Goal: Task Accomplishment & Management: Use online tool/utility

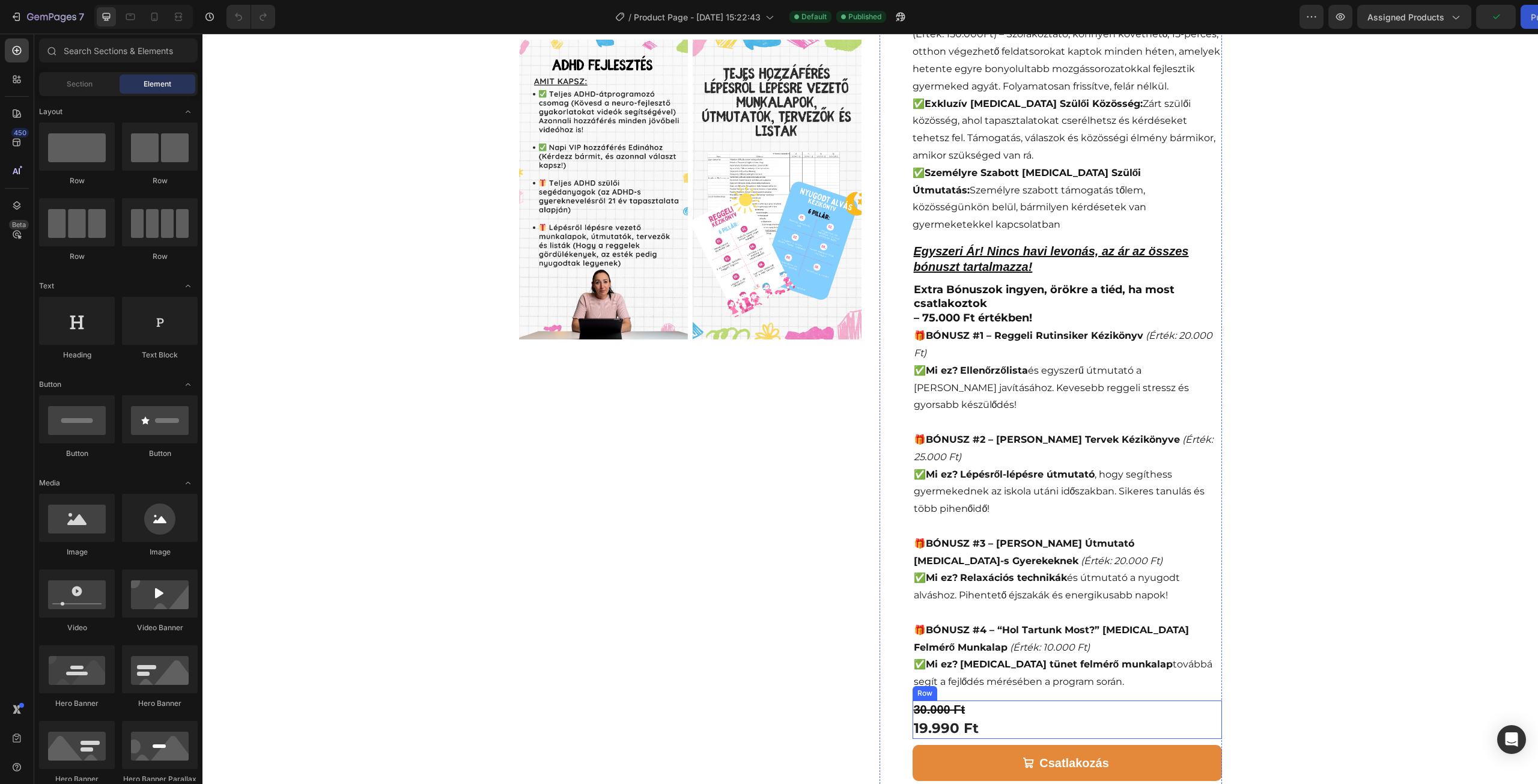
scroll to position [241, 0]
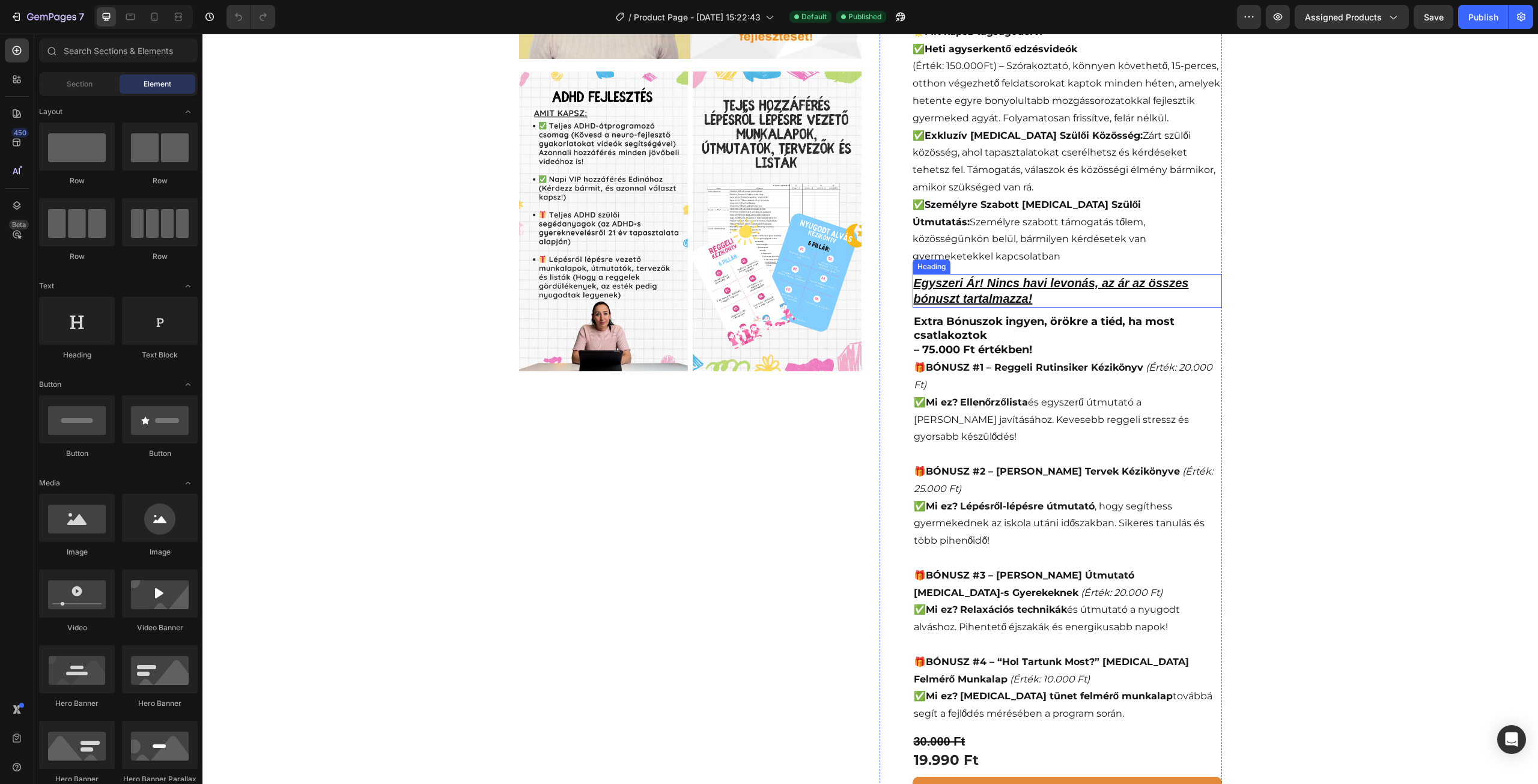
click at [976, 274] on h2 "Egyszeri Ár! Nincs havi levonás, az ár az összes bónuszt tartalmazza!" at bounding box center [1067, 291] width 309 height 33
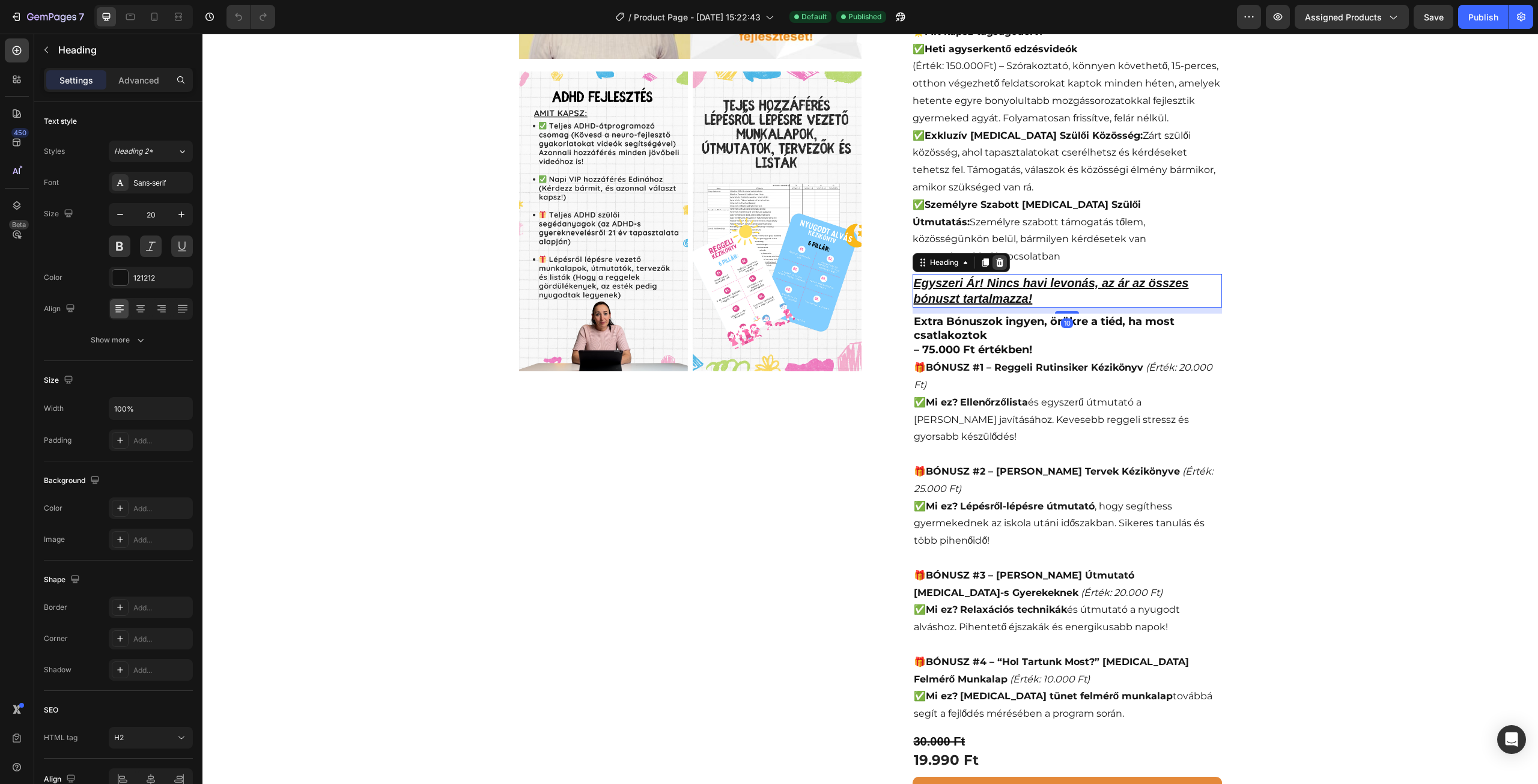
click at [1000, 255] on div at bounding box center [1000, 262] width 14 height 14
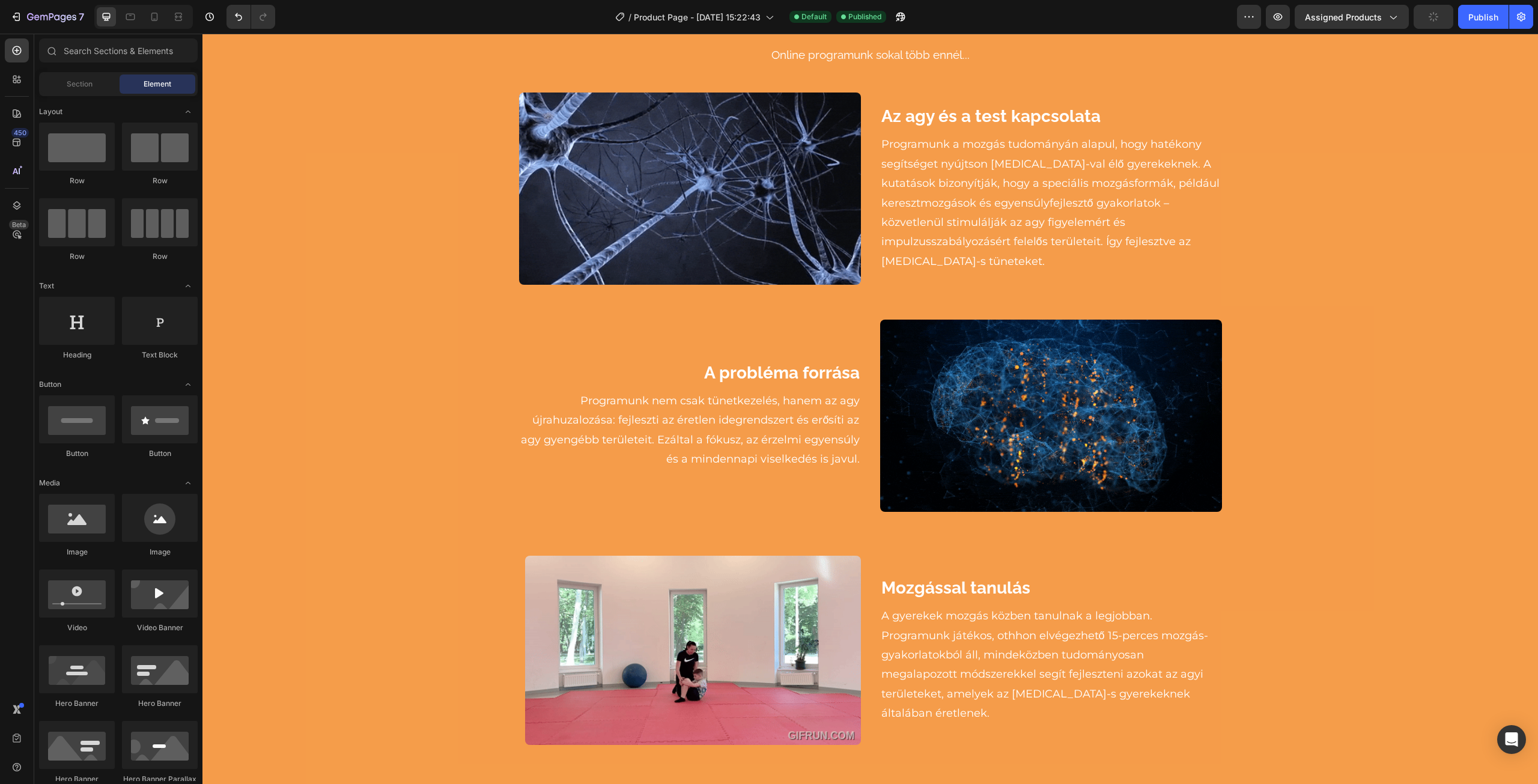
scroll to position [2943, 0]
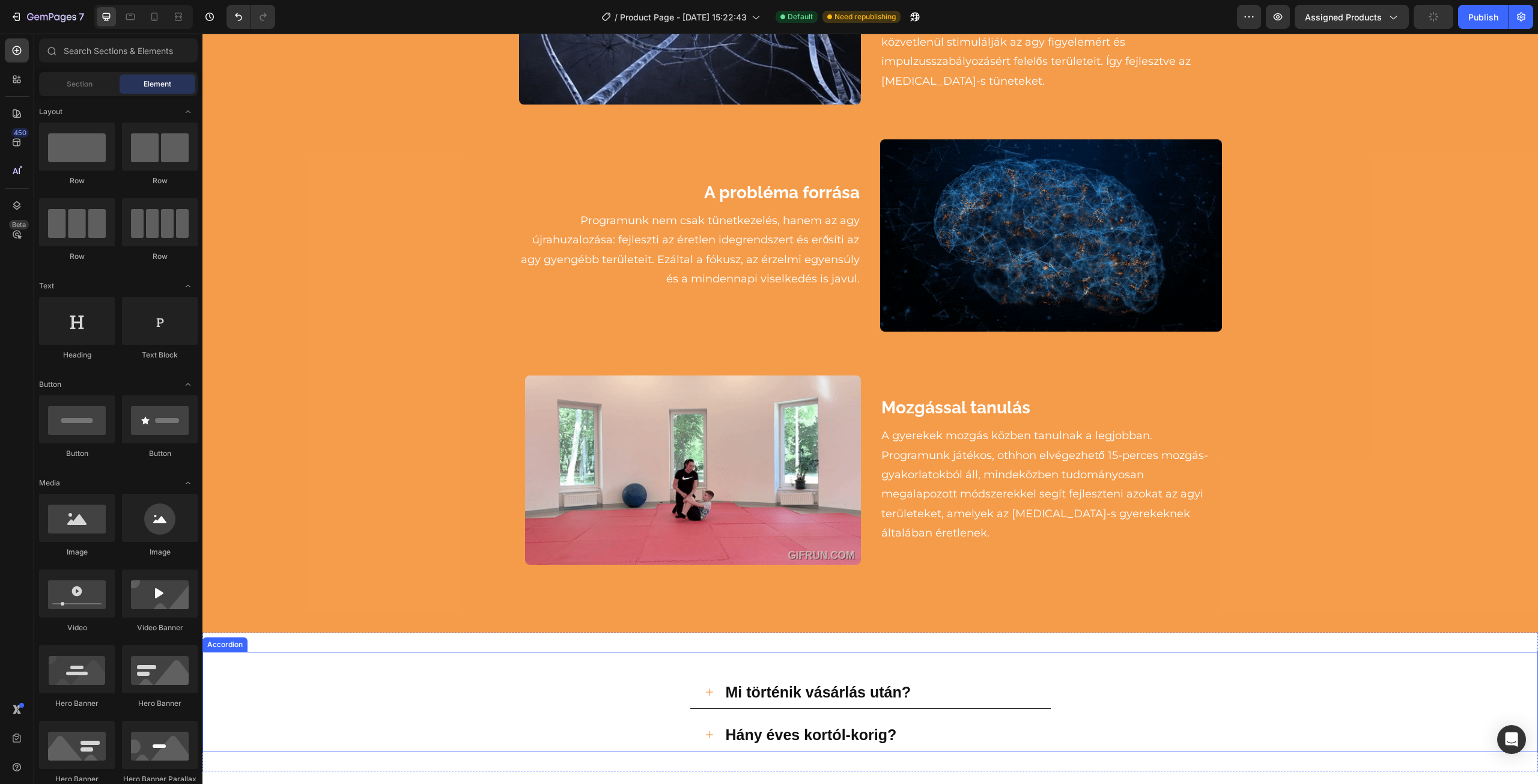
click at [428, 676] on div "Mi történik vásárlás után?" at bounding box center [870, 693] width 1335 height 33
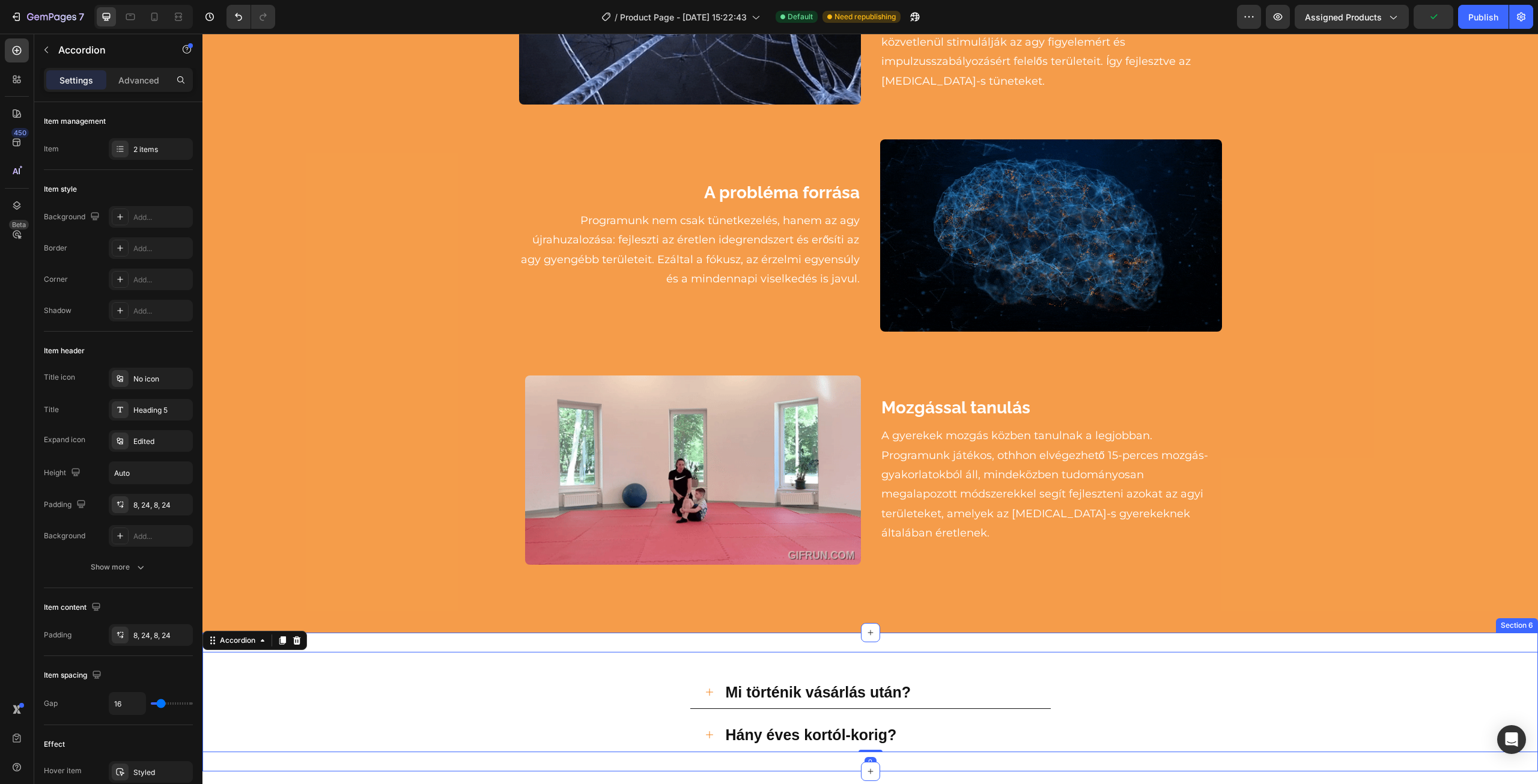
click at [363, 633] on div "Mi történik vásárlás után? Hány éves kortól-korig? Accordion 0 Section 6" at bounding box center [870, 702] width 1335 height 139
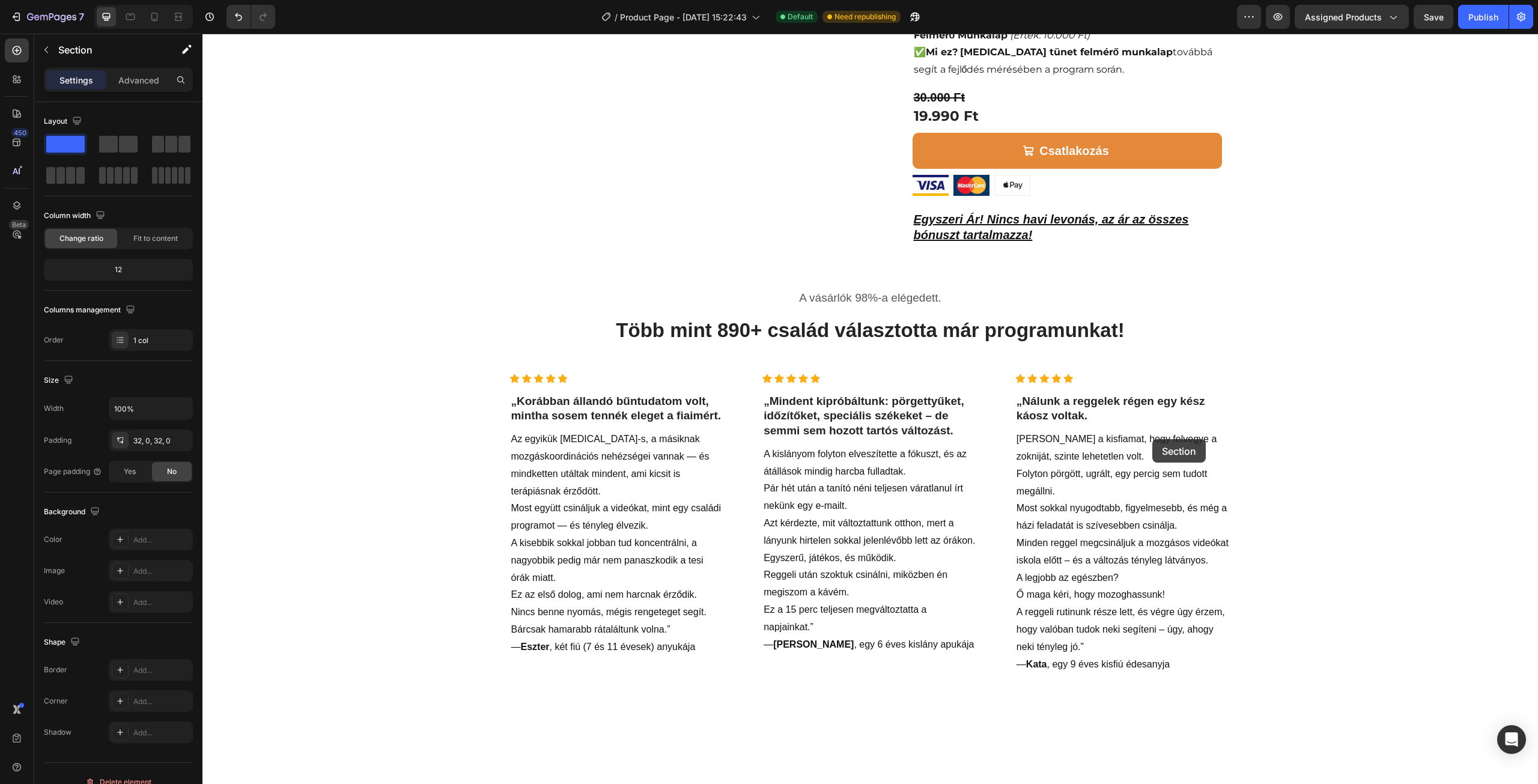
scroll to position [781, 0]
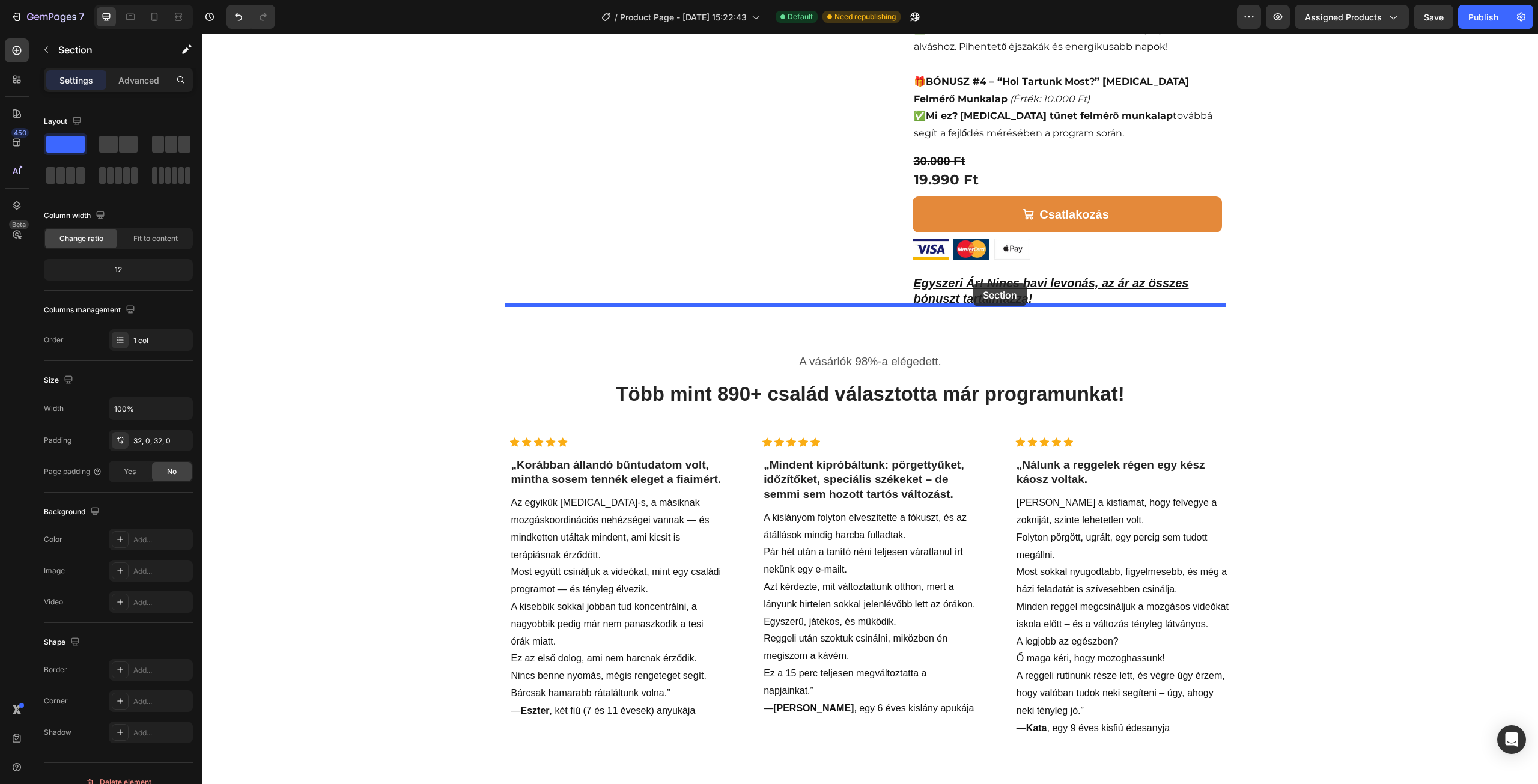
drag, startPoint x: 1317, startPoint y: 623, endPoint x: 973, endPoint y: 282, distance: 484.4
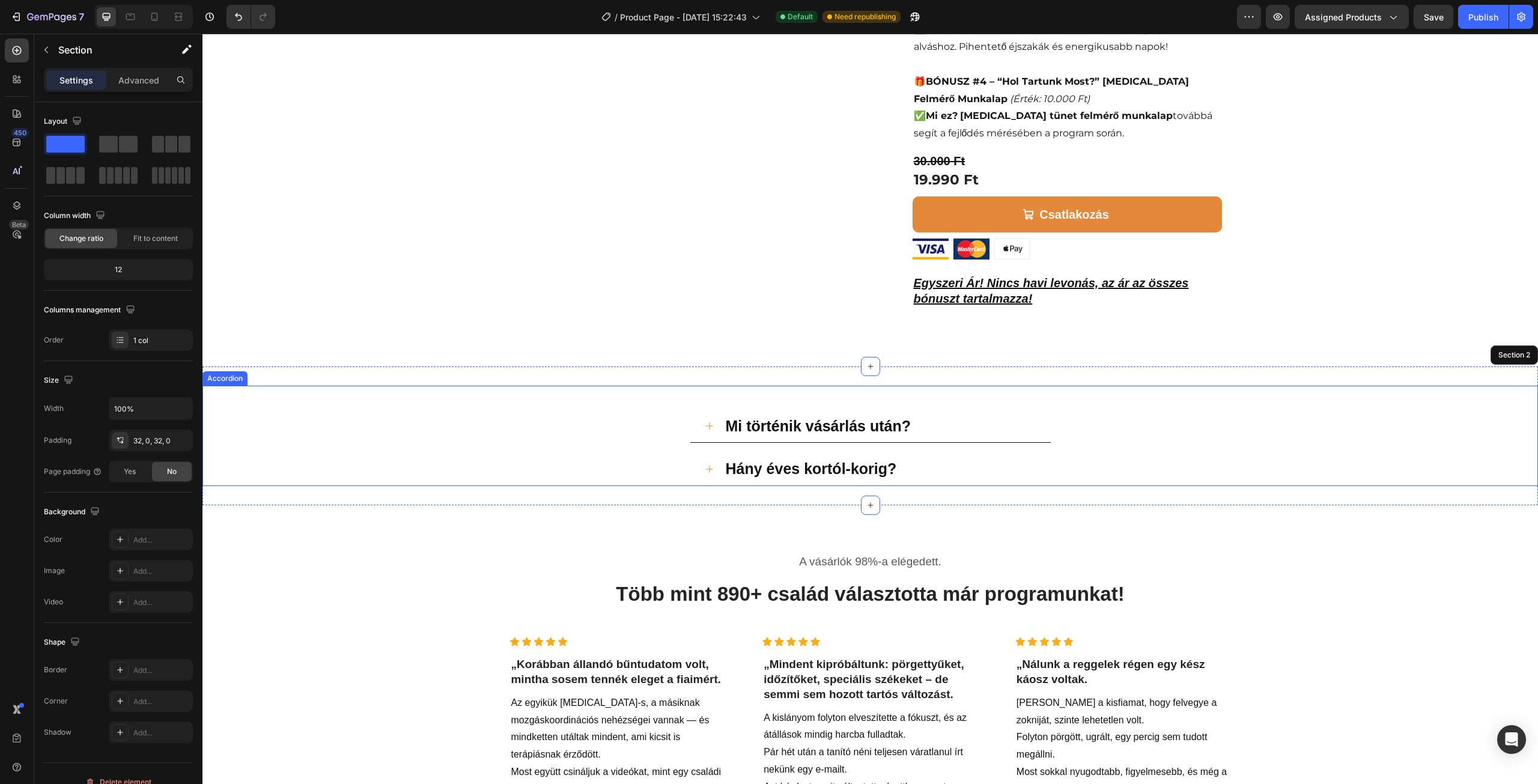
click at [675, 410] on div "Mi történik vásárlás után?" at bounding box center [870, 426] width 1335 height 33
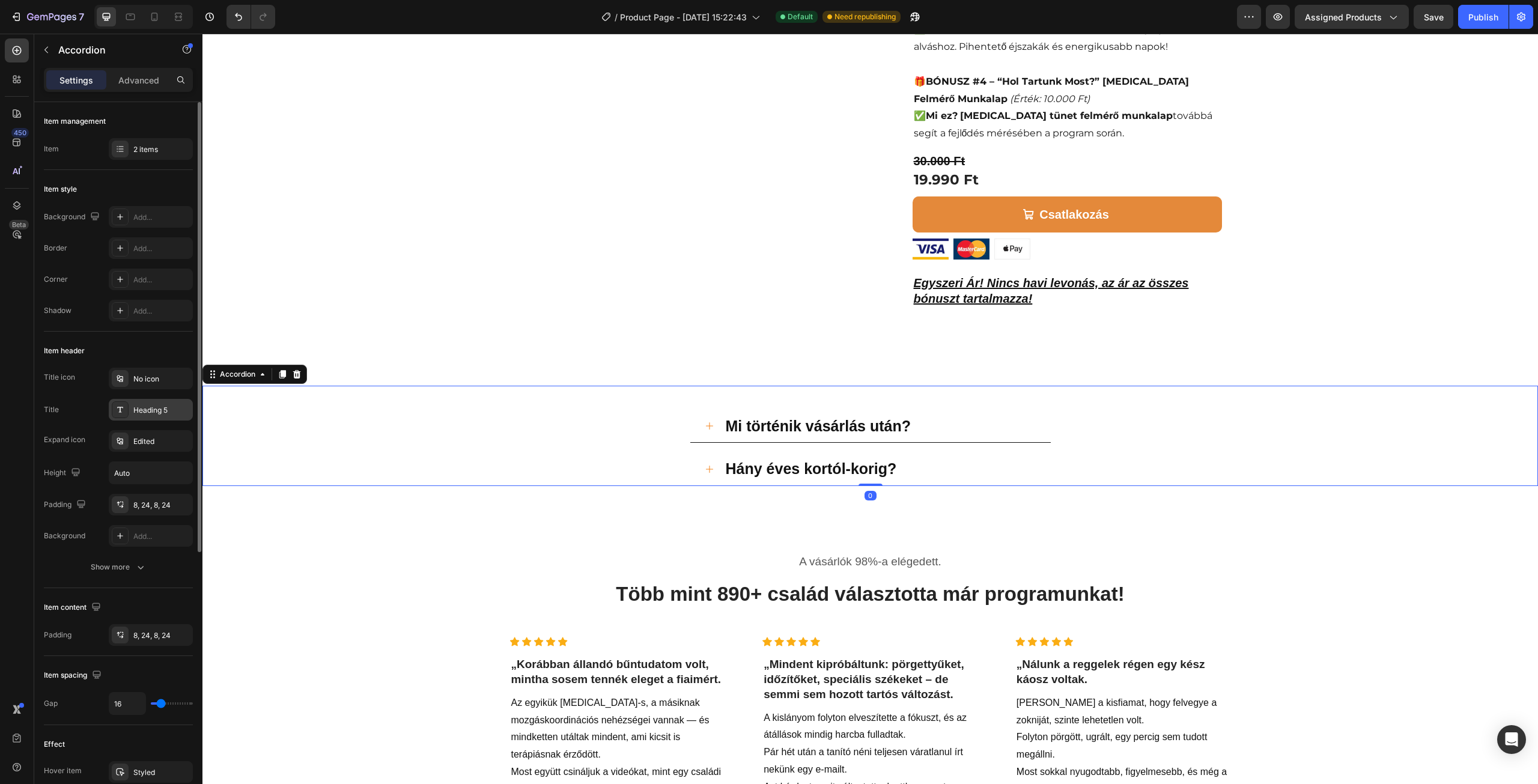
click at [175, 412] on div "Heading 5" at bounding box center [161, 410] width 56 height 11
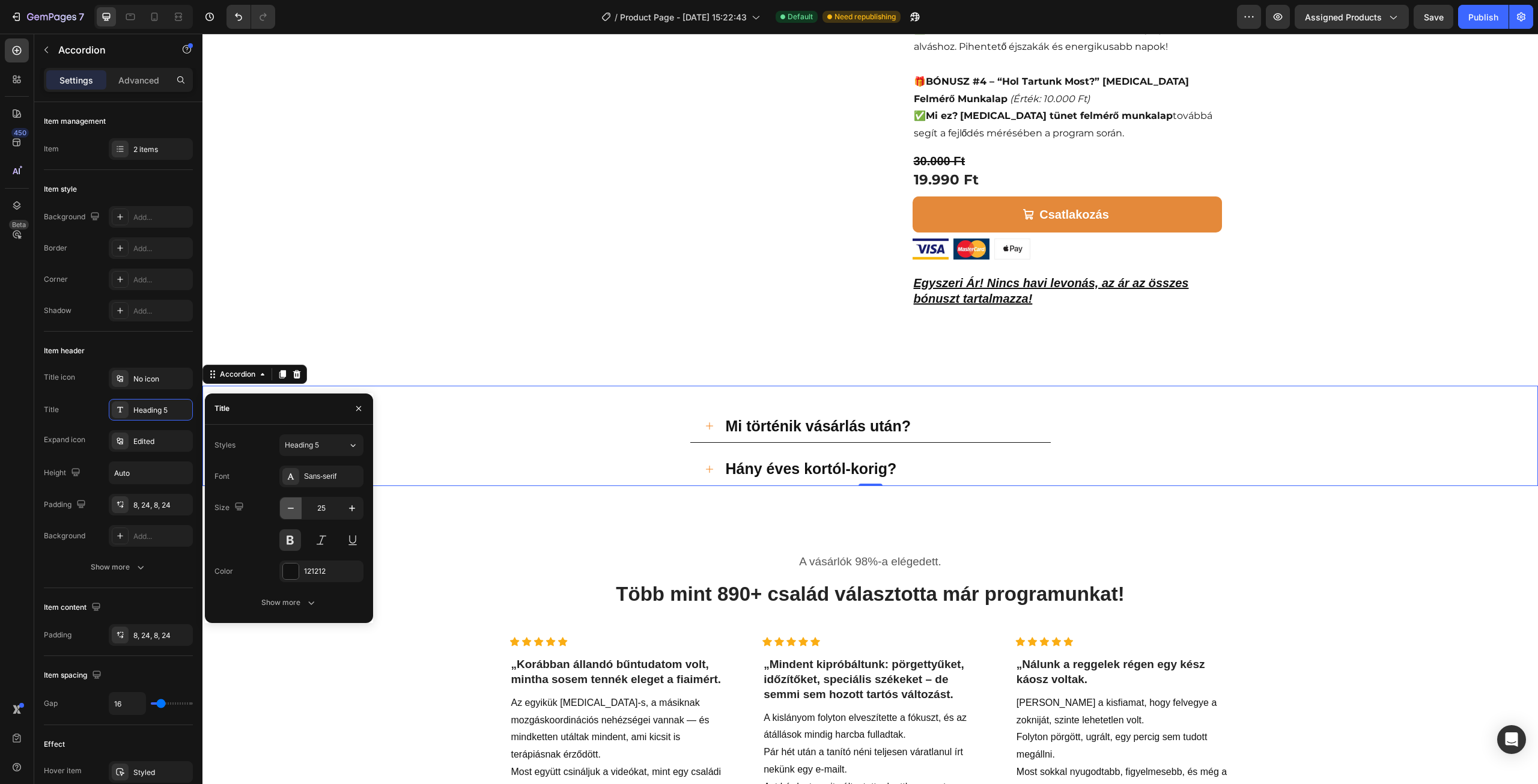
click at [286, 505] on icon "button" at bounding box center [291, 508] width 12 height 12
click at [289, 508] on icon "button" at bounding box center [291, 508] width 12 height 12
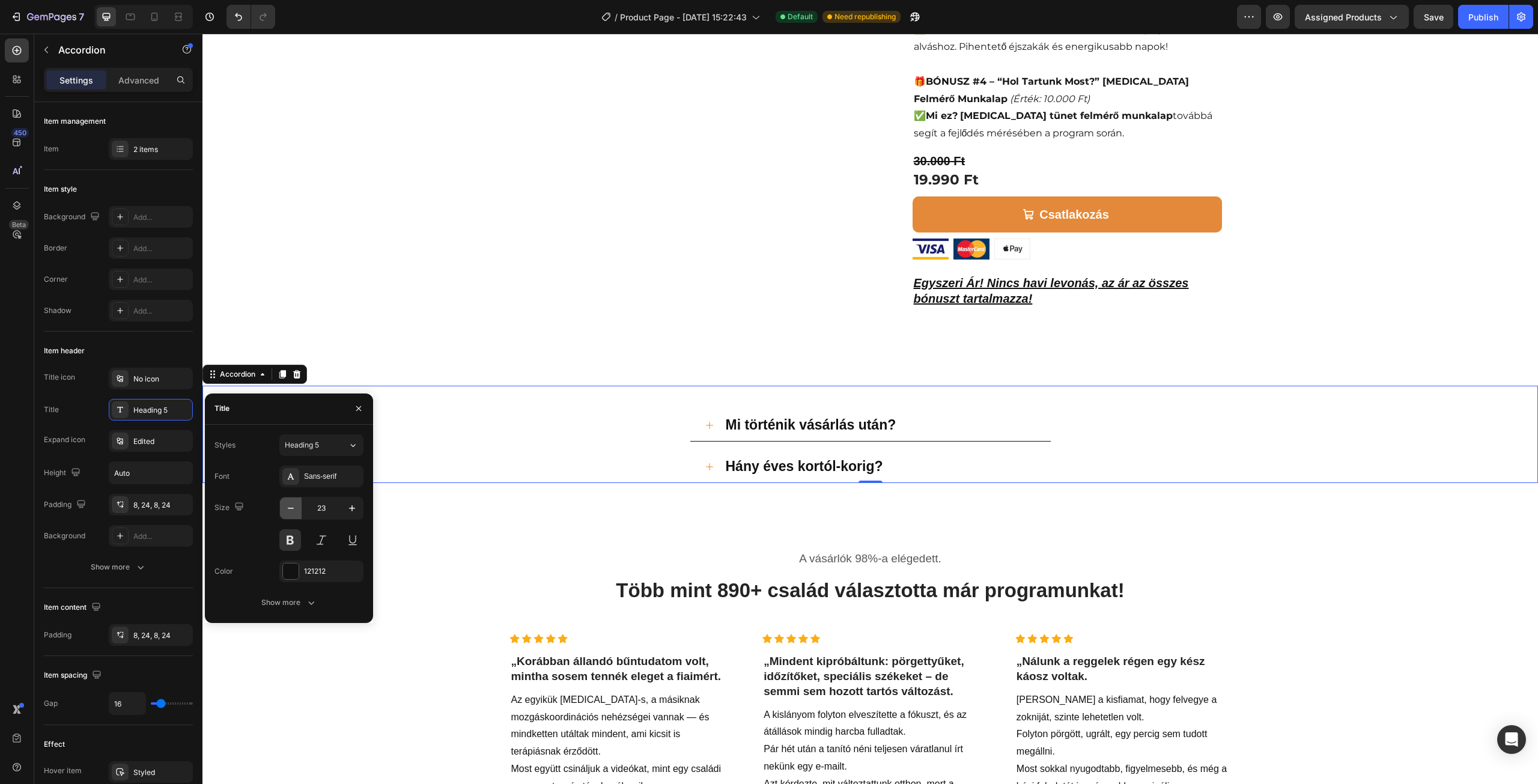
click at [289, 510] on icon "button" at bounding box center [291, 508] width 12 height 12
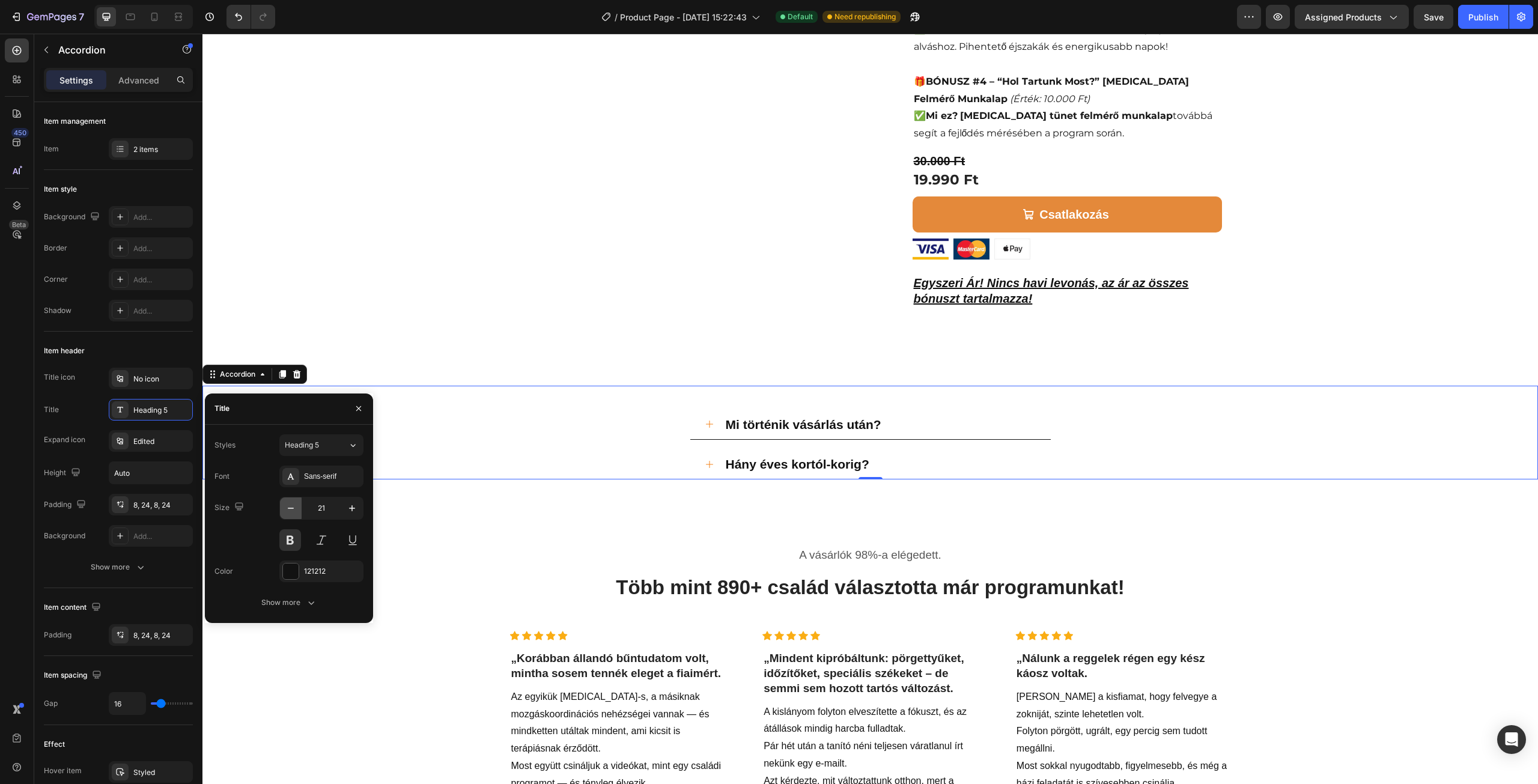
click at [289, 510] on icon "button" at bounding box center [291, 508] width 12 height 12
type input "20"
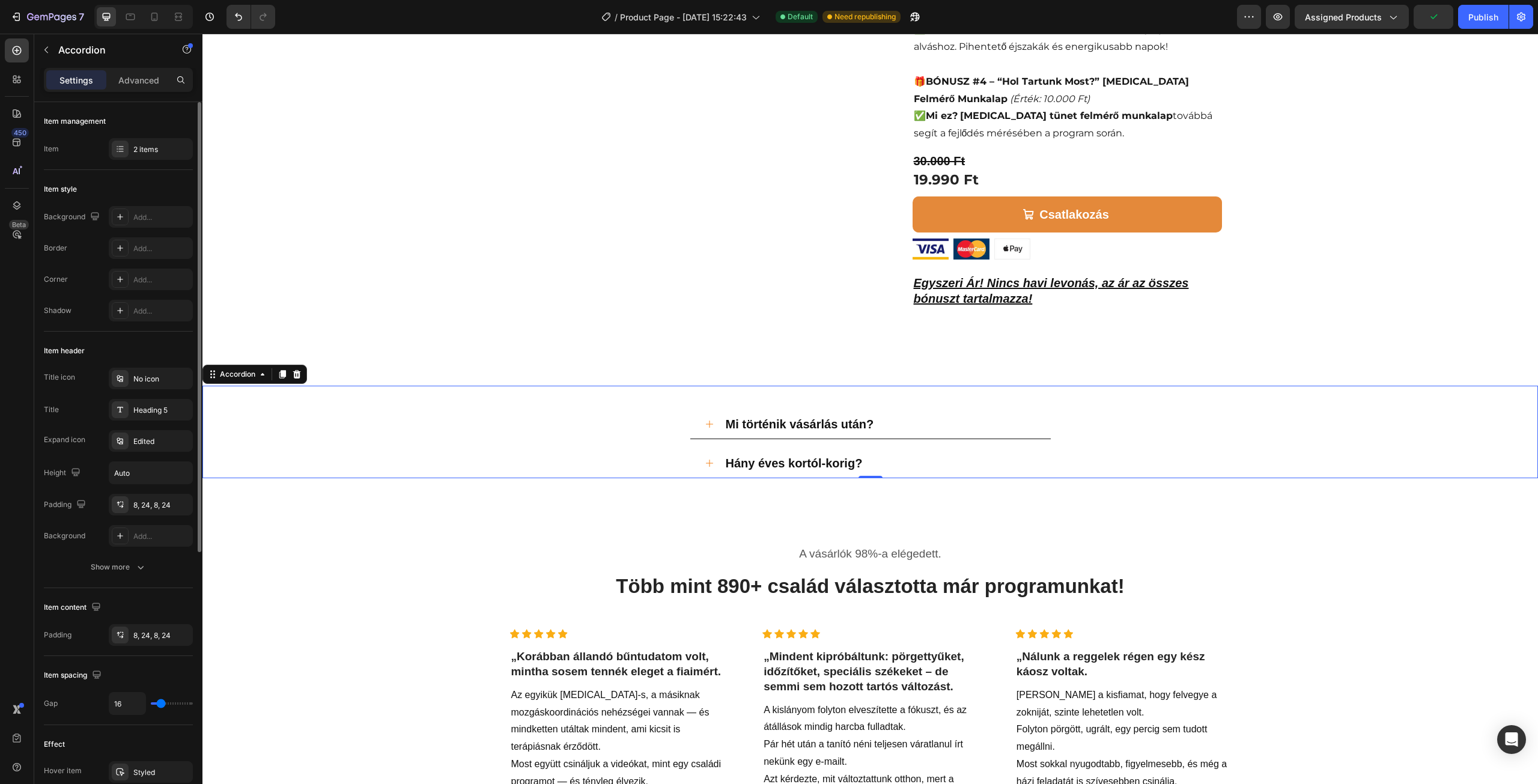
click at [116, 169] on div "Item management Item 2 items" at bounding box center [119, 135] width 149 height 68
click at [694, 410] on div "Mi történik vásárlás után?" at bounding box center [870, 424] width 360 height 30
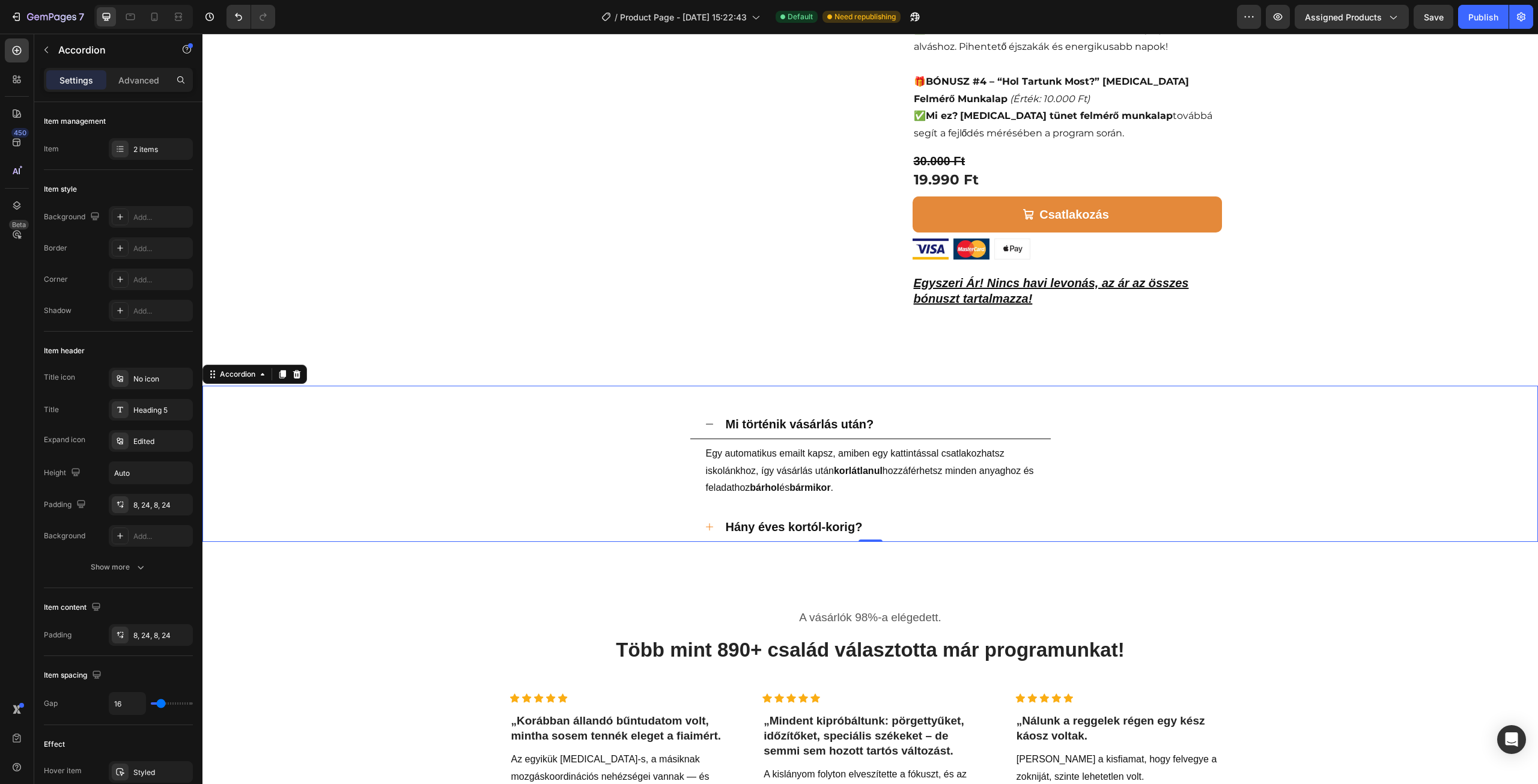
click at [694, 410] on div "Mi történik vásárlás után?" at bounding box center [870, 424] width 360 height 30
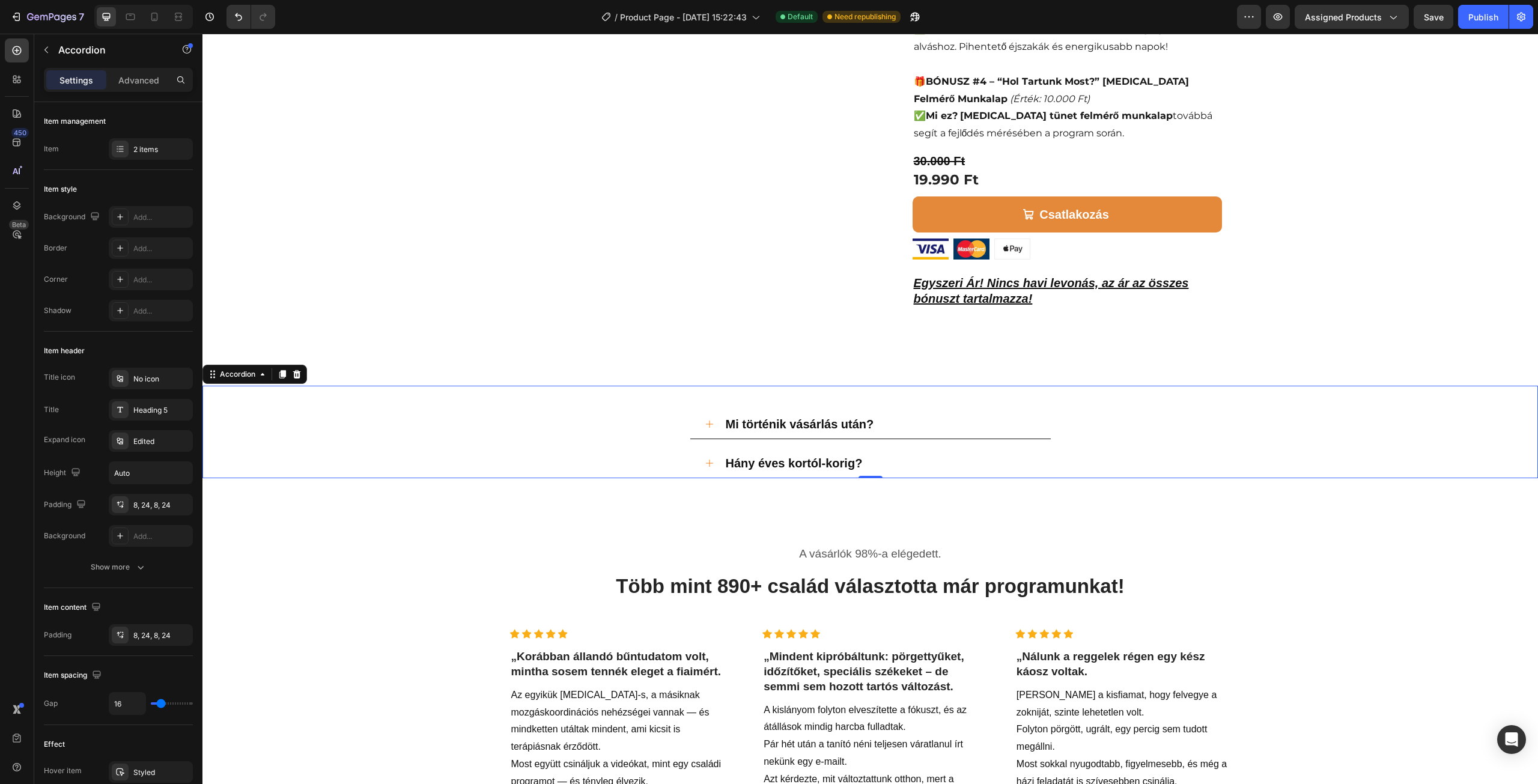
click at [691, 448] on div "Hány éves kortól-korig?" at bounding box center [870, 463] width 360 height 30
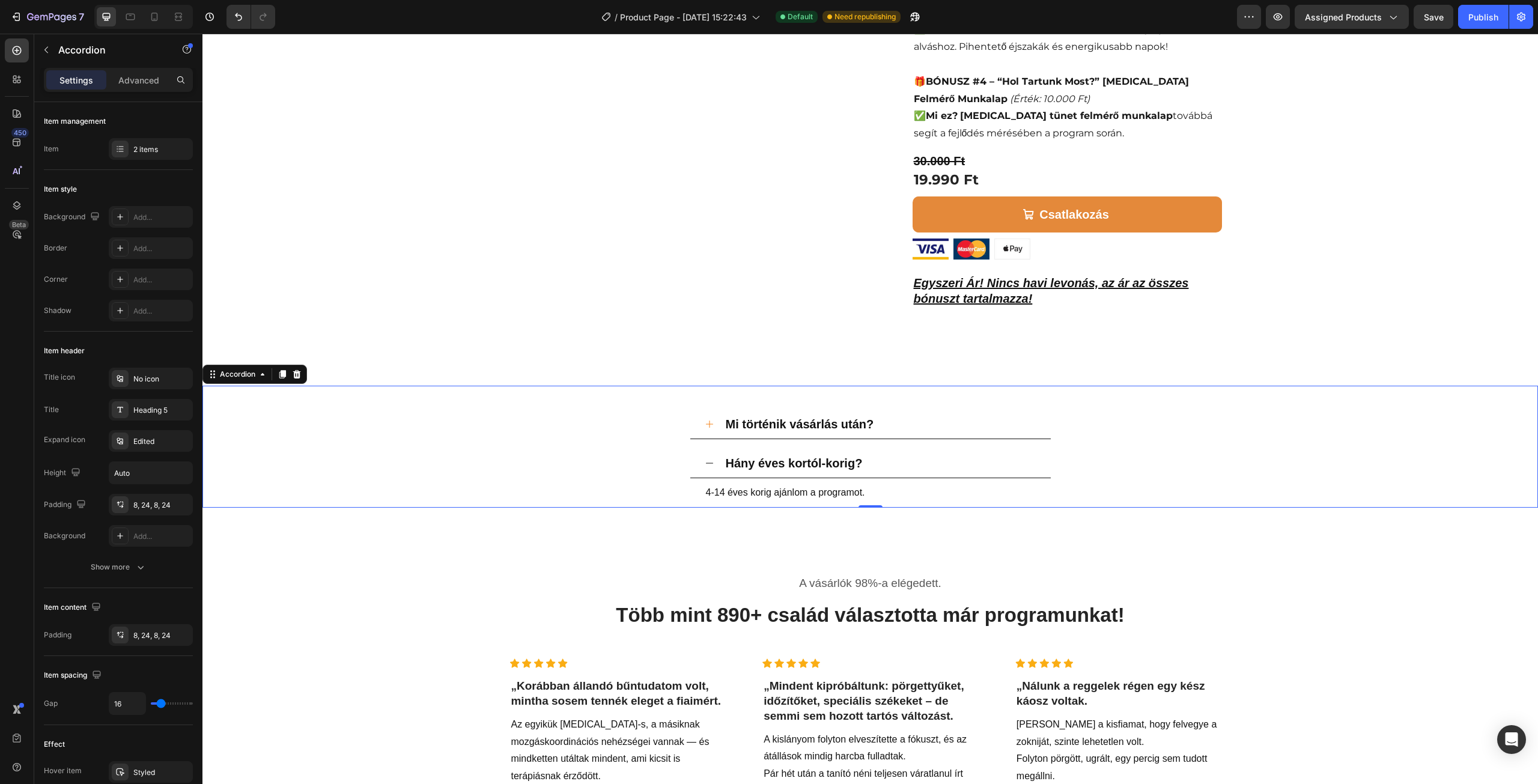
click at [642, 448] on div "Hány éves kortól-korig? 4-14 éves korig ajánlom a programot. Text Block" at bounding box center [870, 477] width 1335 height 59
click at [705, 458] on icon at bounding box center [710, 463] width 10 height 10
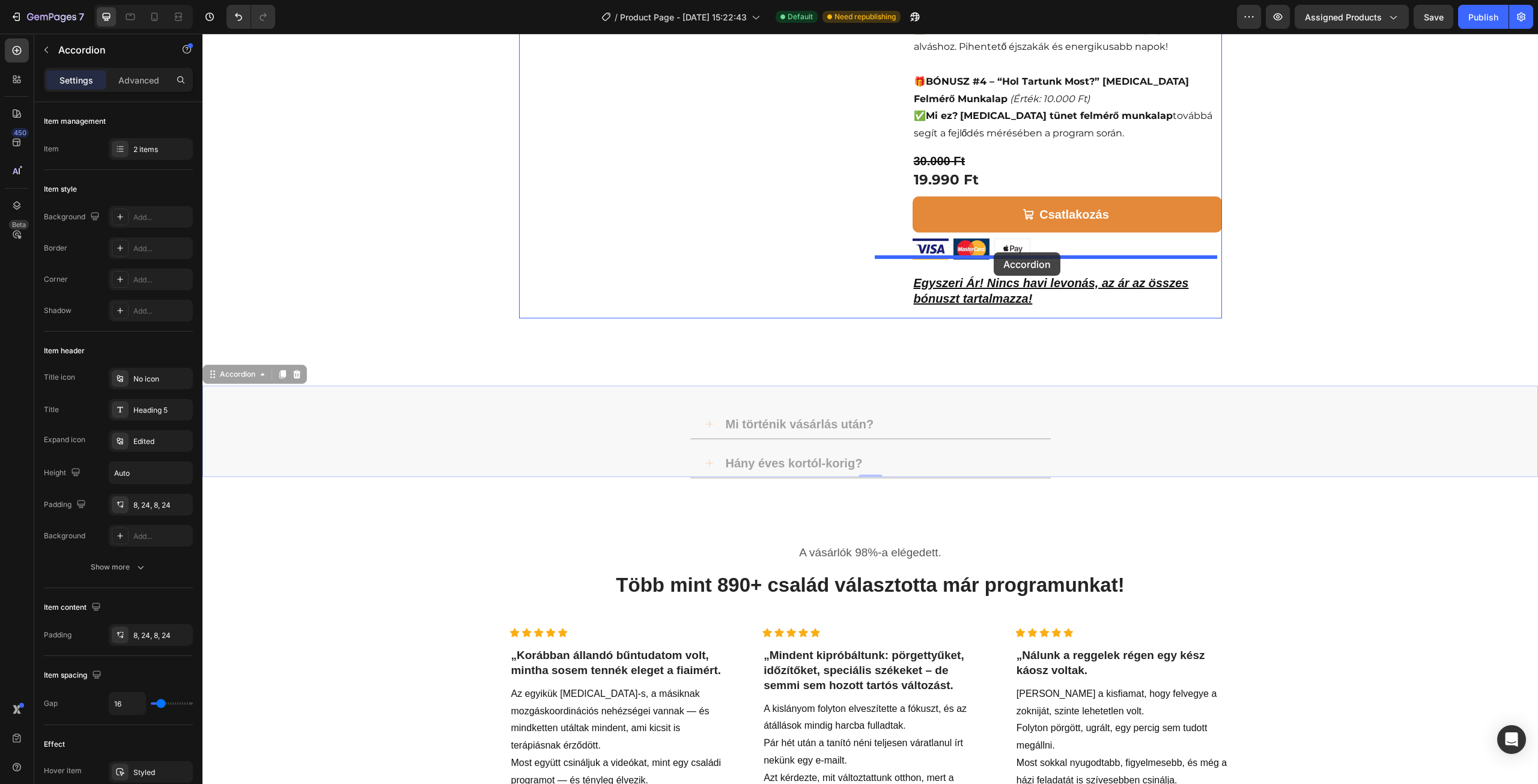
drag, startPoint x: 219, startPoint y: 317, endPoint x: 994, endPoint y: 252, distance: 777.7
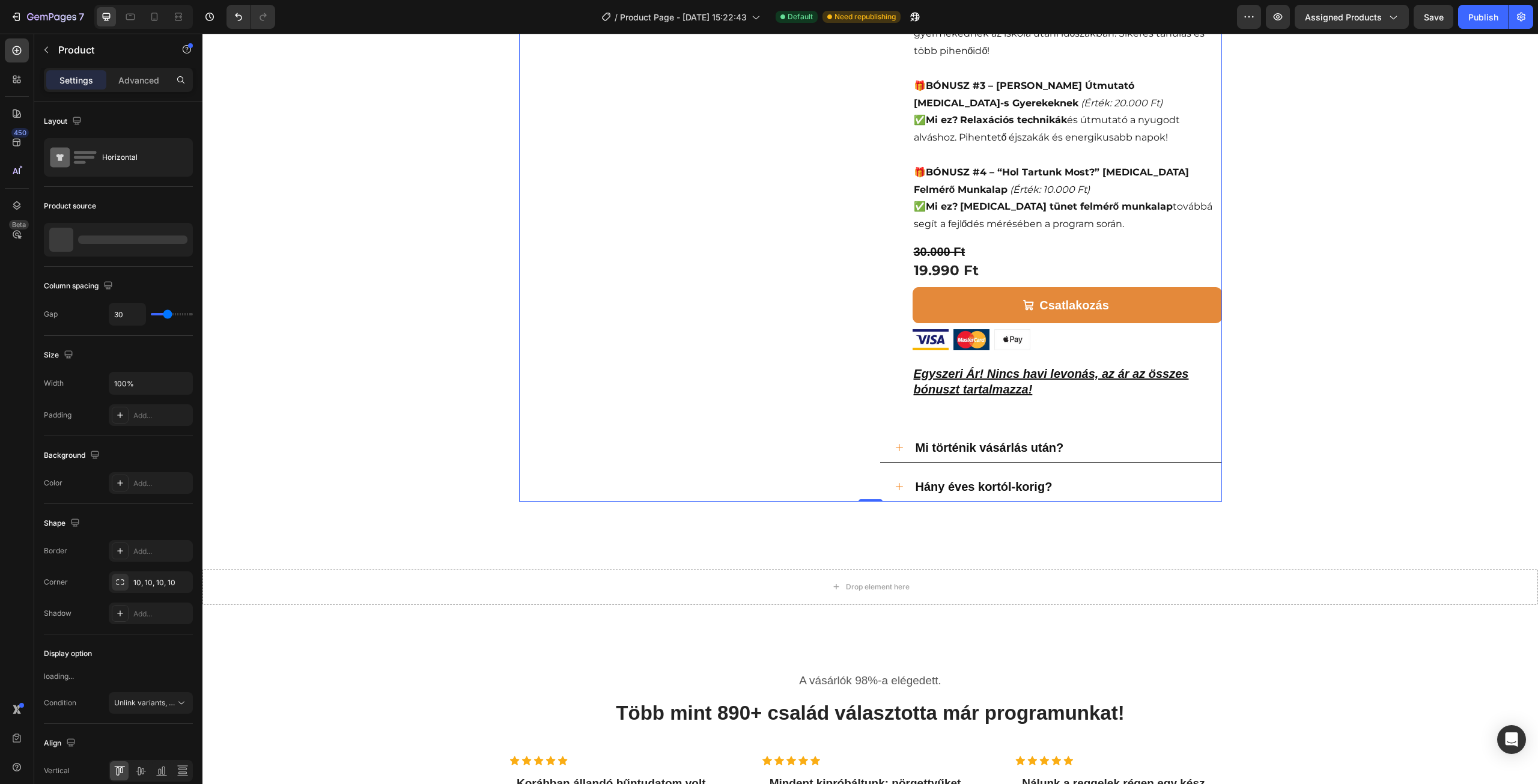
scroll to position [661, 0]
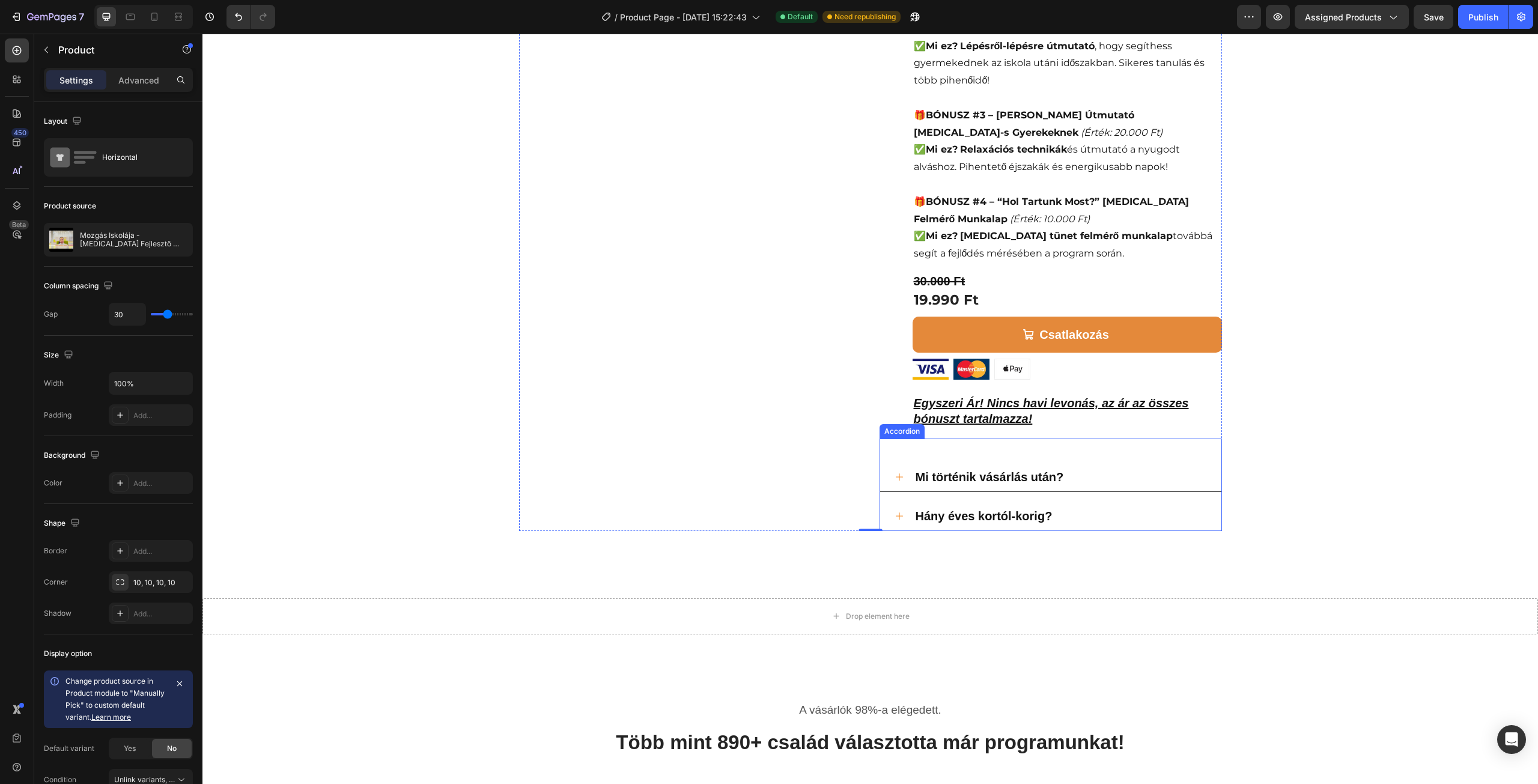
click at [888, 438] on div "Mi történik vásárlás után? Hány éves kortól-korig? Accordion" at bounding box center [1051, 485] width 343 height 93
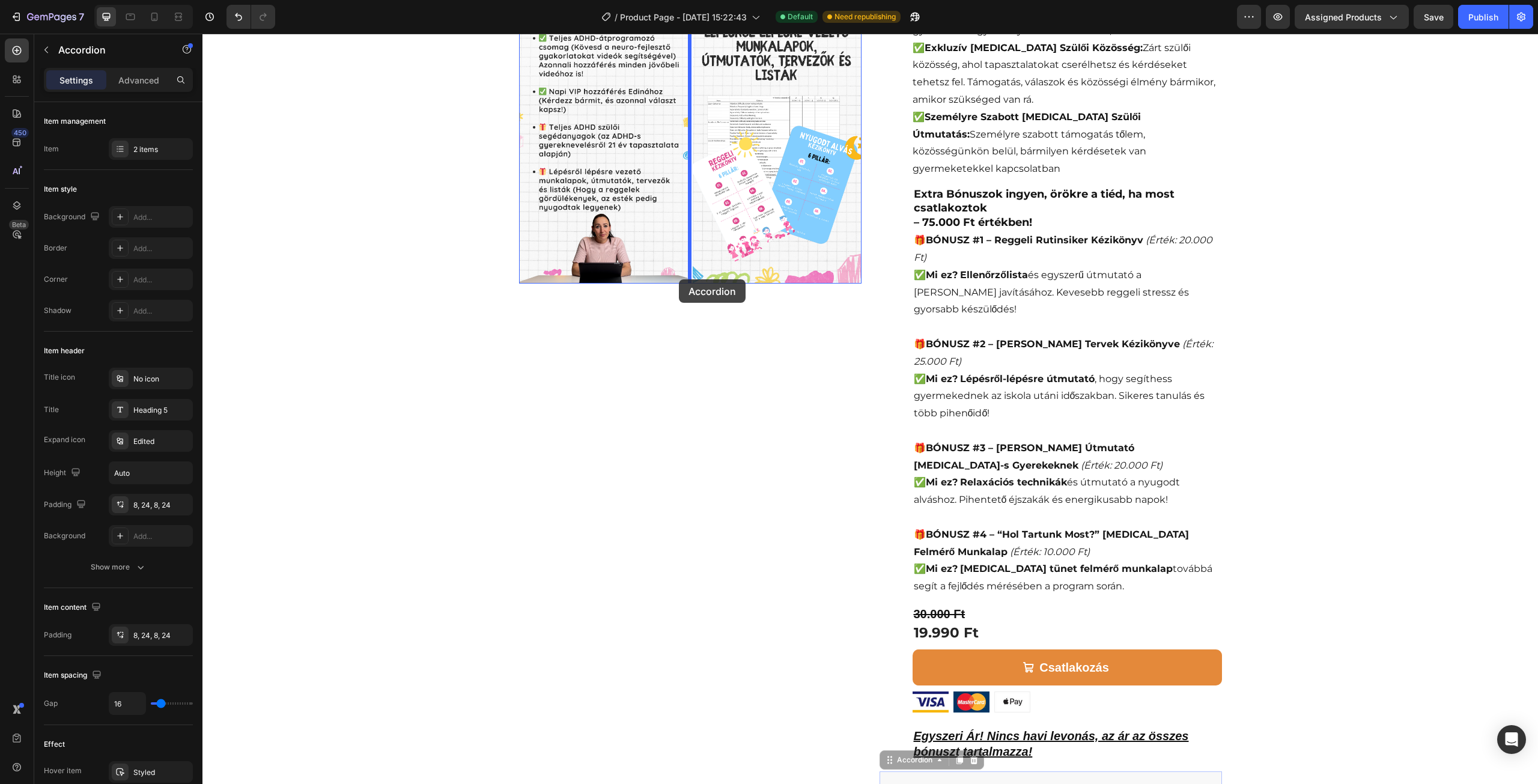
scroll to position [301, 0]
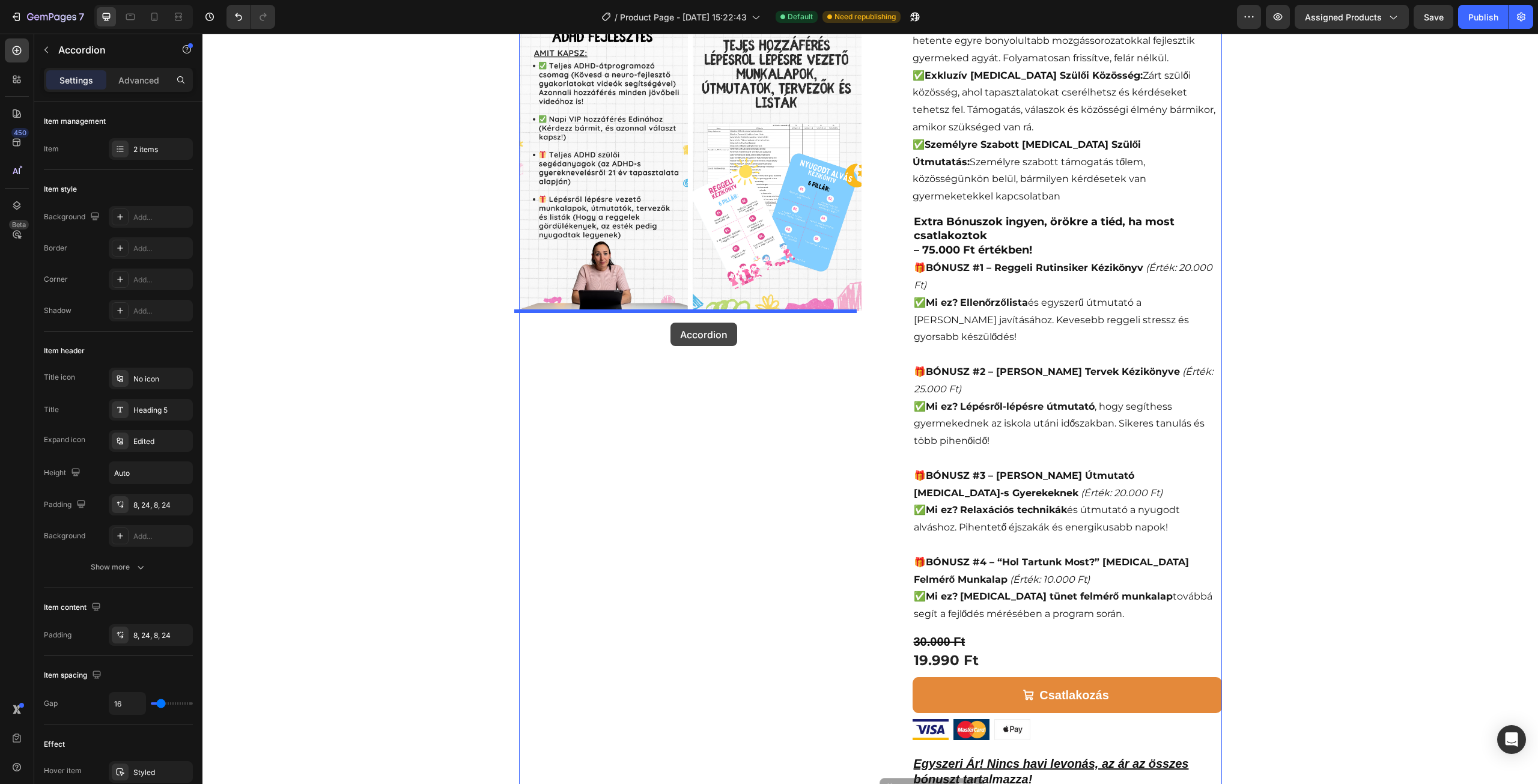
drag, startPoint x: 883, startPoint y: 363, endPoint x: 671, endPoint y: 323, distance: 215.7
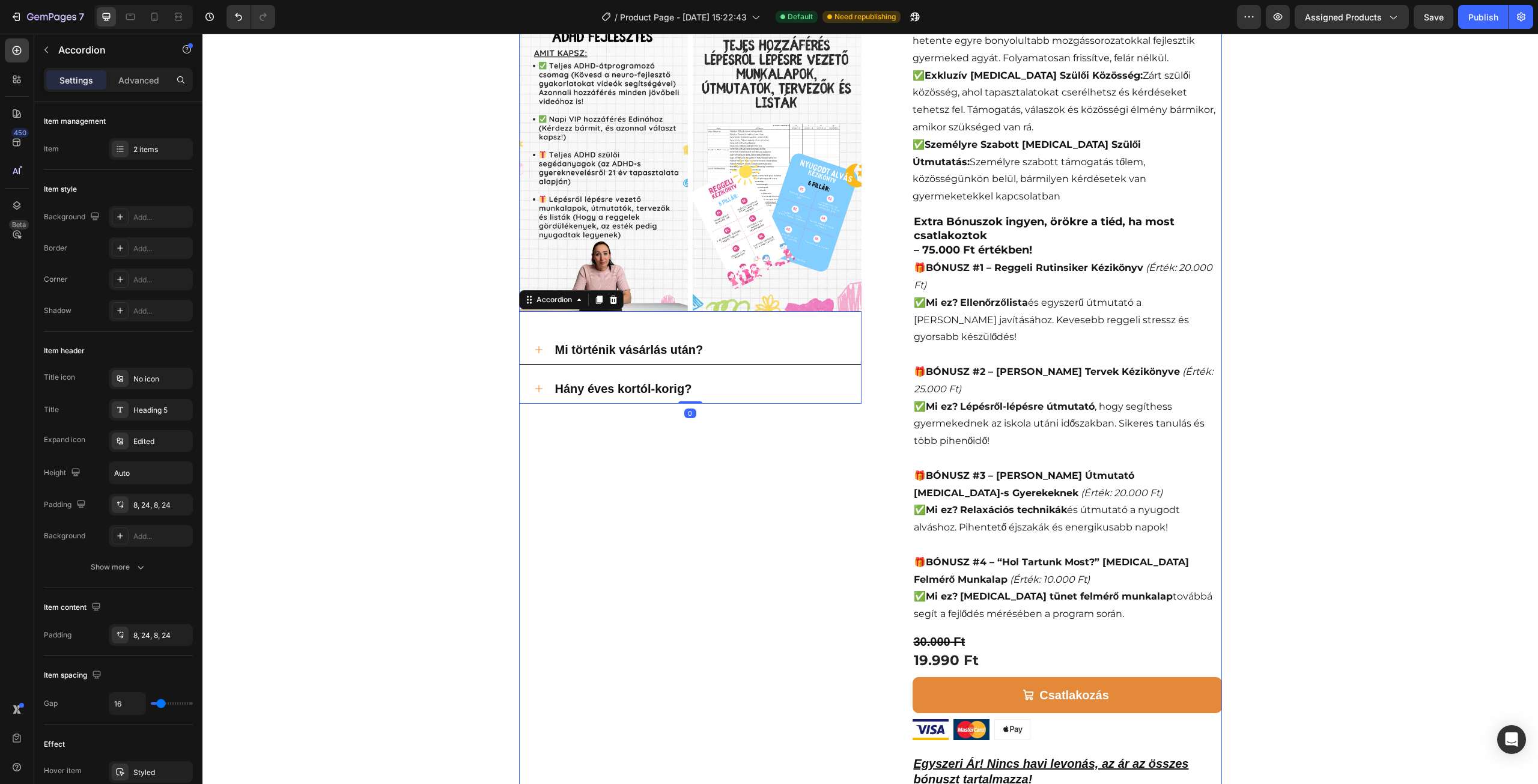
click at [722, 473] on div "Video Image Image Row Row Mi történik vásárlás után? Hány éves kortól-korig? Ac…" at bounding box center [691, 302] width 343 height 993
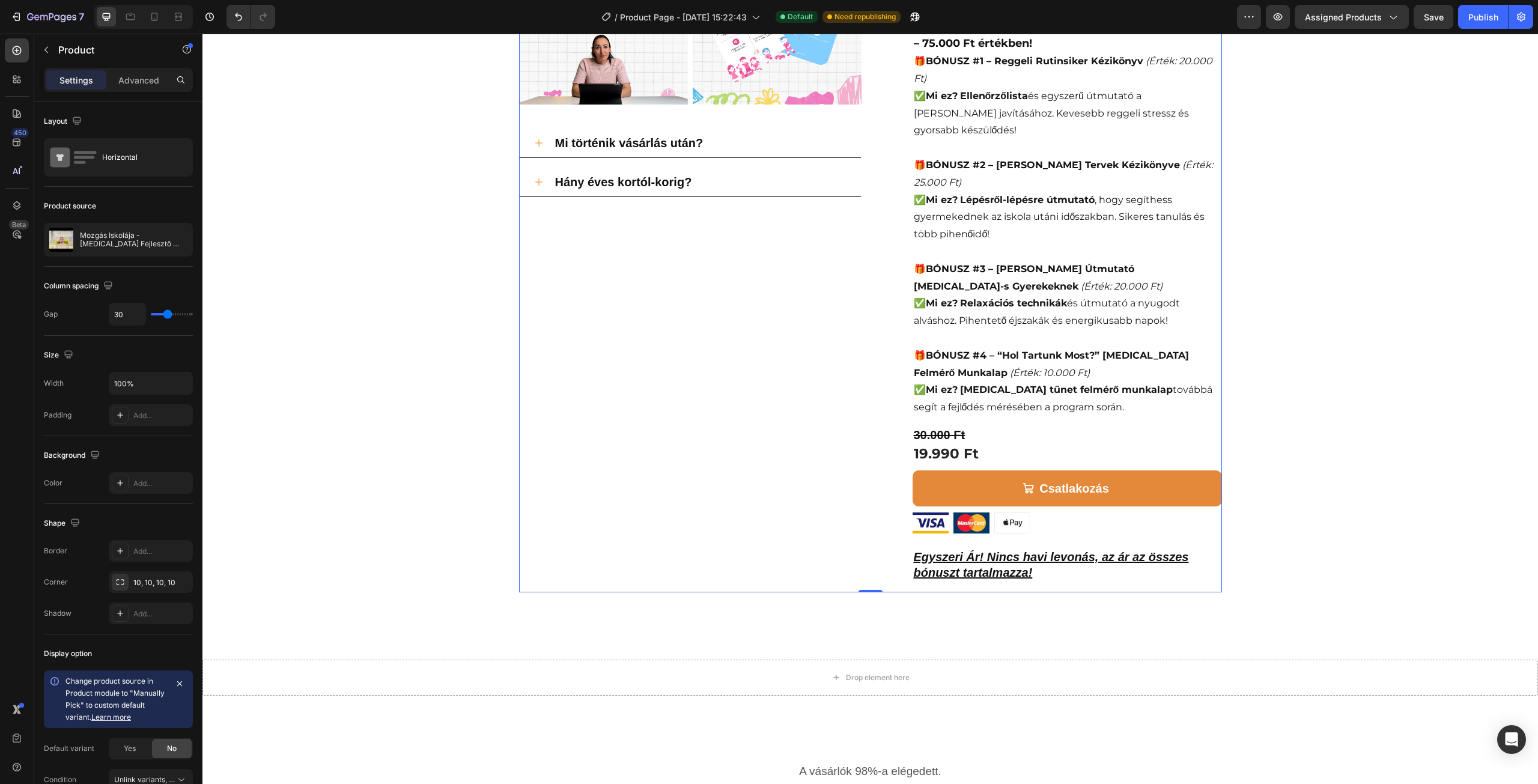
scroll to position [540, 0]
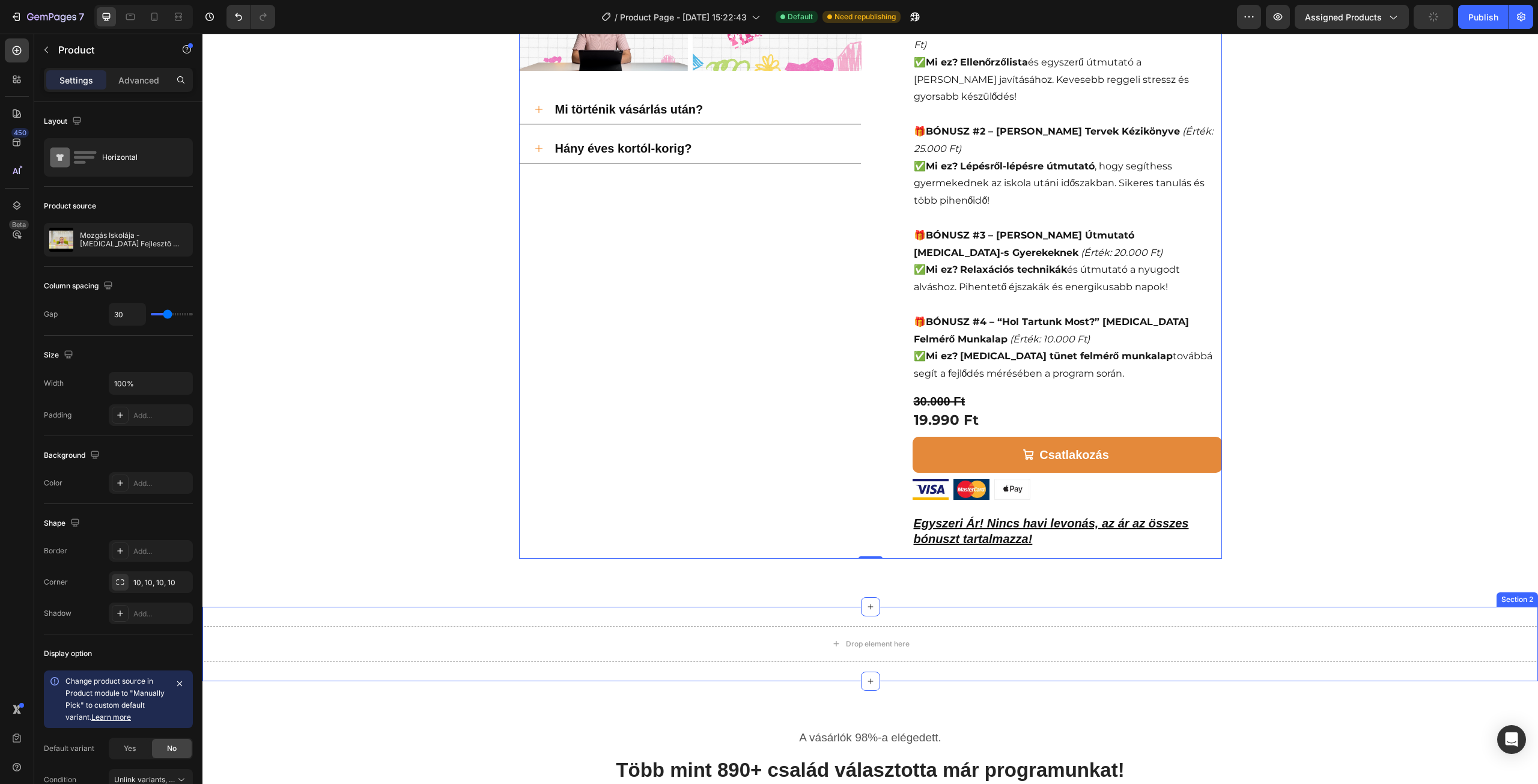
click at [716, 607] on div "Drop element here Section 2" at bounding box center [870, 644] width 1335 height 75
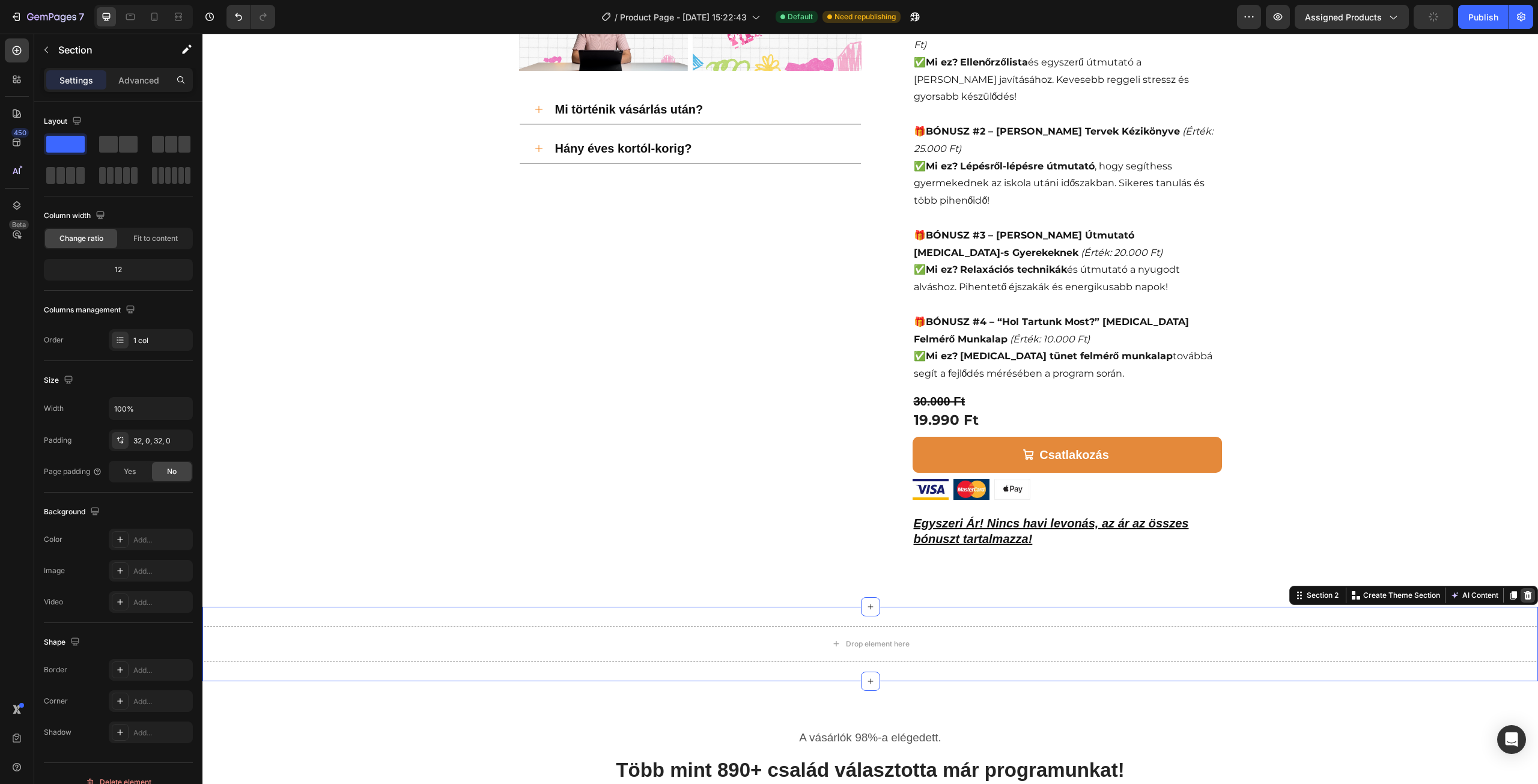
click at [1524, 591] on icon at bounding box center [1528, 594] width 8 height 8
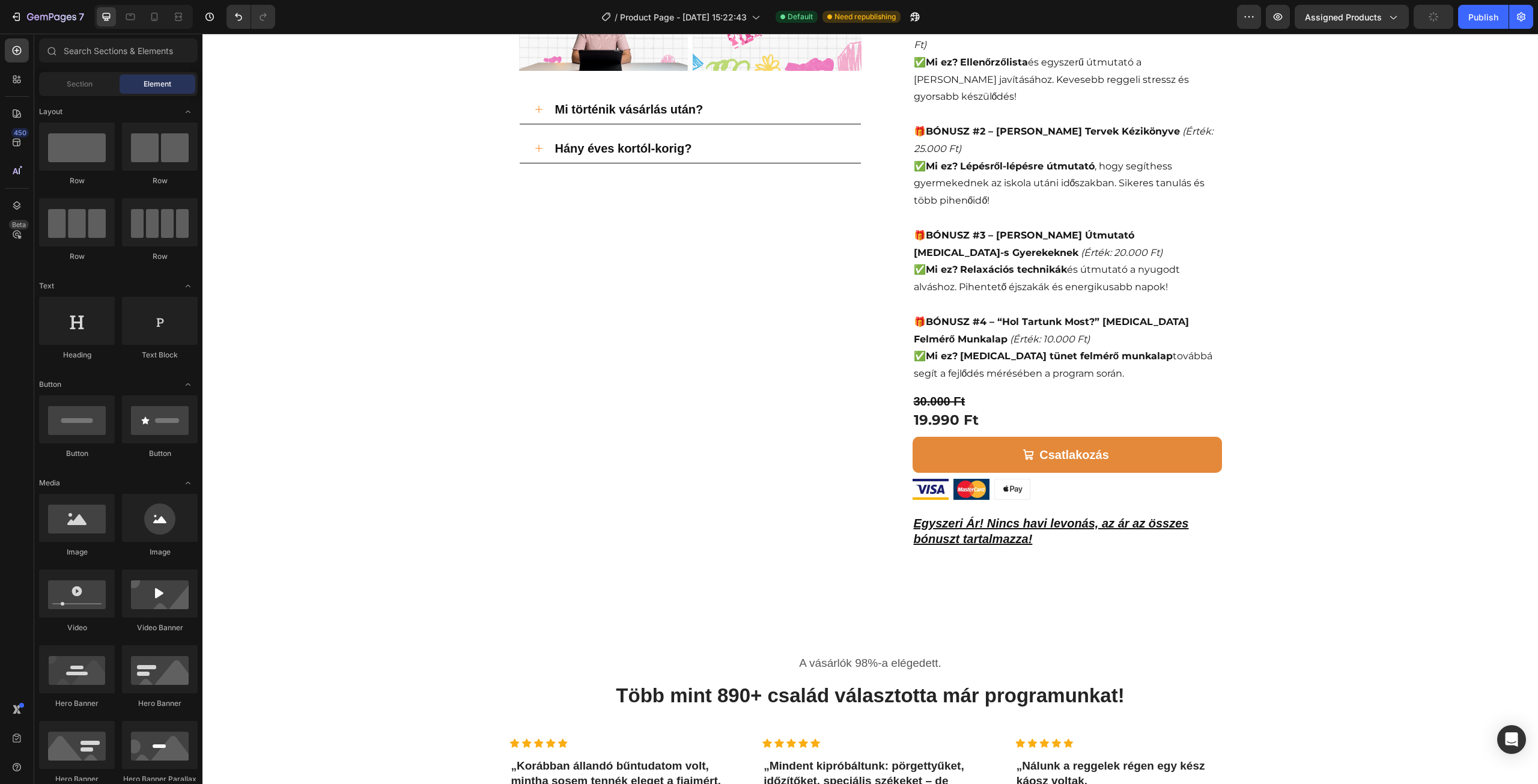
scroll to position [420, 0]
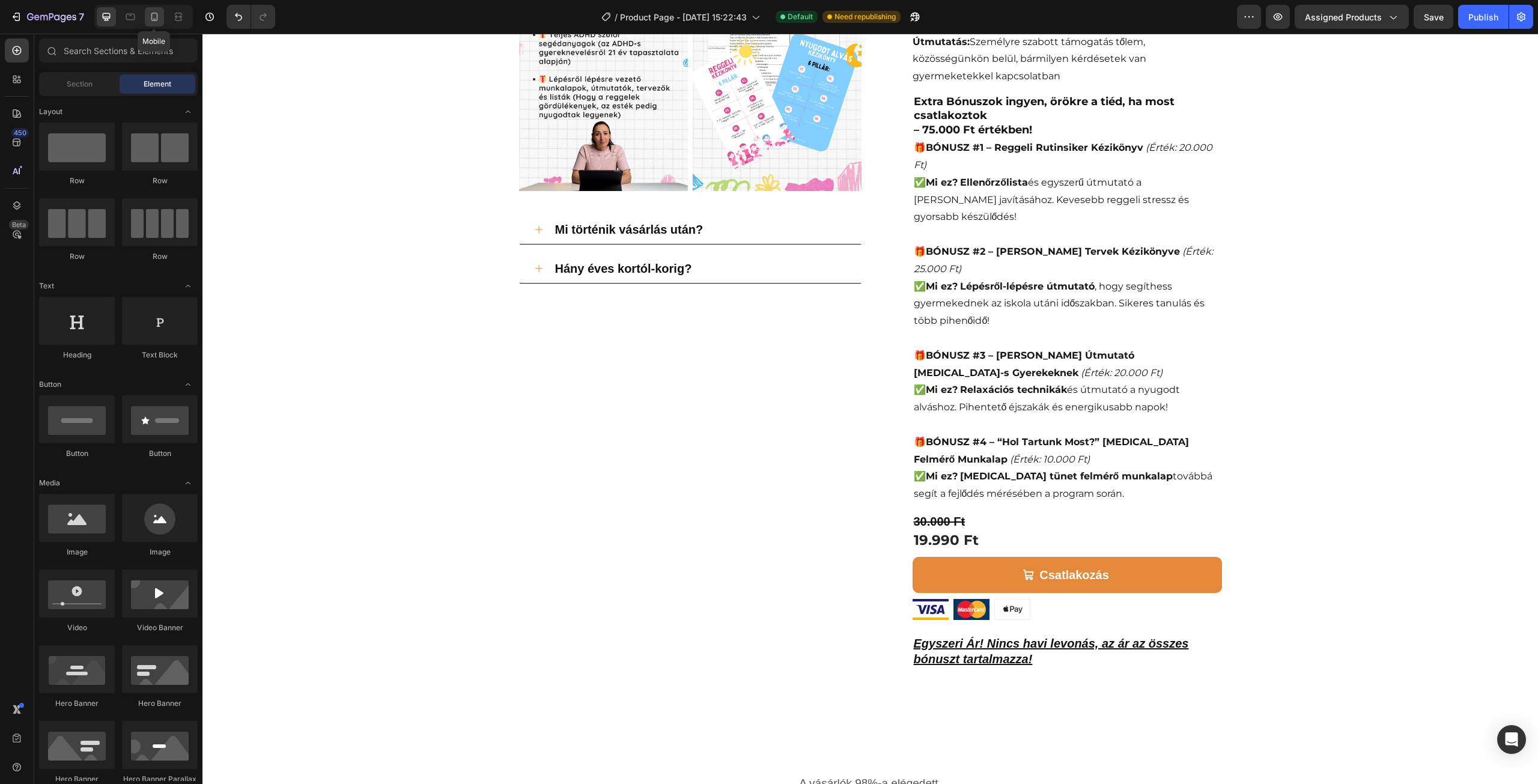
click at [150, 18] on icon at bounding box center [155, 17] width 12 height 12
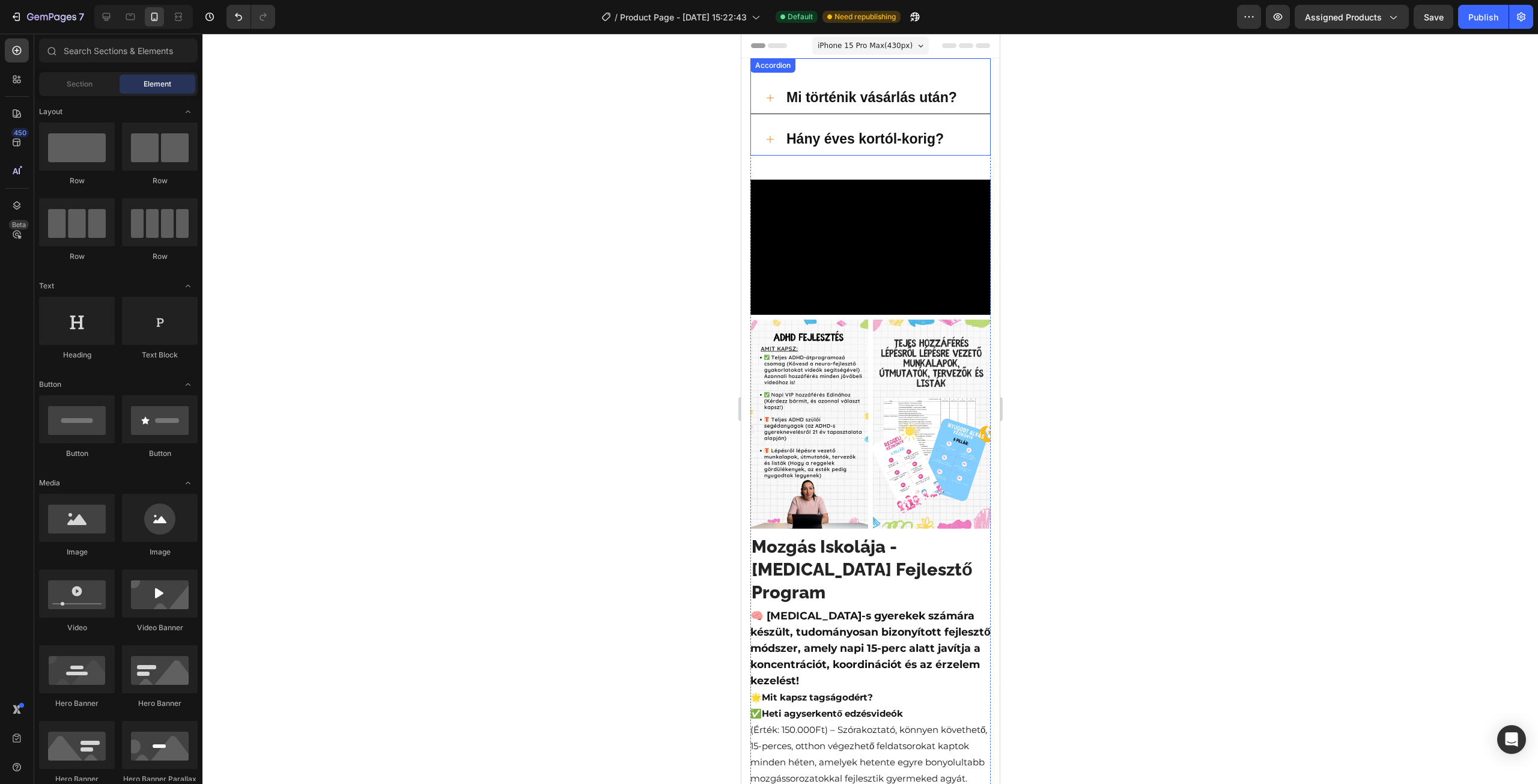
click at [771, 76] on div "Mi történik vásárlás után? Hány éves kortól-korig? Accordion" at bounding box center [870, 107] width 241 height 97
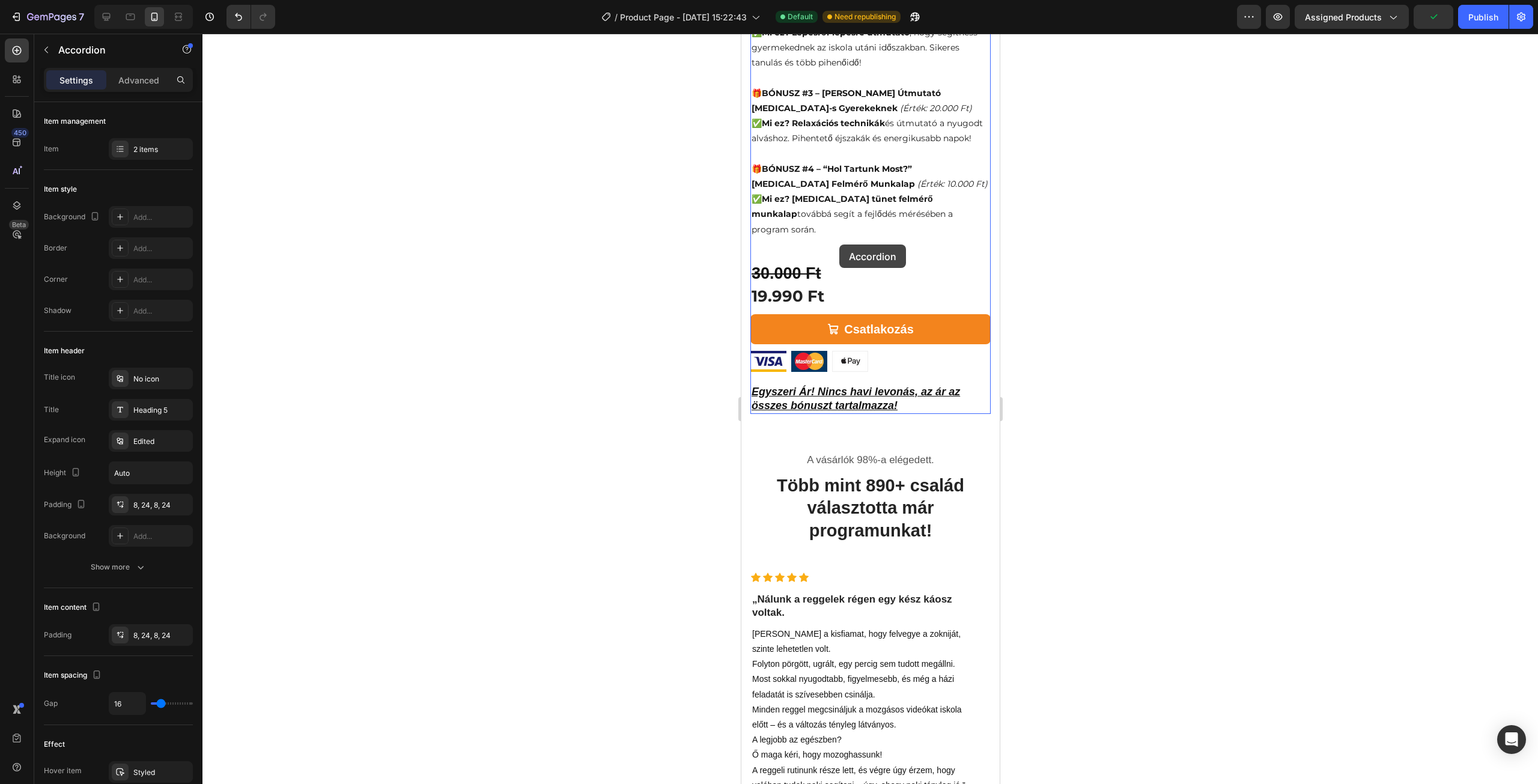
scroll to position [1201, 0]
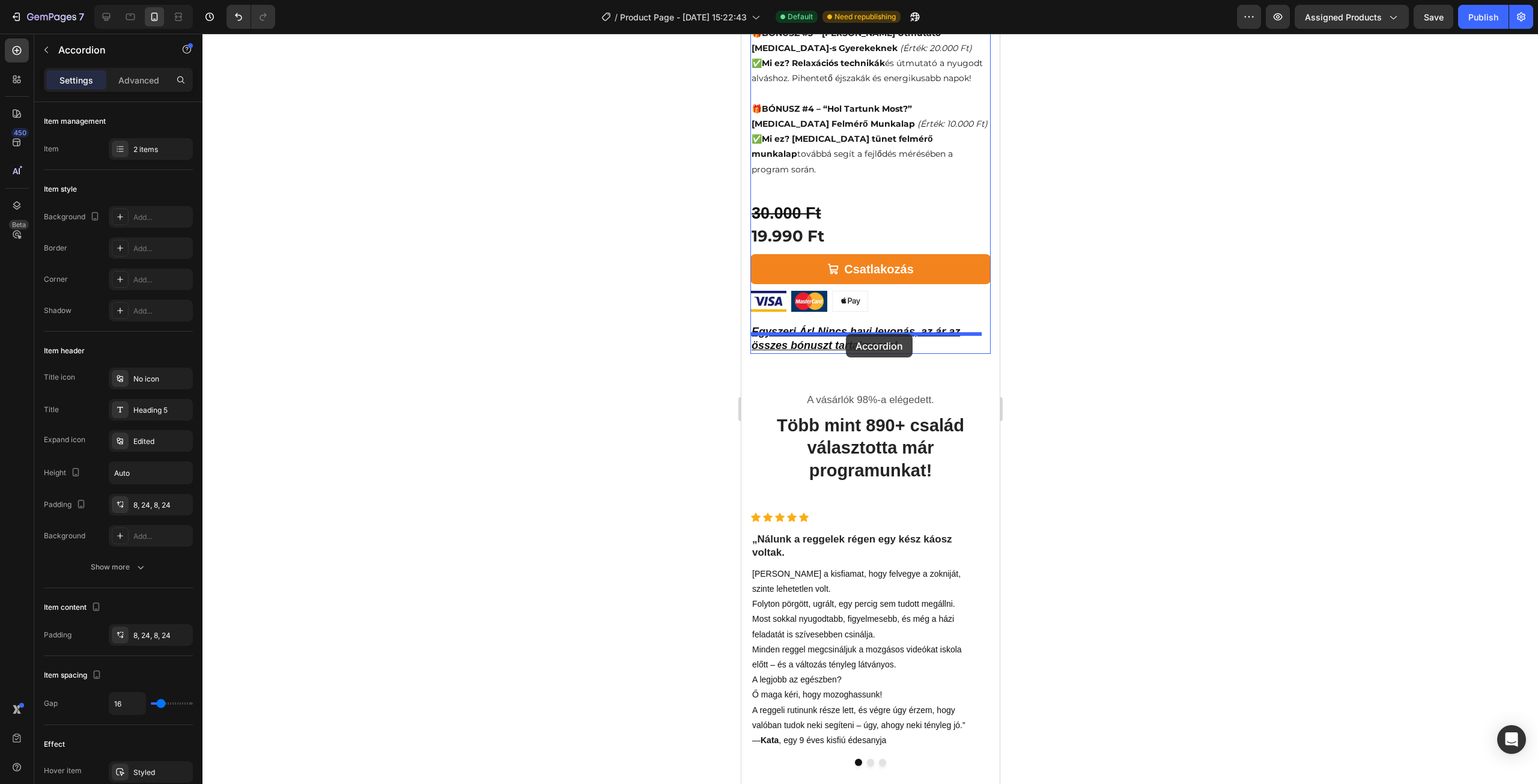
drag, startPoint x: 762, startPoint y: 74, endPoint x: 845, endPoint y: 334, distance: 272.9
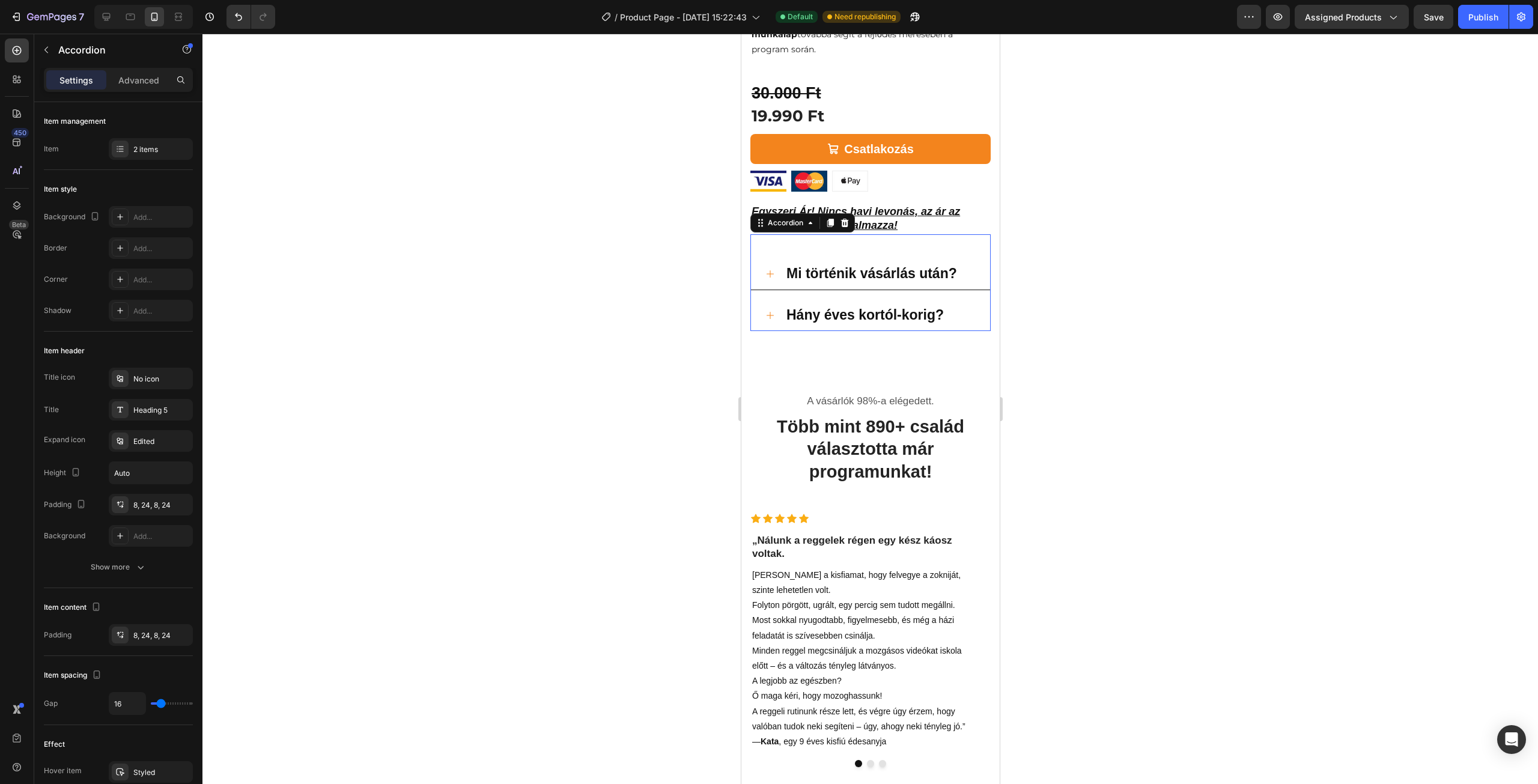
scroll to position [1081, 0]
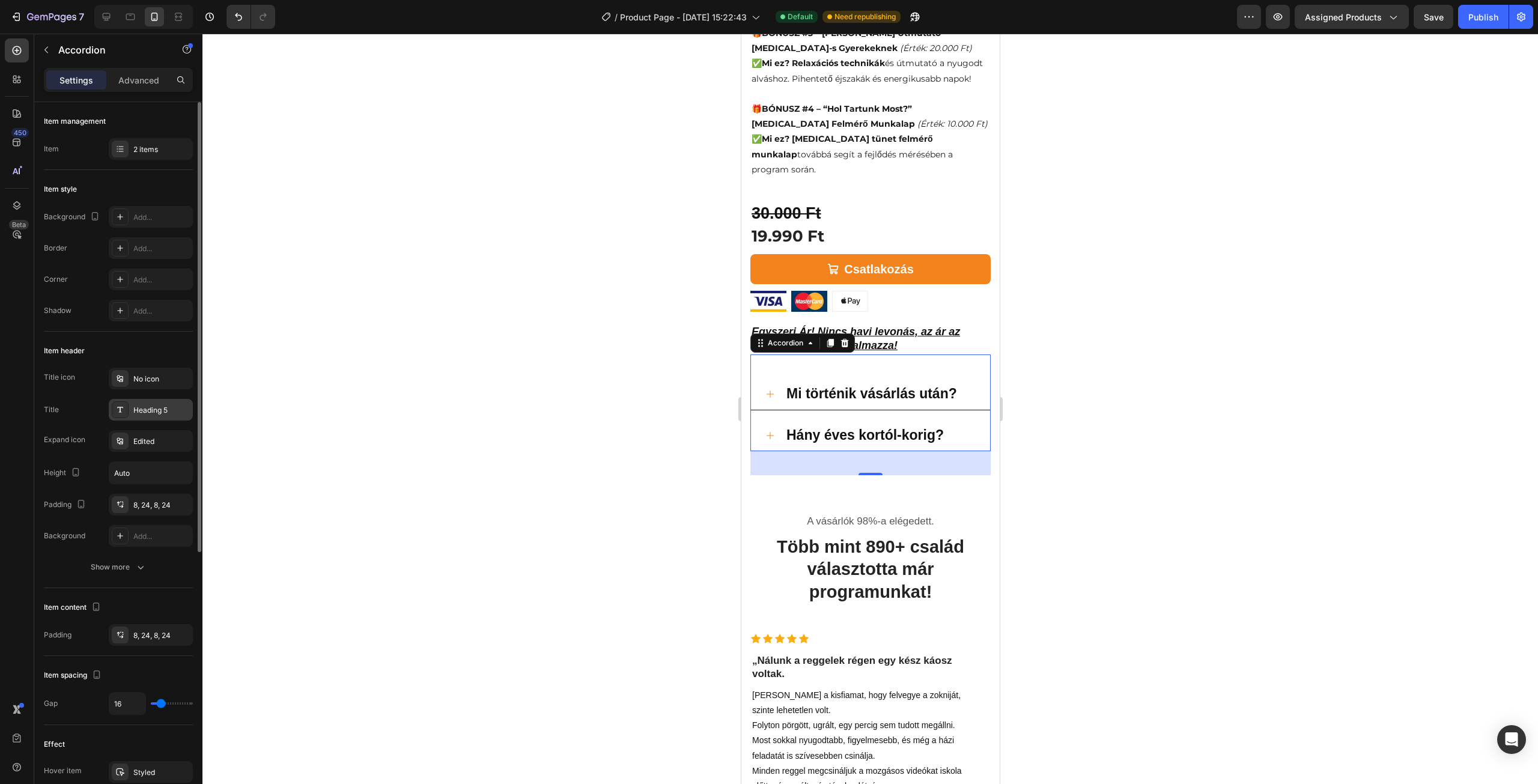
click at [155, 410] on div "Heading 5" at bounding box center [161, 410] width 56 height 11
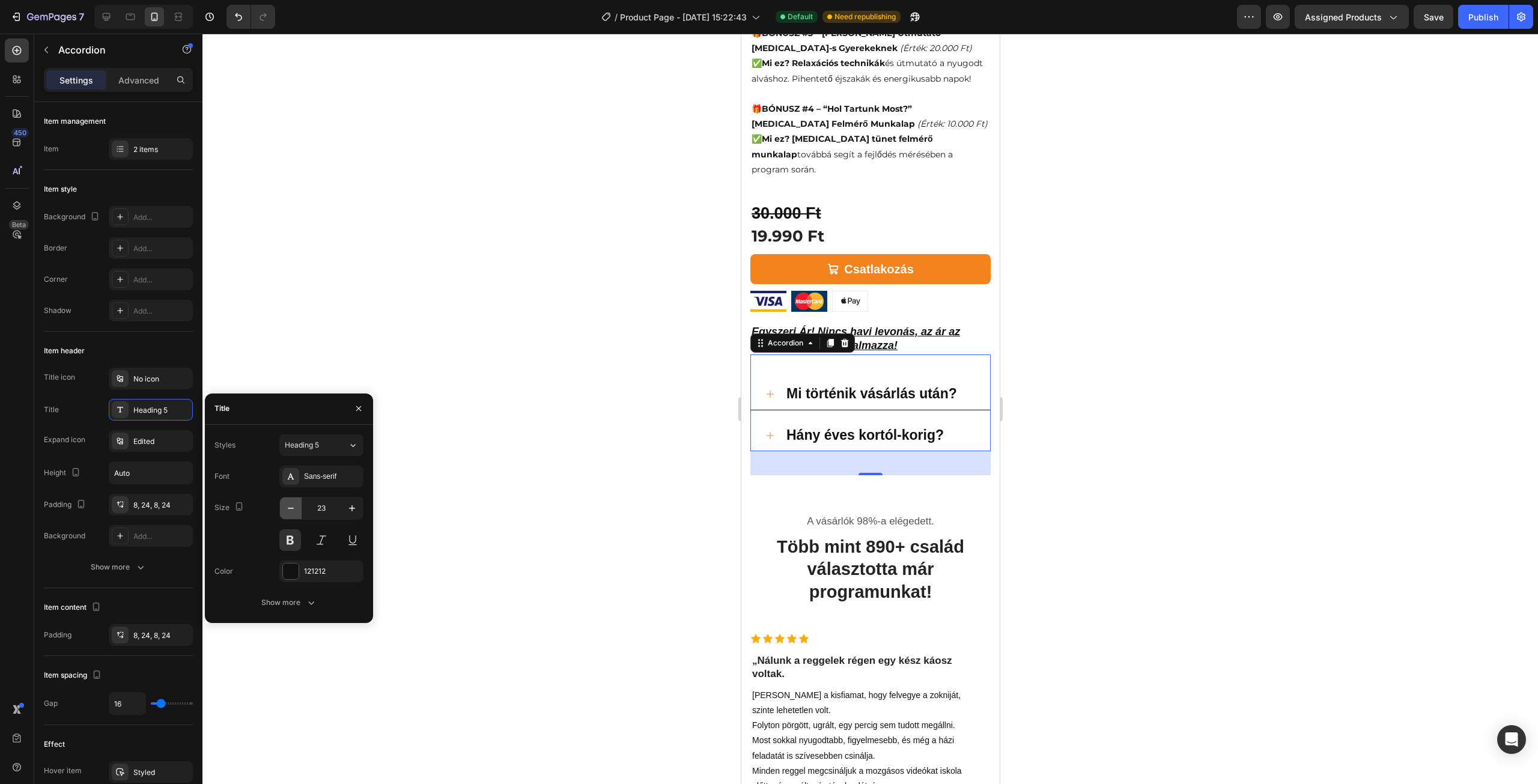
click at [294, 512] on icon "button" at bounding box center [291, 508] width 12 height 12
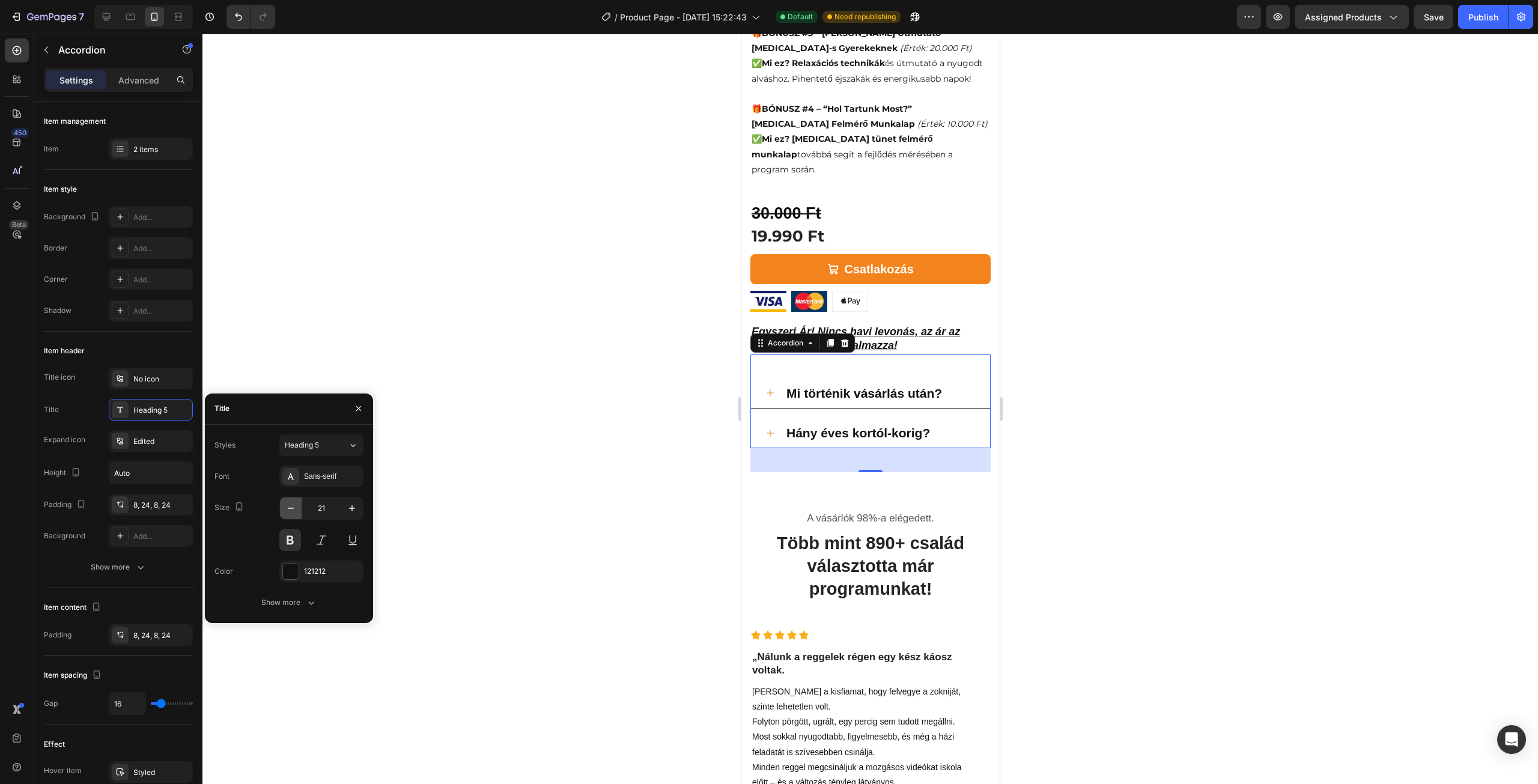
click at [294, 512] on icon "button" at bounding box center [291, 508] width 12 height 12
type input "19"
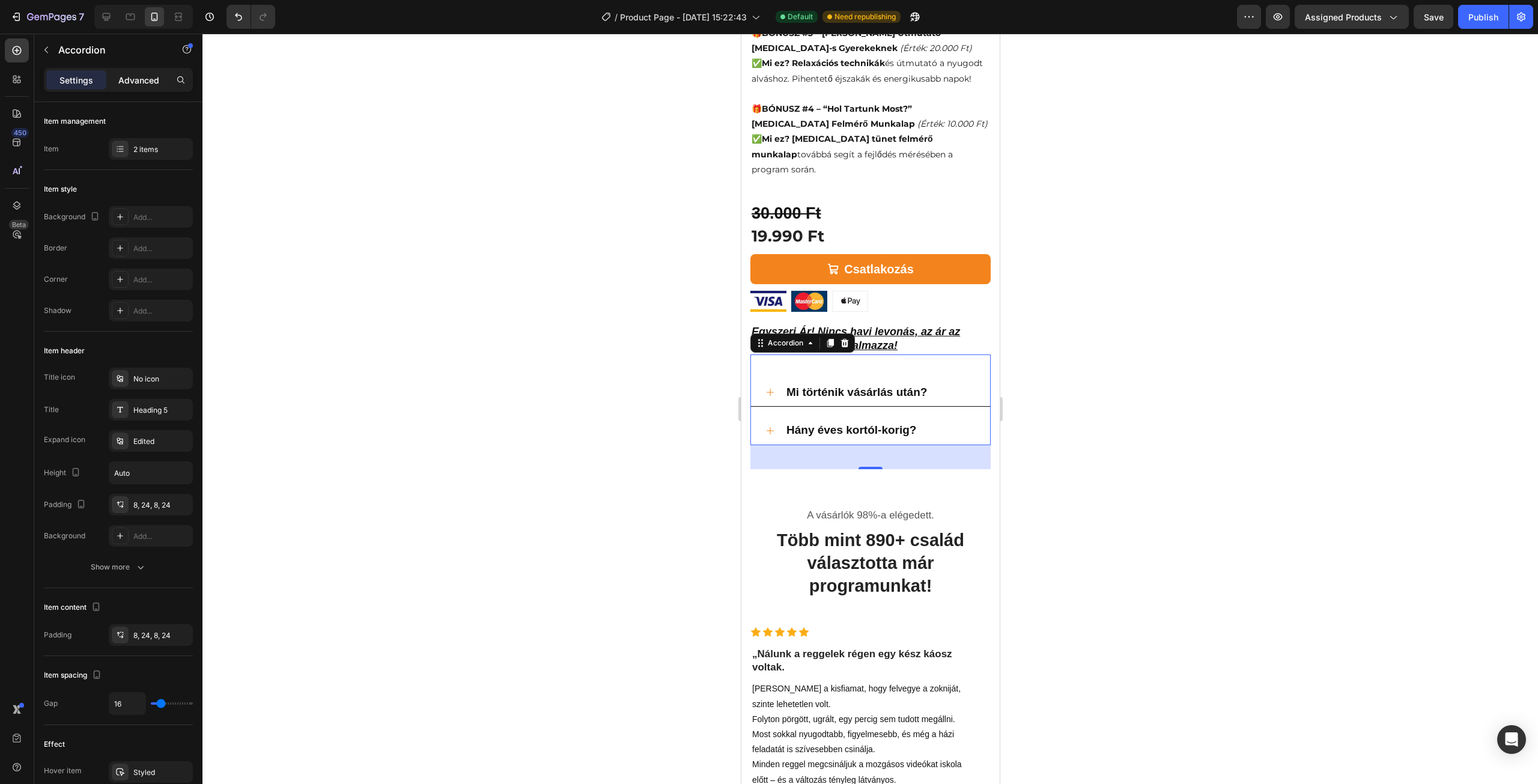
click at [158, 78] on p "Advanced" at bounding box center [139, 80] width 41 height 13
type input "100%"
type input "100"
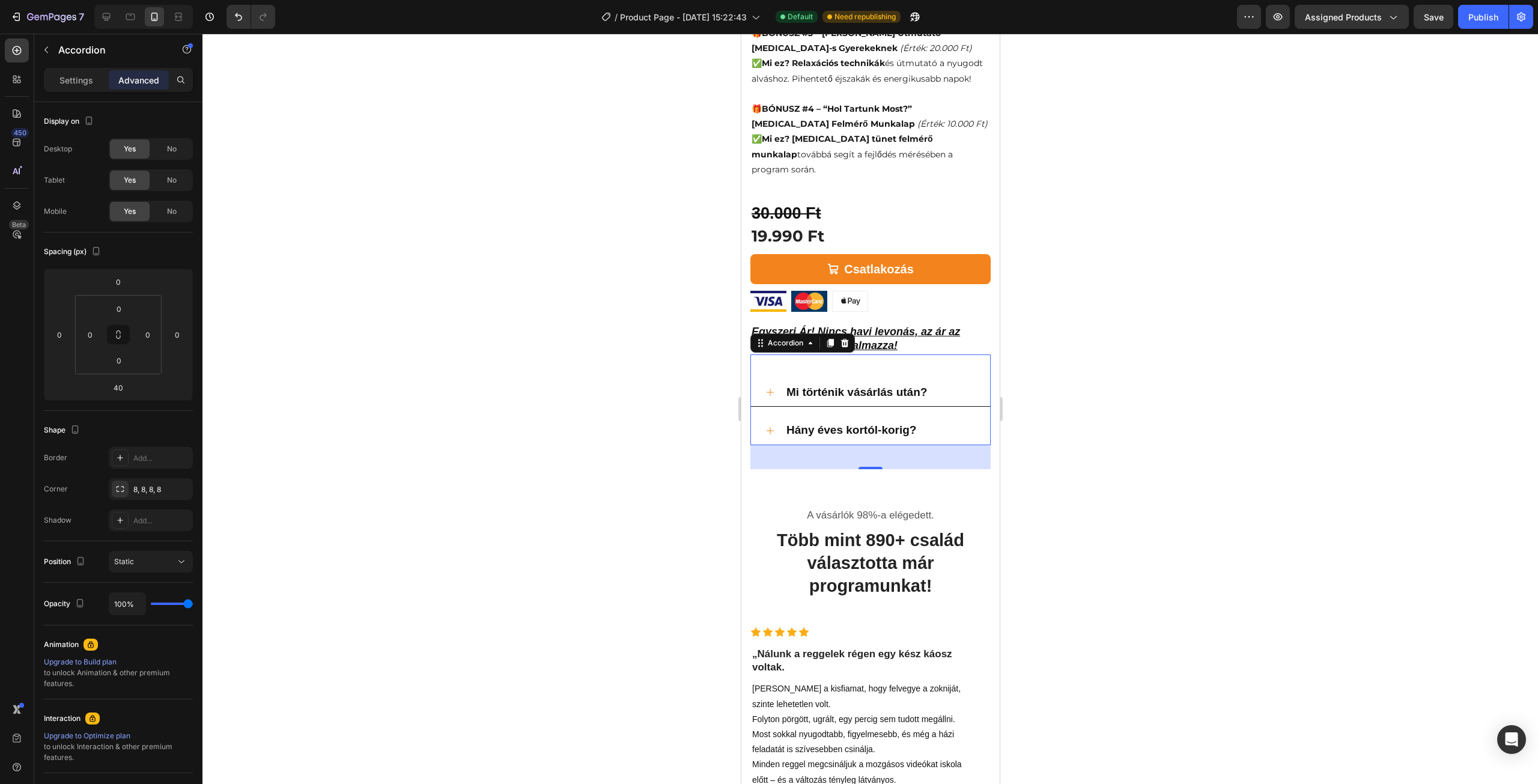
click at [793, 355] on div "Mi történik vásárlás után? Hány éves kortól-korig? Accordion 40" at bounding box center [870, 400] width 241 height 91
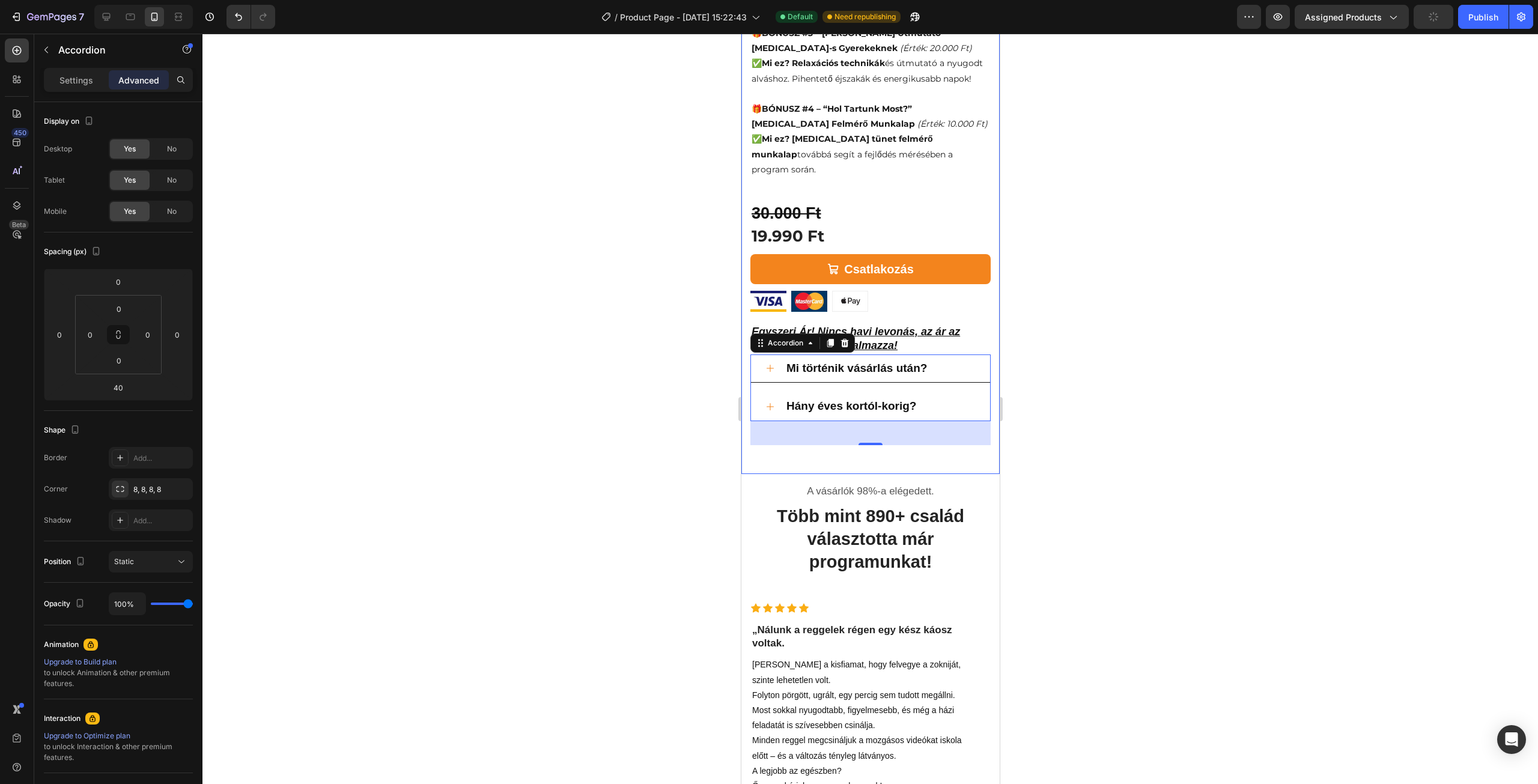
click at [661, 352] on div at bounding box center [870, 409] width 1335 height 751
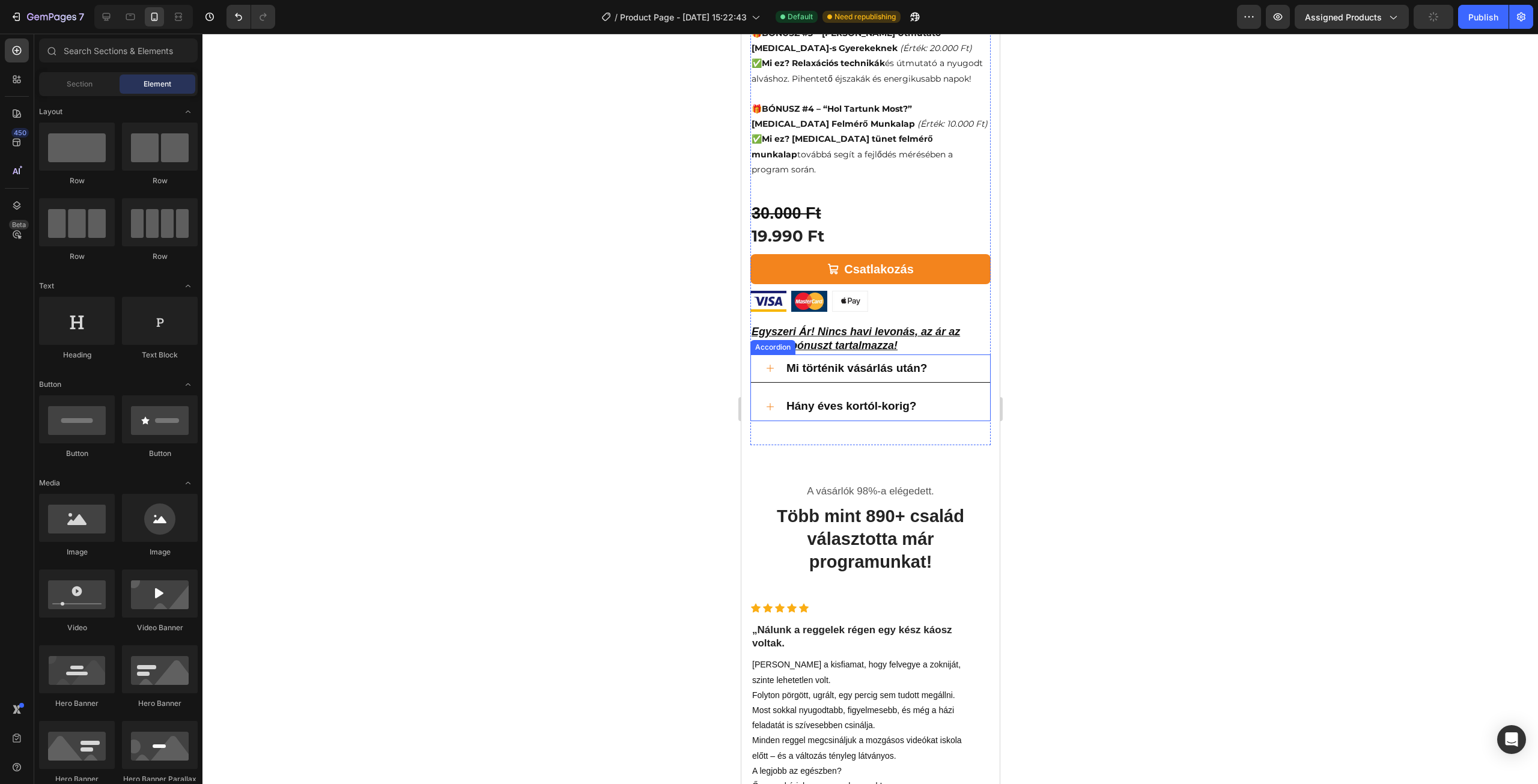
click at [771, 363] on icon at bounding box center [770, 368] width 10 height 10
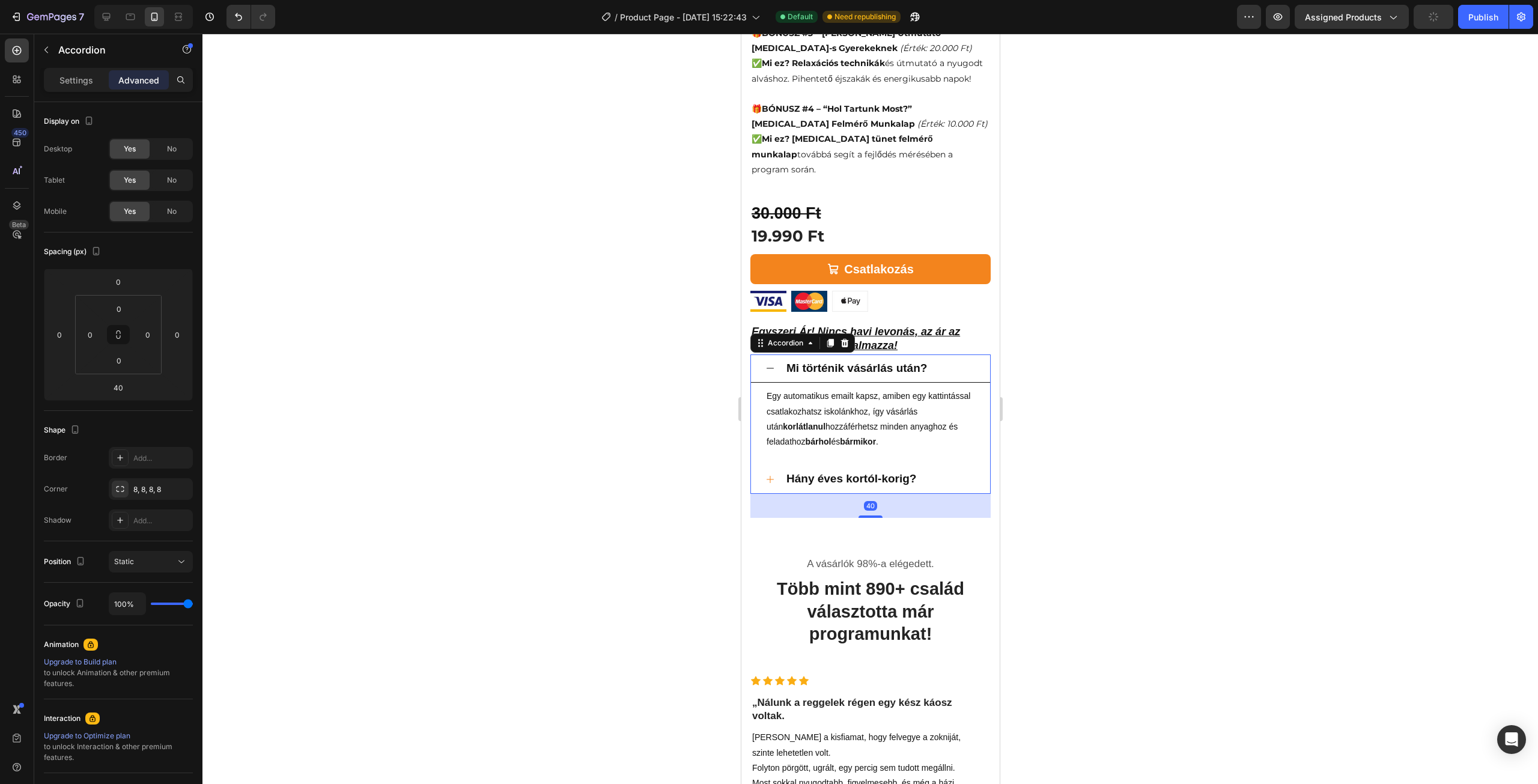
click at [771, 363] on icon at bounding box center [770, 368] width 10 height 10
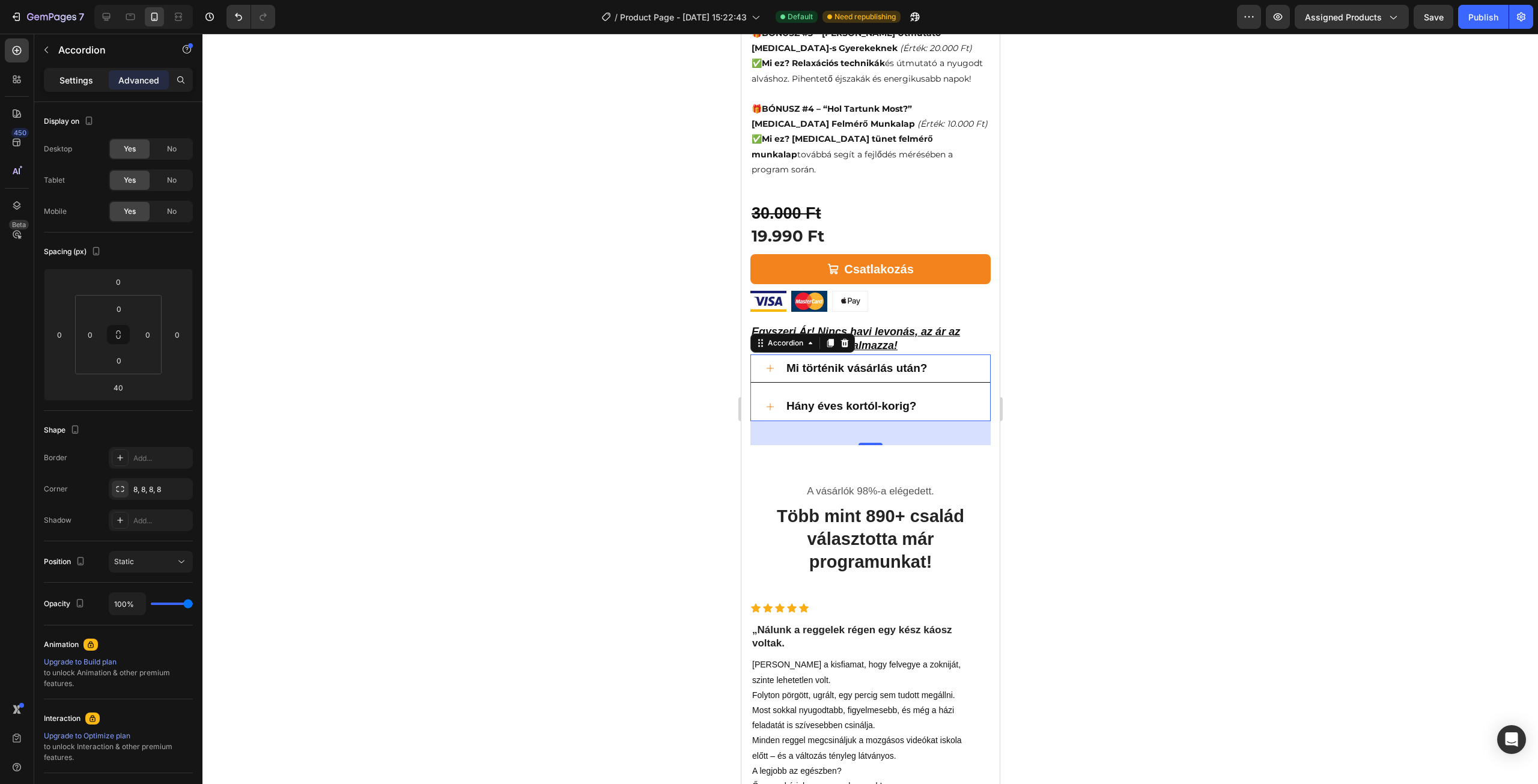
click at [85, 84] on p "Settings" at bounding box center [76, 80] width 34 height 13
type input "16"
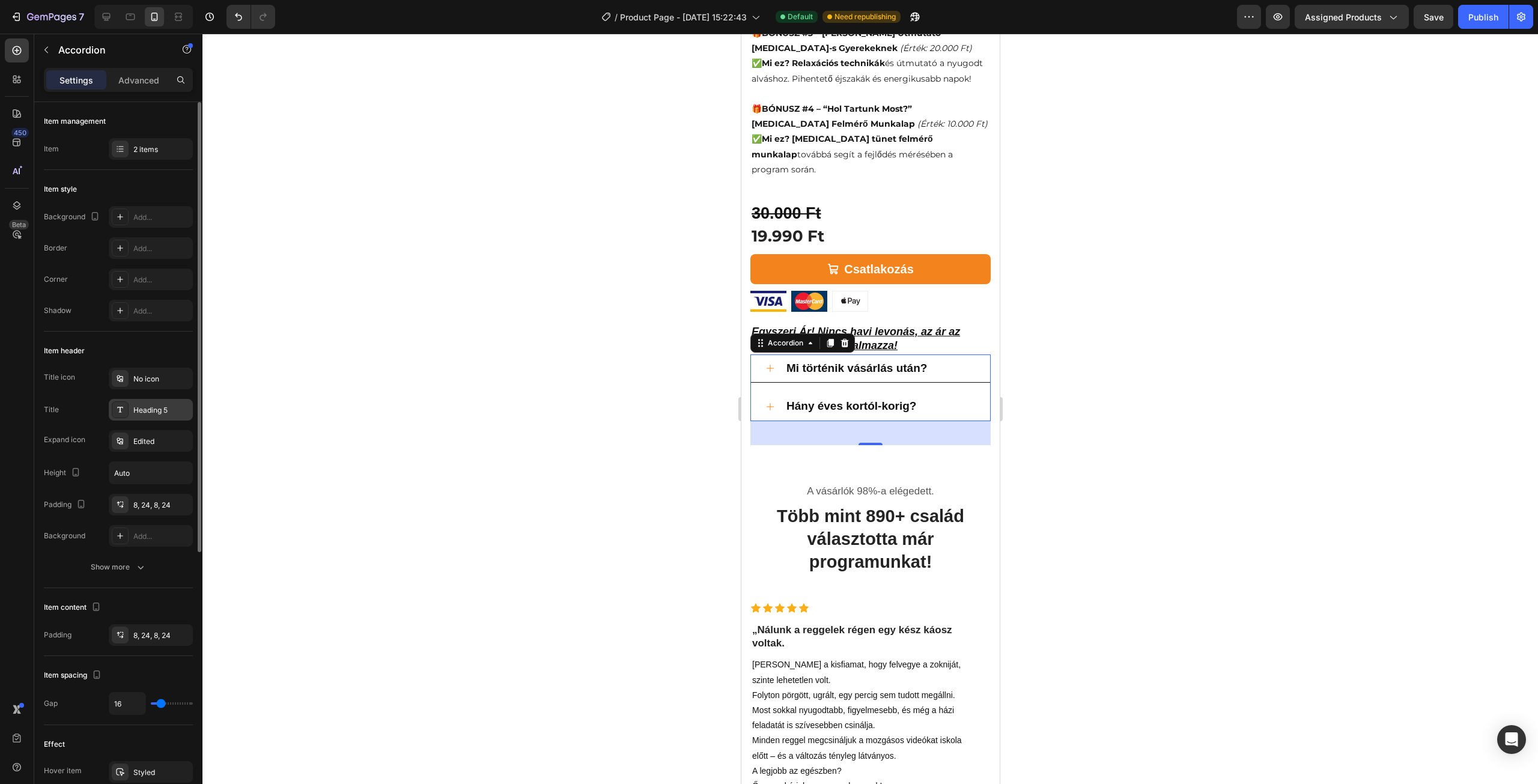
click at [143, 405] on div "Heading 5" at bounding box center [161, 410] width 56 height 11
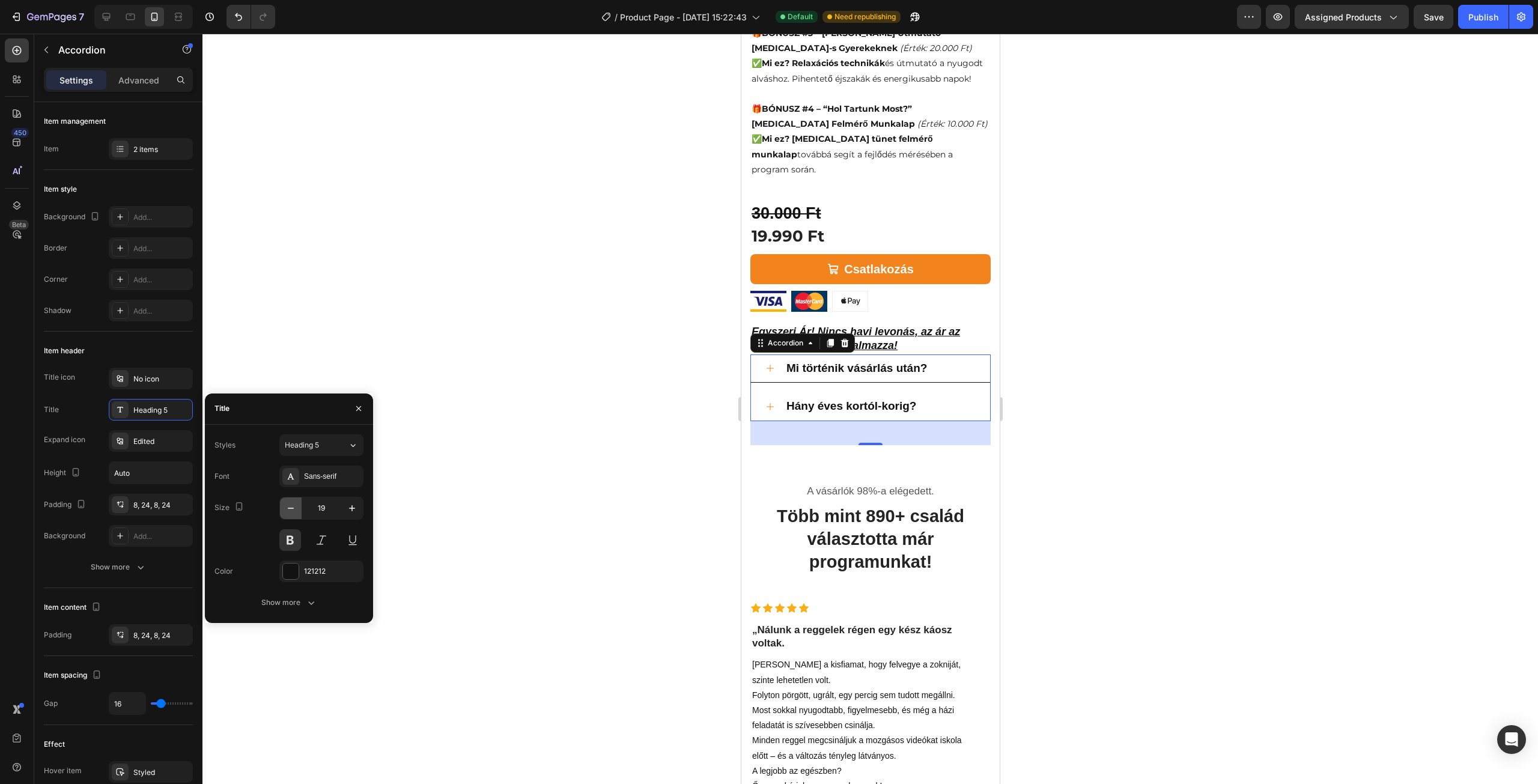
click at [287, 512] on icon "button" at bounding box center [291, 508] width 12 height 12
type input "16"
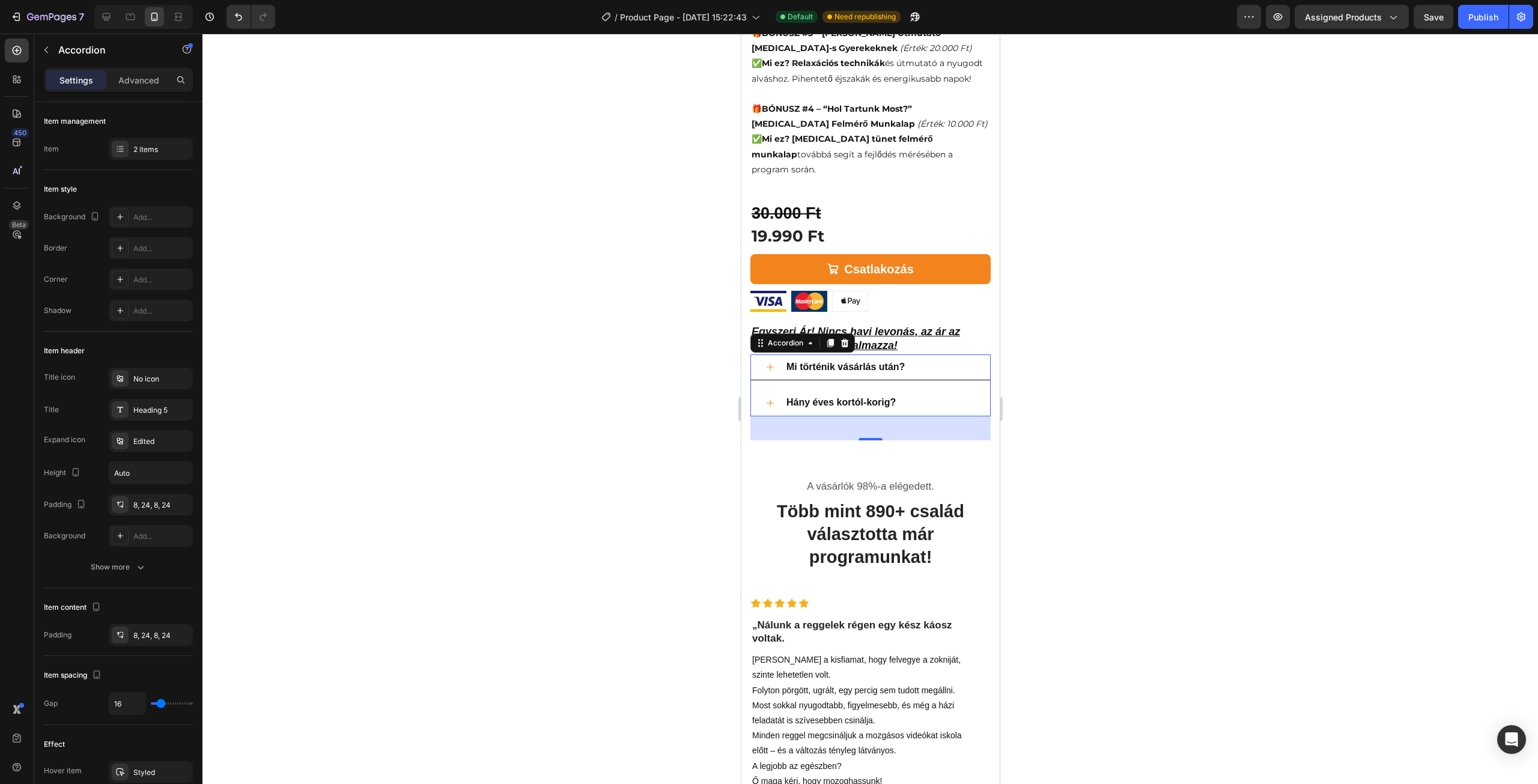
click at [473, 381] on div at bounding box center [870, 409] width 1335 height 751
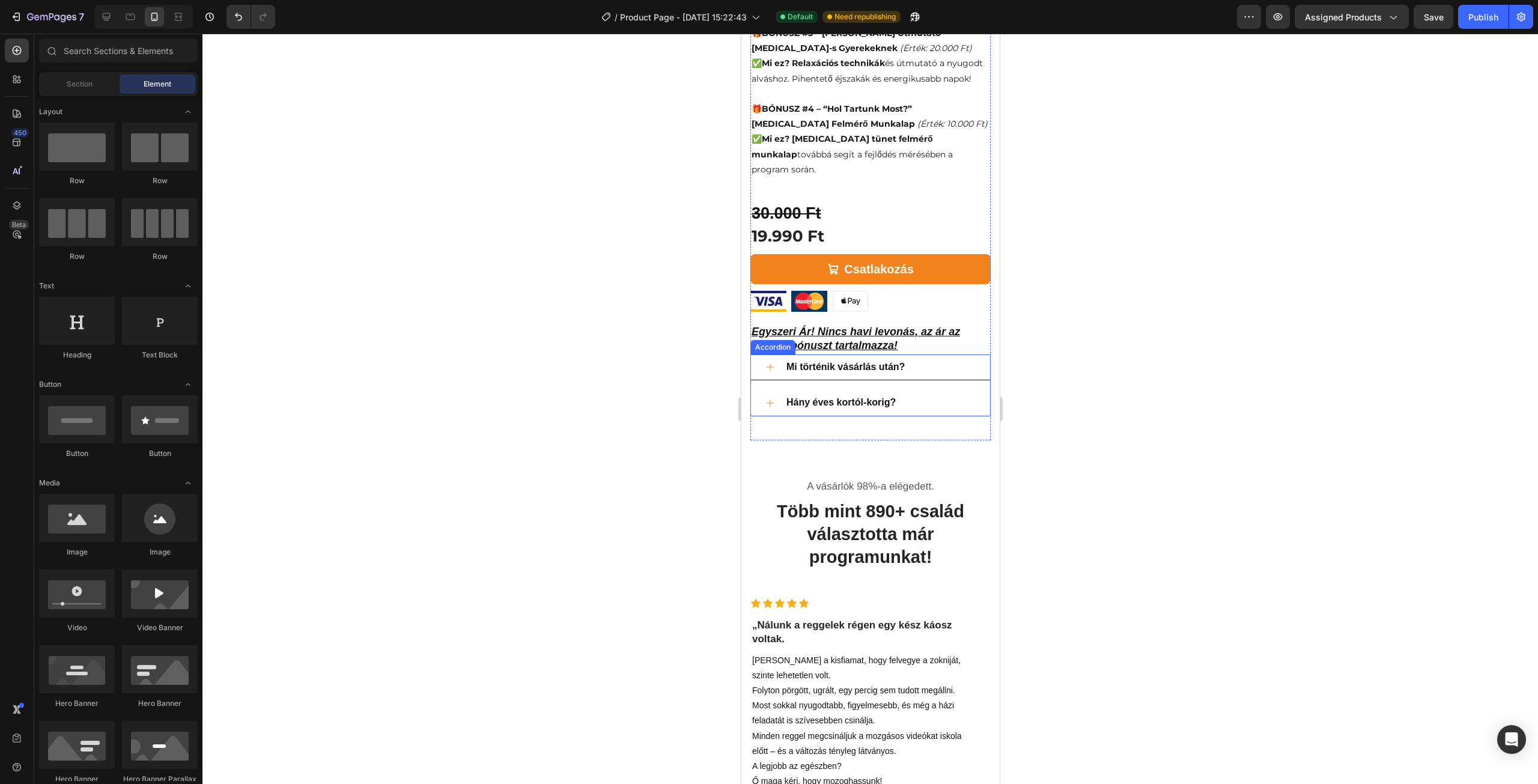
click at [943, 359] on div "Mi történik vásárlás után?" at bounding box center [879, 367] width 191 height 16
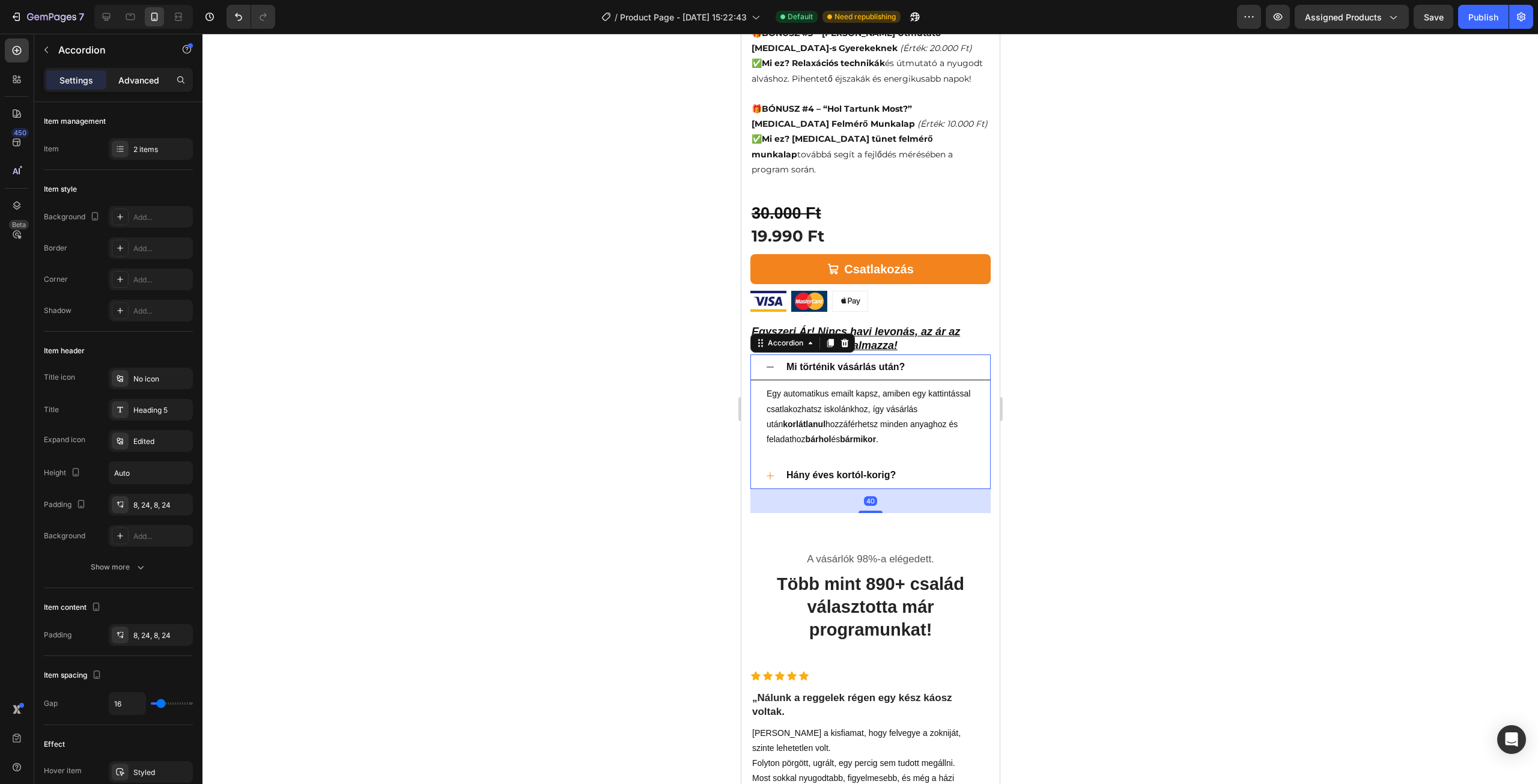
click at [150, 84] on p "Advanced" at bounding box center [139, 80] width 41 height 13
type input "100%"
type input "100"
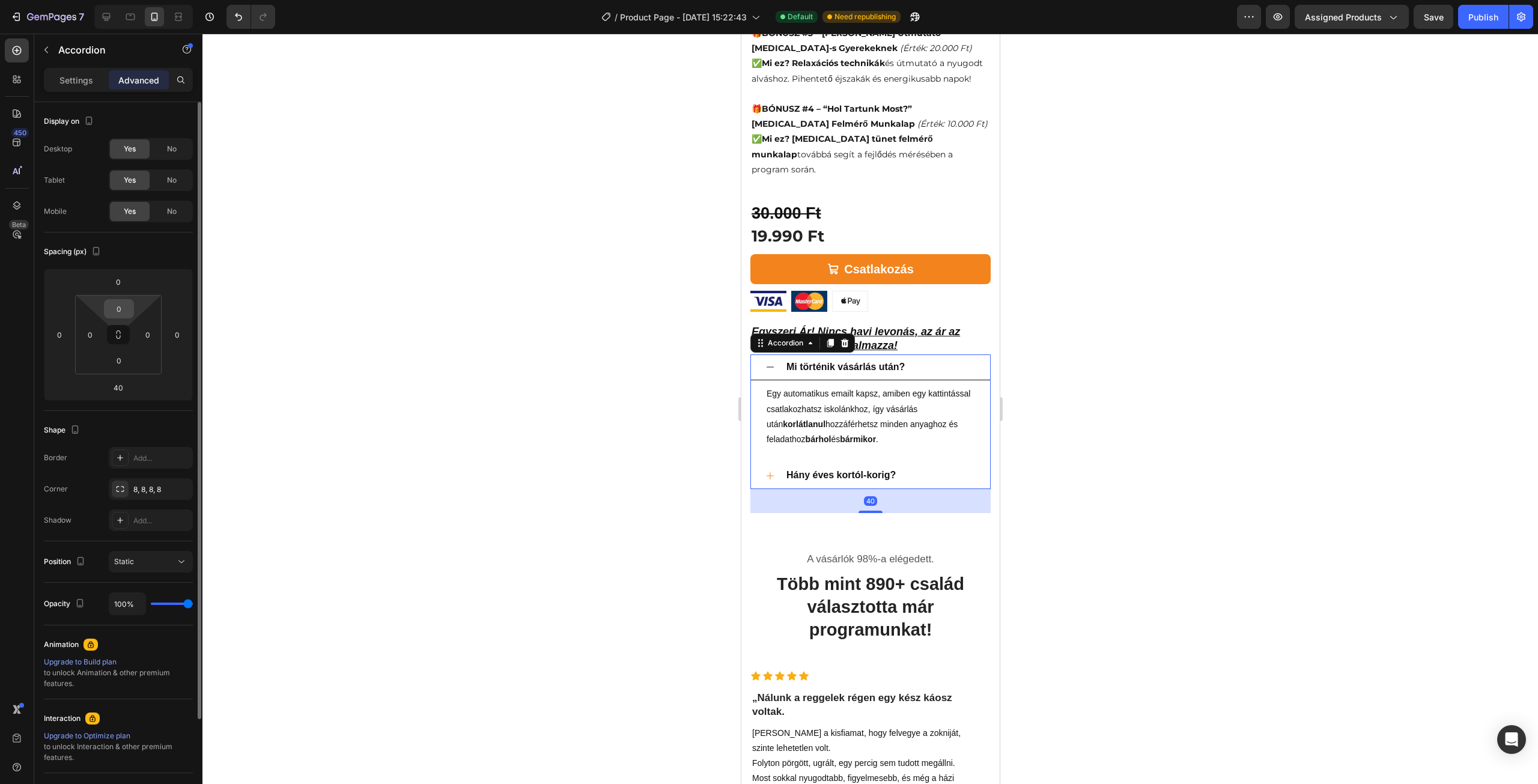
click at [120, 317] on input "0" at bounding box center [119, 309] width 24 height 18
type input "10"
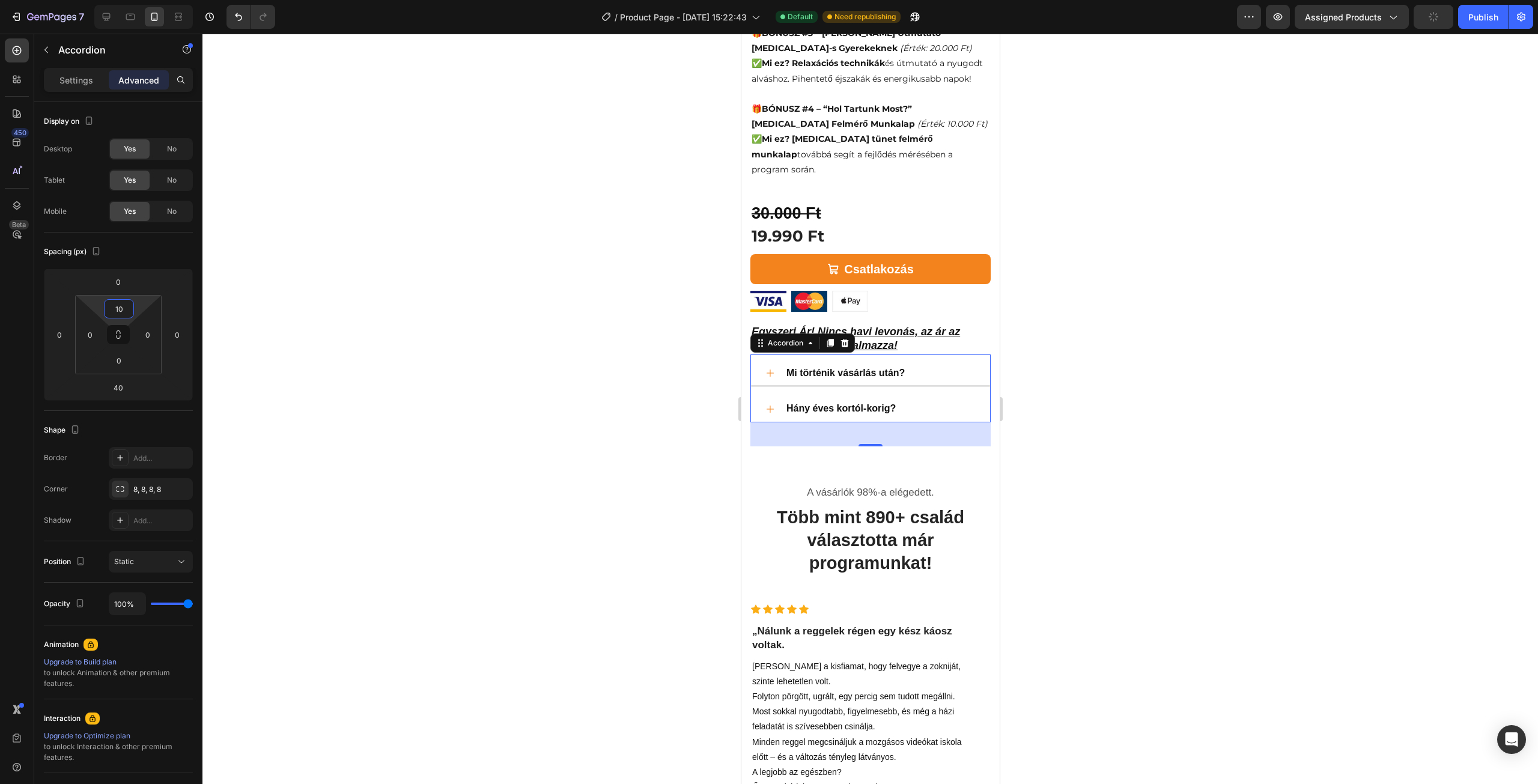
click at [378, 317] on div at bounding box center [870, 409] width 1335 height 751
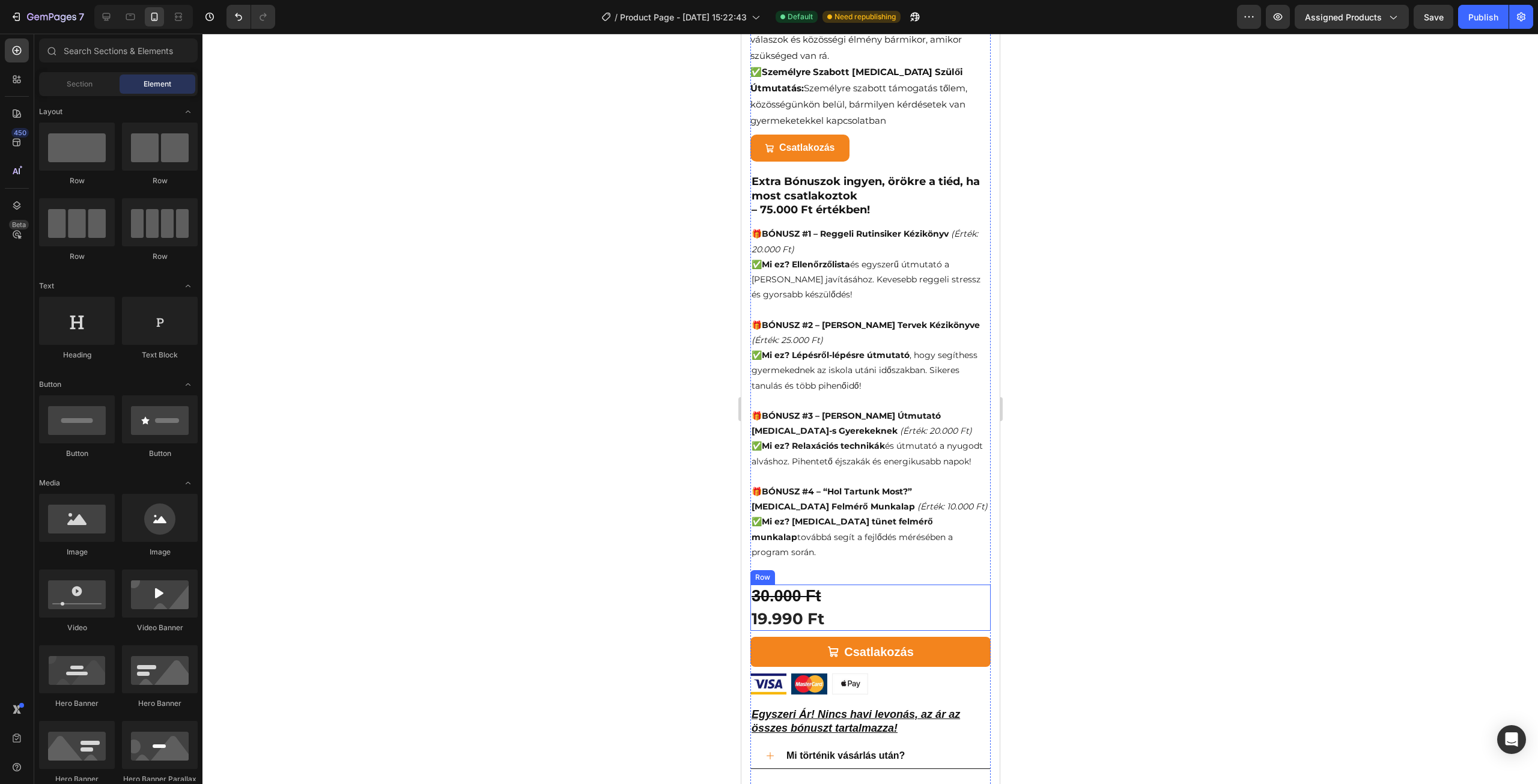
scroll to position [661, 0]
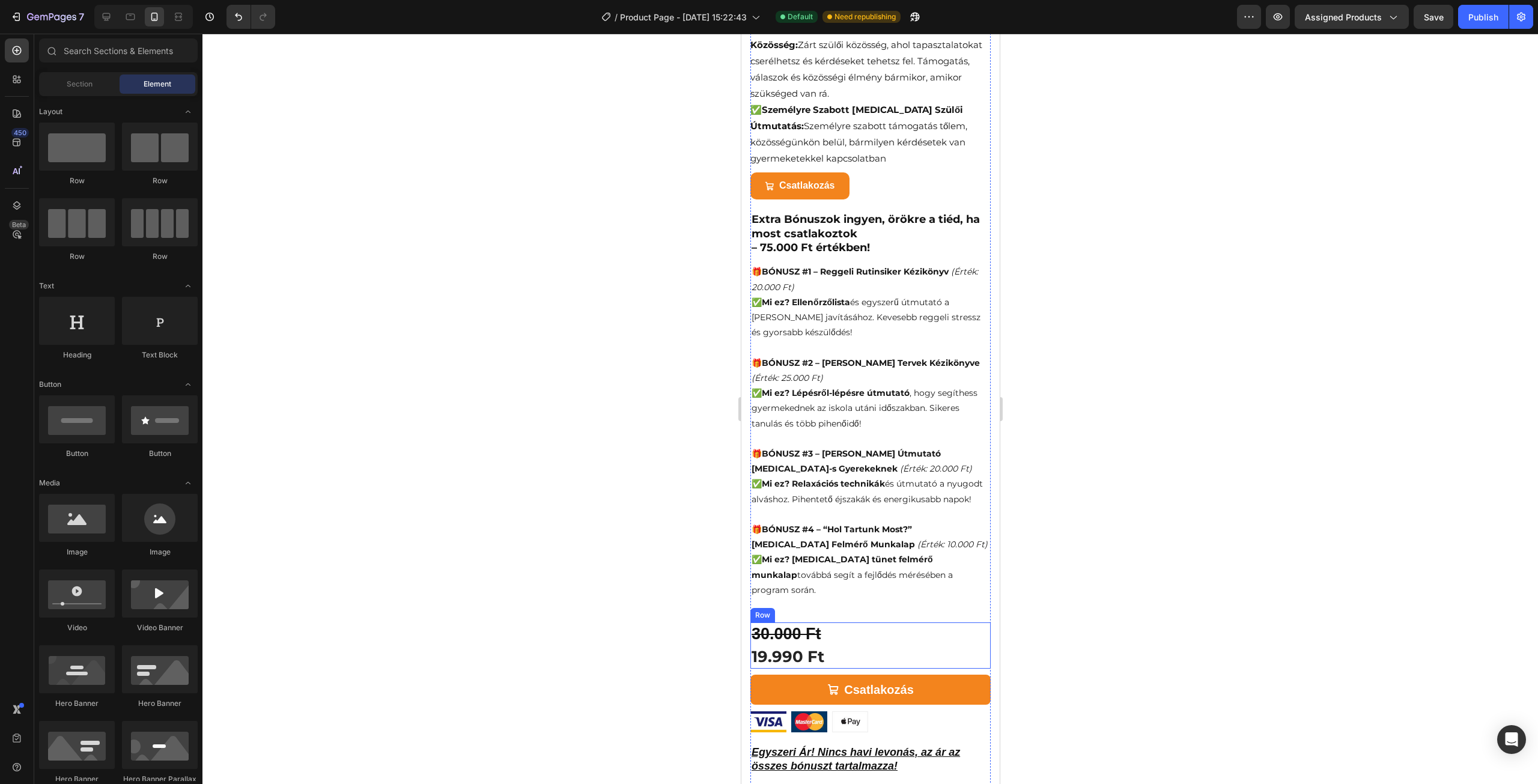
click at [851, 624] on div "30.000 Ft Product Price Product Price 19.990 Ft (P) Price (P) Price Row" at bounding box center [870, 645] width 241 height 46
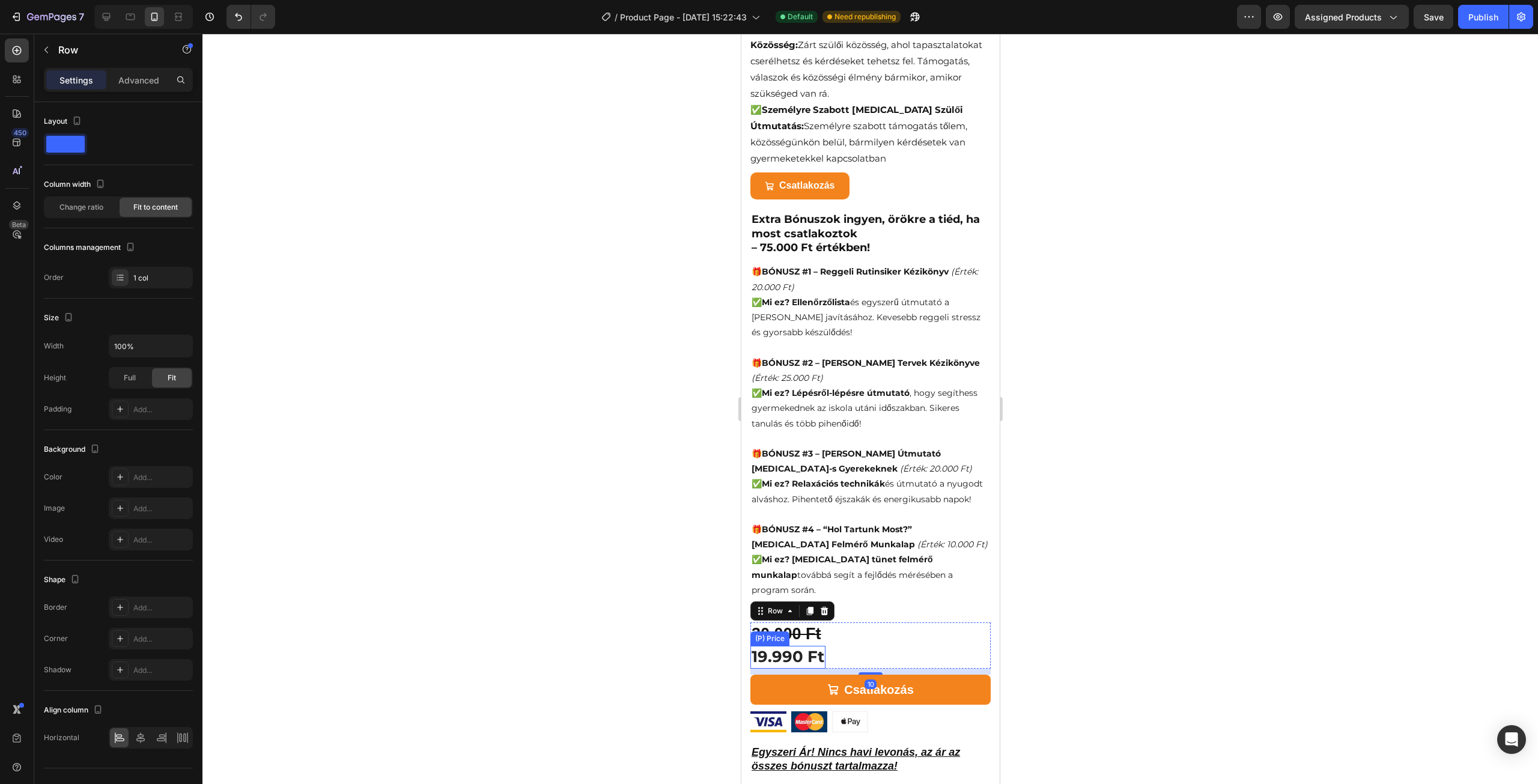
click at [787, 645] on div "19.990 Ft" at bounding box center [787, 657] width 75 height 23
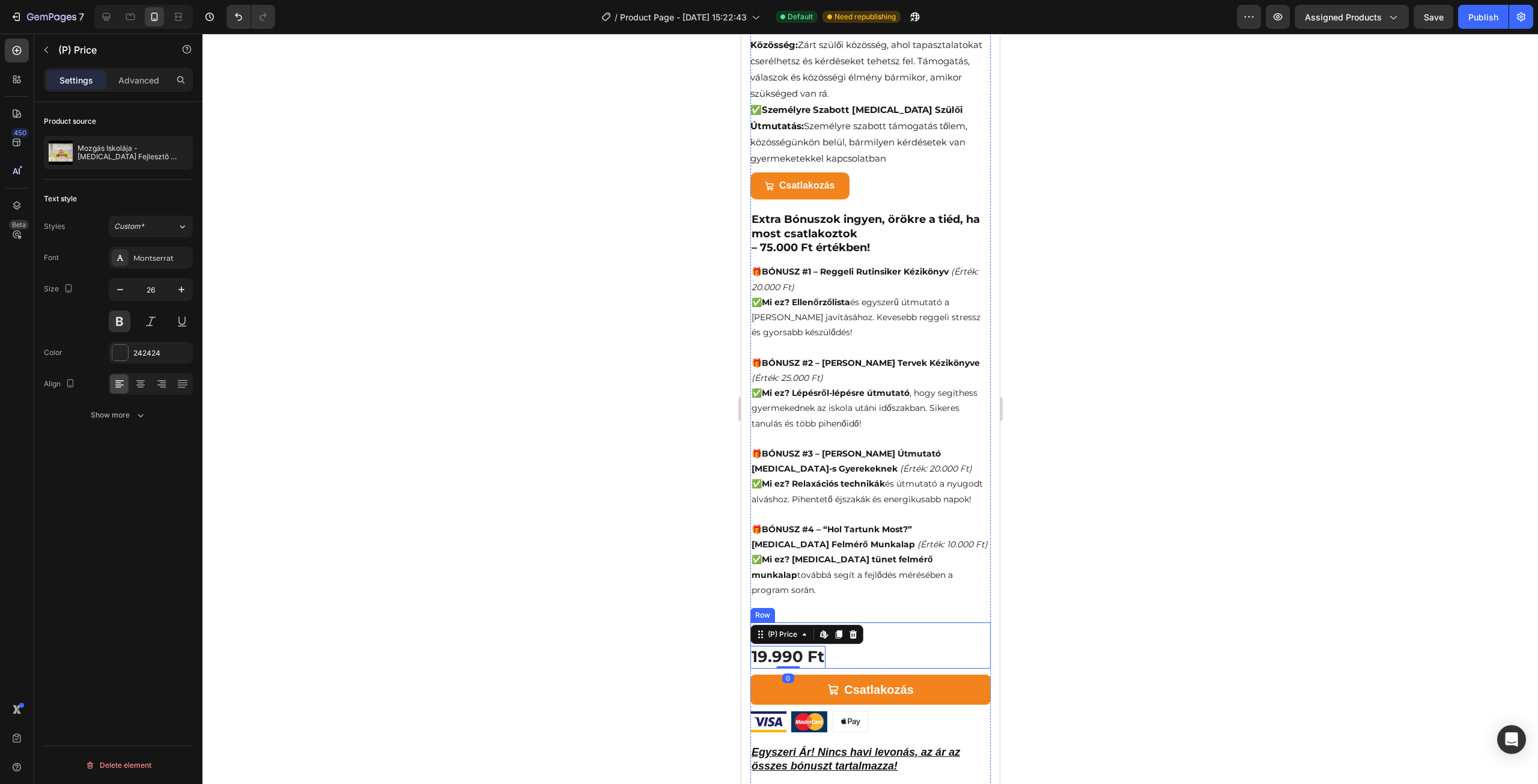
click at [882, 625] on div "30.000 Ft Product Price Product Price 19.990 Ft (P) [PERSON_NAME] content in Sh…" at bounding box center [870, 645] width 241 height 46
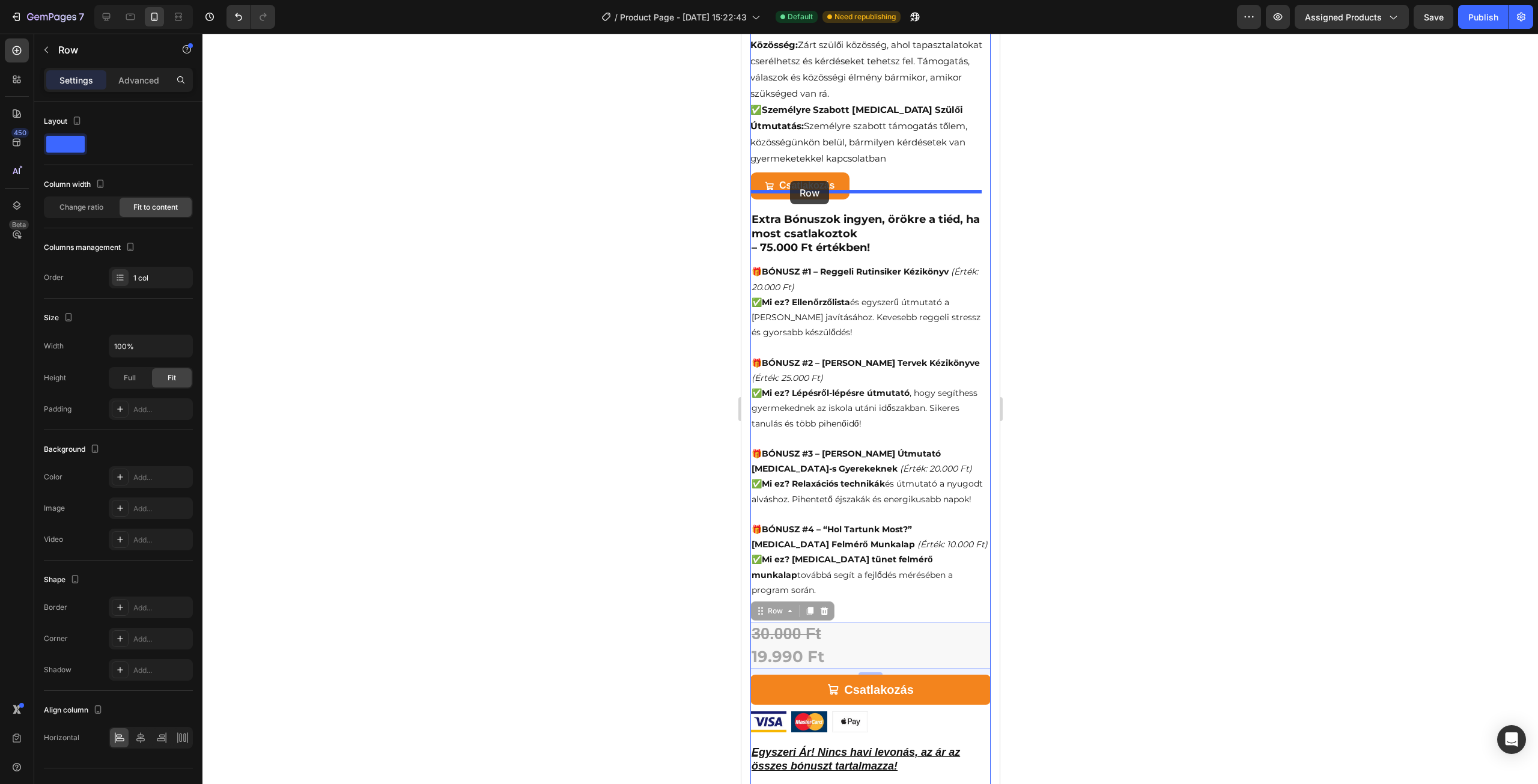
drag, startPoint x: 764, startPoint y: 592, endPoint x: 790, endPoint y: 181, distance: 411.8
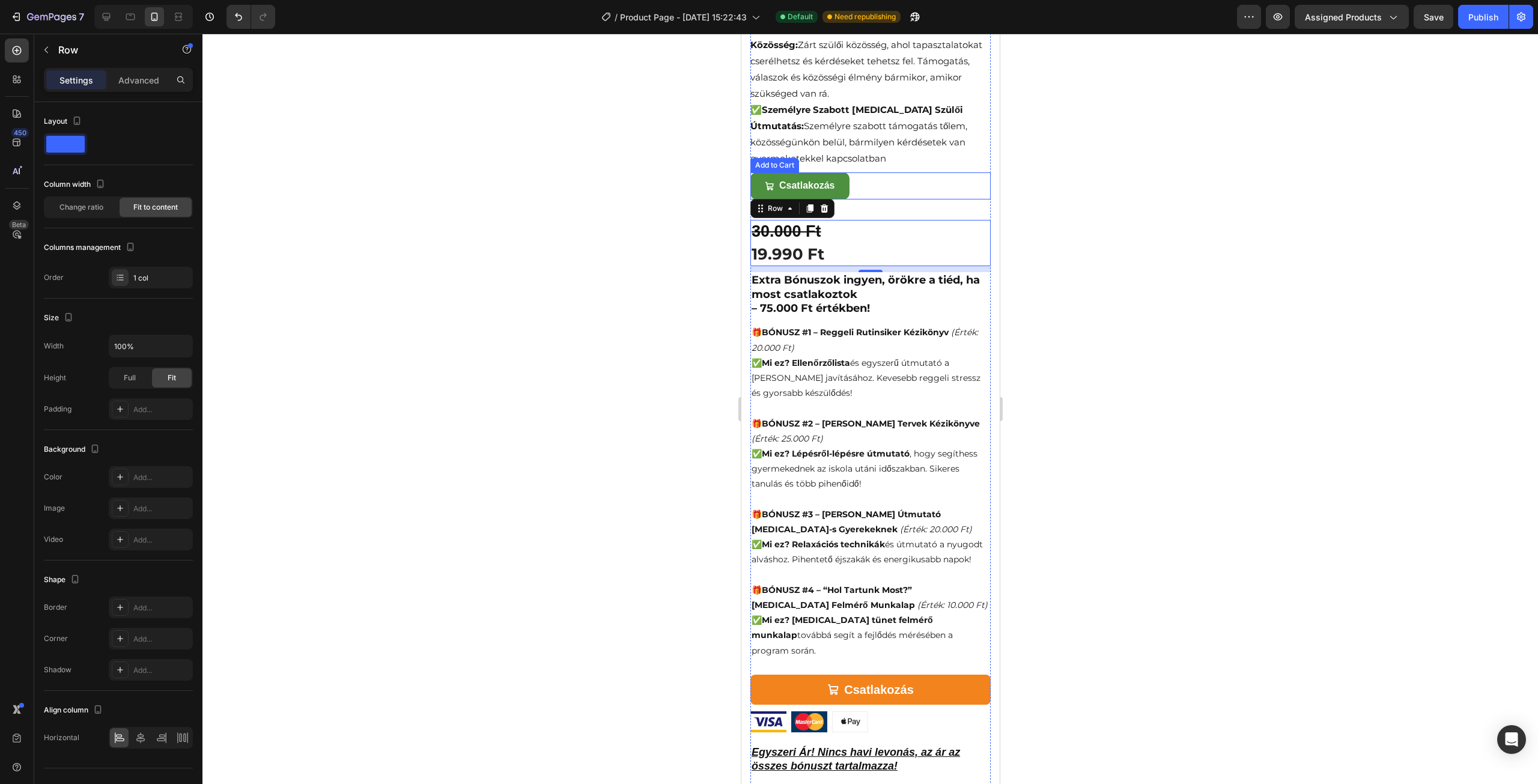
click at [839, 172] on button "Csatlakozás" at bounding box center [799, 186] width 99 height 27
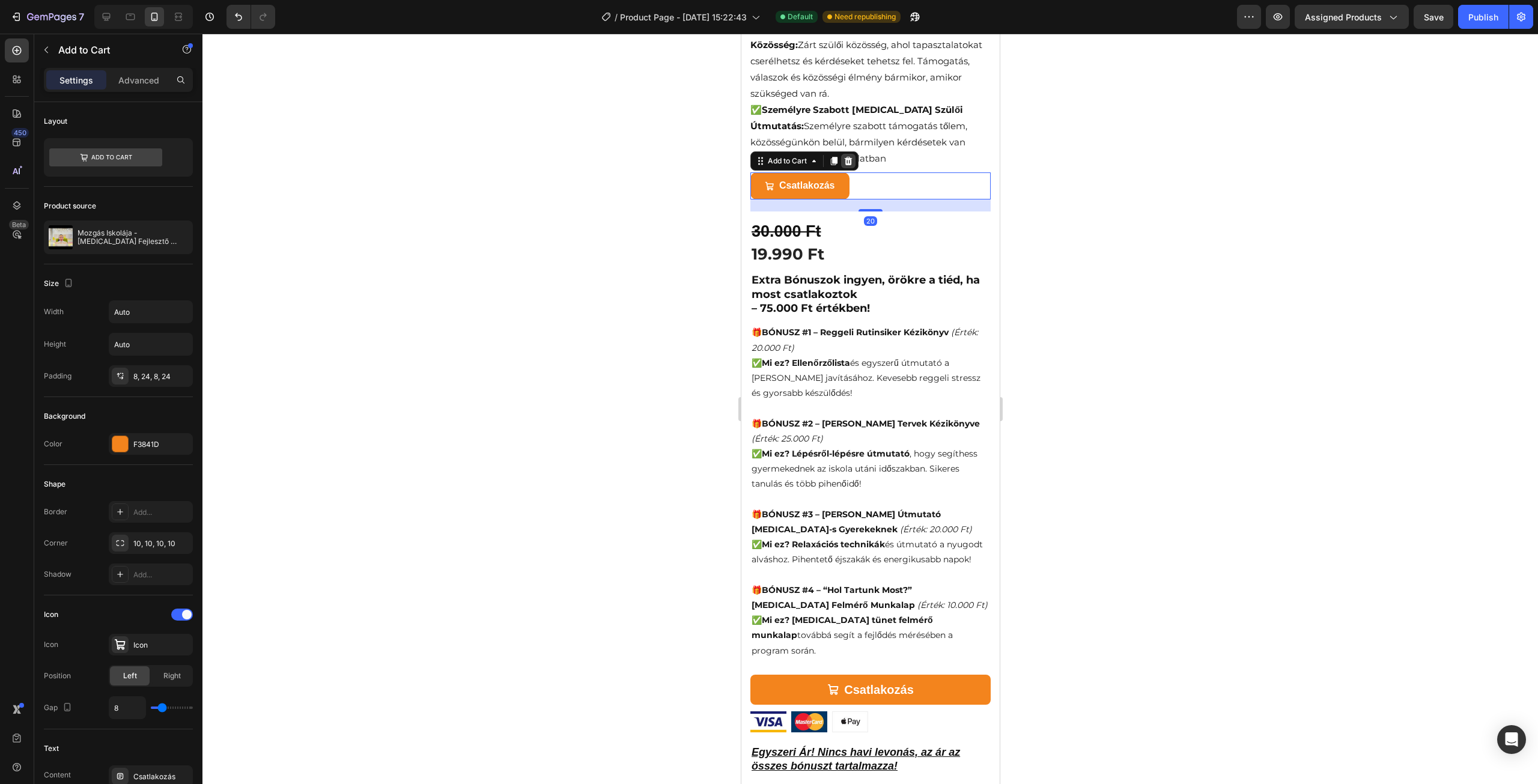
click at [850, 156] on icon at bounding box center [847, 161] width 10 height 10
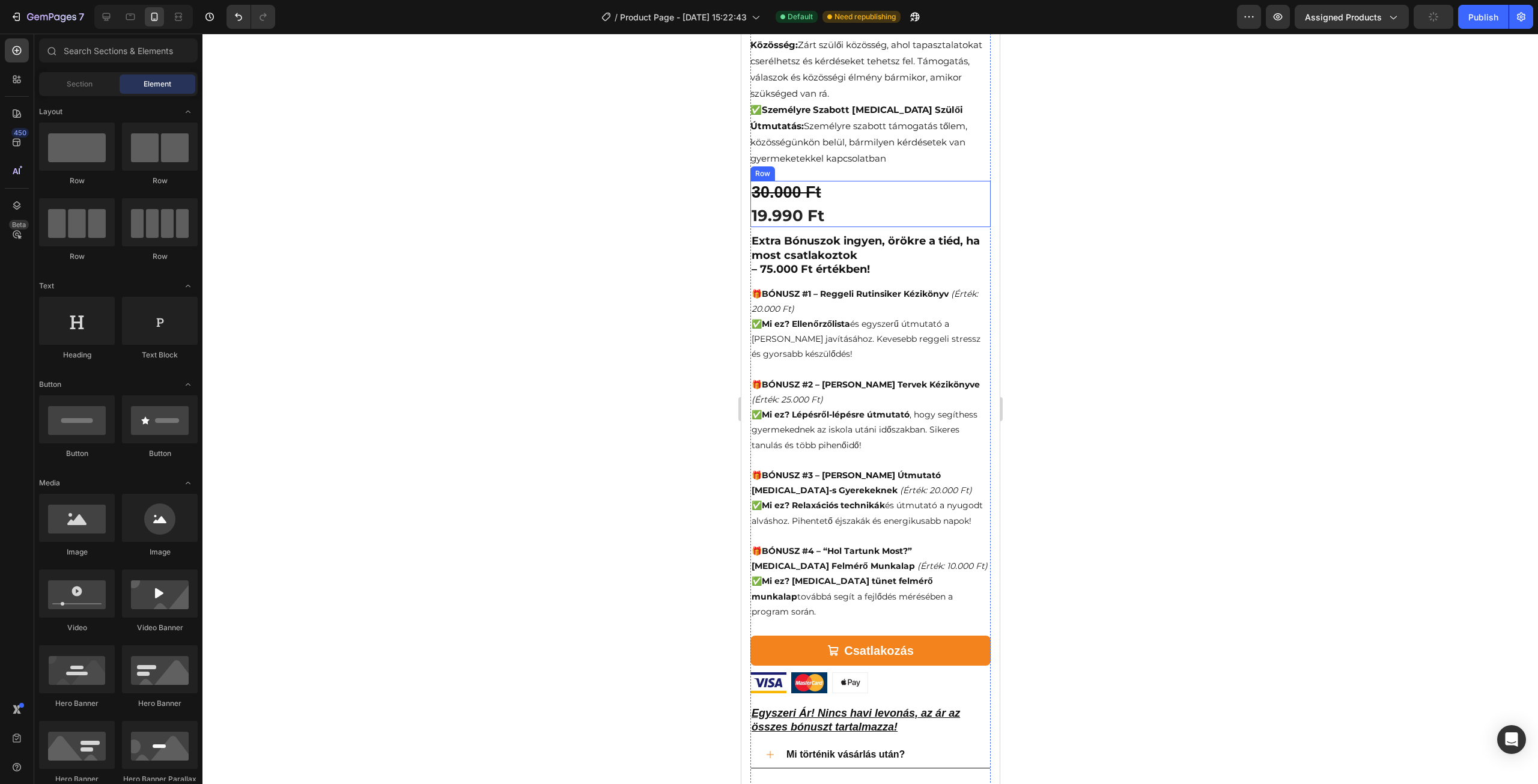
click at [828, 190] on div "30.000 Ft Product Price Product Price 19.990 Ft (P) Price (P) Price Row" at bounding box center [870, 204] width 241 height 46
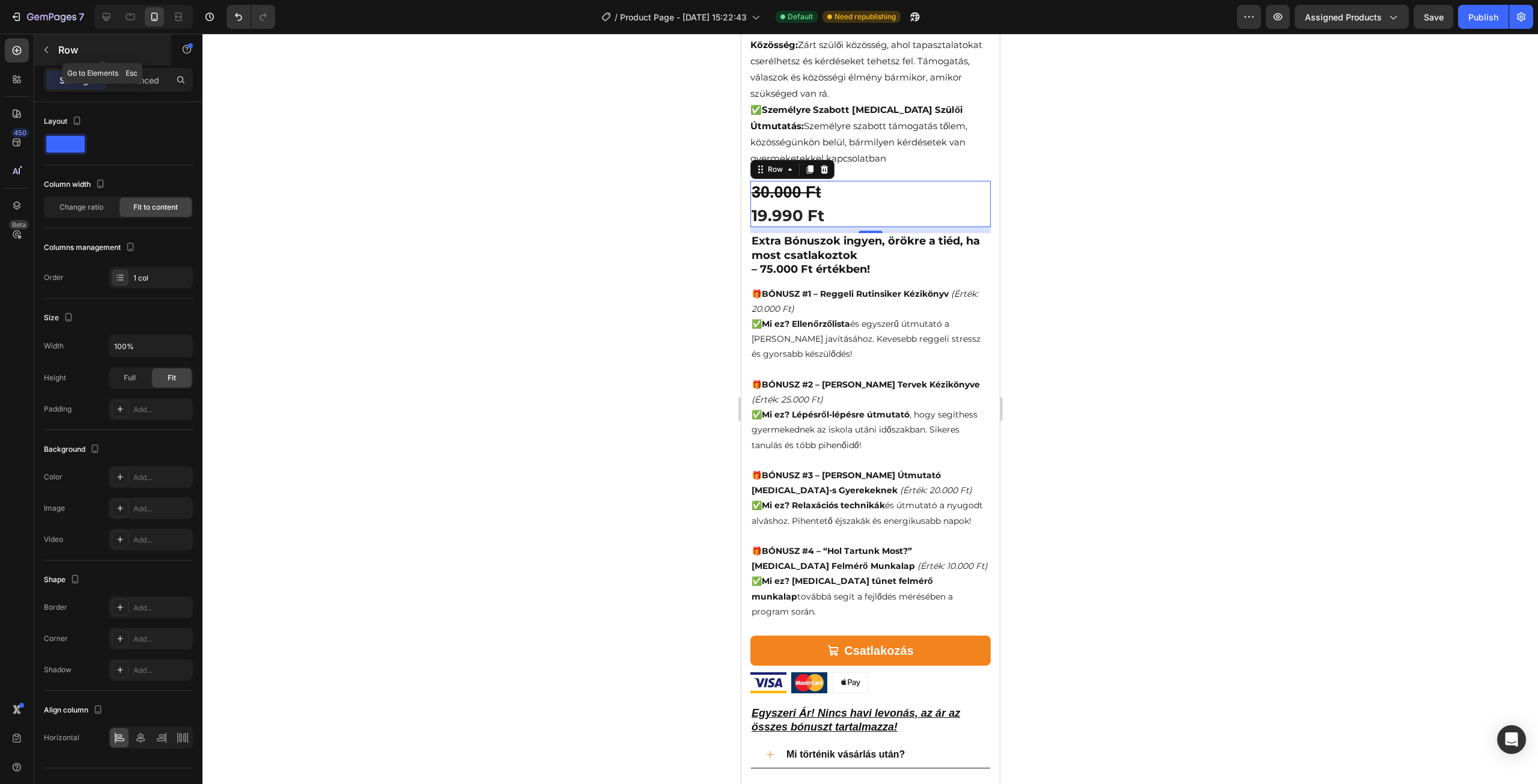
click at [56, 50] on button "button" at bounding box center [46, 49] width 19 height 19
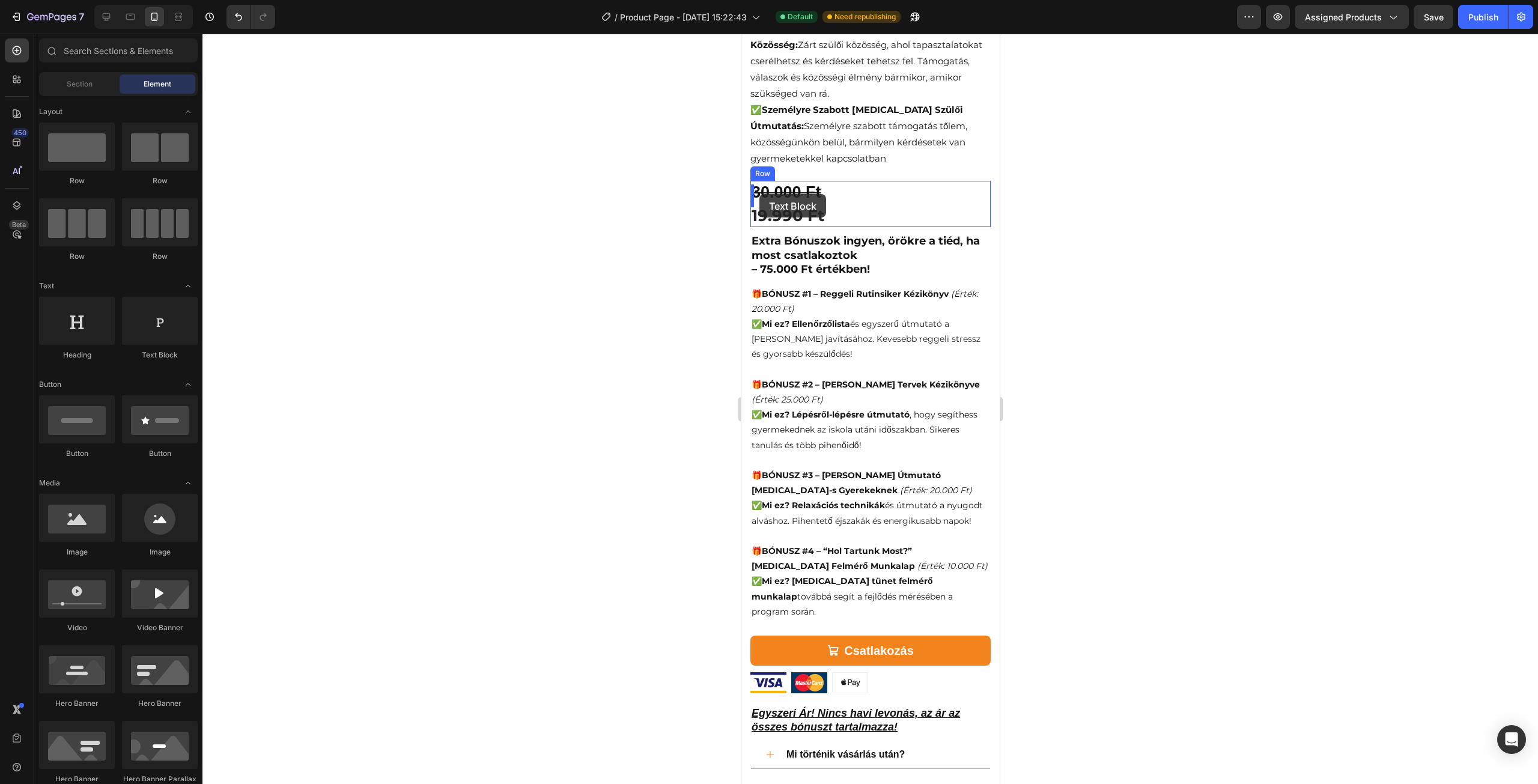
drag, startPoint x: 896, startPoint y: 365, endPoint x: 759, endPoint y: 194, distance: 219.1
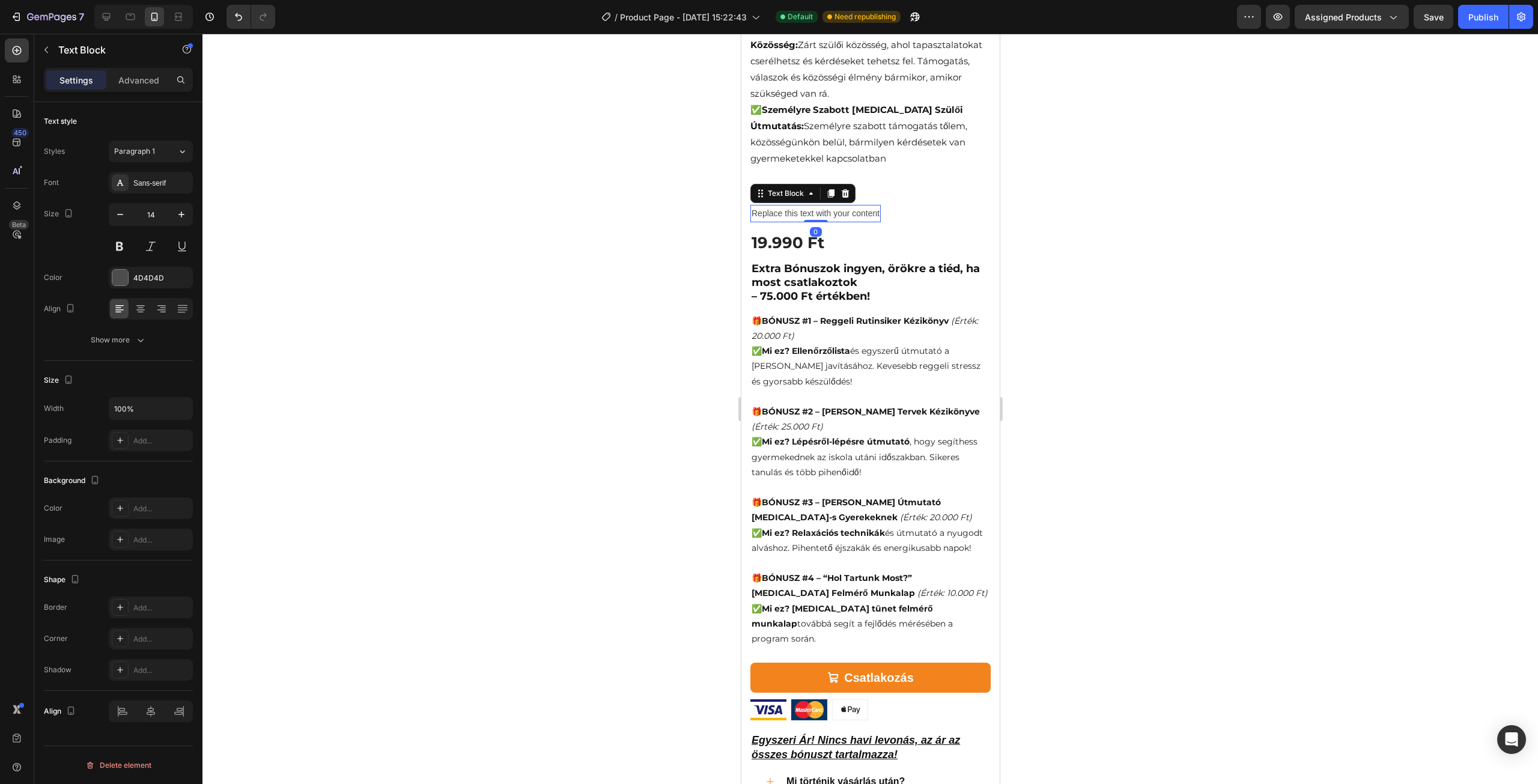
click at [777, 205] on div "Replace this text with your content" at bounding box center [815, 213] width 130 height 18
click at [894, 207] on div "30.000 Ft Product Price Product Price Replace this text with your content Text …" at bounding box center [870, 218] width 241 height 73
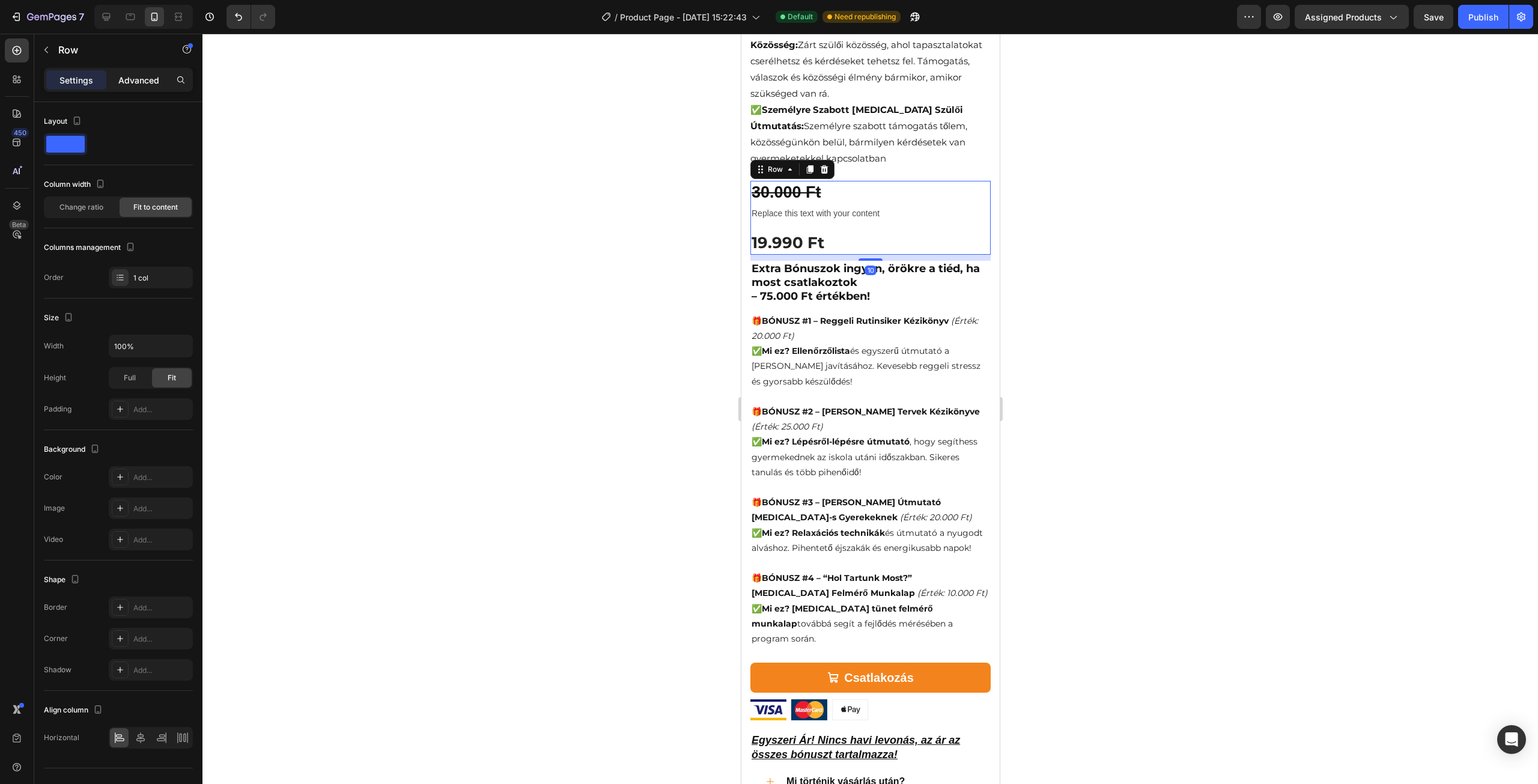
click at [137, 78] on p "Advanced" at bounding box center [139, 80] width 41 height 13
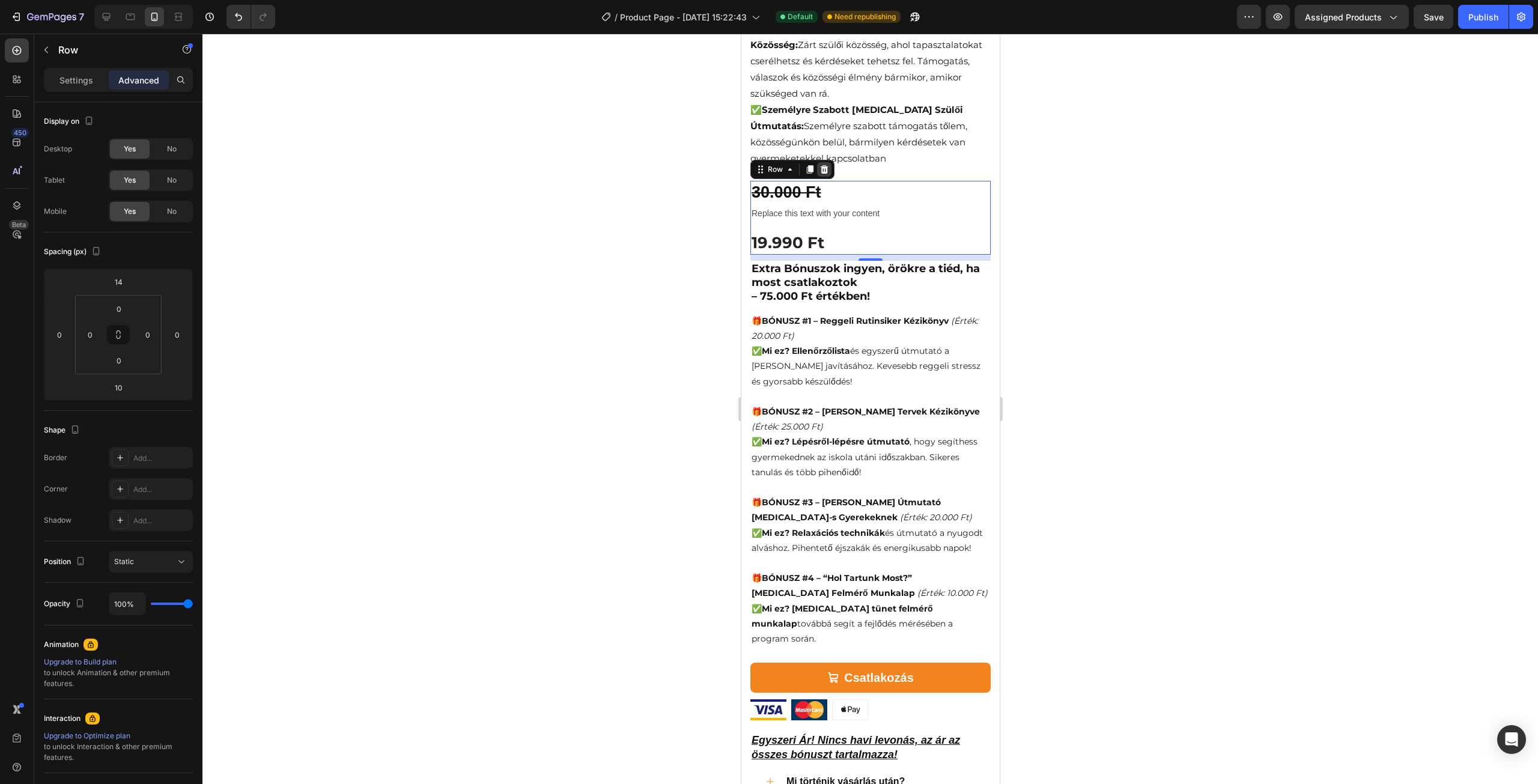
click at [825, 165] on icon at bounding box center [824, 169] width 8 height 8
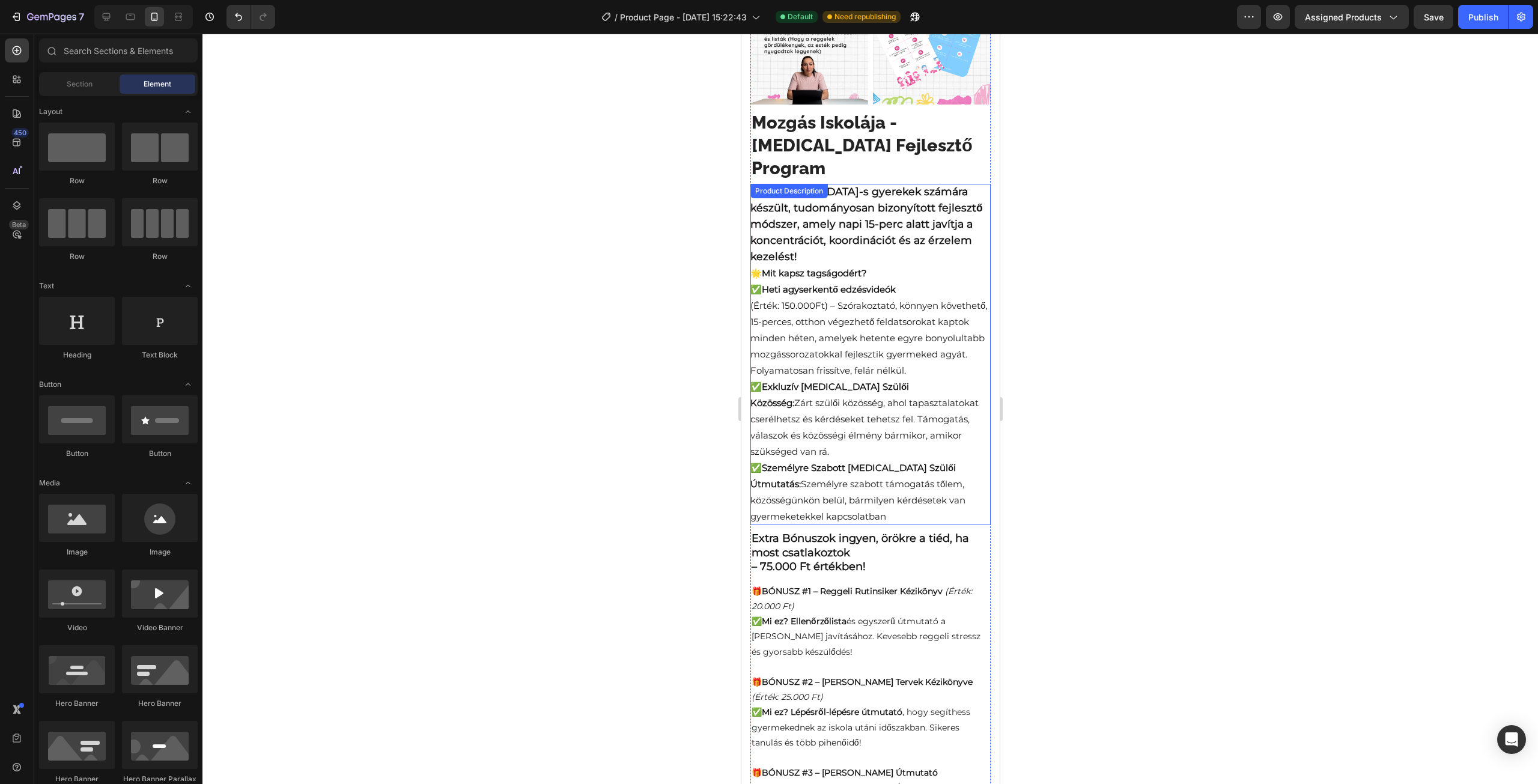
scroll to position [301, 0]
click at [833, 377] on div "🧠 [MEDICAL_DATA]-s gyerekek számára készült, tudományosan bizonyított fejlesztő…" at bounding box center [870, 356] width 241 height 340
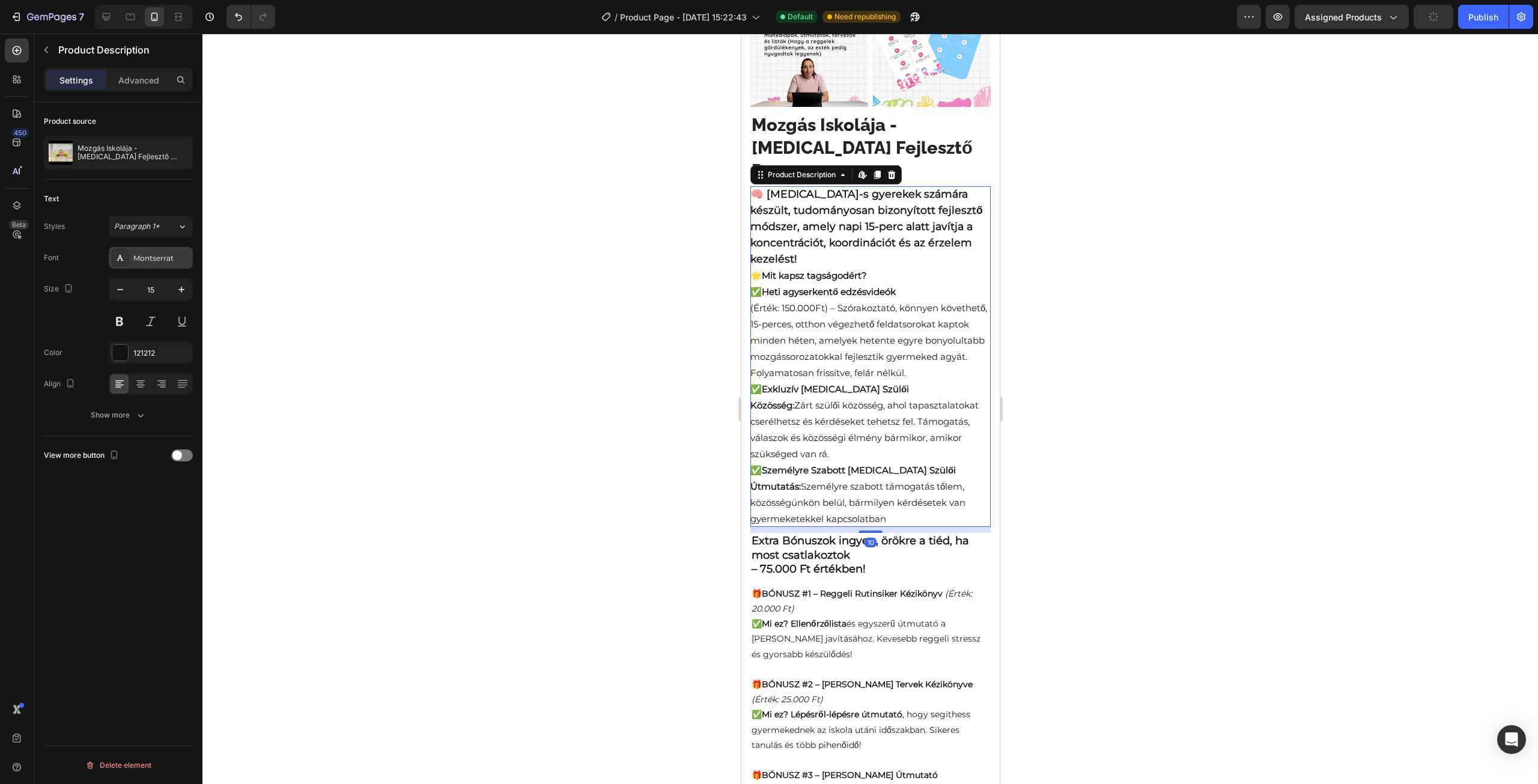
click at [141, 253] on div "Montserrat" at bounding box center [161, 258] width 56 height 11
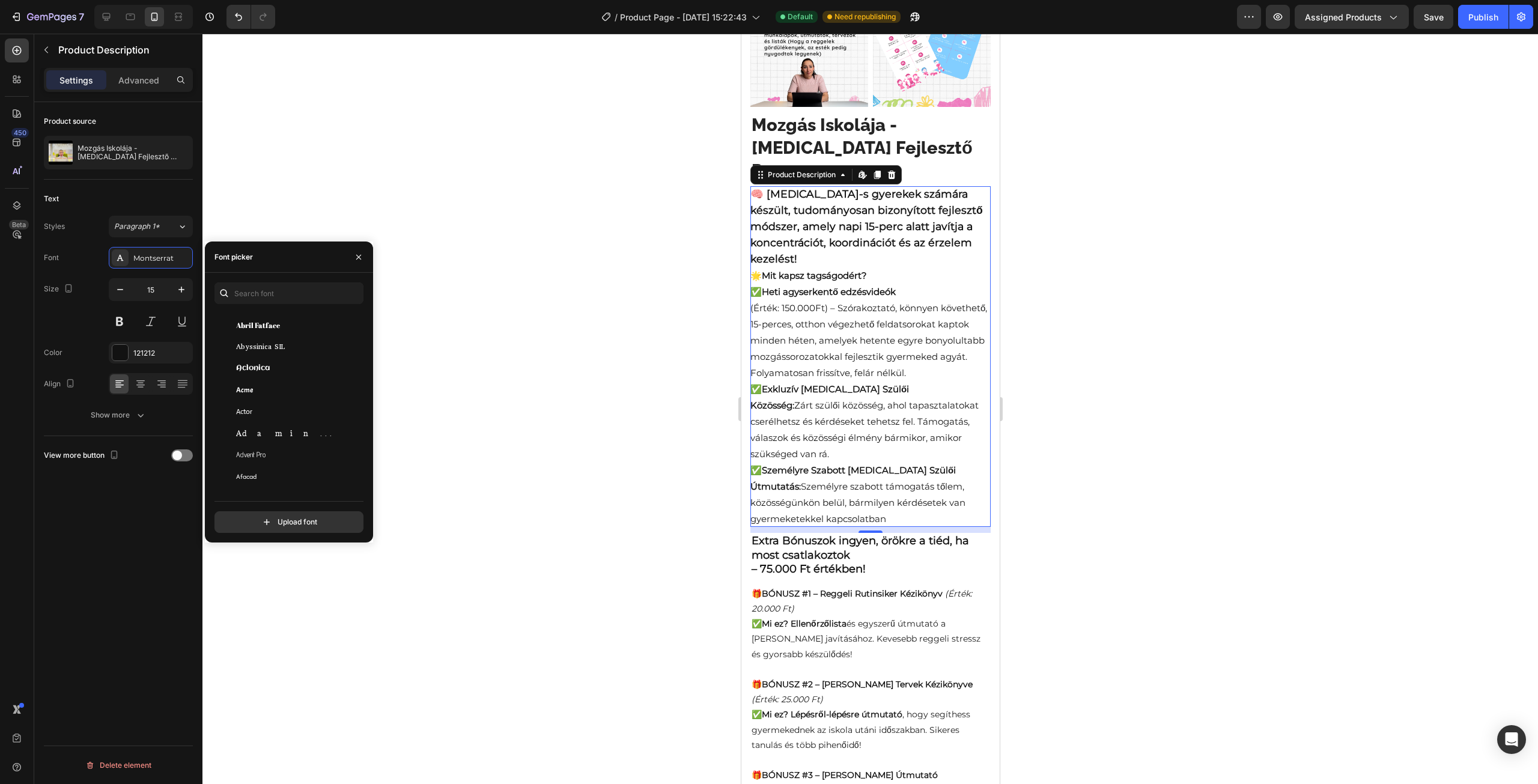
scroll to position [0, 0]
click at [276, 525] on input "file" at bounding box center [314, 521] width 301 height 21
type input "C:\fakepath\SFUIDisplay-Regular.otf"
click at [537, 261] on div at bounding box center [870, 409] width 1335 height 751
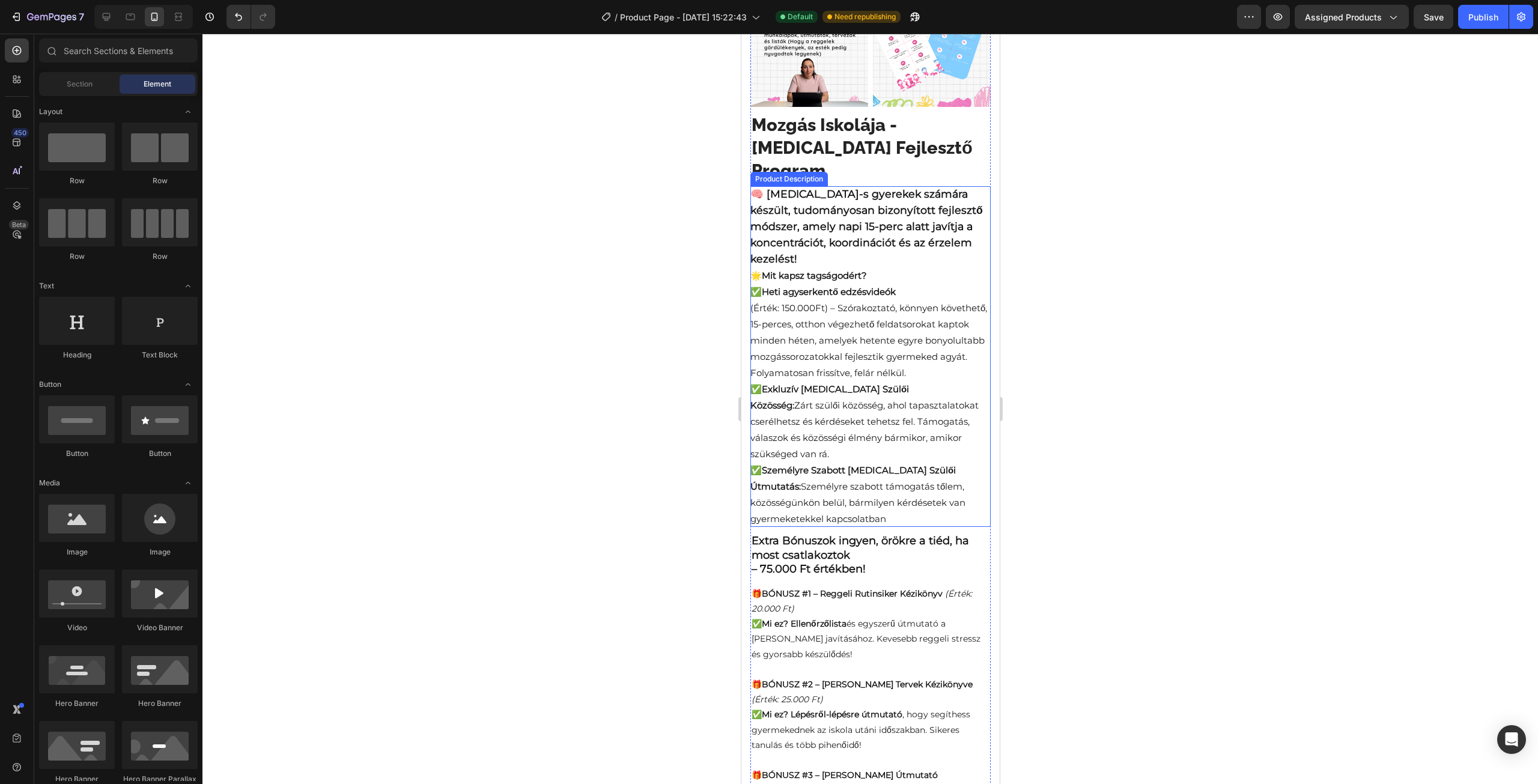
click at [878, 229] on div "🧠 [MEDICAL_DATA]-s gyerekek számára készült, tudományosan bizonyított fejlesztő…" at bounding box center [870, 356] width 241 height 340
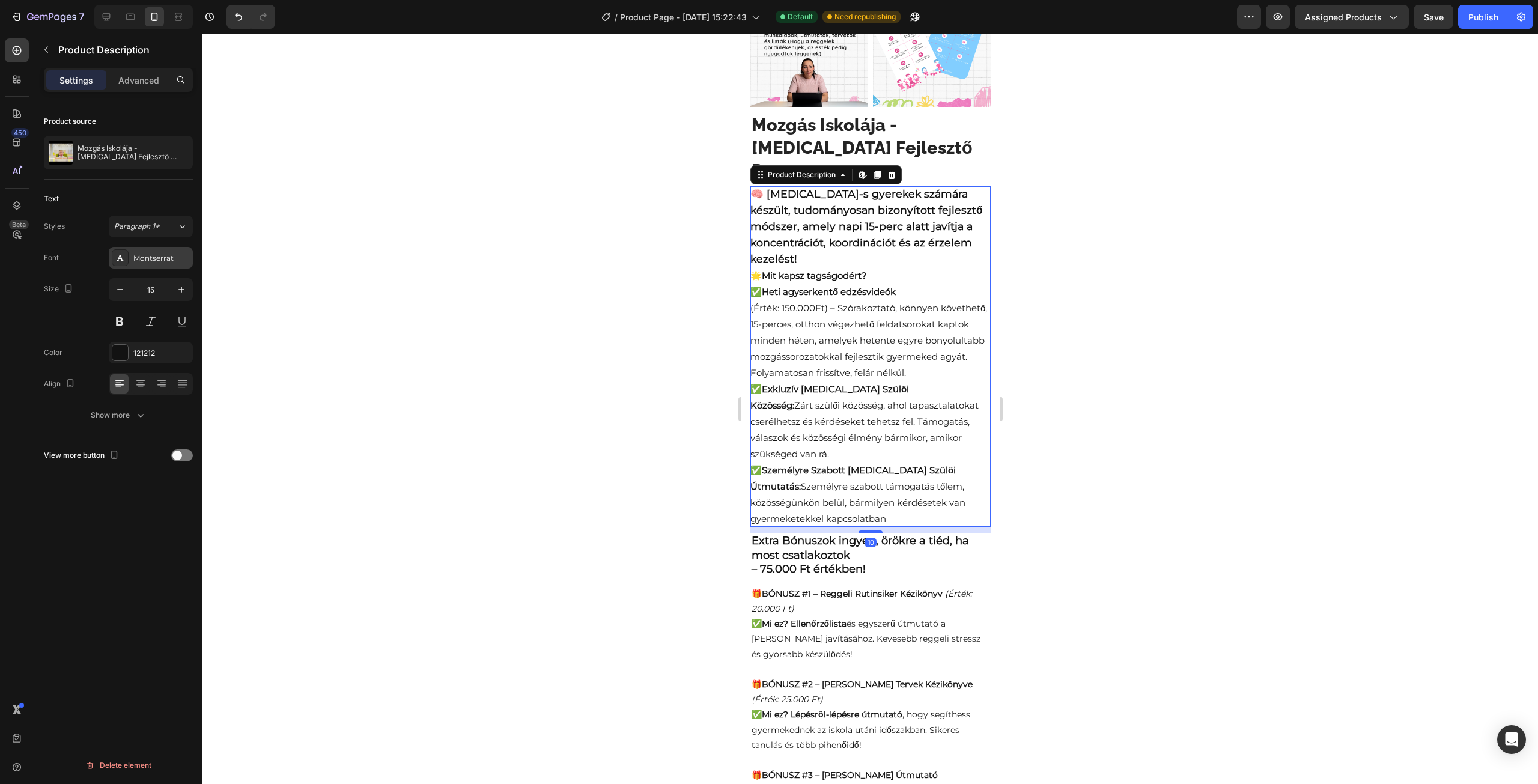
click at [155, 250] on div "Montserrat" at bounding box center [151, 257] width 84 height 21
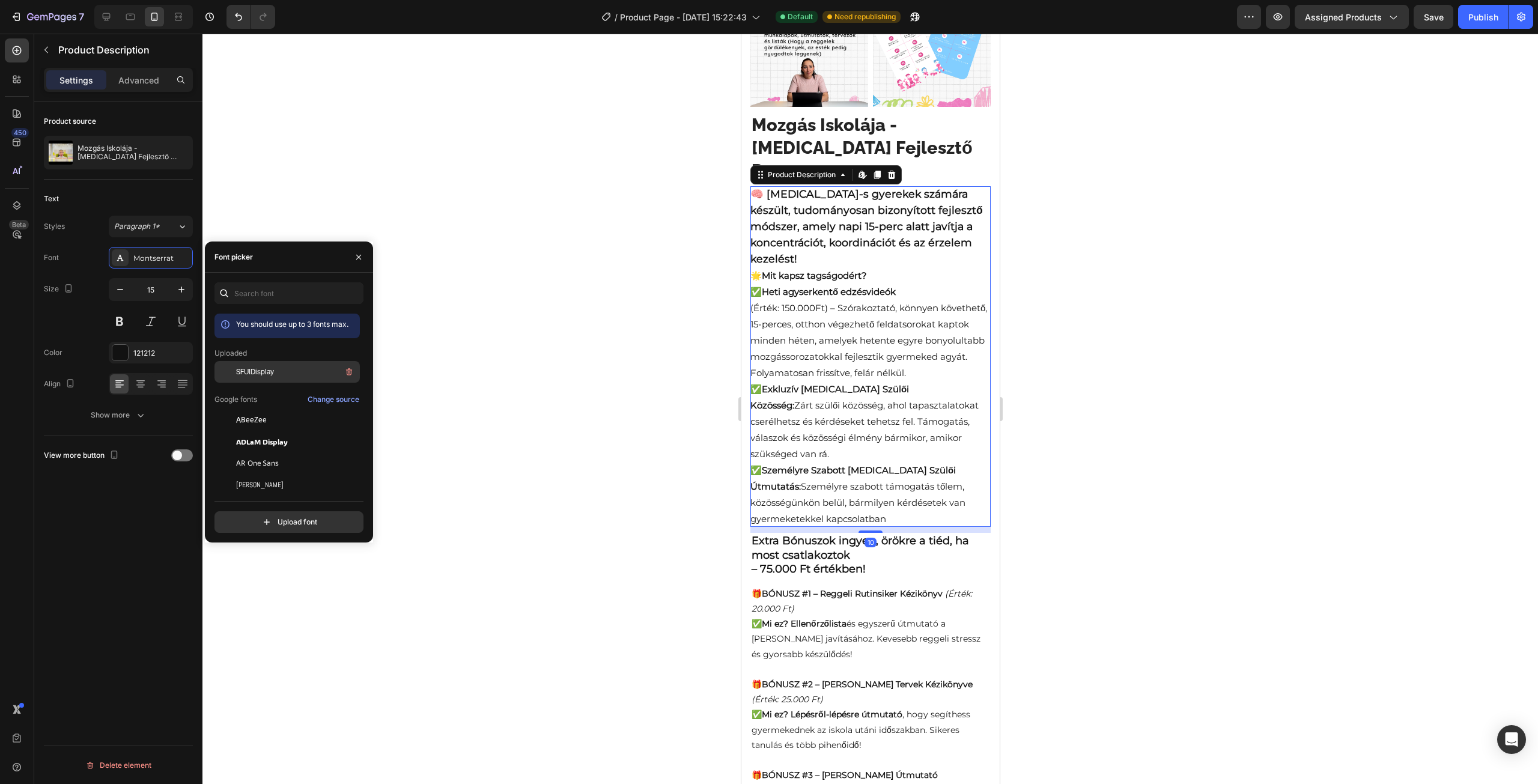
click at [262, 362] on div "SFUIDisplay" at bounding box center [287, 371] width 145 height 21
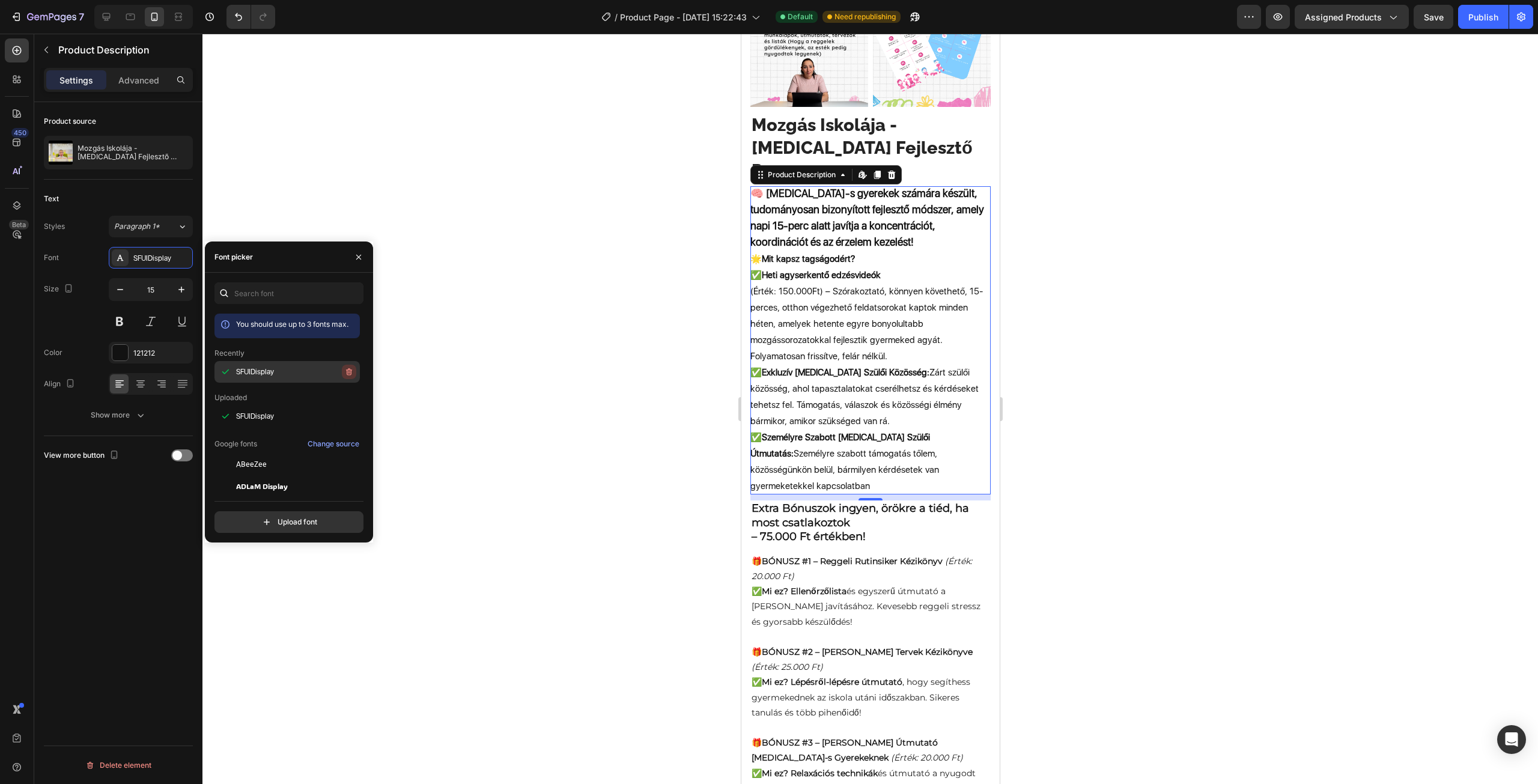
click at [349, 371] on icon "button" at bounding box center [349, 371] width 6 height 7
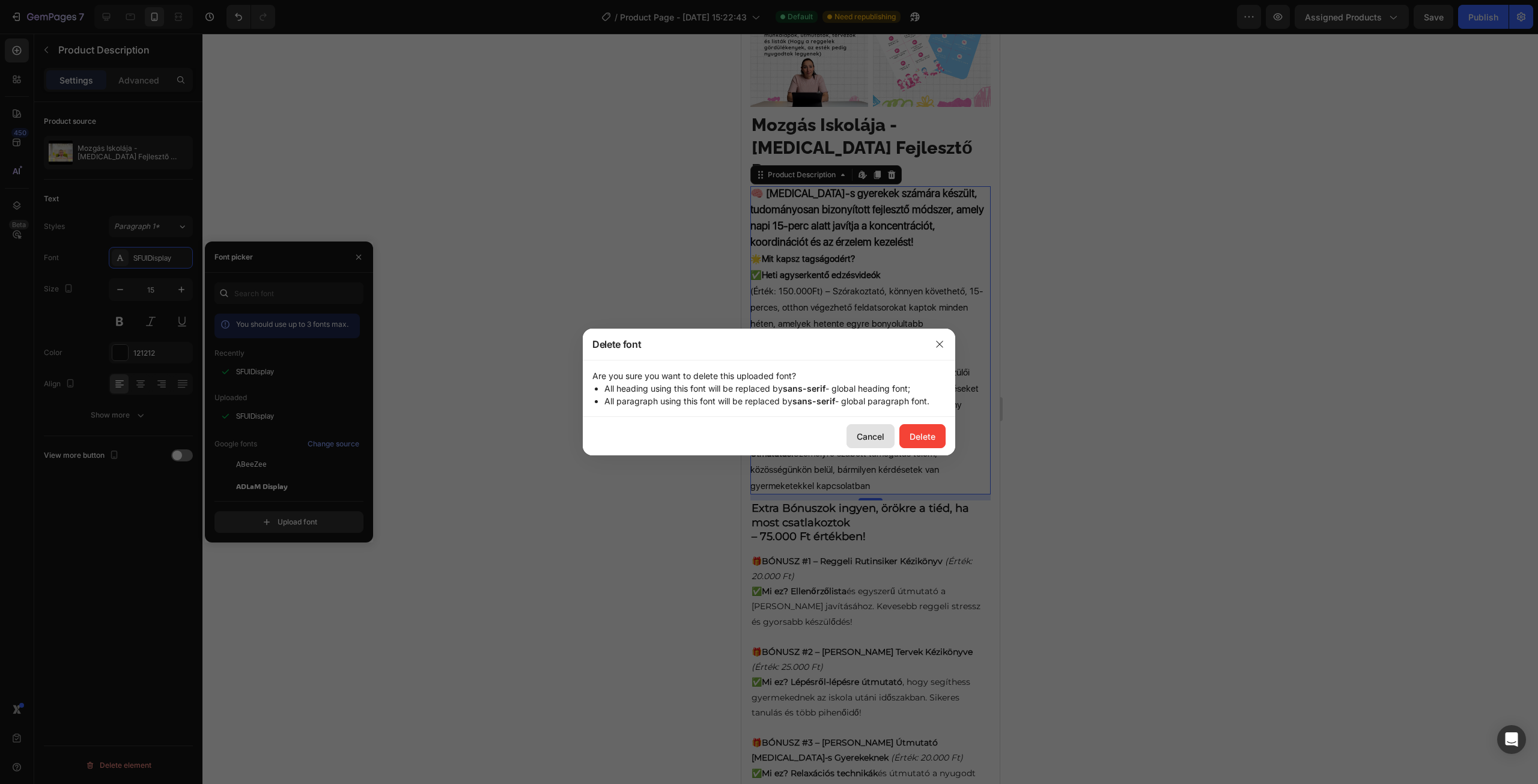
click at [867, 439] on div "Cancel" at bounding box center [870, 436] width 27 height 13
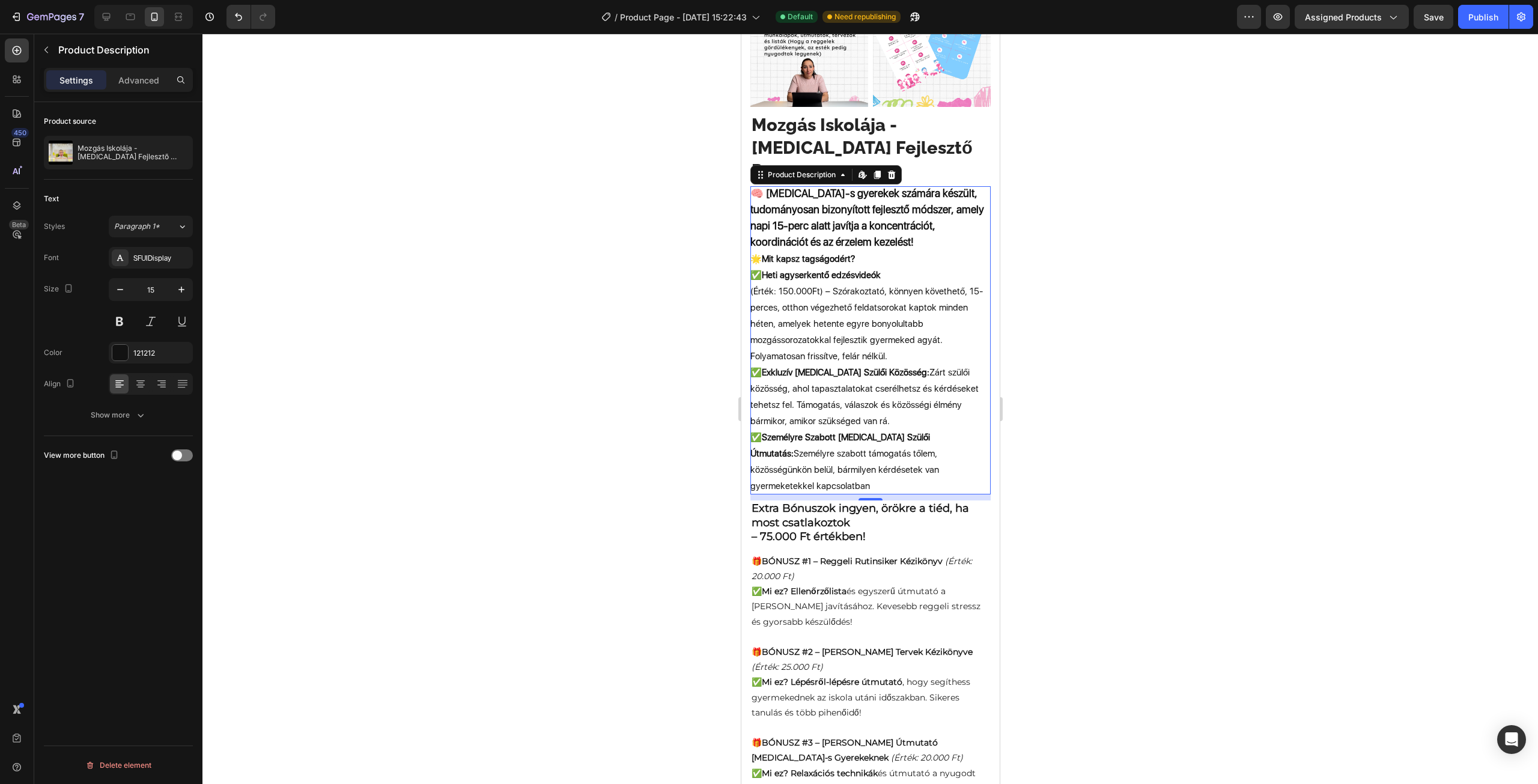
click at [541, 374] on div at bounding box center [870, 409] width 1335 height 751
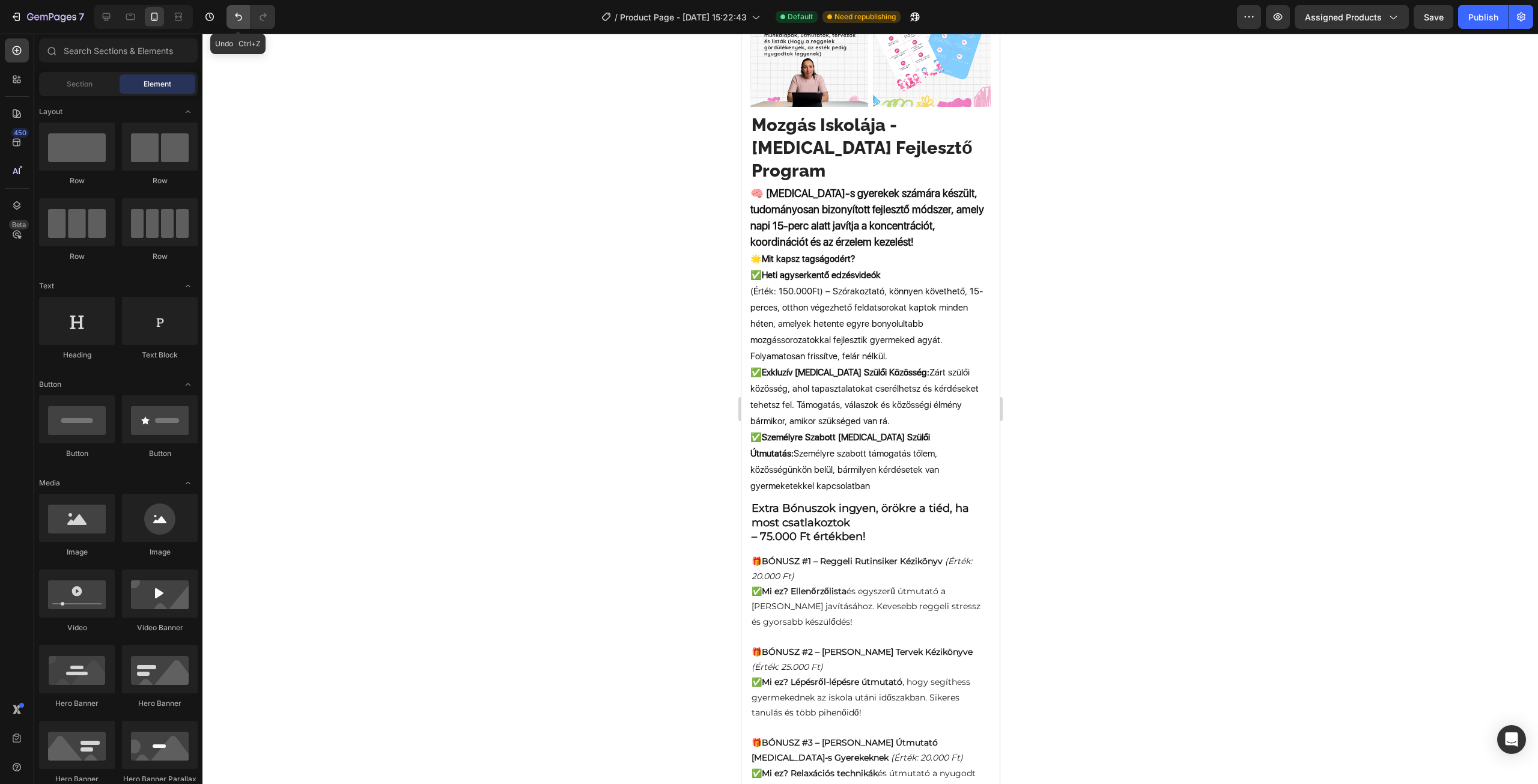
click at [247, 17] on button "Undo/Redo" at bounding box center [238, 17] width 24 height 24
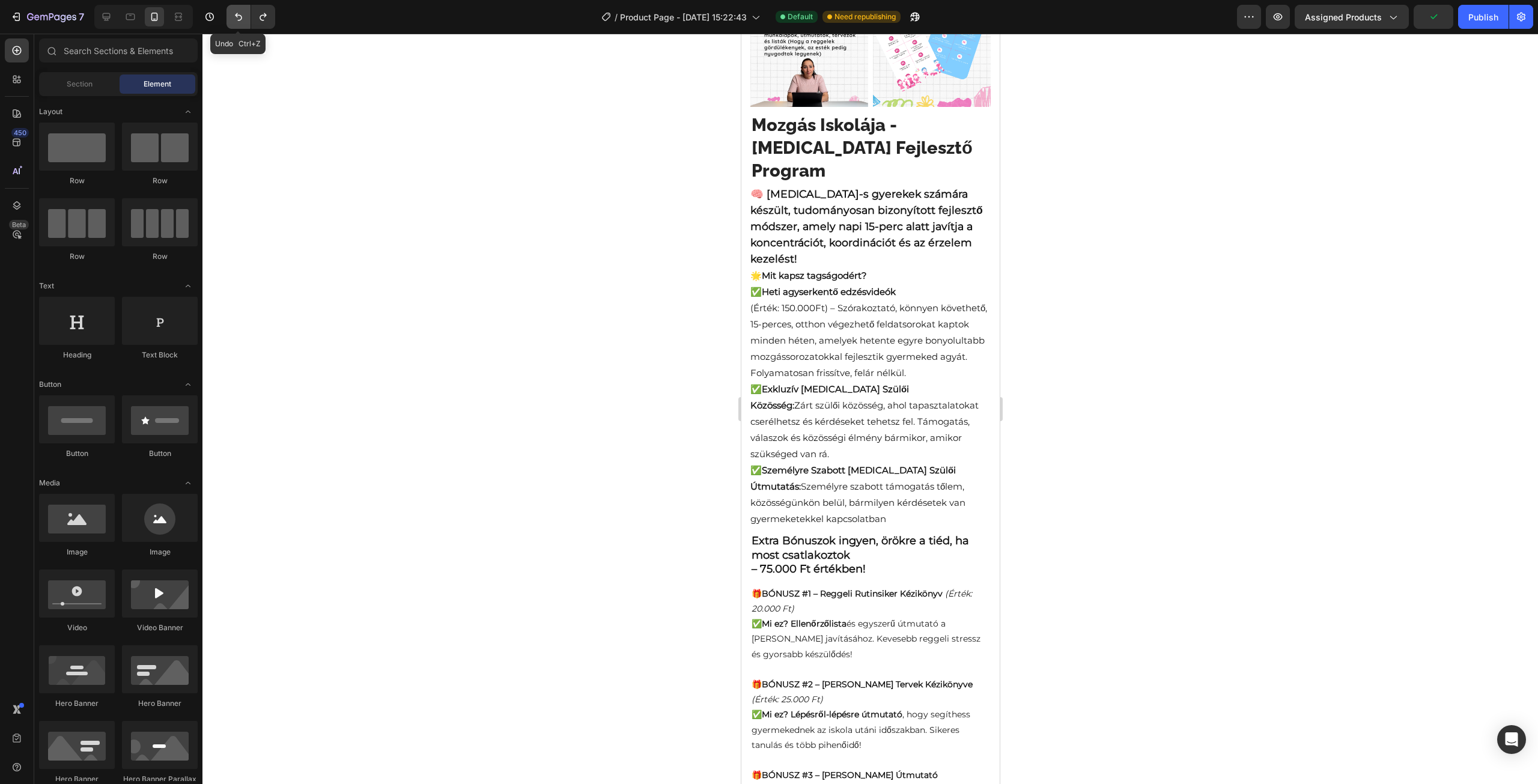
click at [240, 18] on icon "Undo/Redo" at bounding box center [238, 17] width 12 height 12
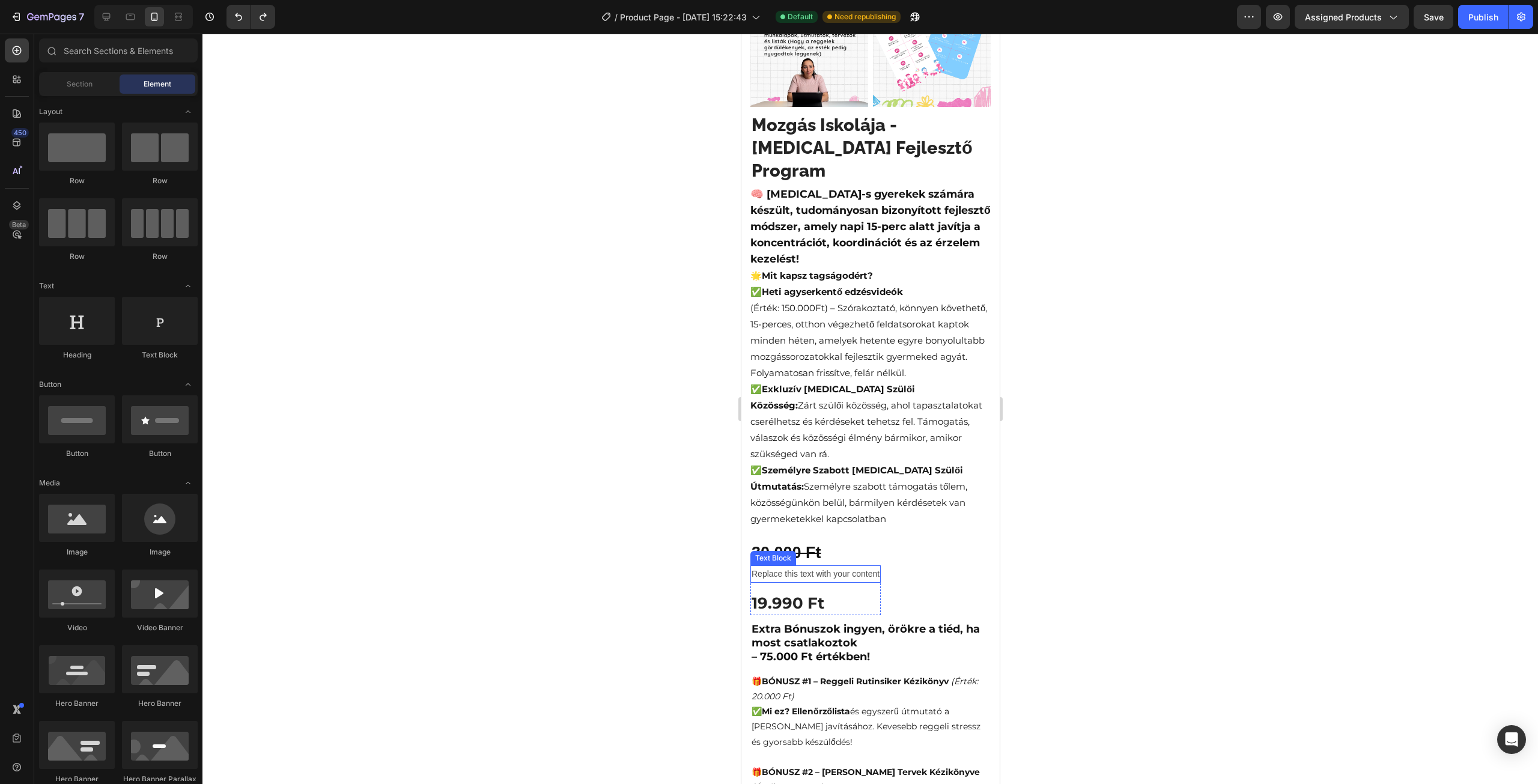
click at [817, 566] on div "Replace this text with your content" at bounding box center [815, 574] width 130 height 18
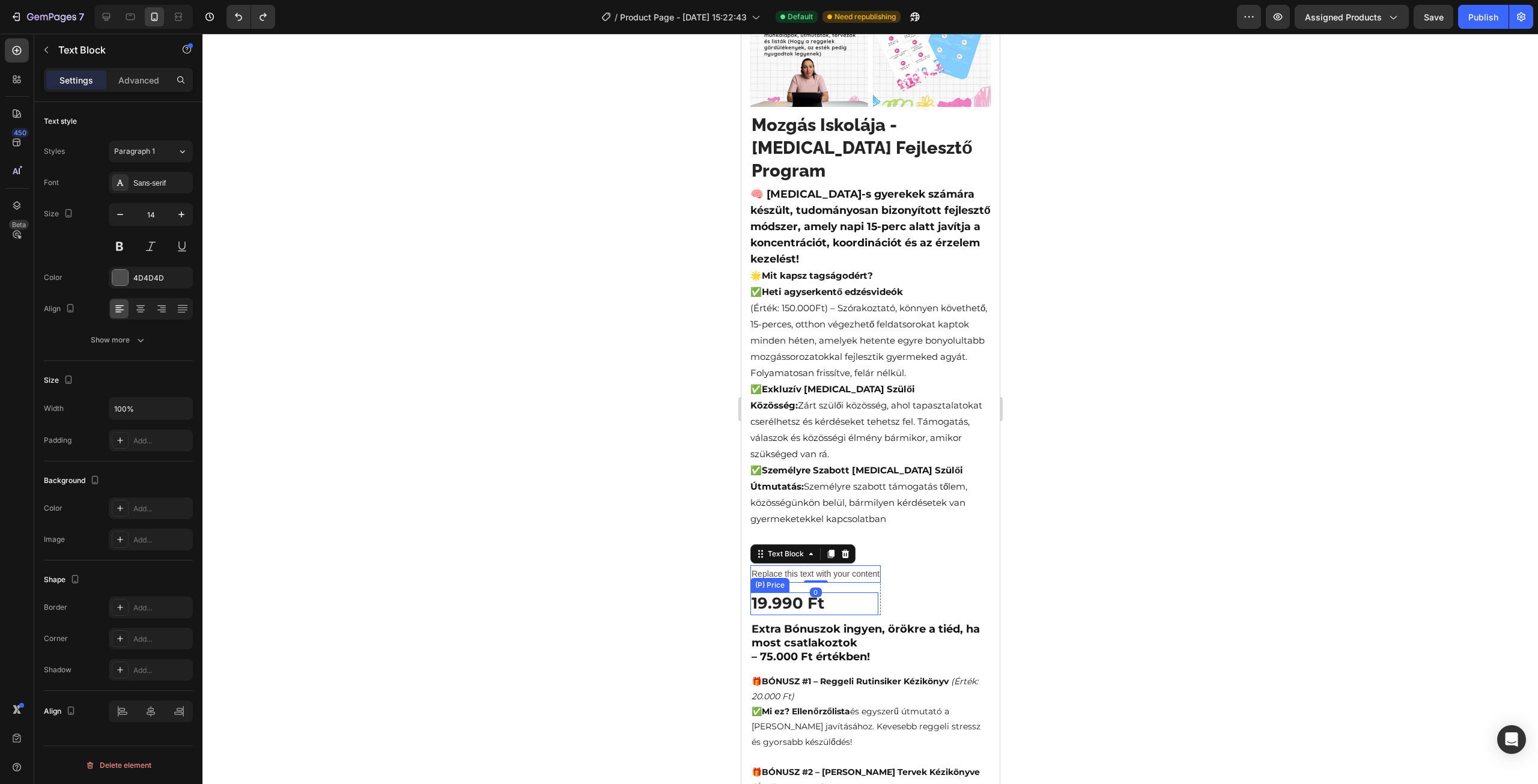
drag, startPoint x: 834, startPoint y: 579, endPoint x: 825, endPoint y: 579, distance: 9.0
click at [834, 592] on div "19.990 Ft" at bounding box center [814, 604] width 128 height 23
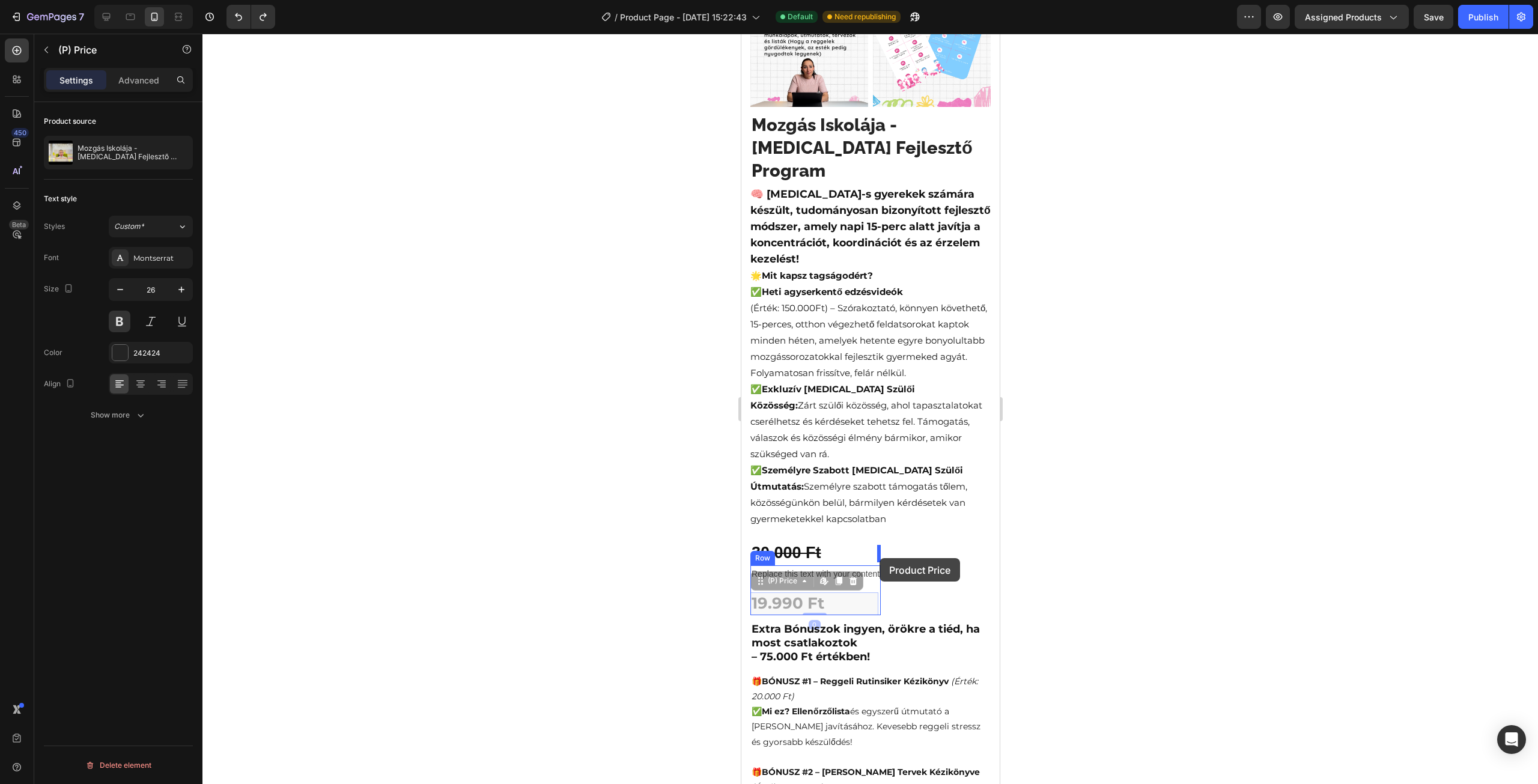
drag, startPoint x: 754, startPoint y: 563, endPoint x: 879, endPoint y: 558, distance: 125.1
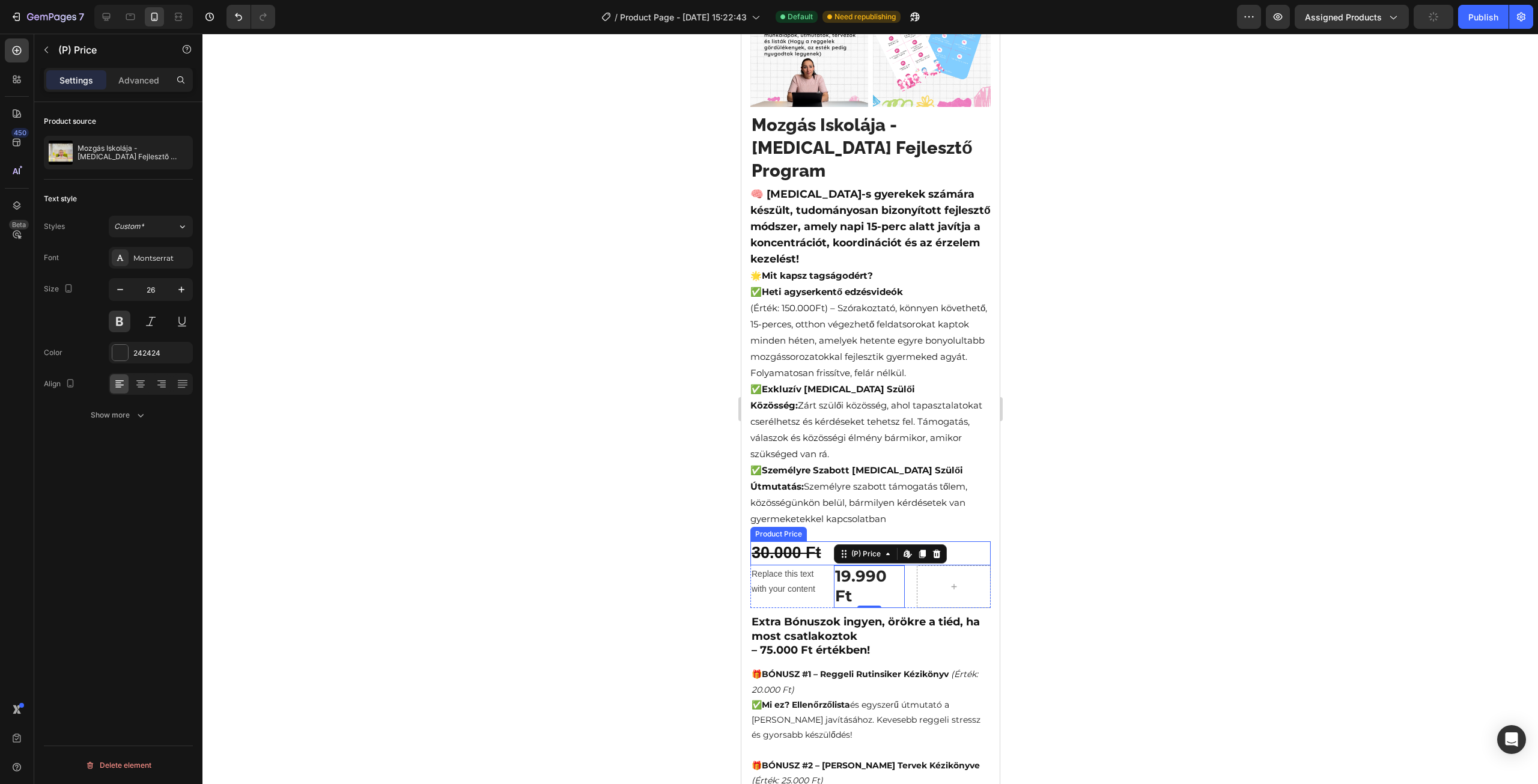
click at [792, 541] on div "30.000 Ft" at bounding box center [870, 553] width 241 height 24
click at [921, 576] on div at bounding box center [952, 587] width 74 height 43
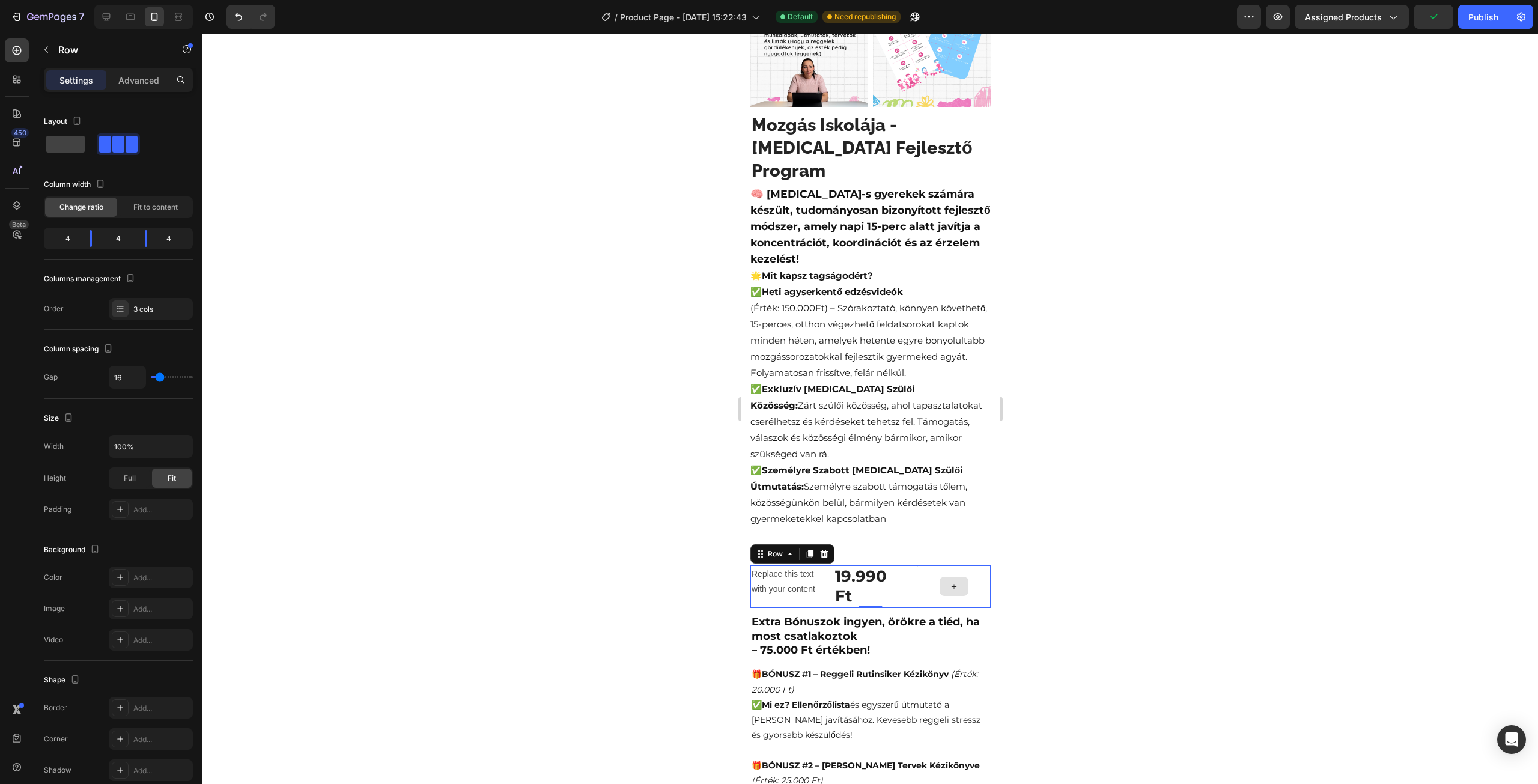
click at [960, 566] on div at bounding box center [952, 587] width 74 height 43
click at [877, 566] on div "19.990 Ft" at bounding box center [869, 587] width 72 height 43
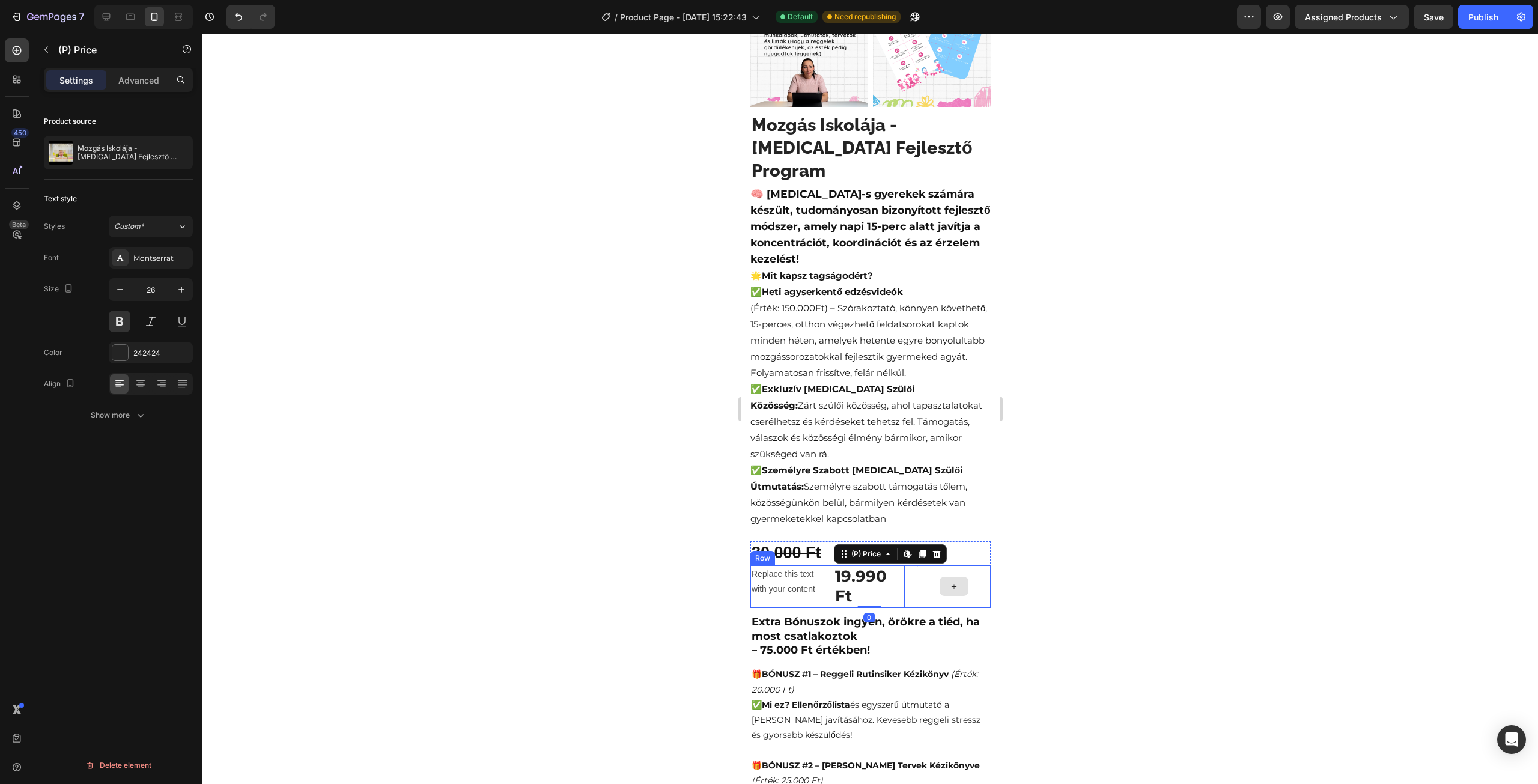
click at [916, 566] on div at bounding box center [952, 587] width 74 height 43
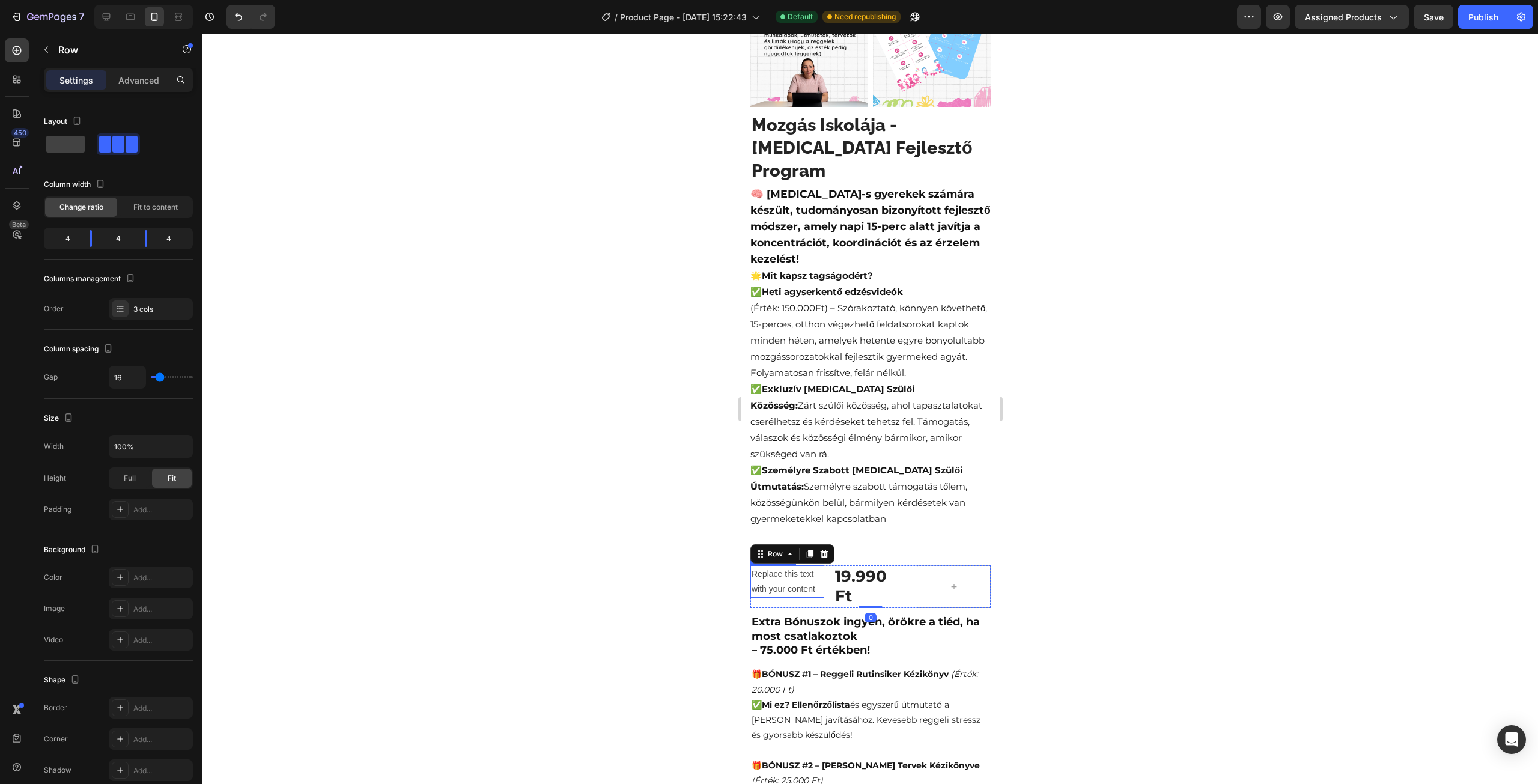
click at [809, 566] on div "Replace this text with your content" at bounding box center [787, 582] width 74 height 33
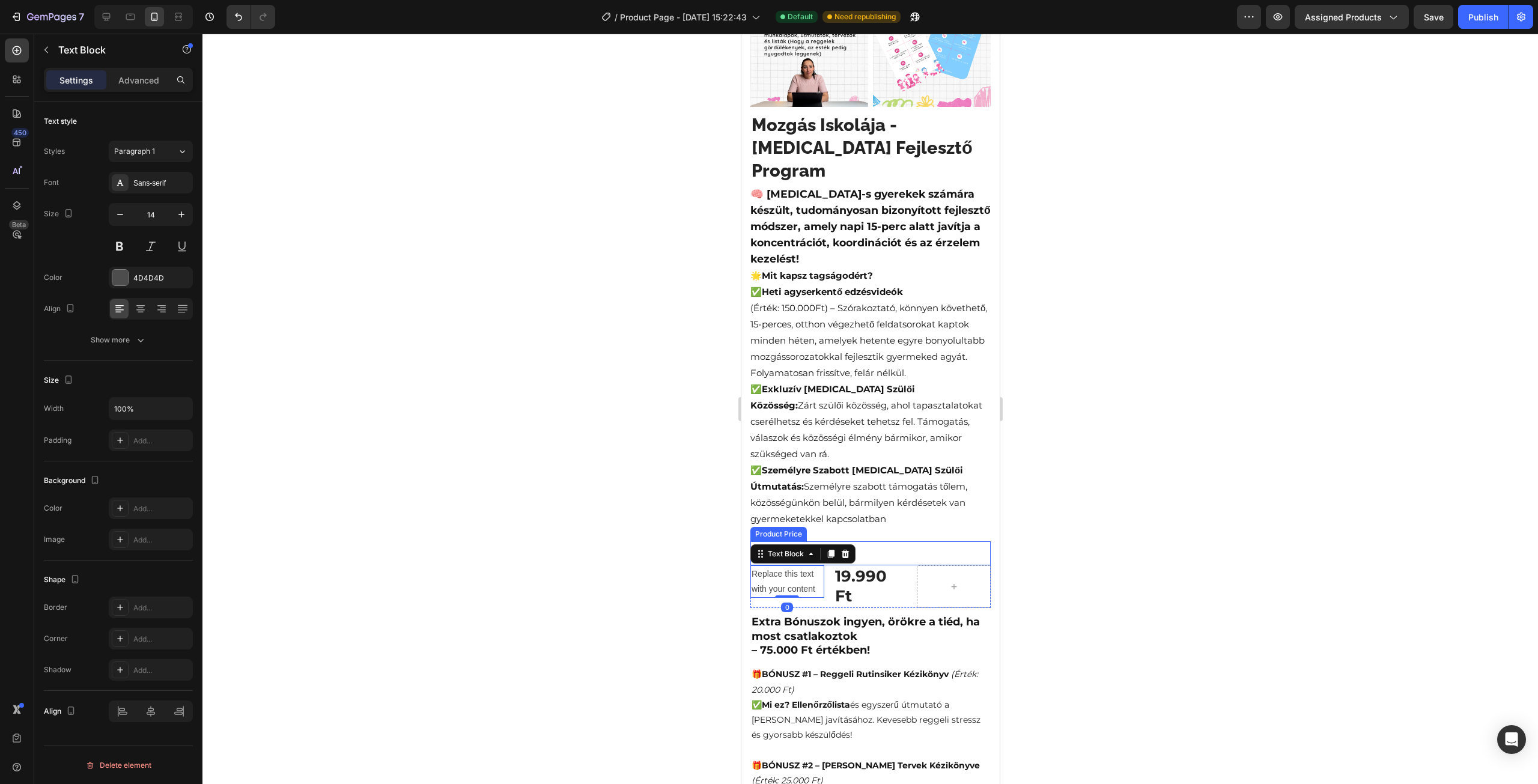
click at [890, 541] on div "30.000 Ft" at bounding box center [870, 553] width 241 height 24
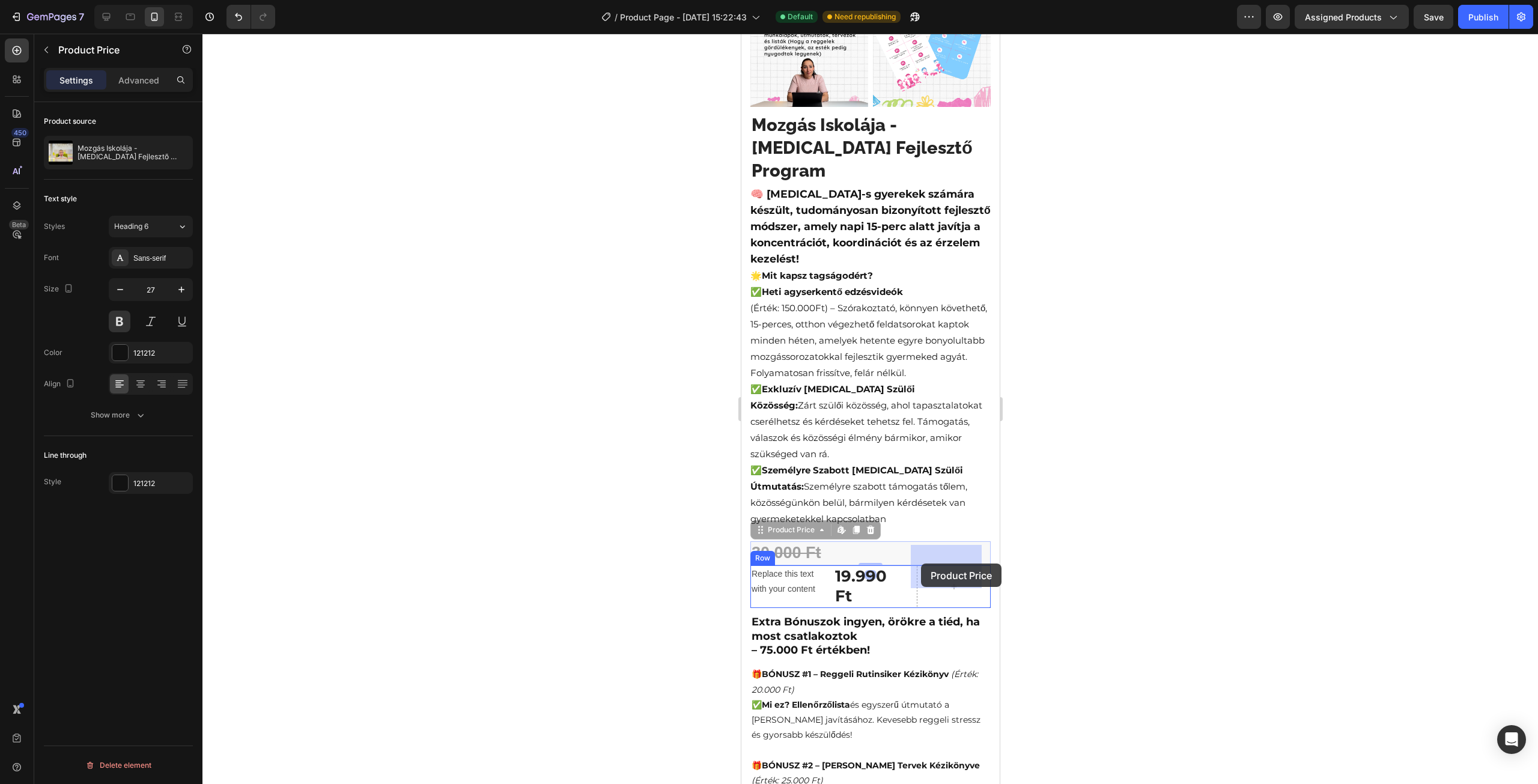
drag, startPoint x: 763, startPoint y: 516, endPoint x: 921, endPoint y: 563, distance: 164.8
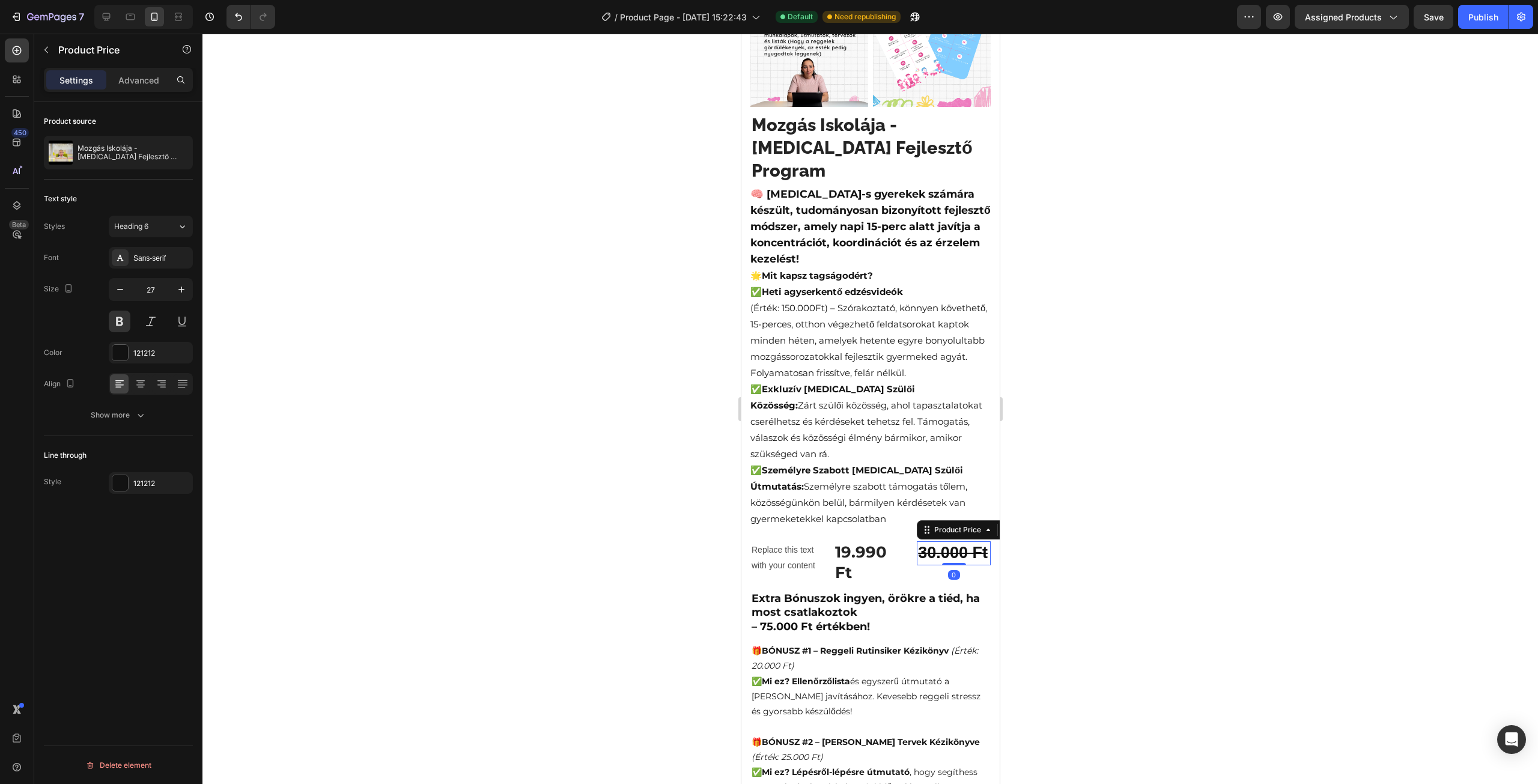
click at [1035, 547] on div at bounding box center [870, 409] width 1335 height 751
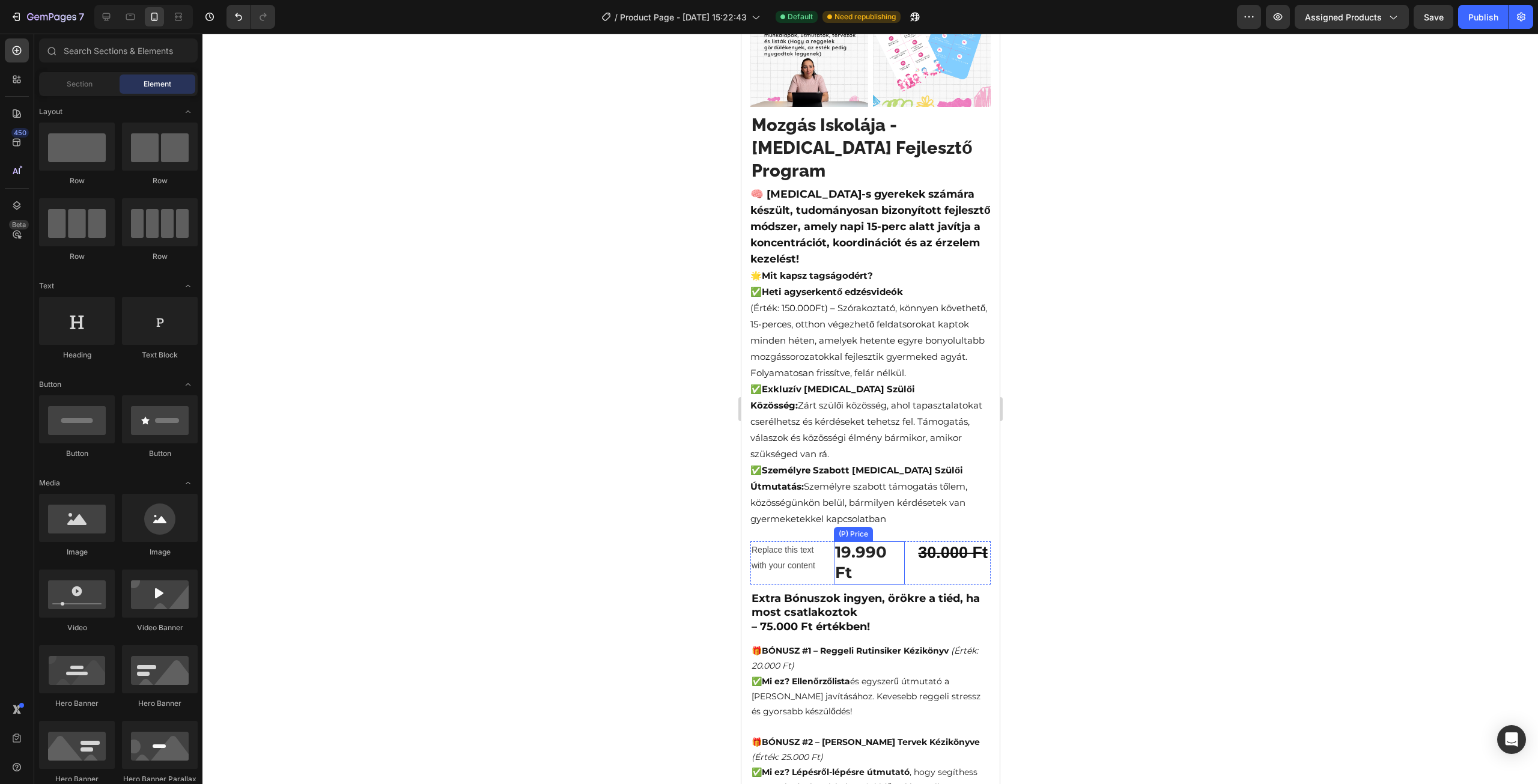
click at [884, 541] on div "19.990 Ft" at bounding box center [869, 563] width 72 height 43
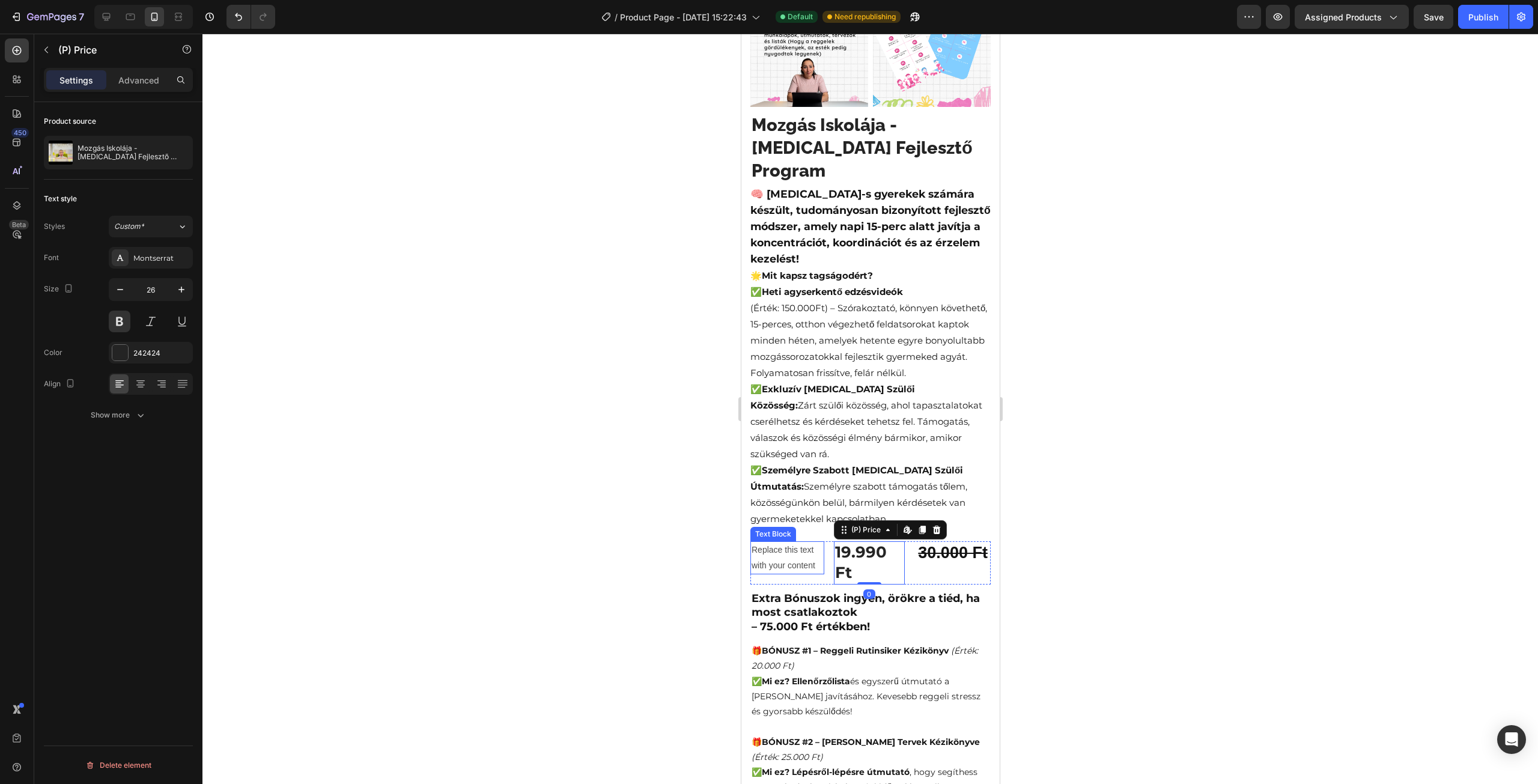
click at [782, 541] on div "Replace this text with your content" at bounding box center [787, 557] width 74 height 33
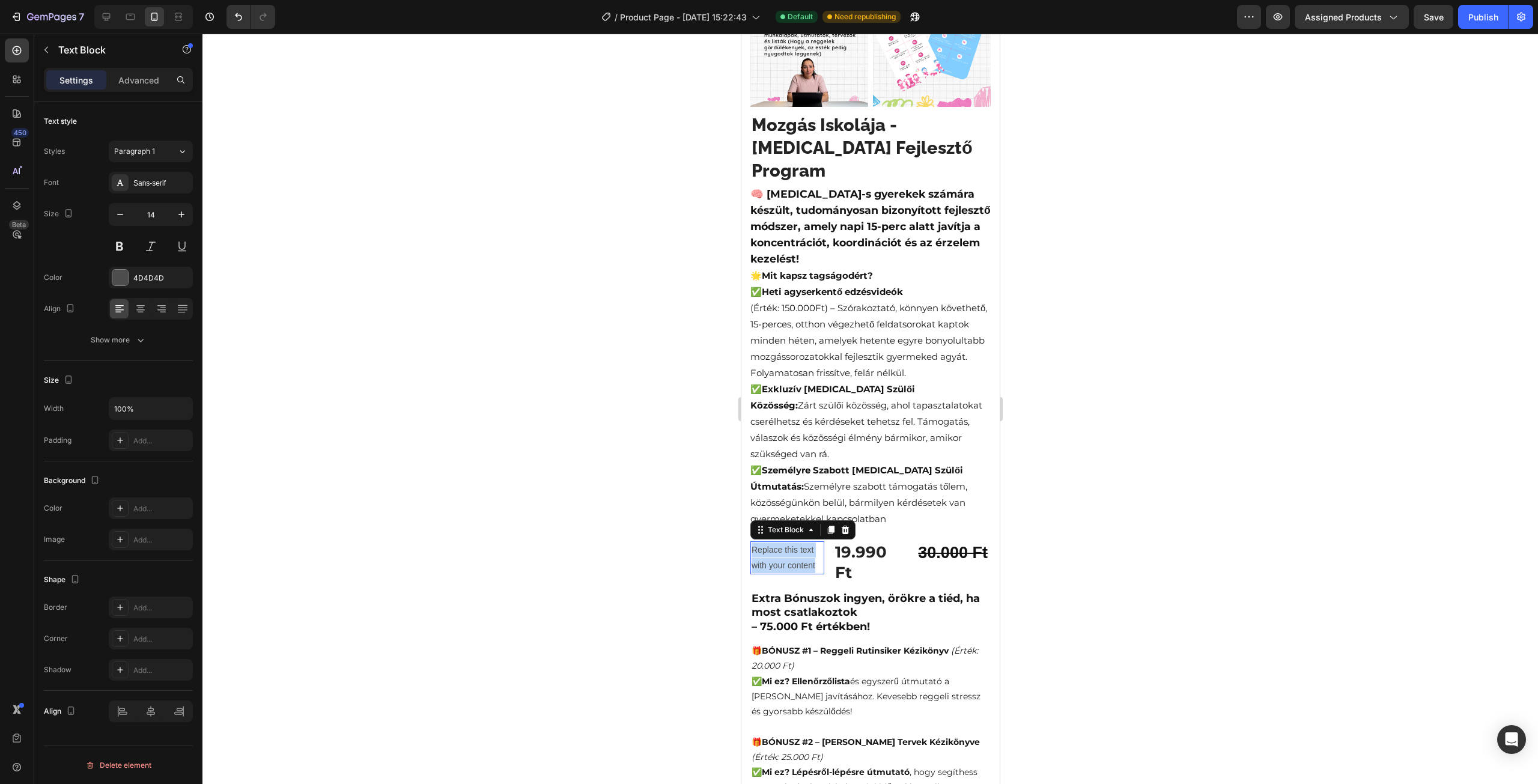
click at [782, 543] on p "Replace this text with your content" at bounding box center [787, 557] width 72 height 30
drag, startPoint x: 772, startPoint y: 531, endPoint x: 748, endPoint y: 531, distance: 24.0
click at [748, 531] on div "Video Image Image Row Row Video Image Image Row Mozgás Iskolája - [MEDICAL_DATA…" at bounding box center [870, 486] width 258 height 1456
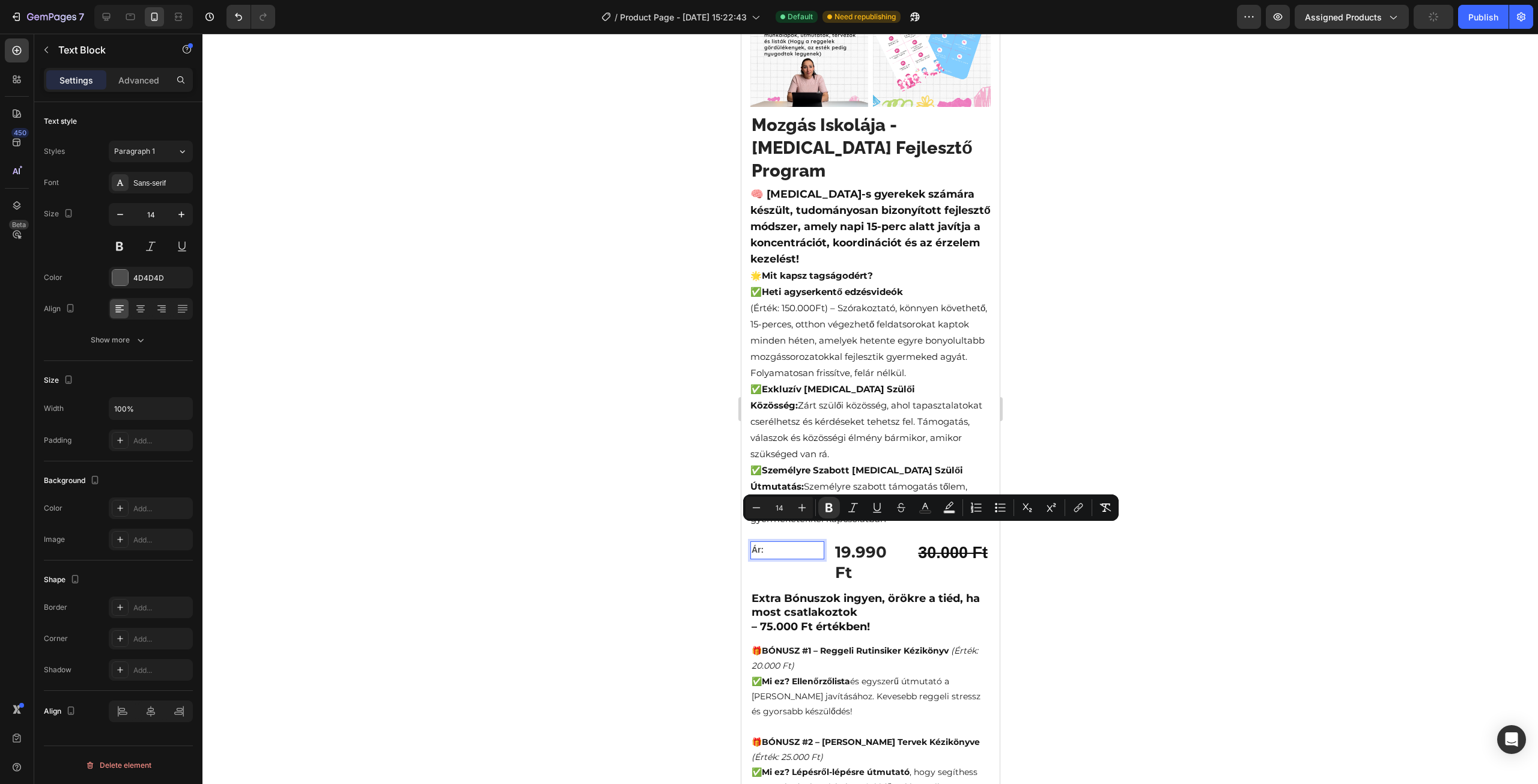
click at [158, 164] on div "Styles Paragraph 1 Font Sans-serif Size 14 Color 4D4D4D Align Show more" at bounding box center [119, 246] width 149 height 210
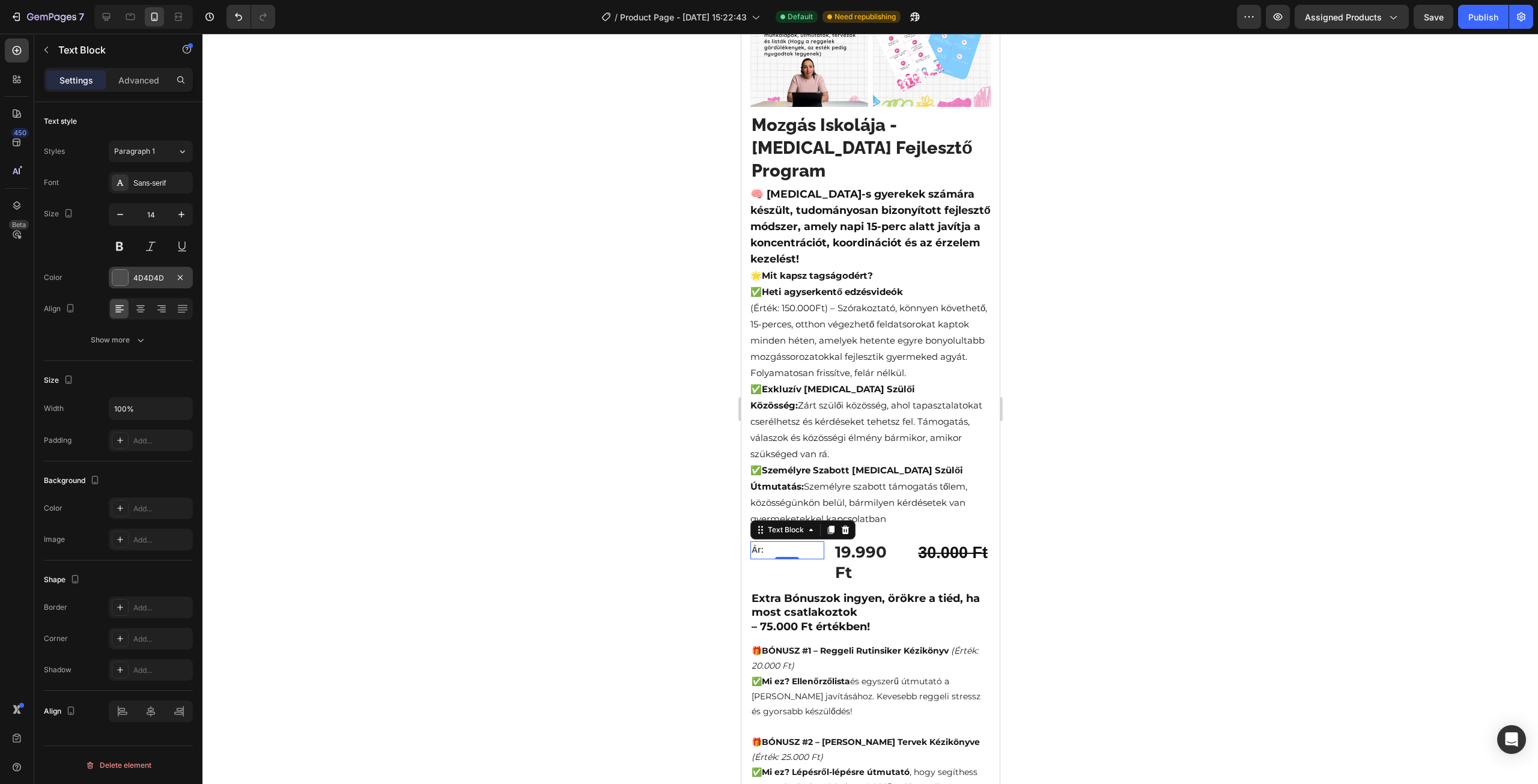
click at [152, 281] on div "4D4D4D" at bounding box center [151, 278] width 35 height 11
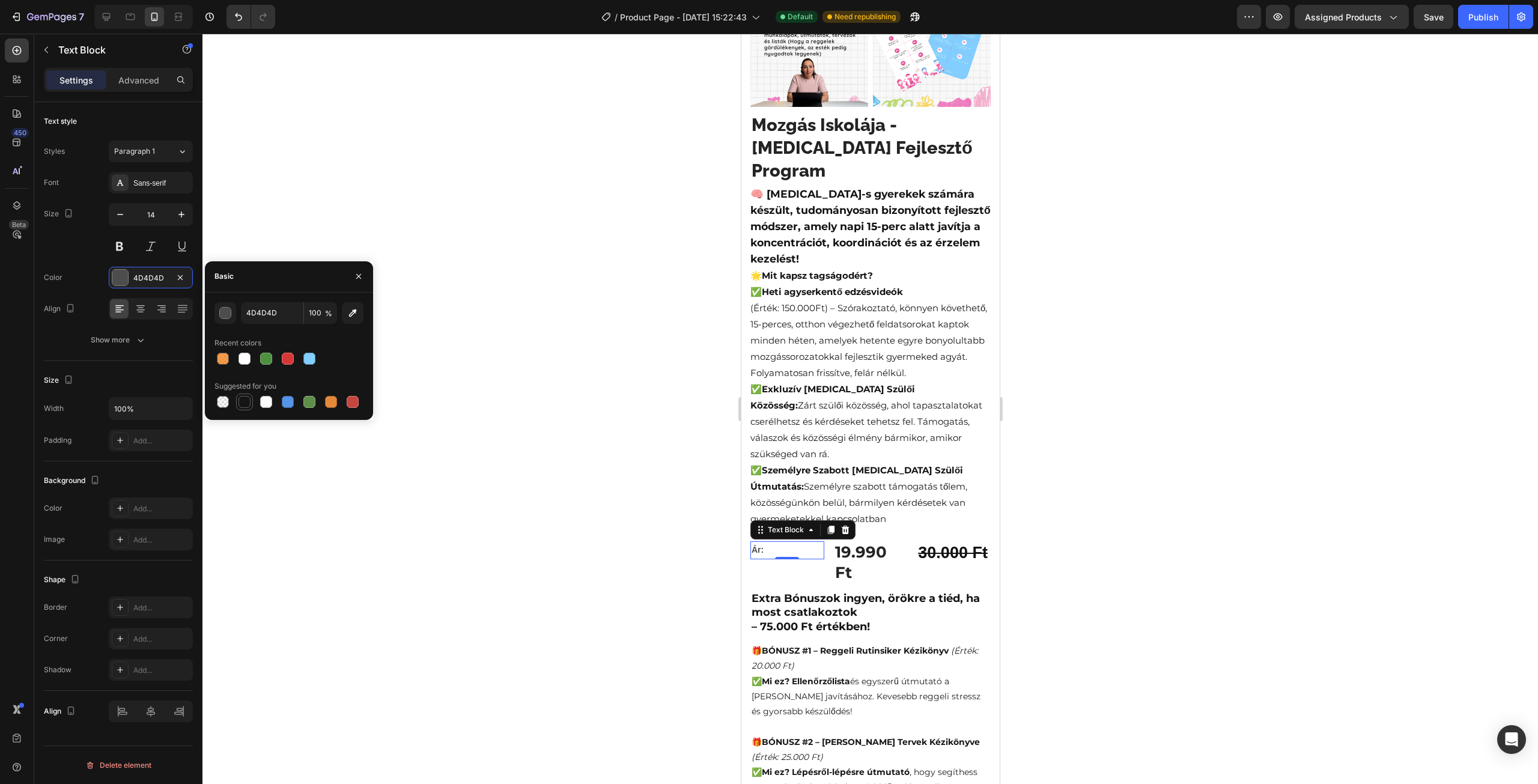
click at [243, 401] on div at bounding box center [244, 402] width 12 height 12
type input "151515"
click at [500, 413] on div at bounding box center [870, 409] width 1335 height 751
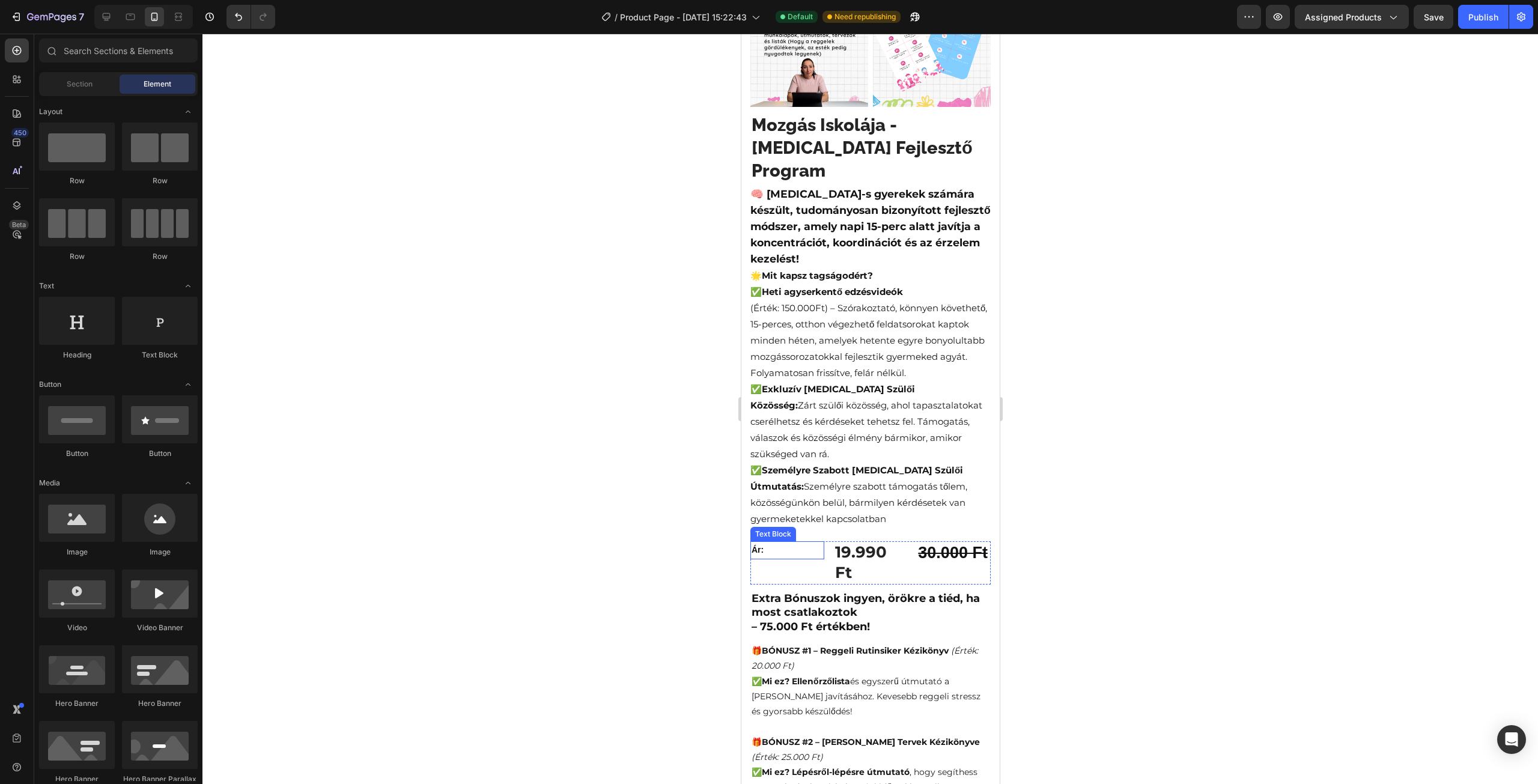
click at [786, 543] on p "Ár:" at bounding box center [787, 550] width 72 height 15
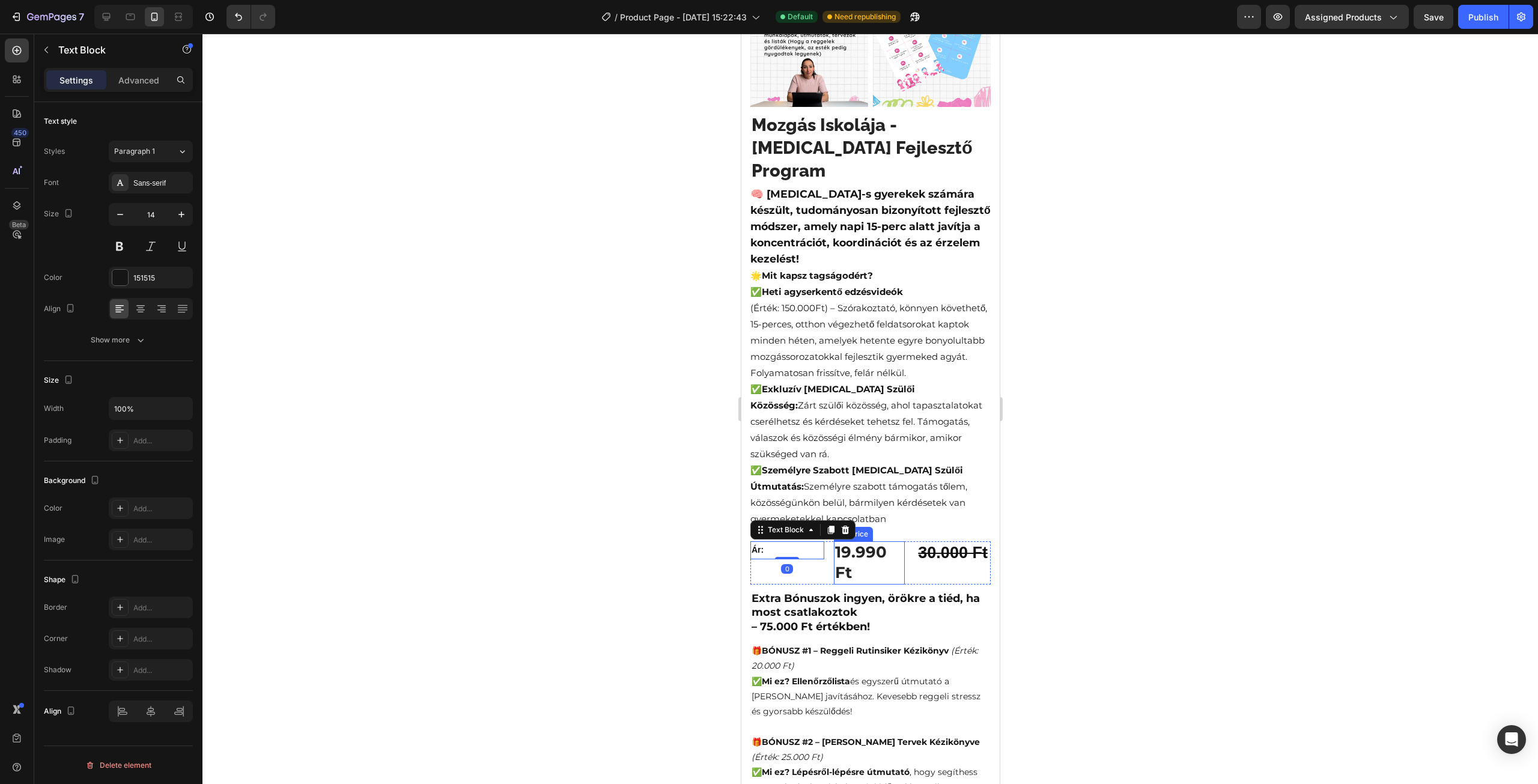
click at [842, 541] on div "19.990 Ft" at bounding box center [869, 563] width 72 height 43
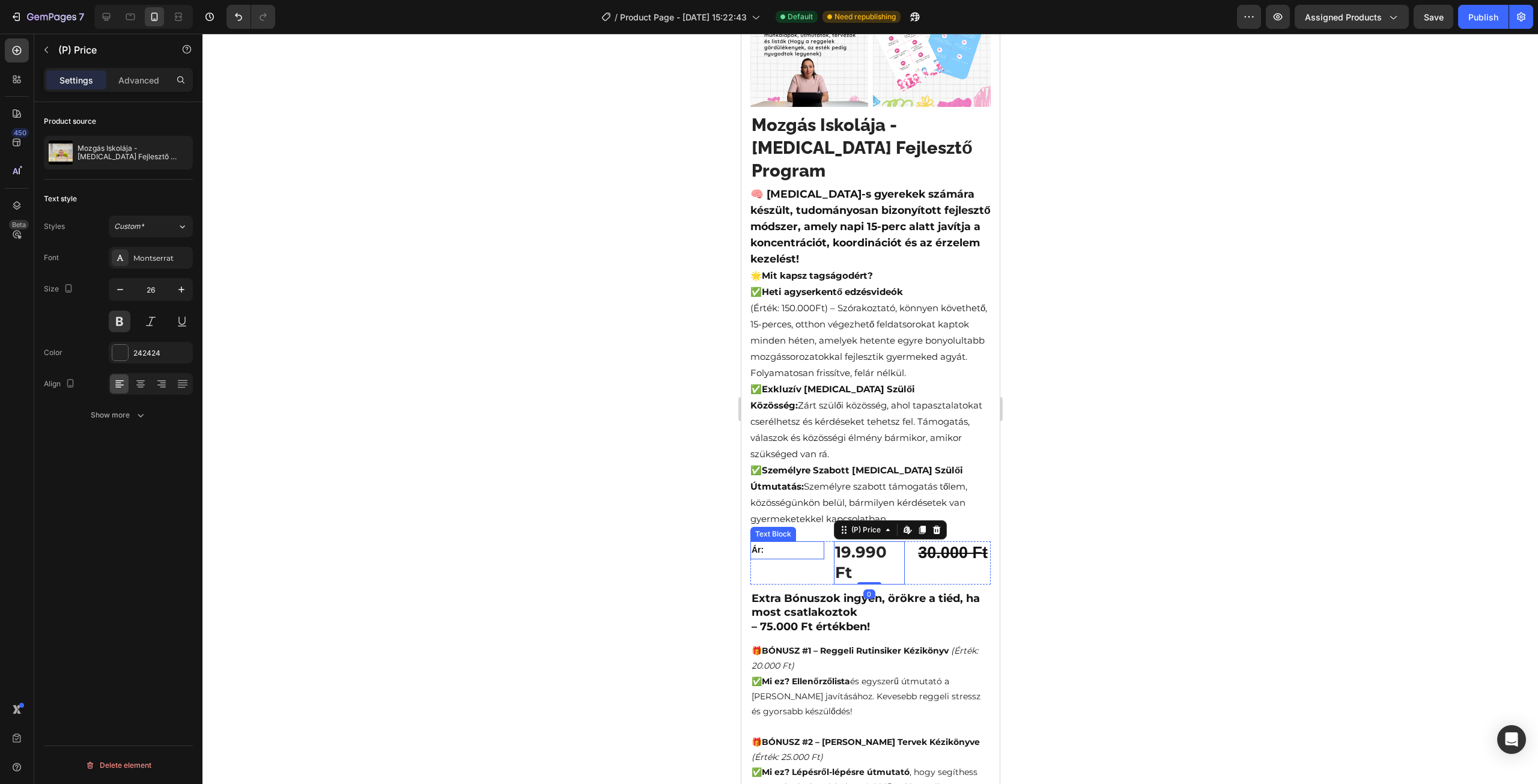
click at [795, 552] on div "Ár: Text Block" at bounding box center [787, 563] width 74 height 43
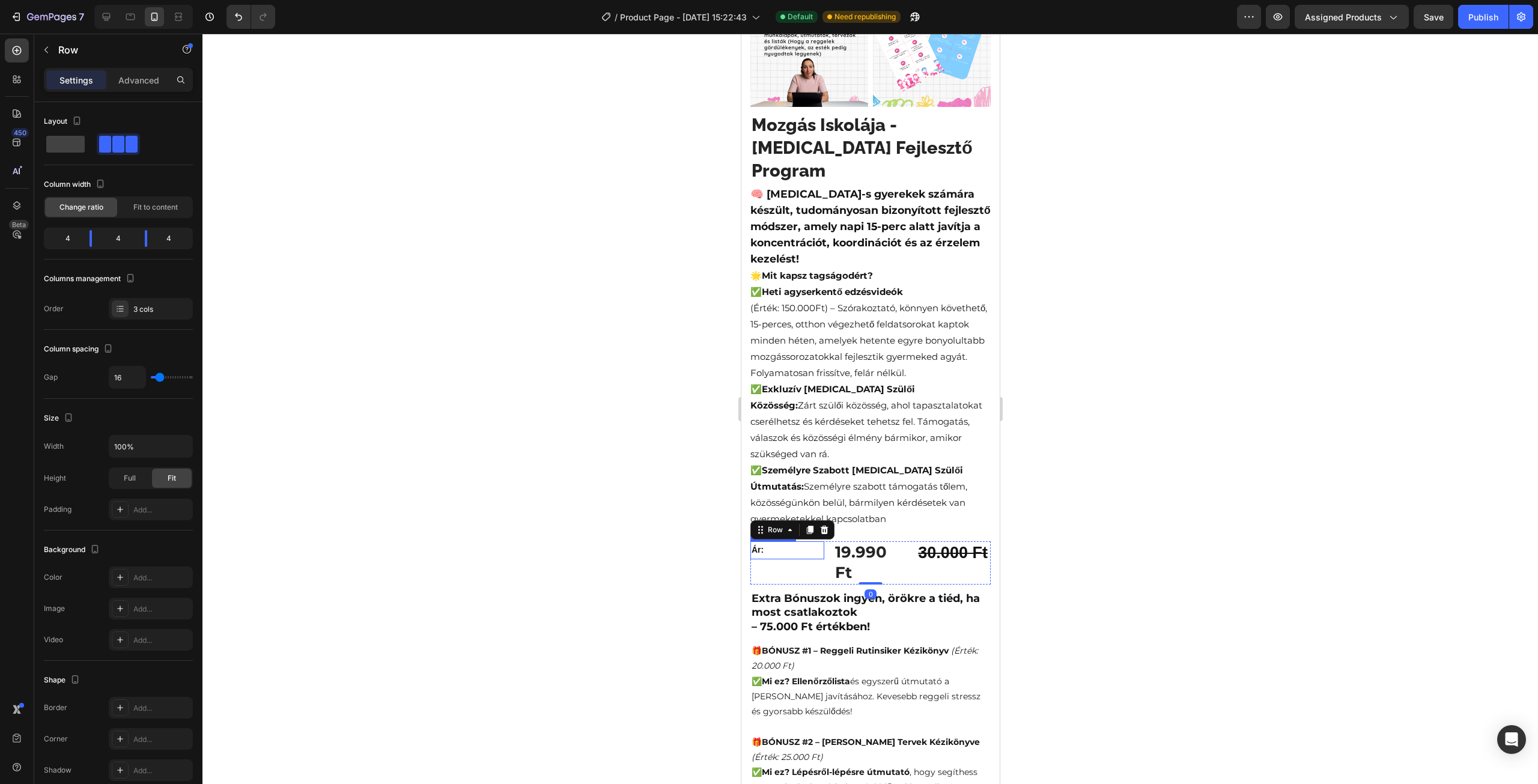
click at [773, 543] on p "Ár:" at bounding box center [787, 550] width 72 height 15
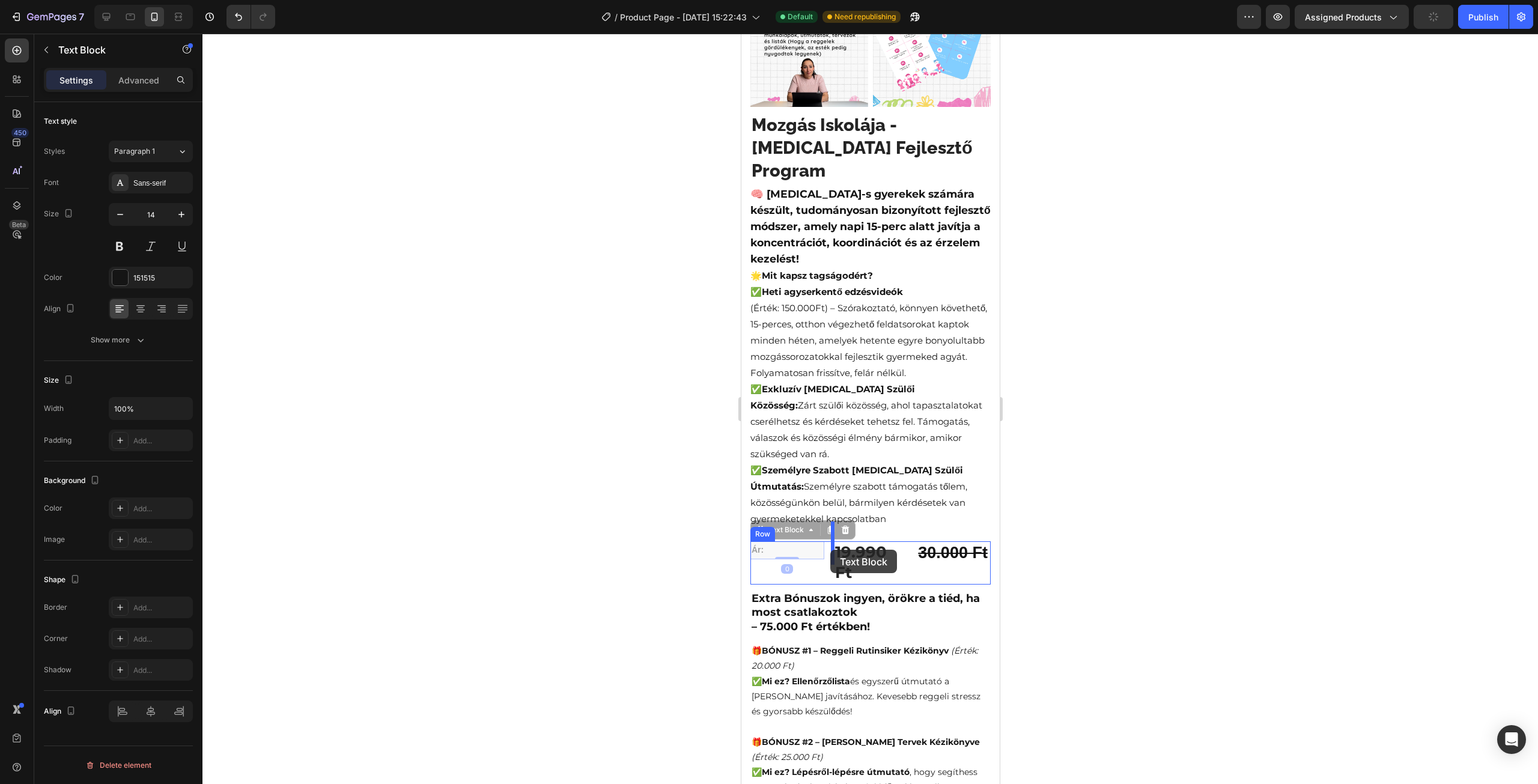
drag, startPoint x: 761, startPoint y: 510, endPoint x: 830, endPoint y: 550, distance: 79.8
click at [786, 554] on div at bounding box center [777, 563] width 29 height 19
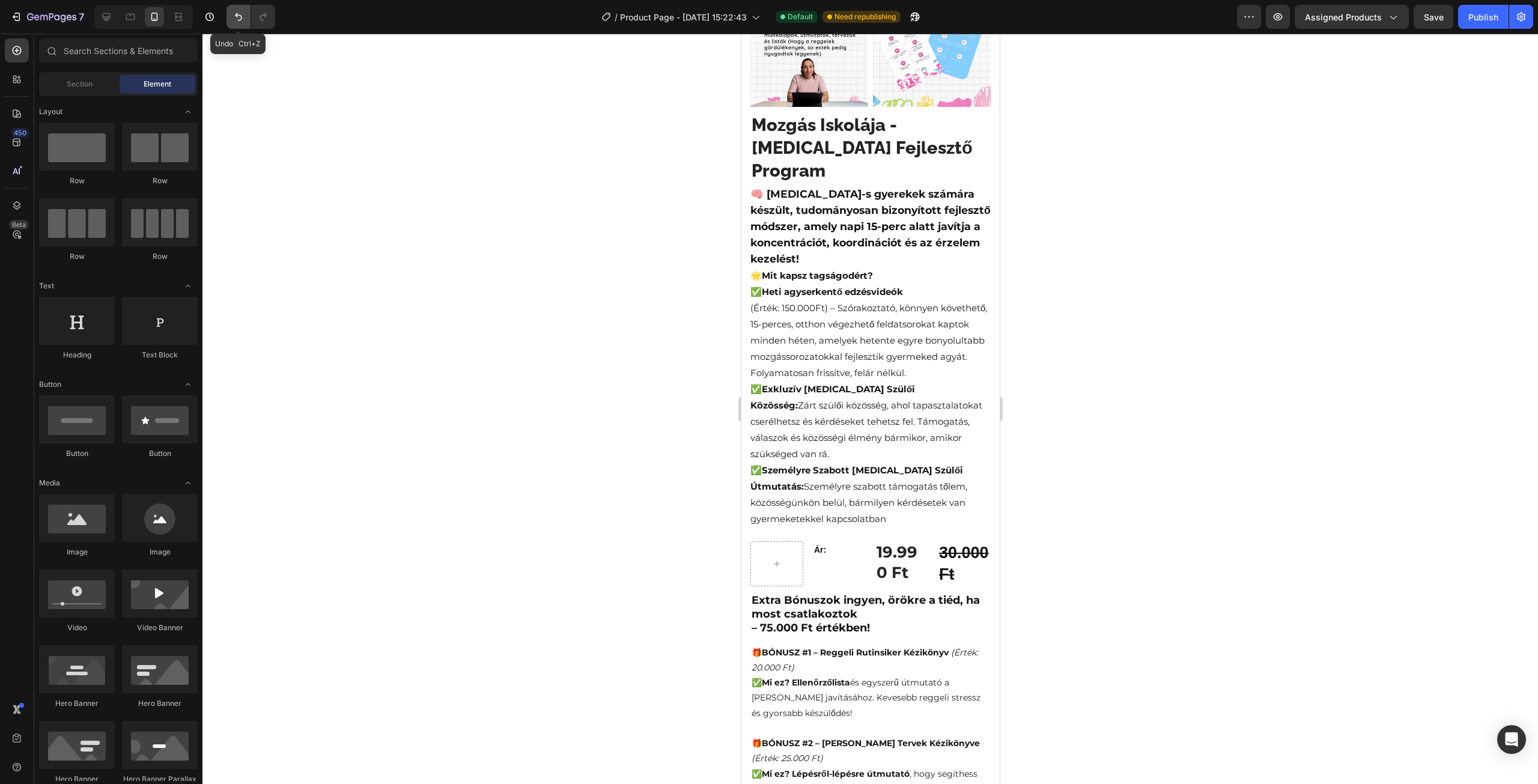
click at [239, 20] on icon "Undo/Redo" at bounding box center [238, 17] width 7 height 8
click at [755, 545] on strong "Ár:" at bounding box center [757, 550] width 12 height 10
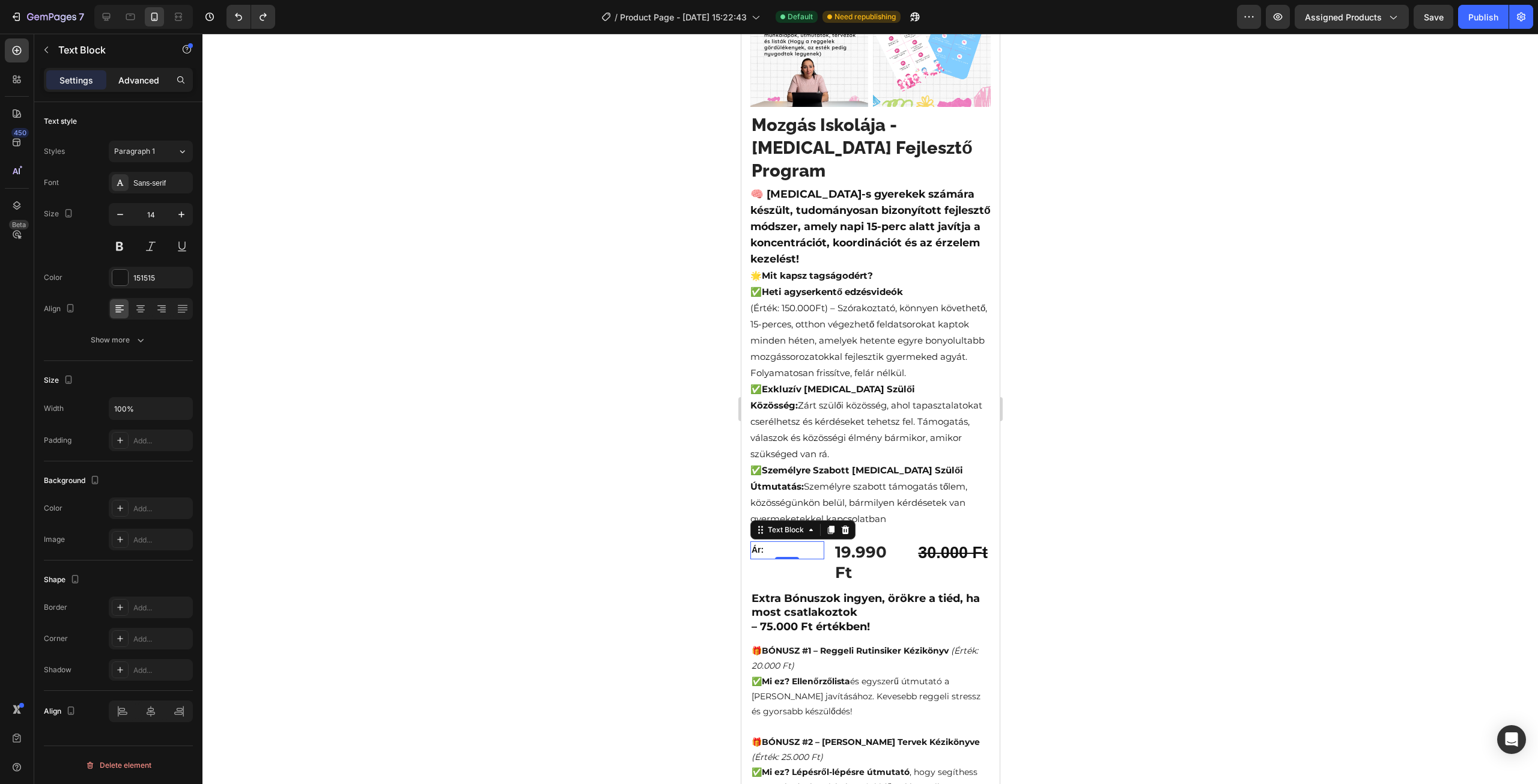
click at [125, 78] on p "Advanced" at bounding box center [139, 80] width 41 height 13
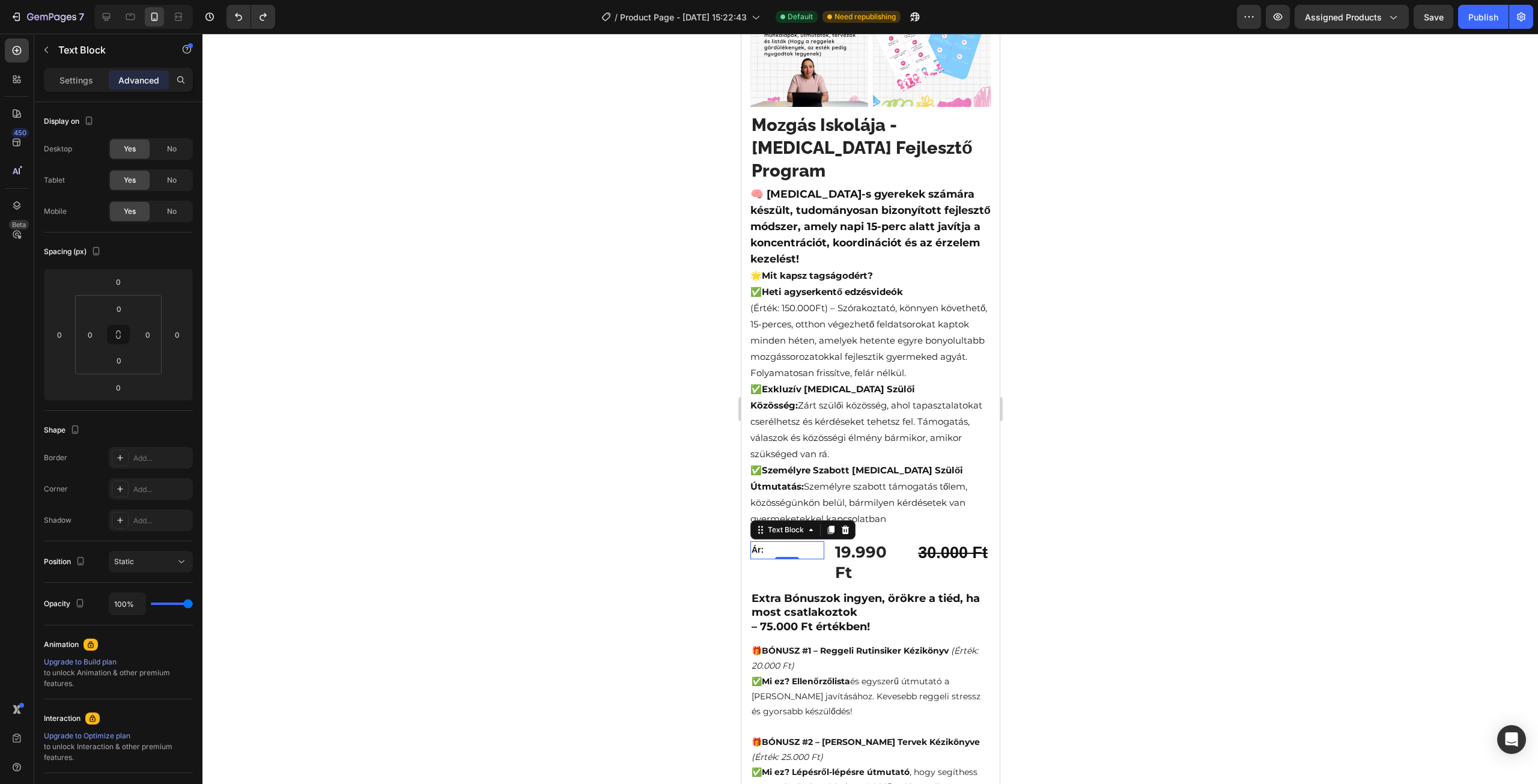
click at [87, 78] on p "Settings" at bounding box center [76, 80] width 34 height 13
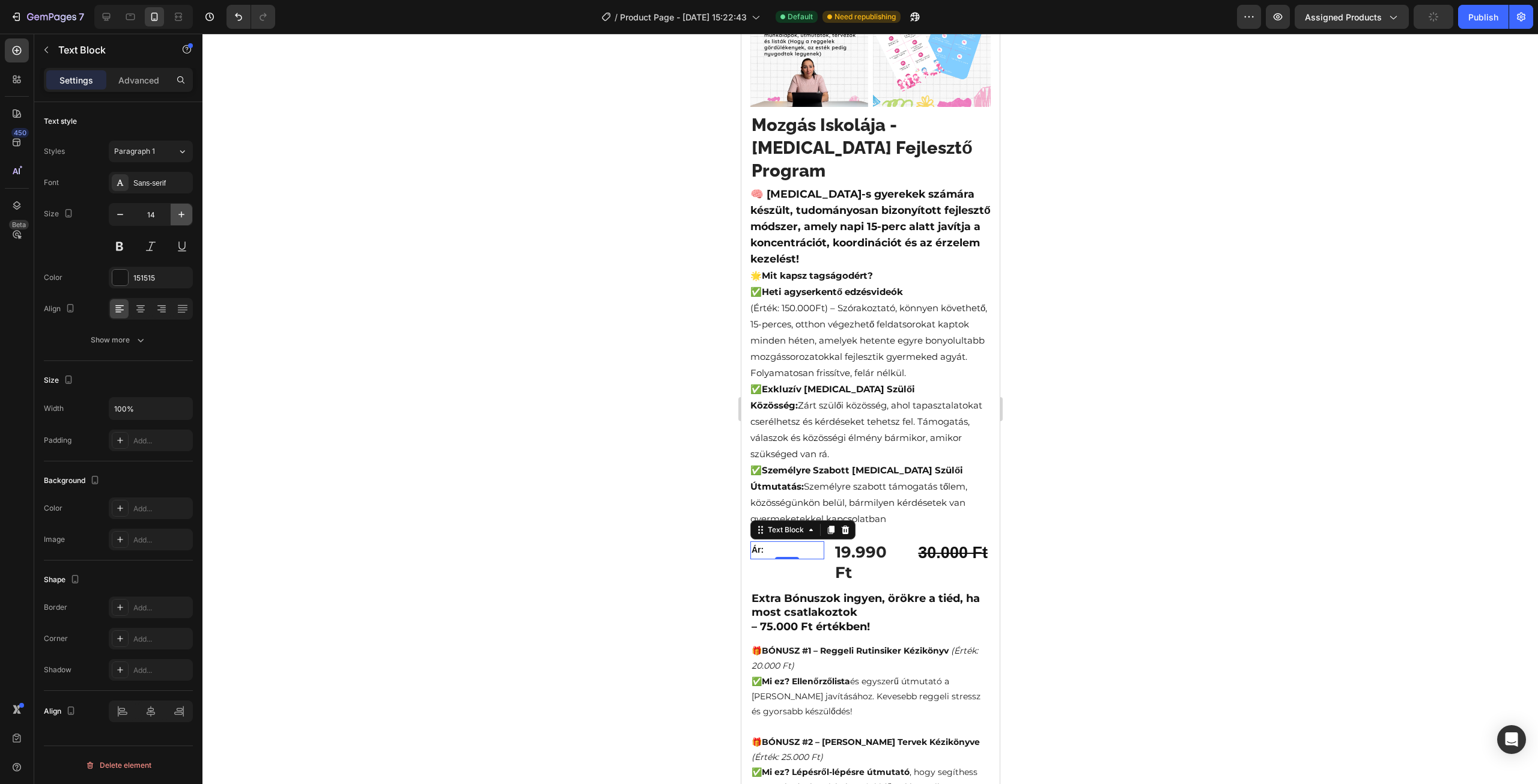
click at [183, 214] on icon "button" at bounding box center [181, 215] width 6 height 6
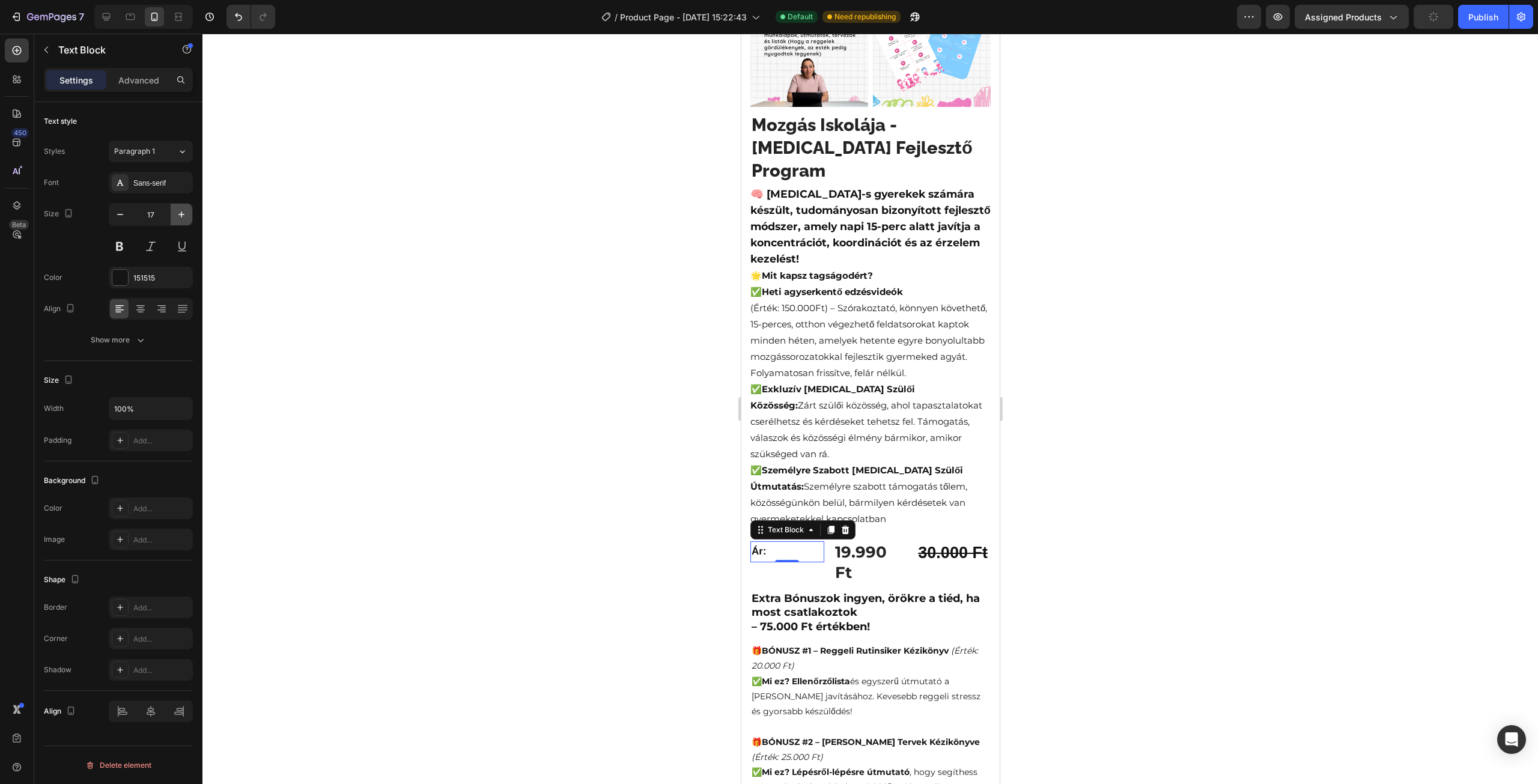
click at [183, 214] on icon "button" at bounding box center [181, 215] width 6 height 6
type input "20"
click at [454, 448] on div at bounding box center [870, 409] width 1335 height 751
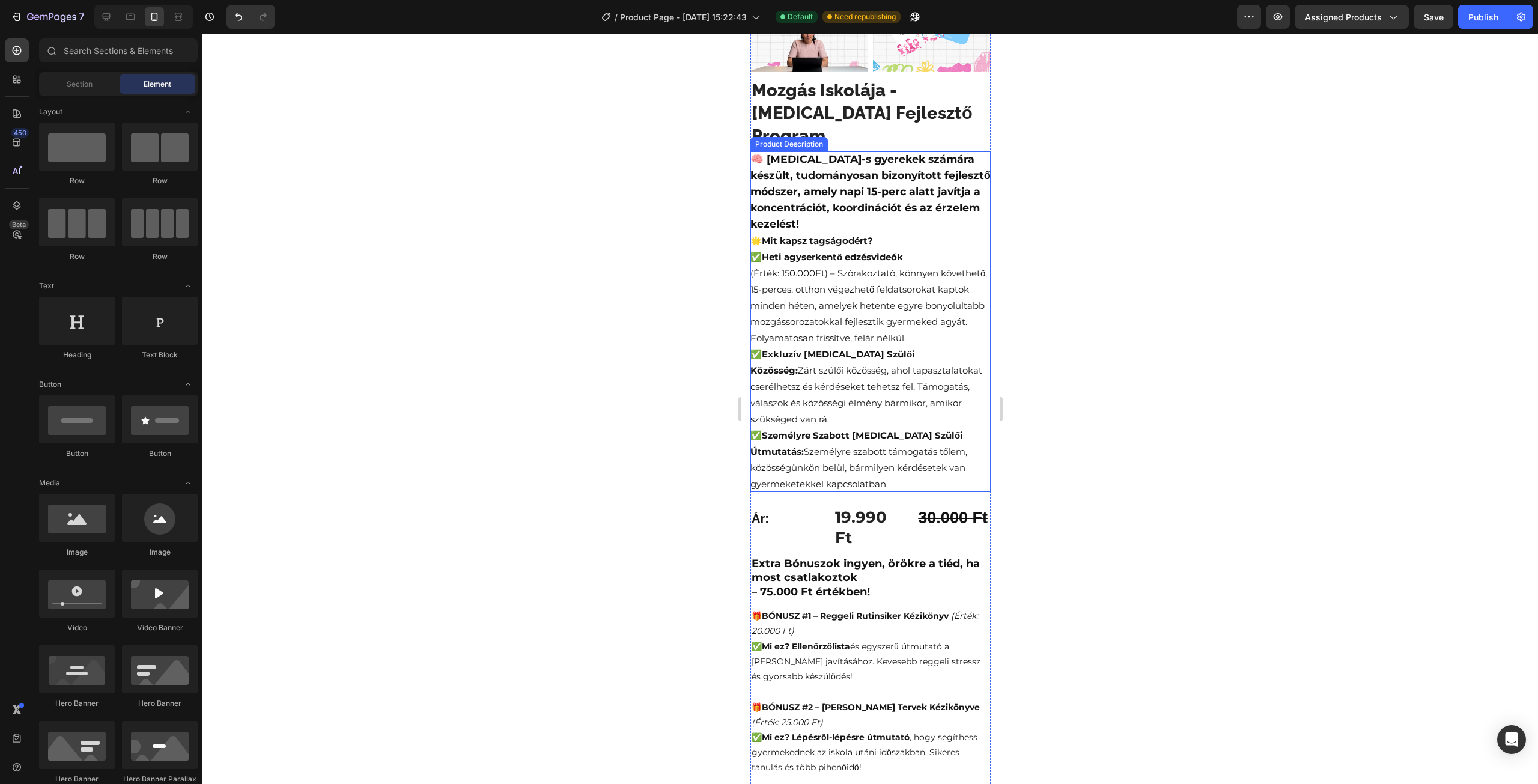
scroll to position [420, 0]
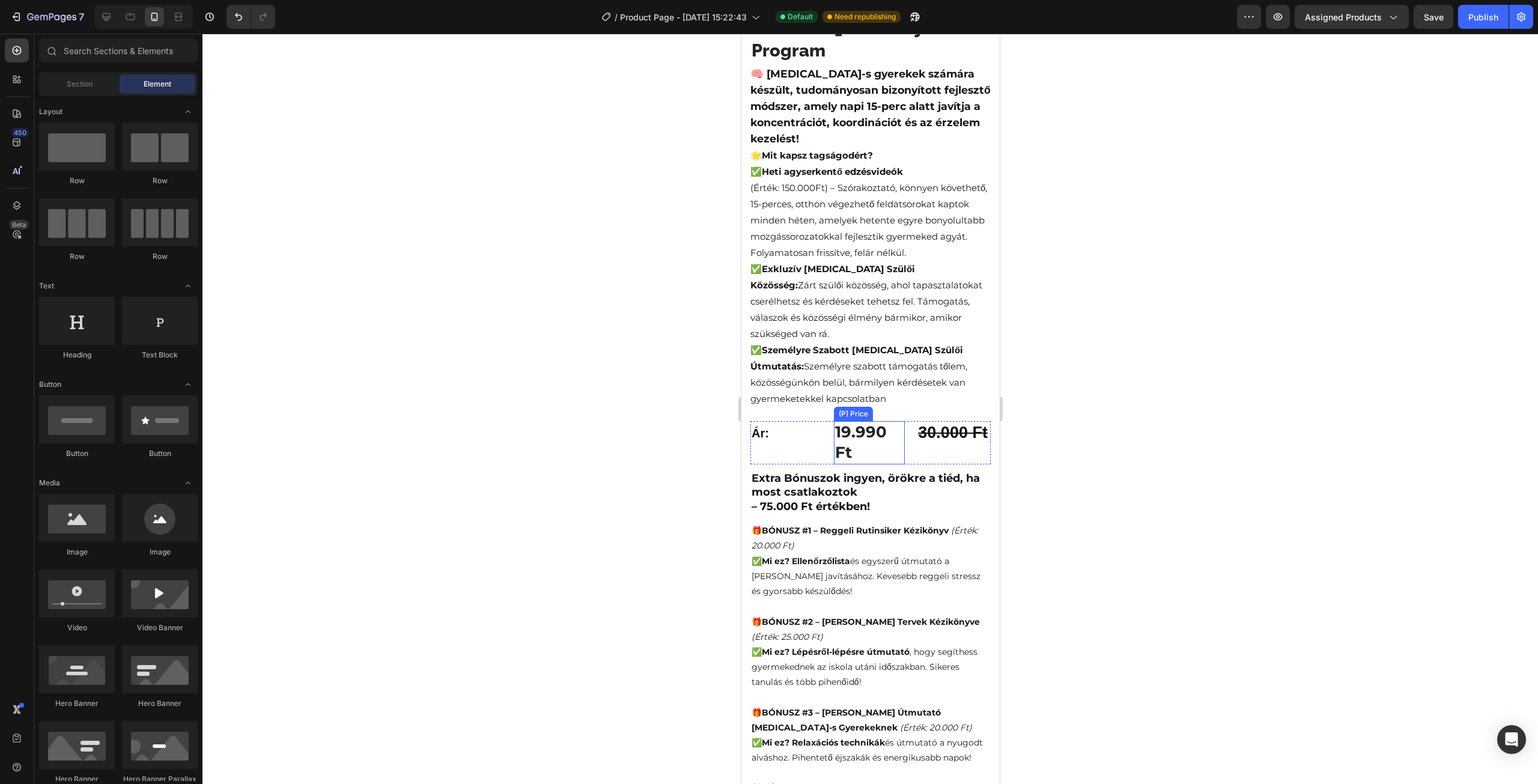
click at [854, 429] on div "19.990 Ft" at bounding box center [869, 442] width 72 height 43
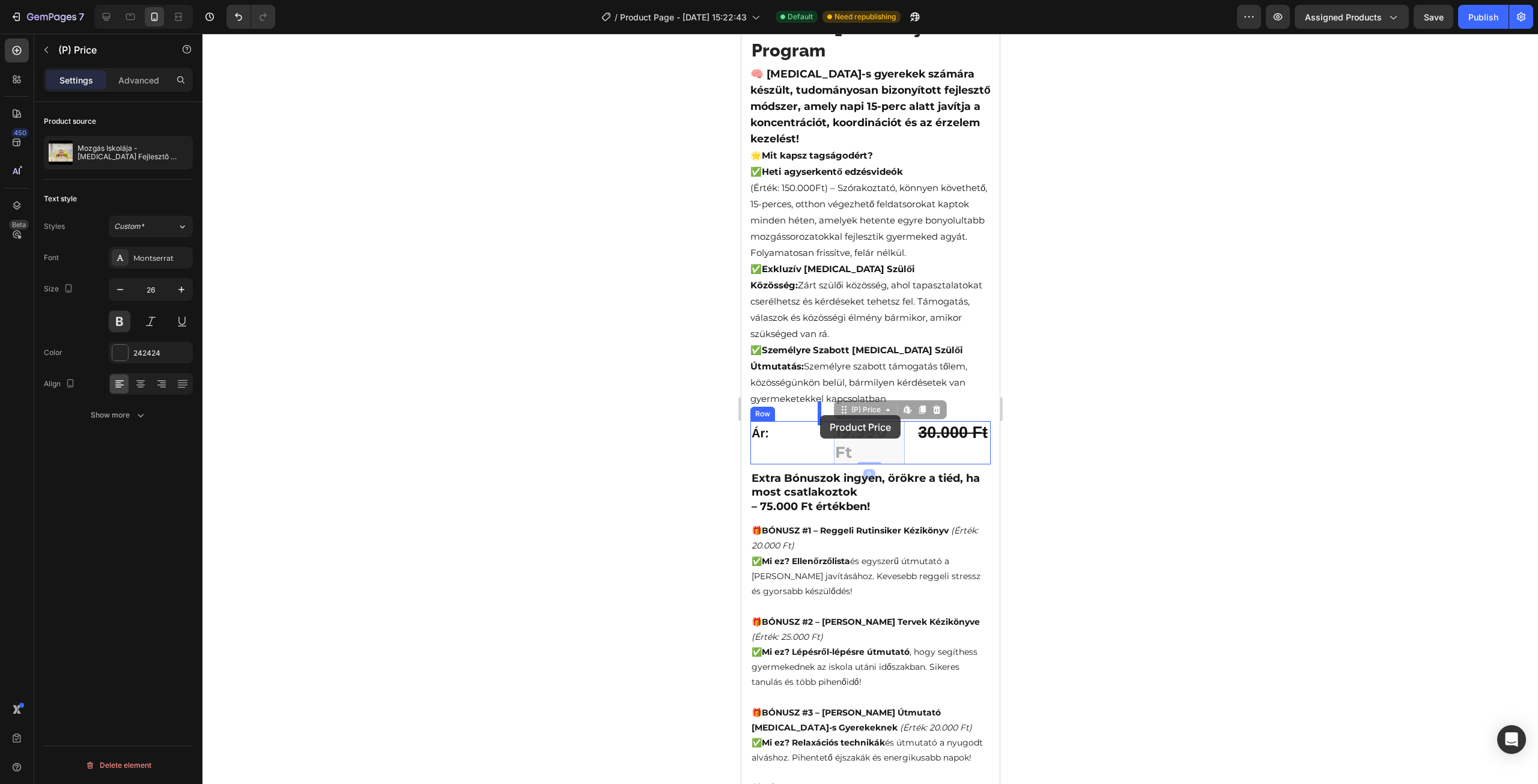
drag, startPoint x: 839, startPoint y: 394, endPoint x: 819, endPoint y: 415, distance: 29.0
click at [777, 422] on p "Ár:" at bounding box center [776, 433] width 50 height 21
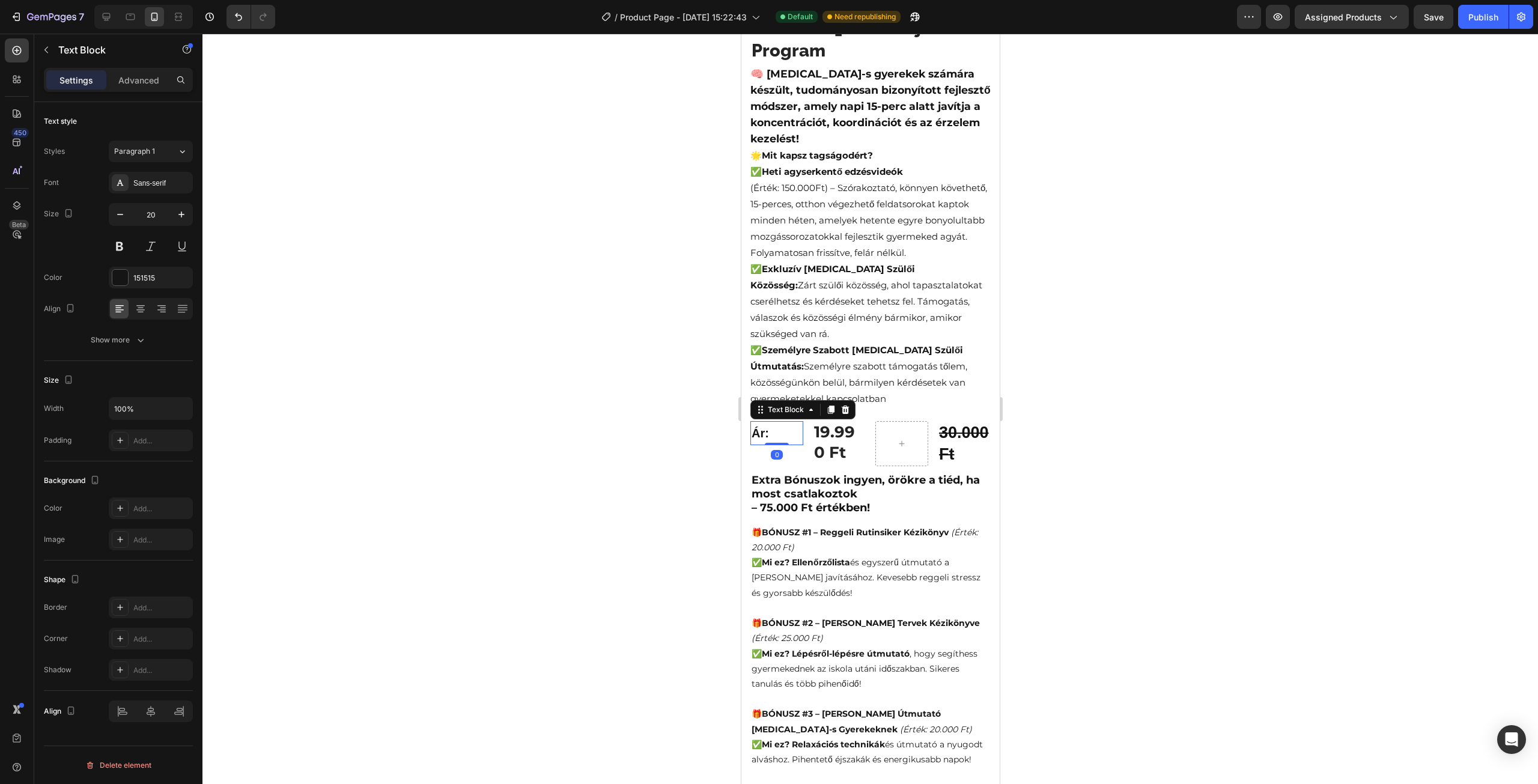
click at [796, 422] on p "Ár:" at bounding box center [776, 433] width 50 height 21
click at [807, 421] on div "Ár: Text Block 0 19.990 Ft (P) Price (P) Price 30.000 Ft Product Price Product …" at bounding box center [870, 443] width 241 height 44
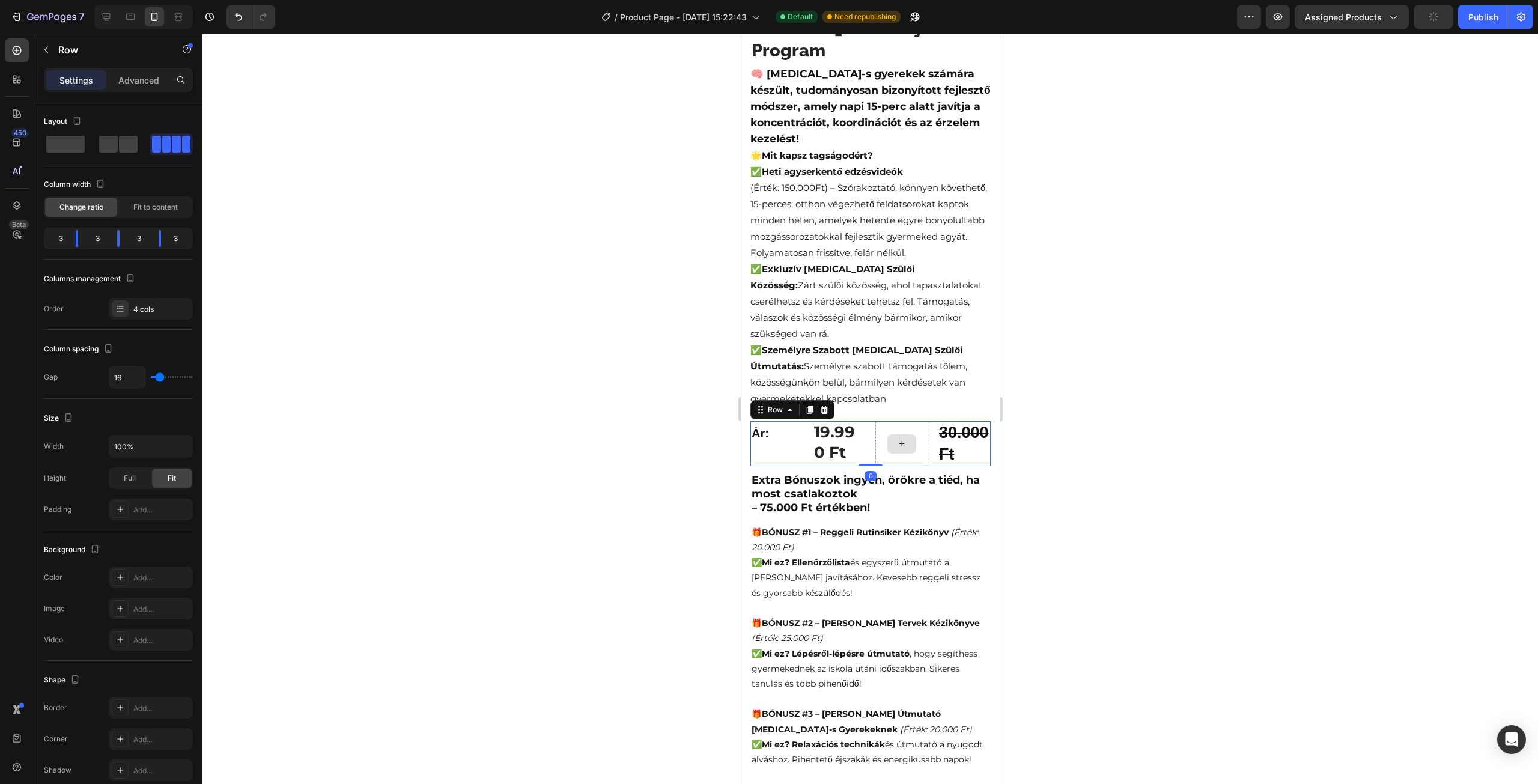
click at [895, 435] on div at bounding box center [901, 444] width 29 height 19
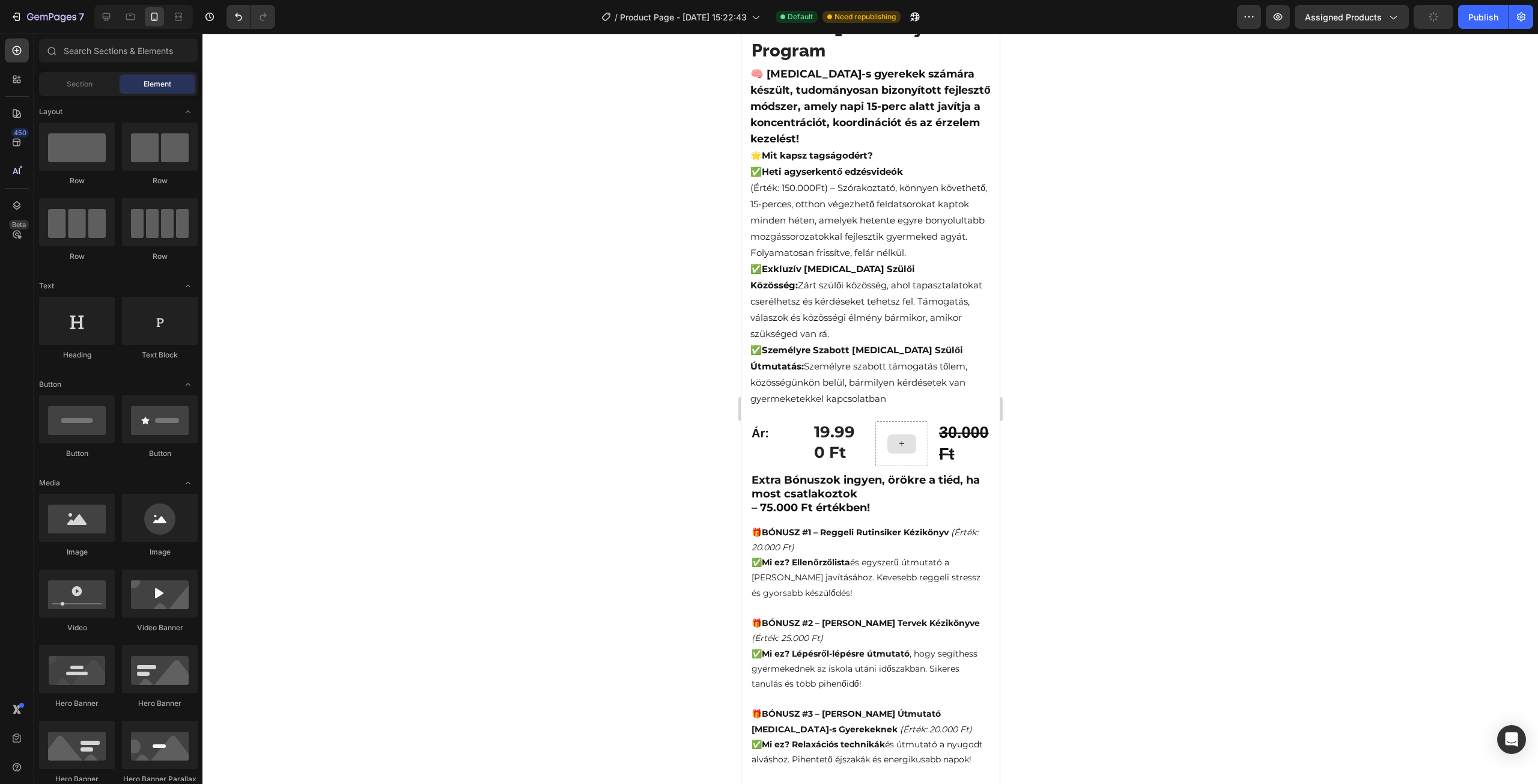
click at [905, 421] on div at bounding box center [901, 443] width 53 height 44
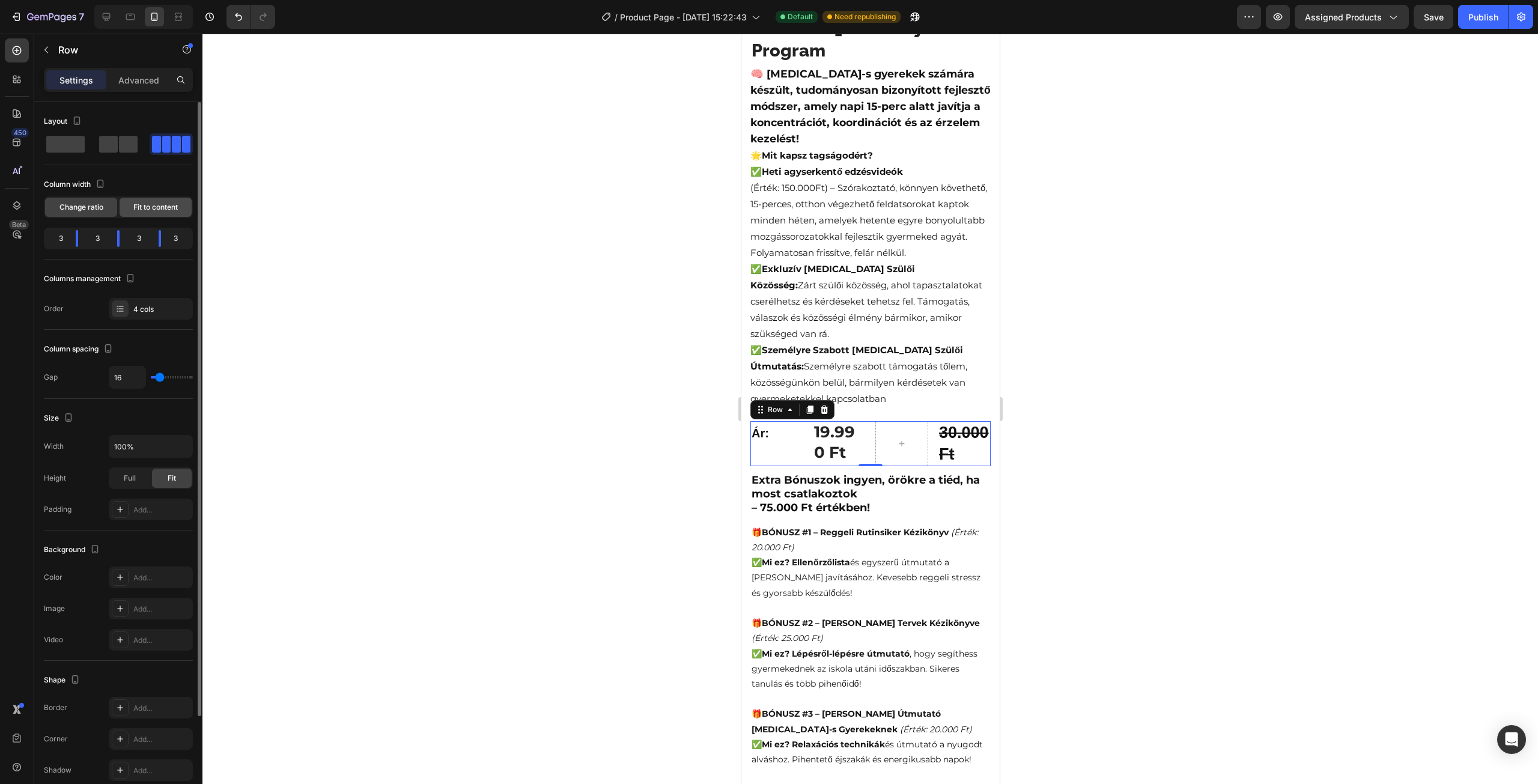
click at [138, 212] on div "Fit to content" at bounding box center [155, 207] width 72 height 19
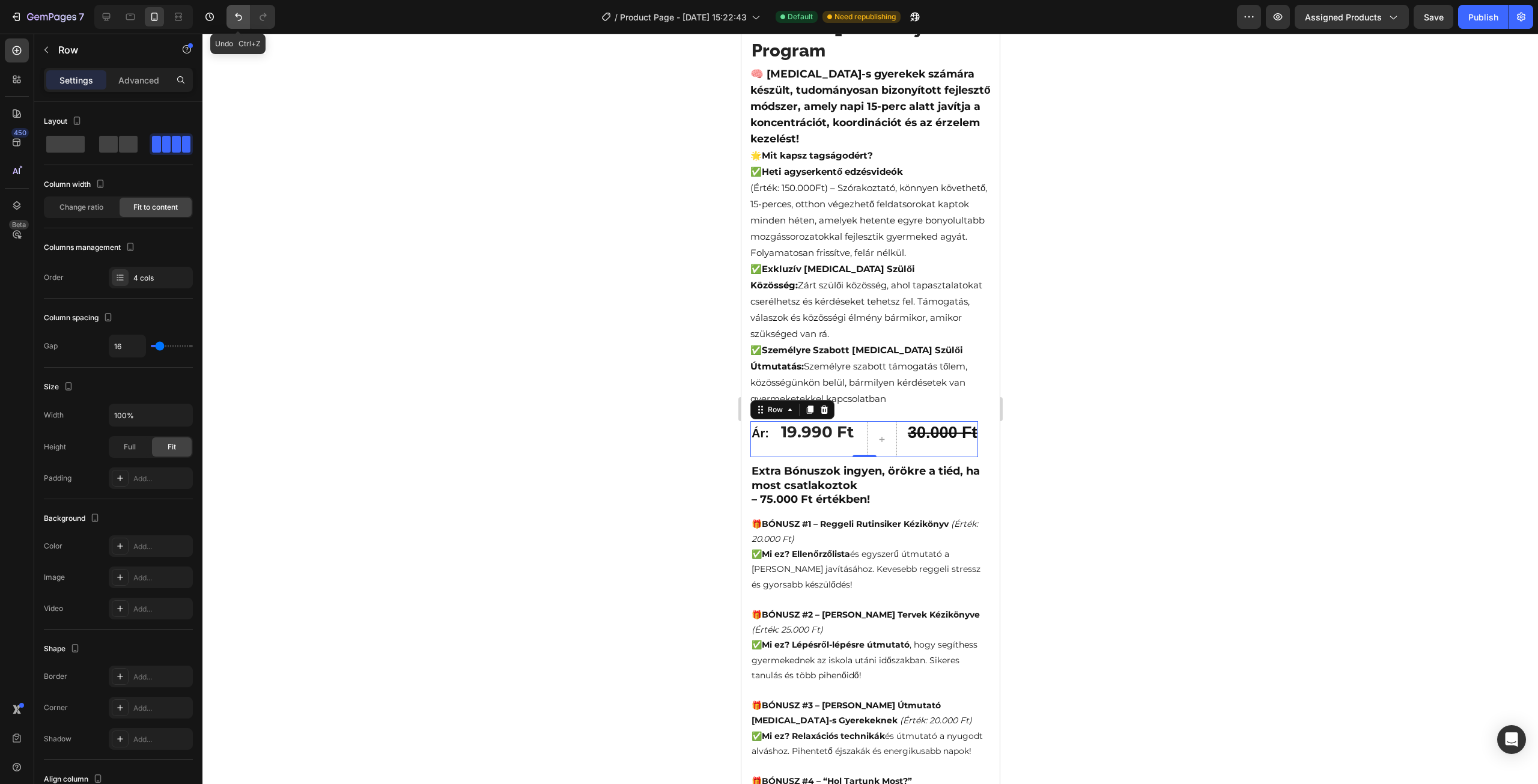
click at [250, 20] on button "Undo/Redo" at bounding box center [238, 17] width 24 height 24
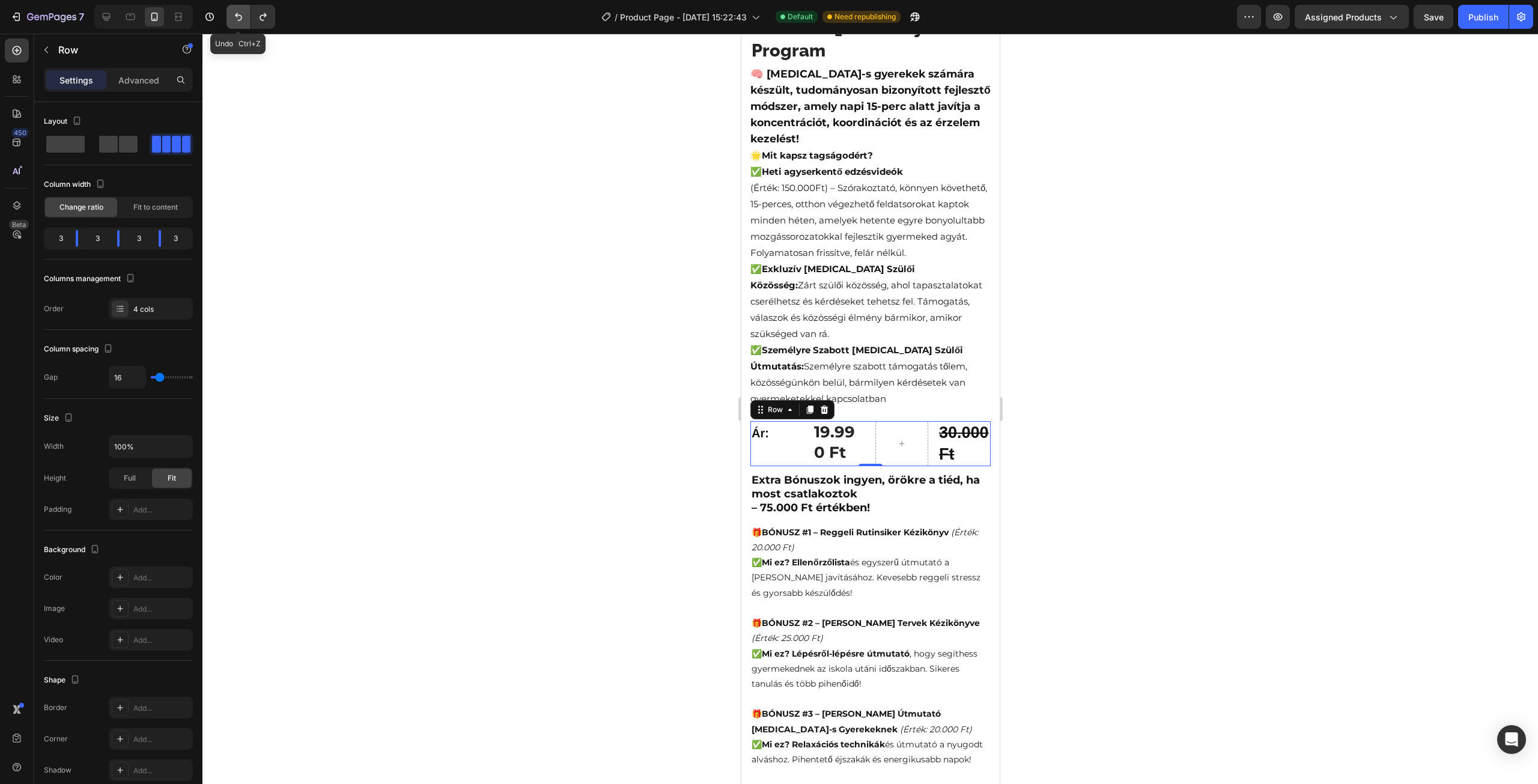
click at [247, 20] on button "Undo/Redo" at bounding box center [238, 17] width 24 height 24
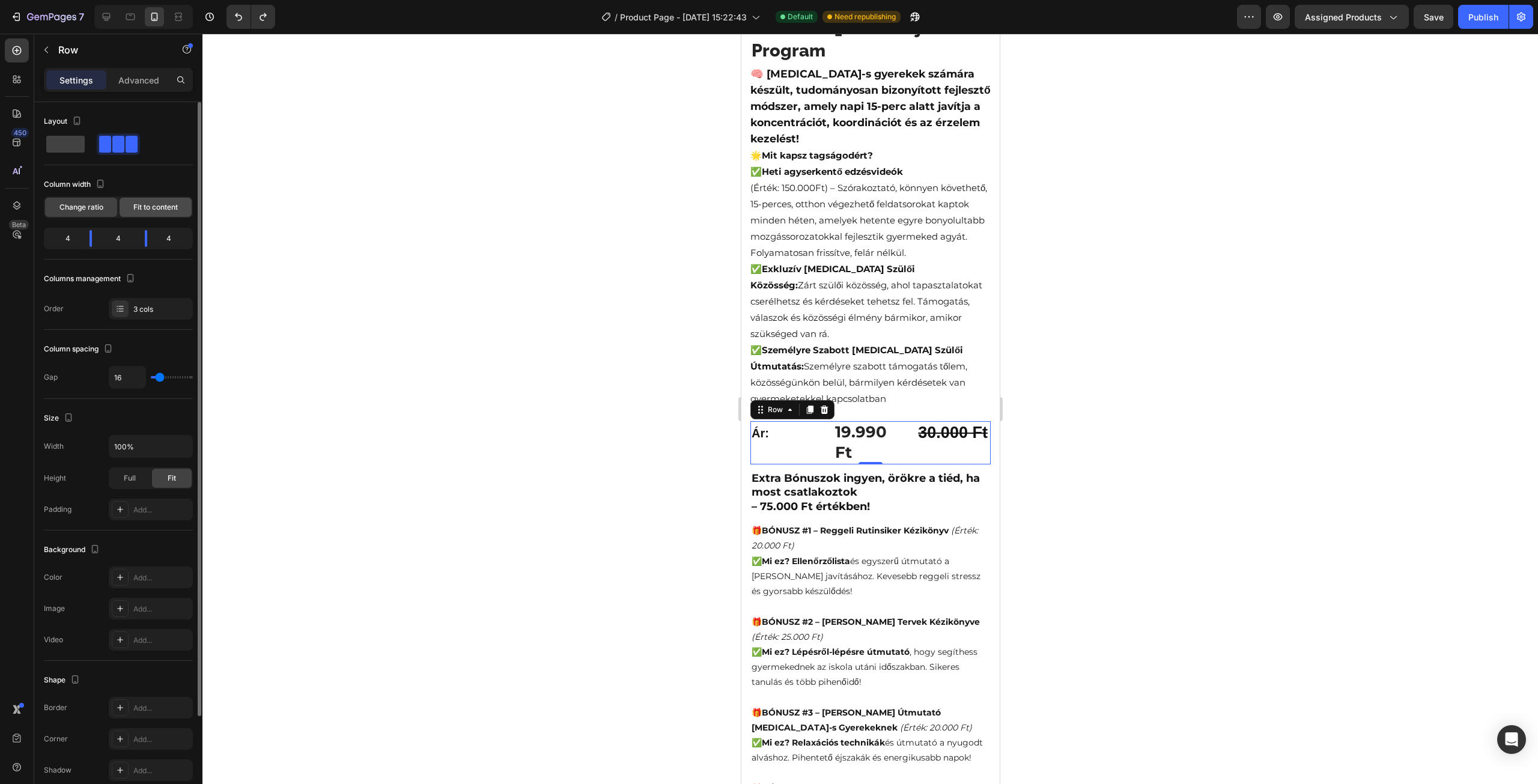
click at [158, 209] on span "Fit to content" at bounding box center [155, 207] width 44 height 11
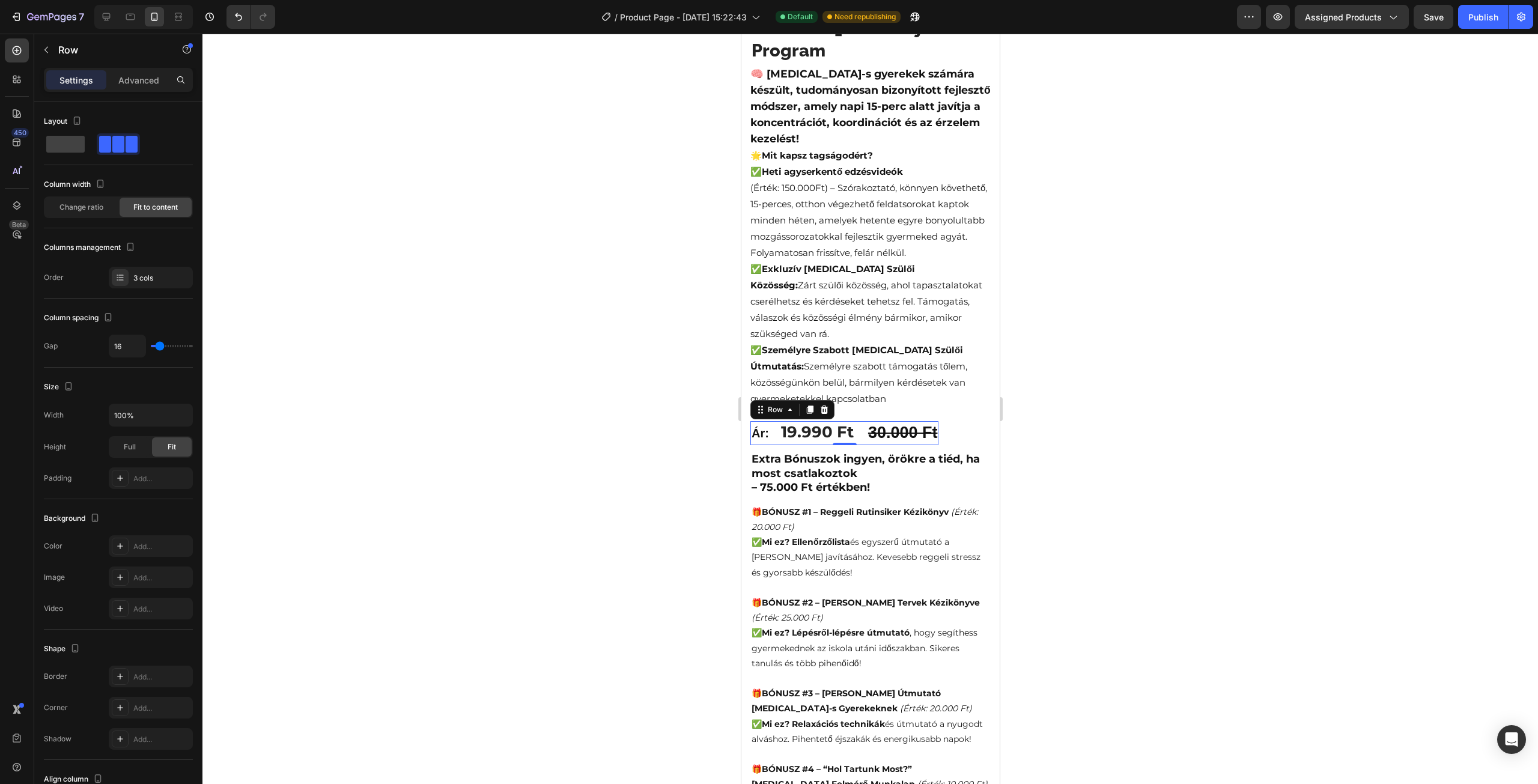
click at [488, 288] on div at bounding box center [870, 409] width 1335 height 751
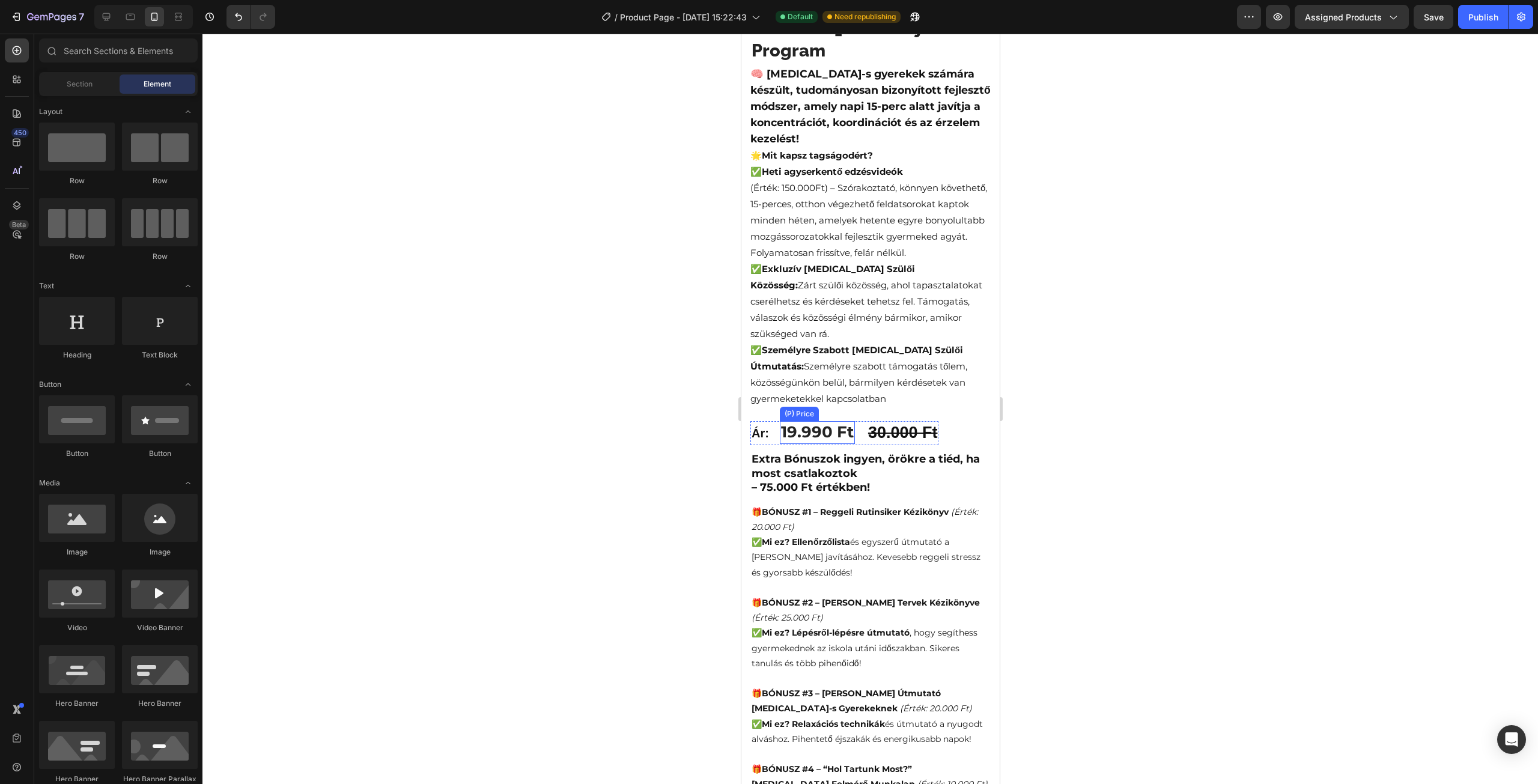
click at [800, 421] on div "19.990 Ft" at bounding box center [816, 432] width 75 height 23
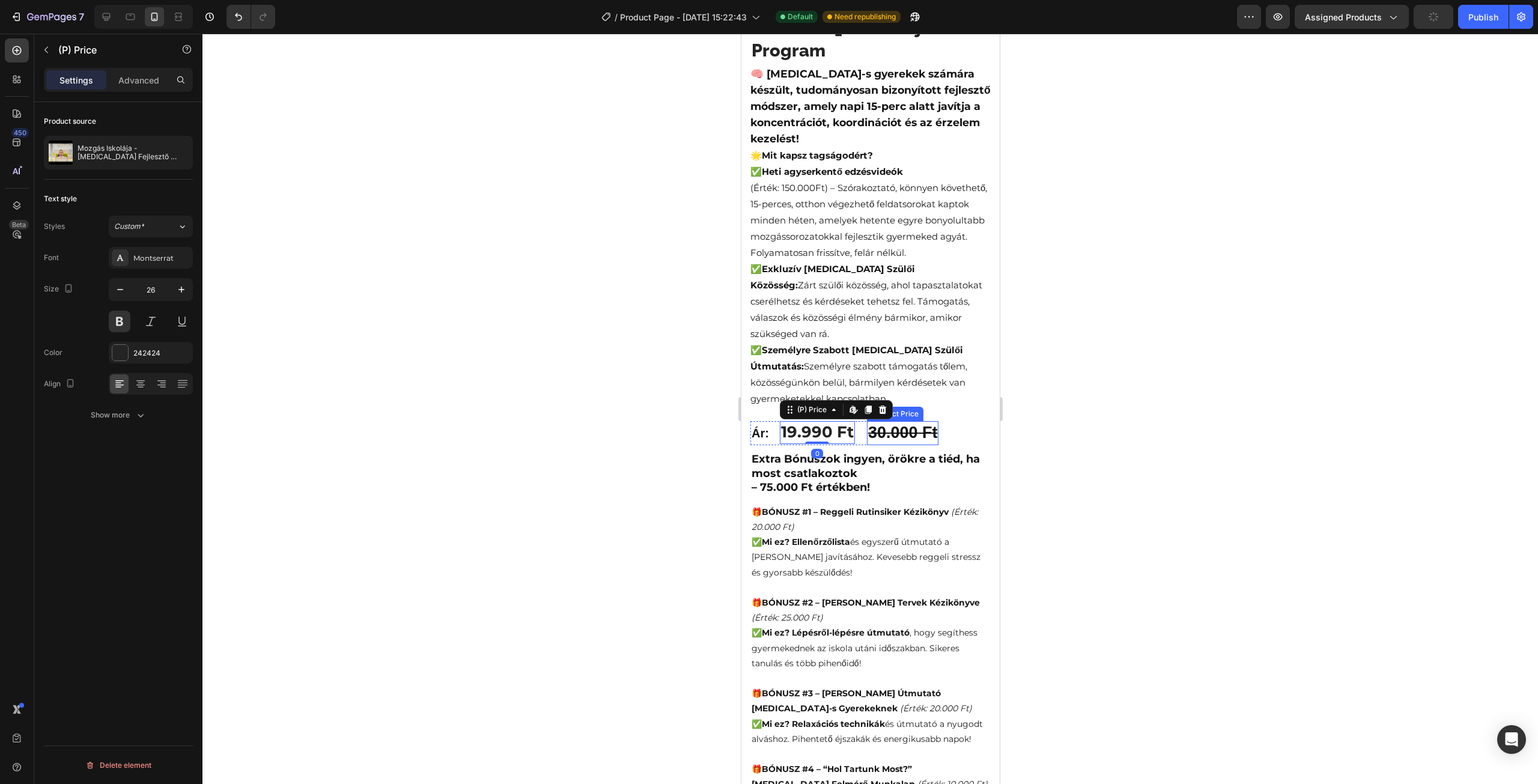
click at [870, 421] on div "30.000 Ft" at bounding box center [902, 432] width 72 height 24
drag, startPoint x: 873, startPoint y: 388, endPoint x: 785, endPoint y: 412, distance: 91.2
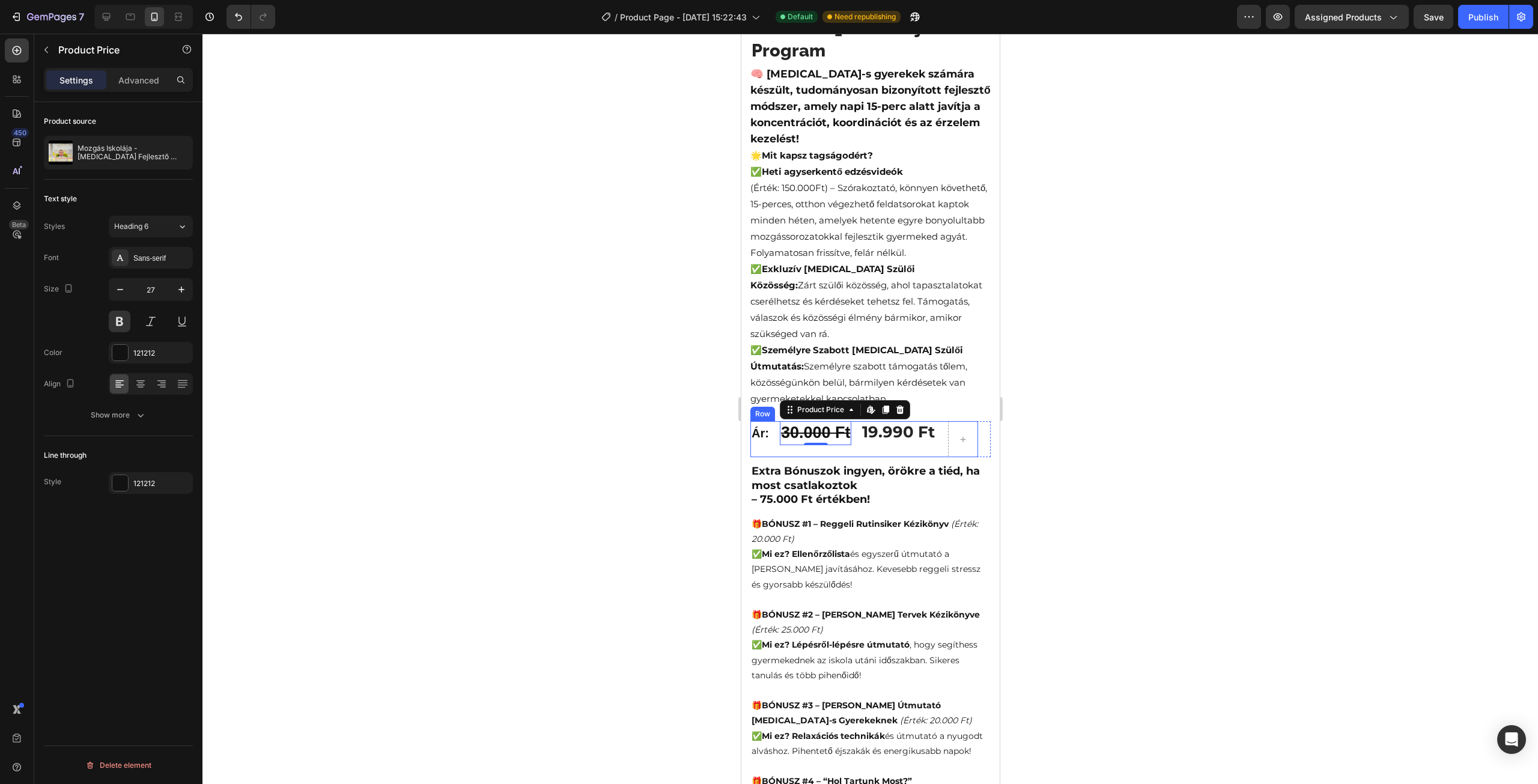
click at [925, 425] on div "19.990 Ft (P) Price (P) Price" at bounding box center [899, 438] width 78 height 36
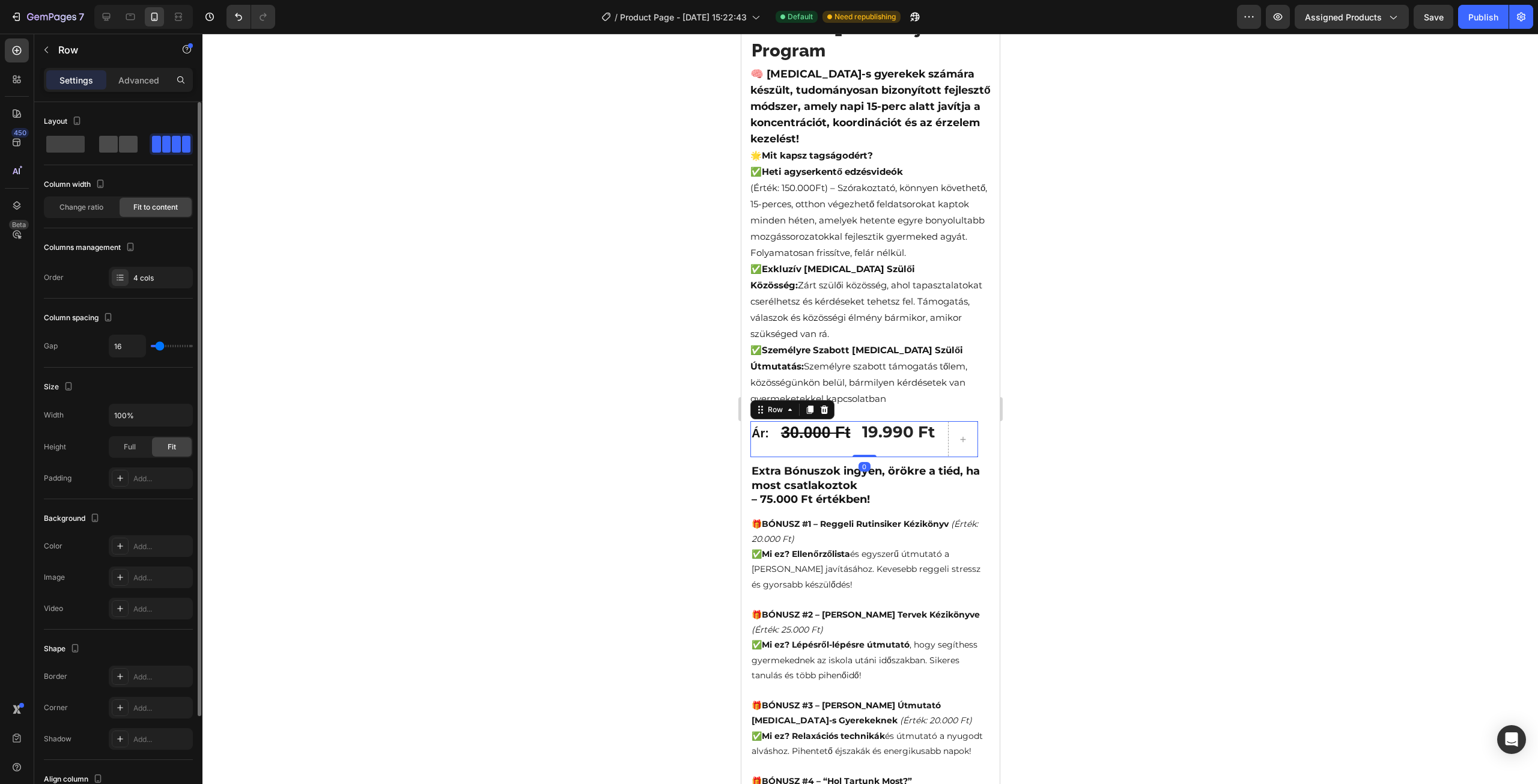
click at [128, 144] on span at bounding box center [128, 144] width 18 height 17
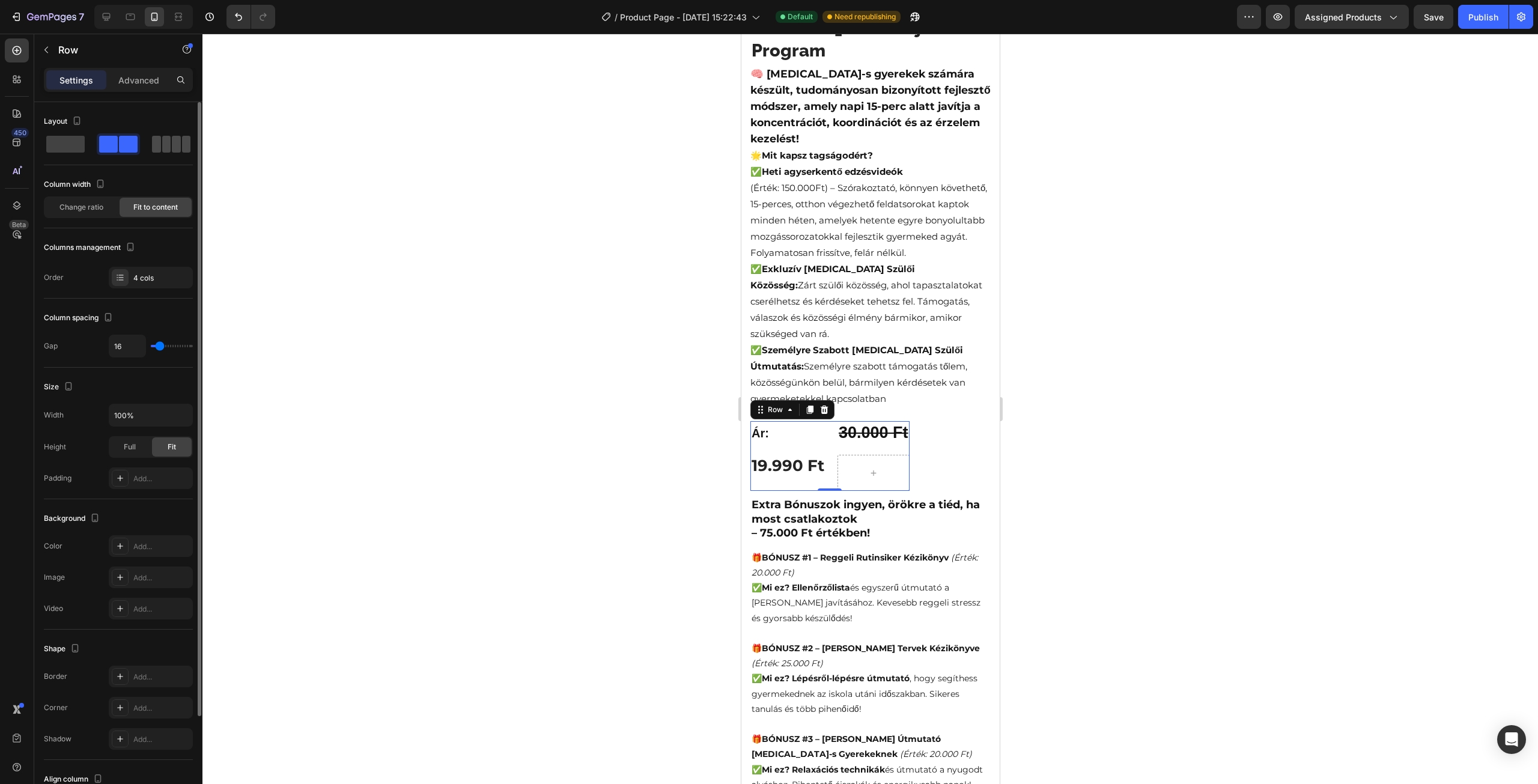
click at [184, 148] on span at bounding box center [187, 144] width 9 height 17
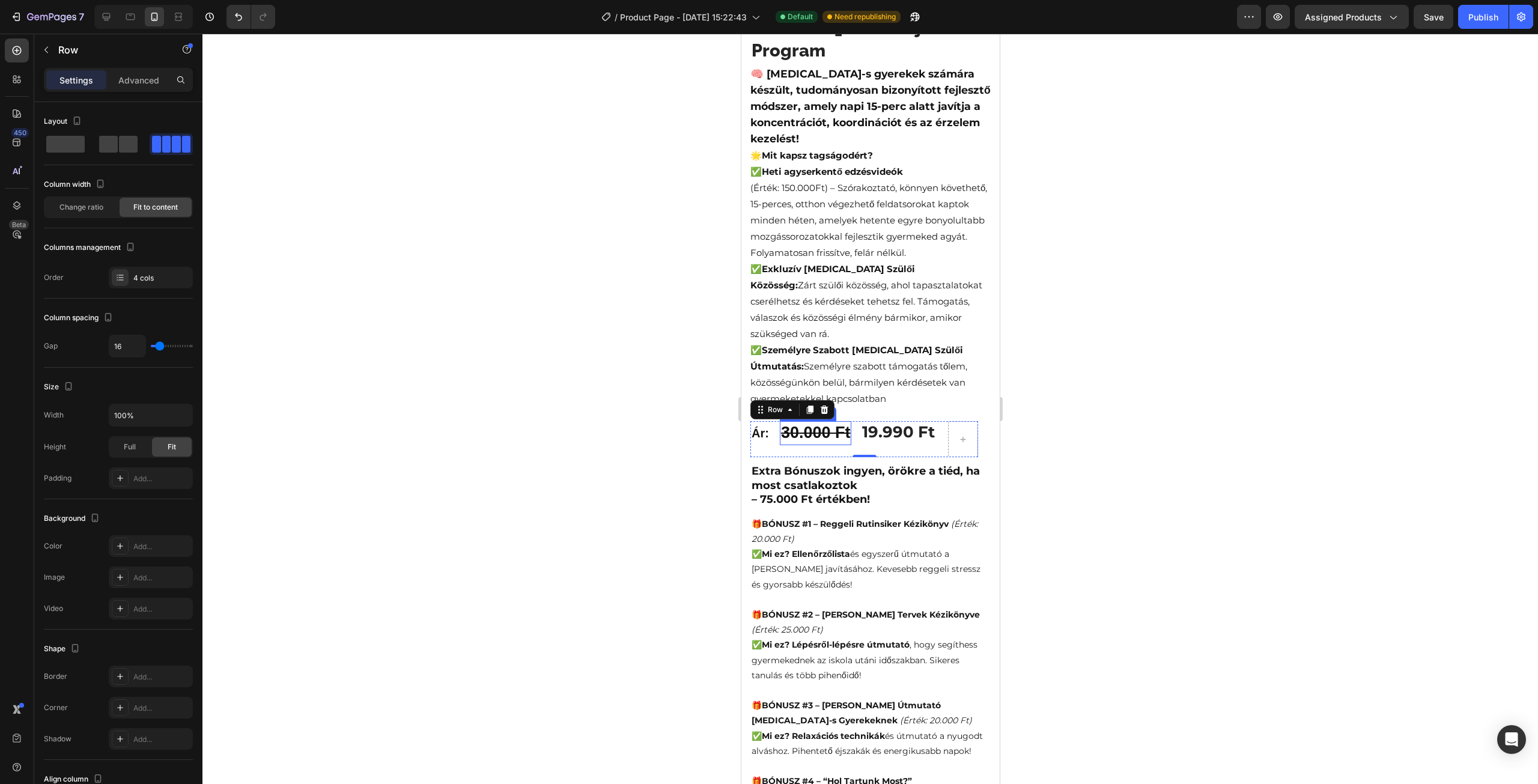
click at [589, 404] on div at bounding box center [870, 409] width 1335 height 751
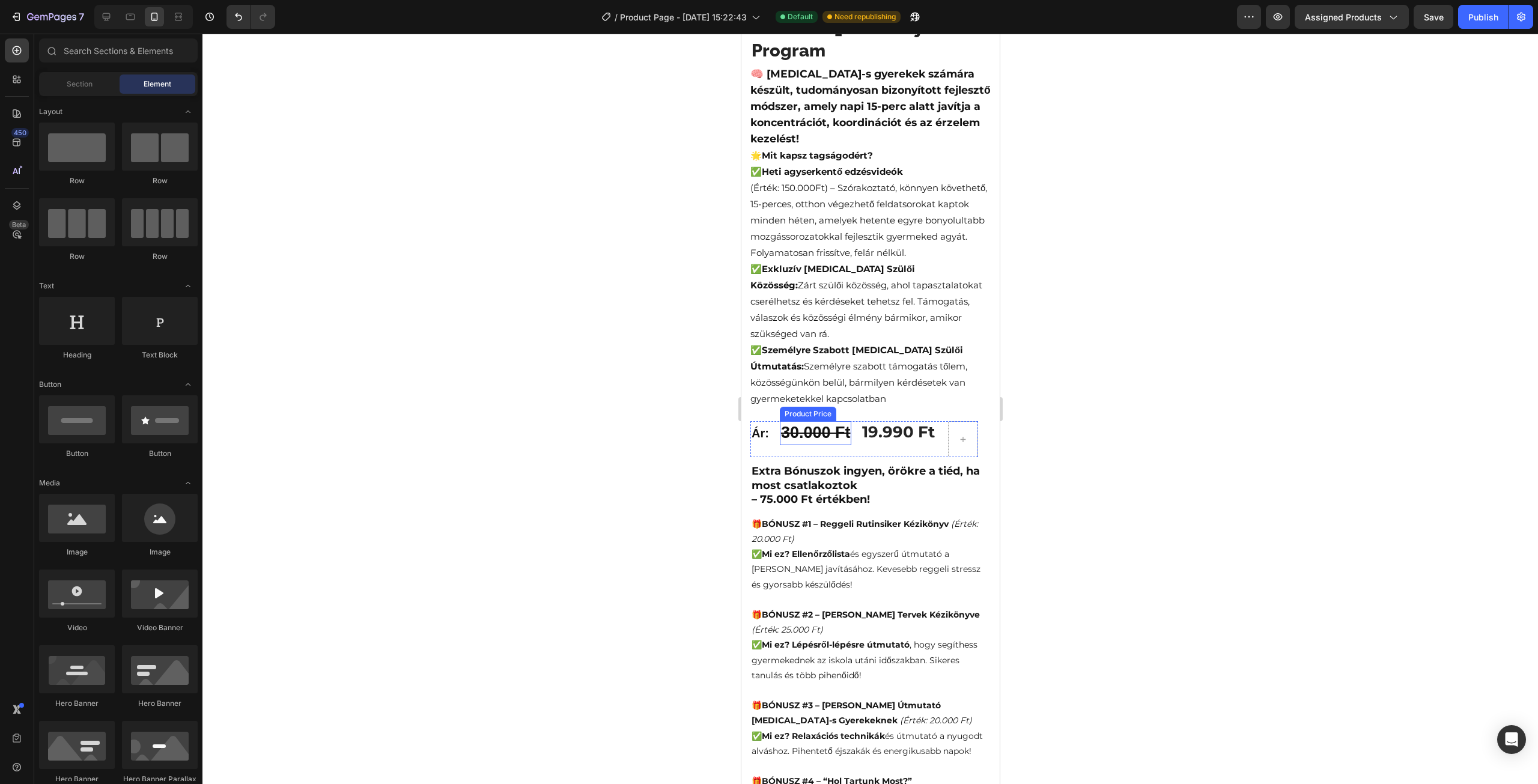
click at [611, 406] on div at bounding box center [870, 409] width 1335 height 751
click at [1146, 343] on div at bounding box center [870, 409] width 1335 height 751
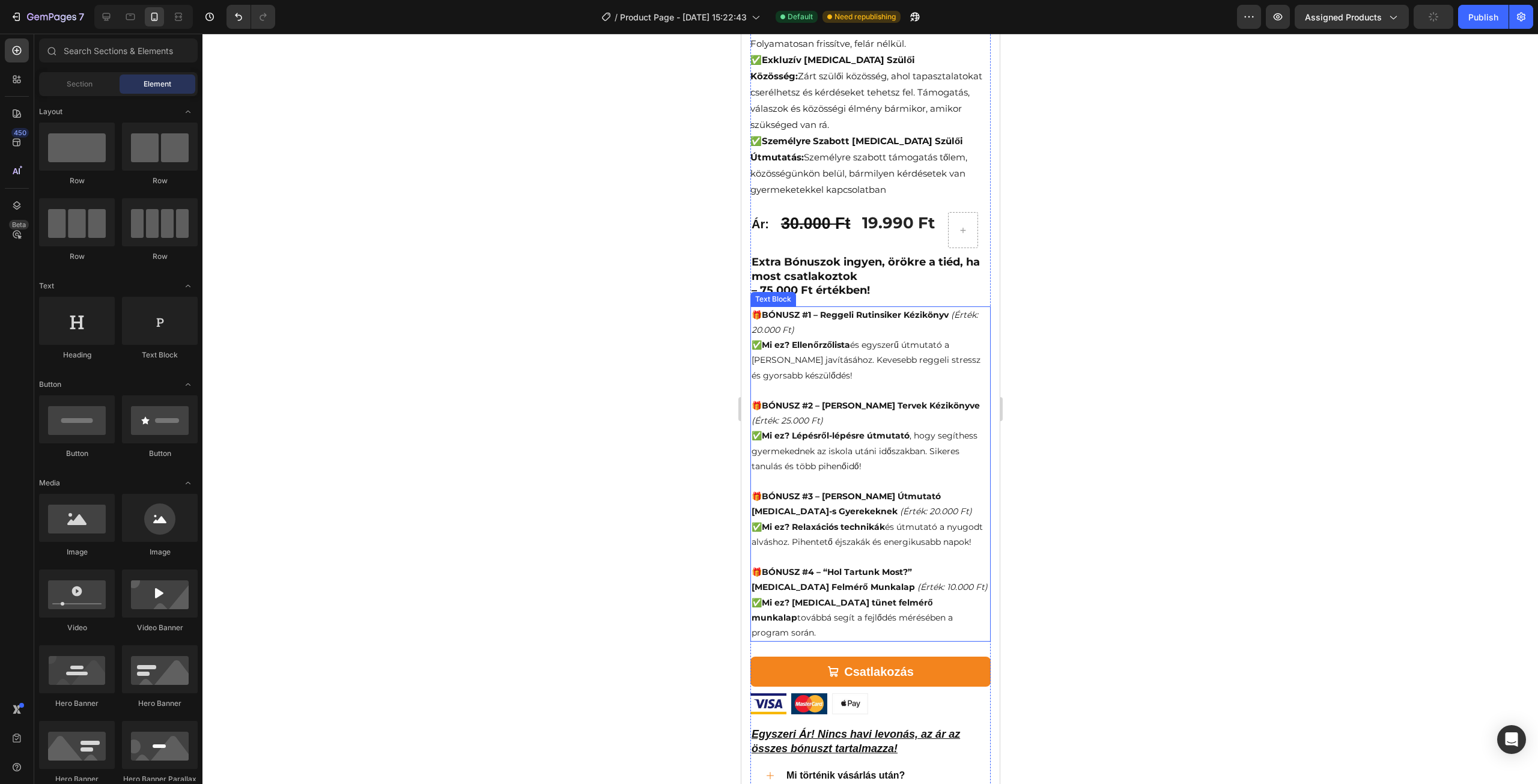
scroll to position [661, 0]
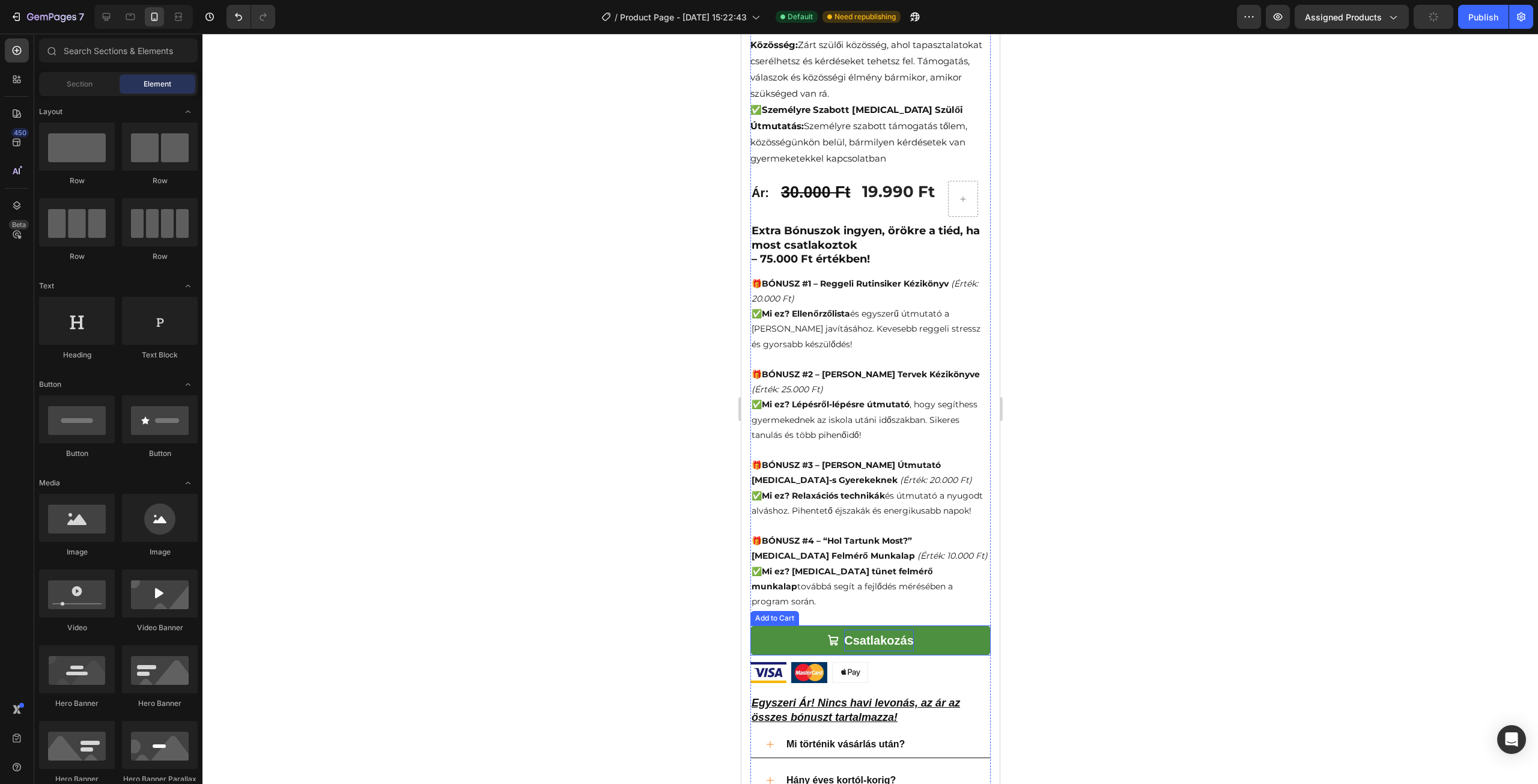
click at [850, 629] on div "Csatlakozás" at bounding box center [879, 640] width 70 height 21
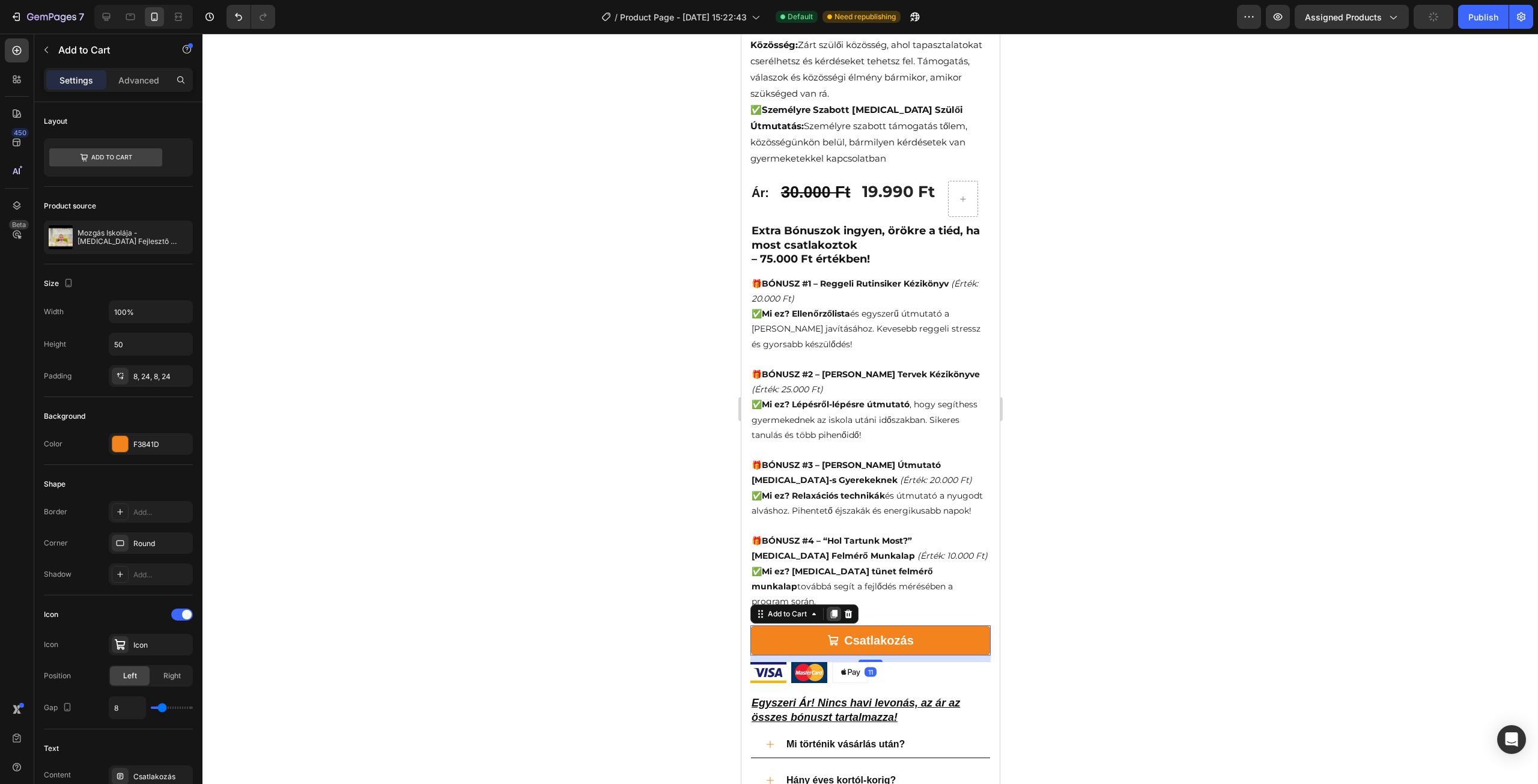
click at [834, 610] on icon at bounding box center [834, 613] width 7 height 8
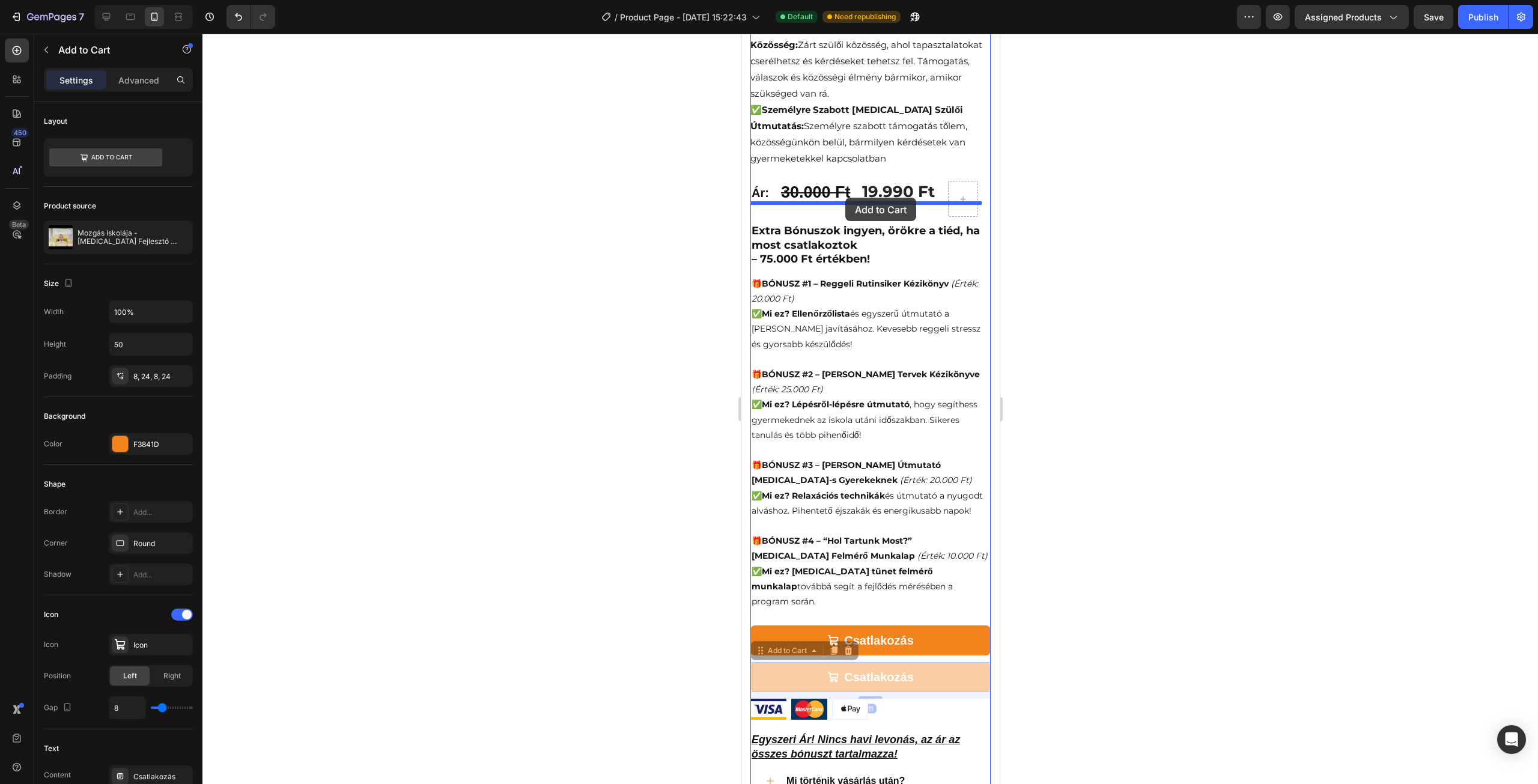
drag, startPoint x: 761, startPoint y: 633, endPoint x: 846, endPoint y: 198, distance: 443.2
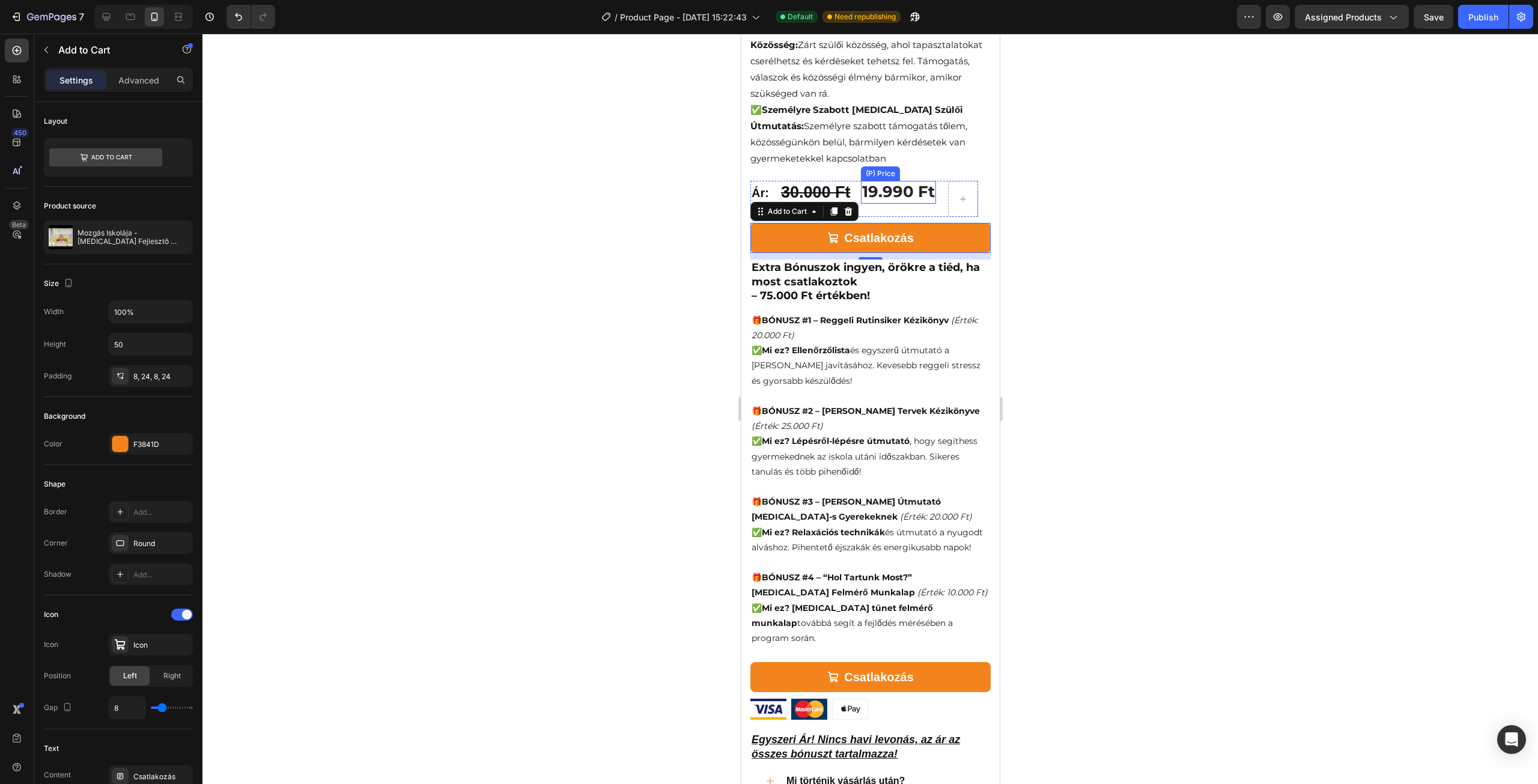
click at [921, 181] on div "19.990 Ft" at bounding box center [898, 193] width 75 height 23
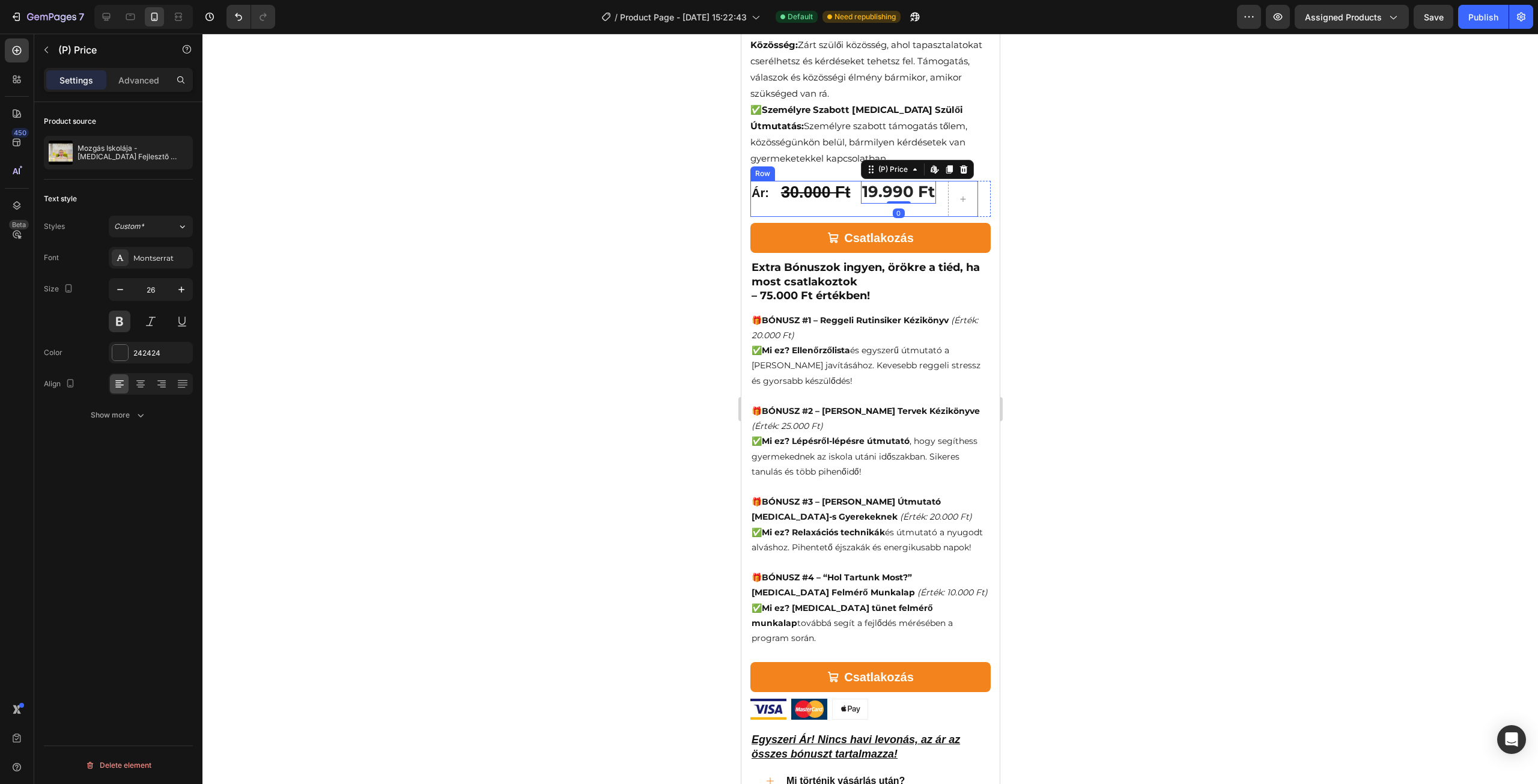
click at [923, 190] on div "19.990 Ft (P) [PERSON_NAME] content in Shopify 0 (P) [PERSON_NAME] content in S…" at bounding box center [899, 199] width 78 height 36
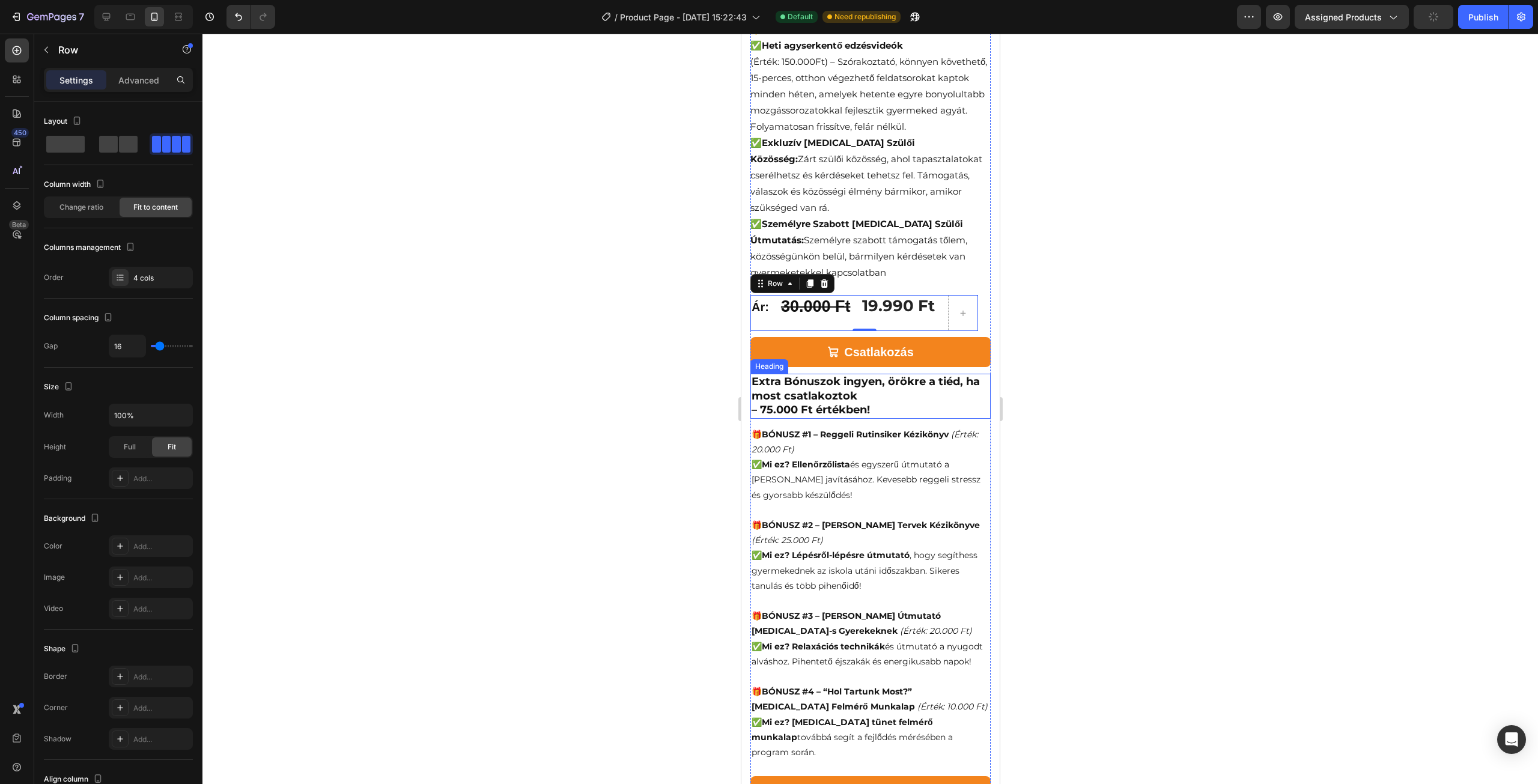
scroll to position [540, 0]
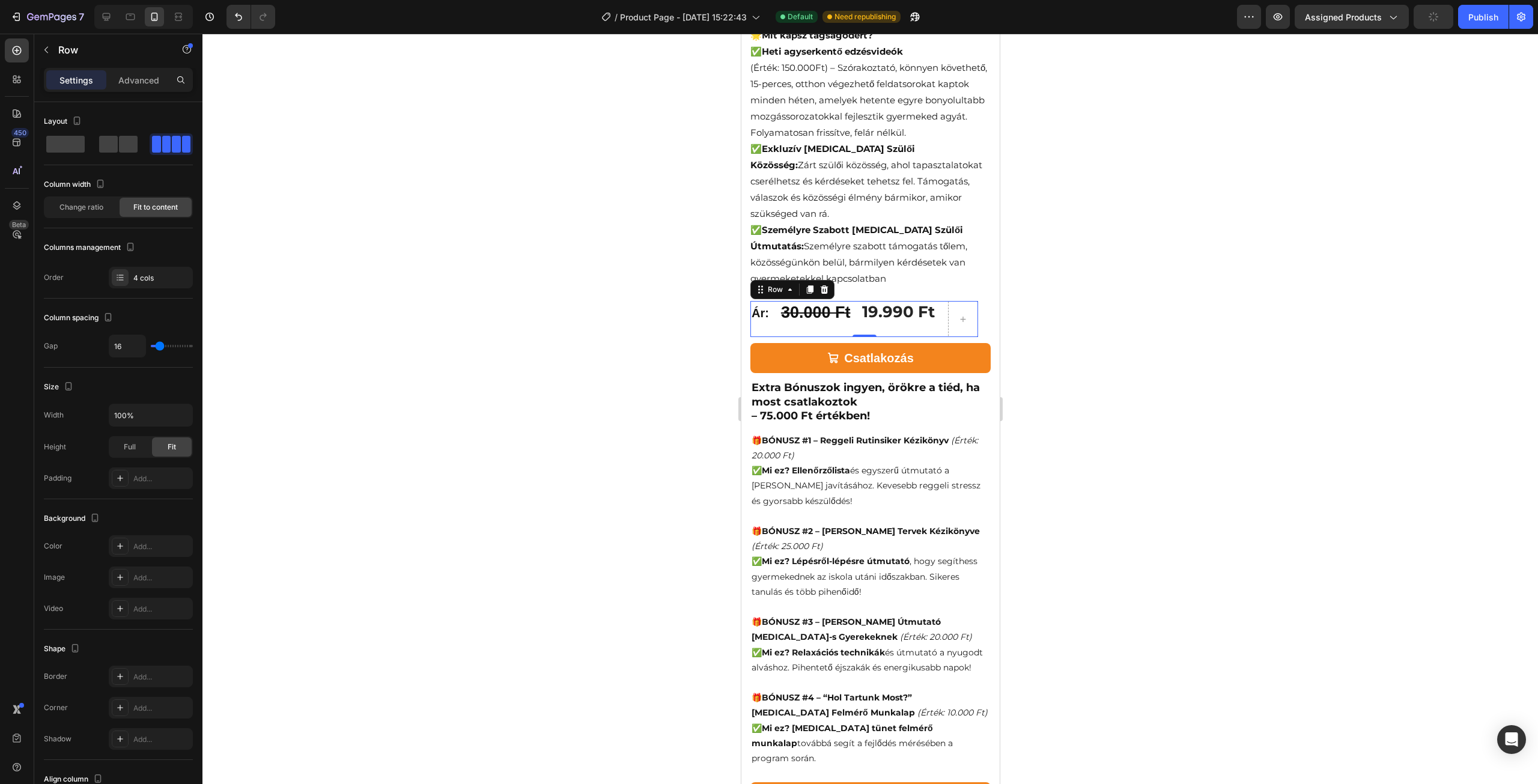
click at [1040, 249] on div at bounding box center [870, 409] width 1335 height 751
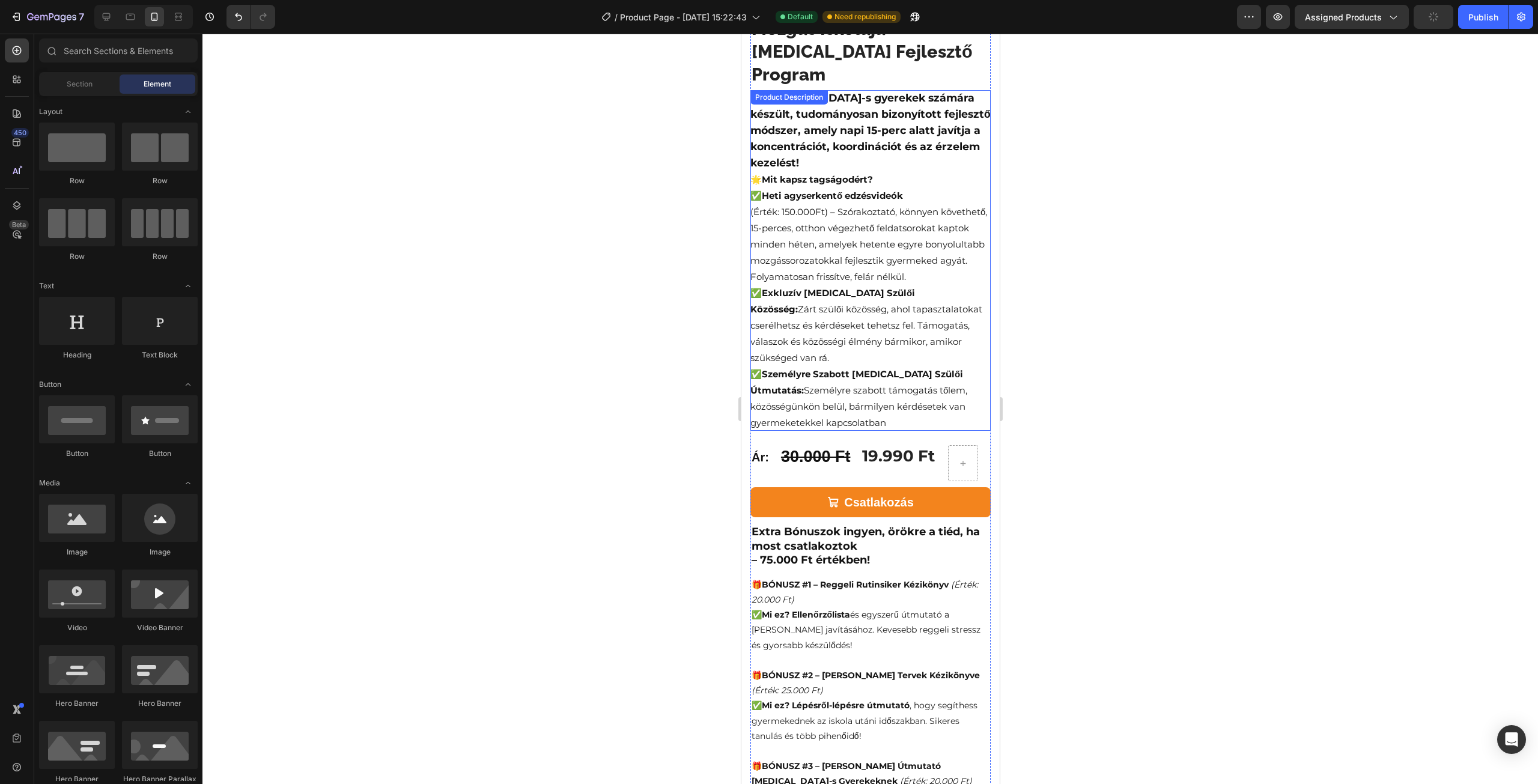
scroll to position [360, 0]
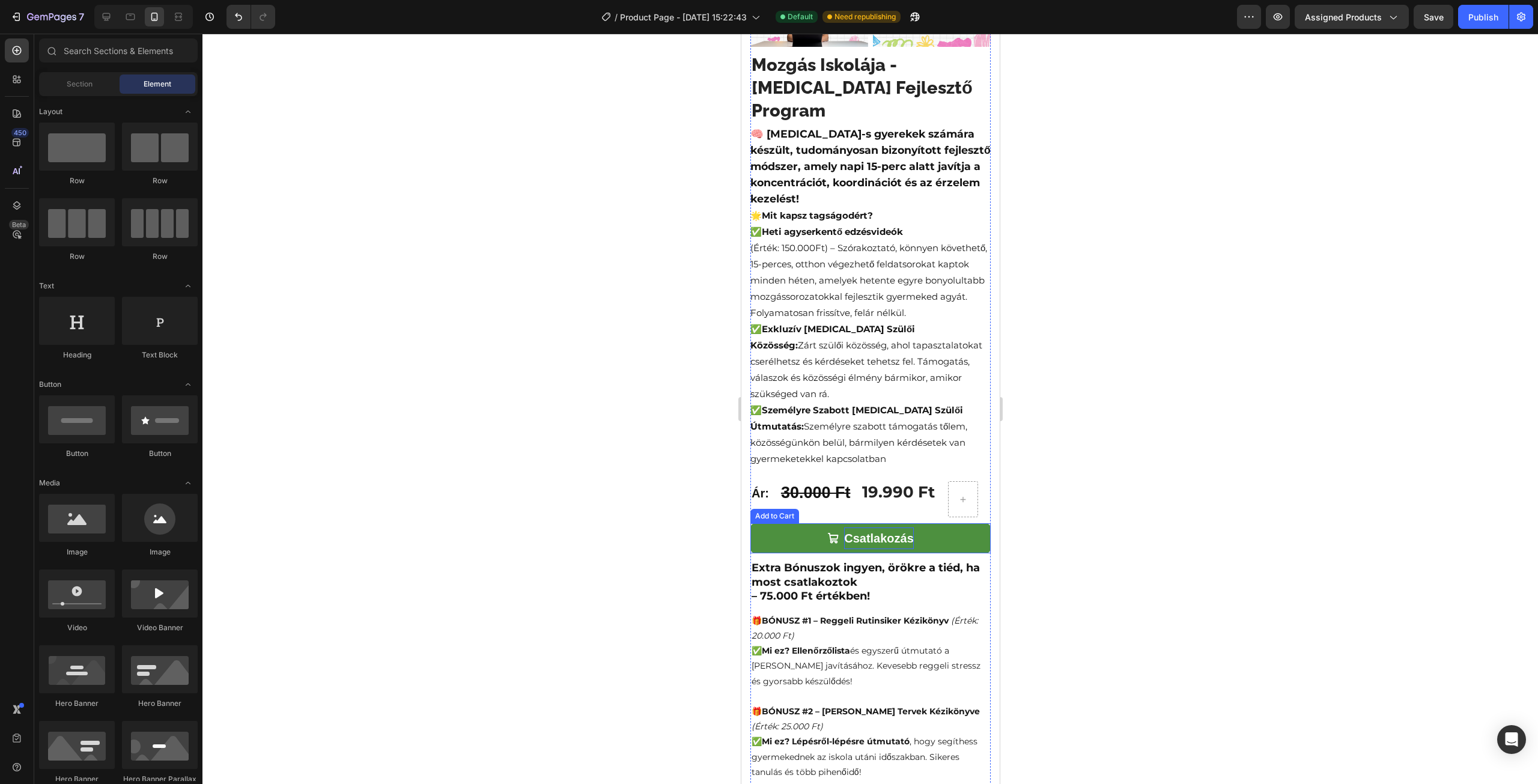
click at [874, 527] on div "Csatlakozás" at bounding box center [879, 538] width 70 height 21
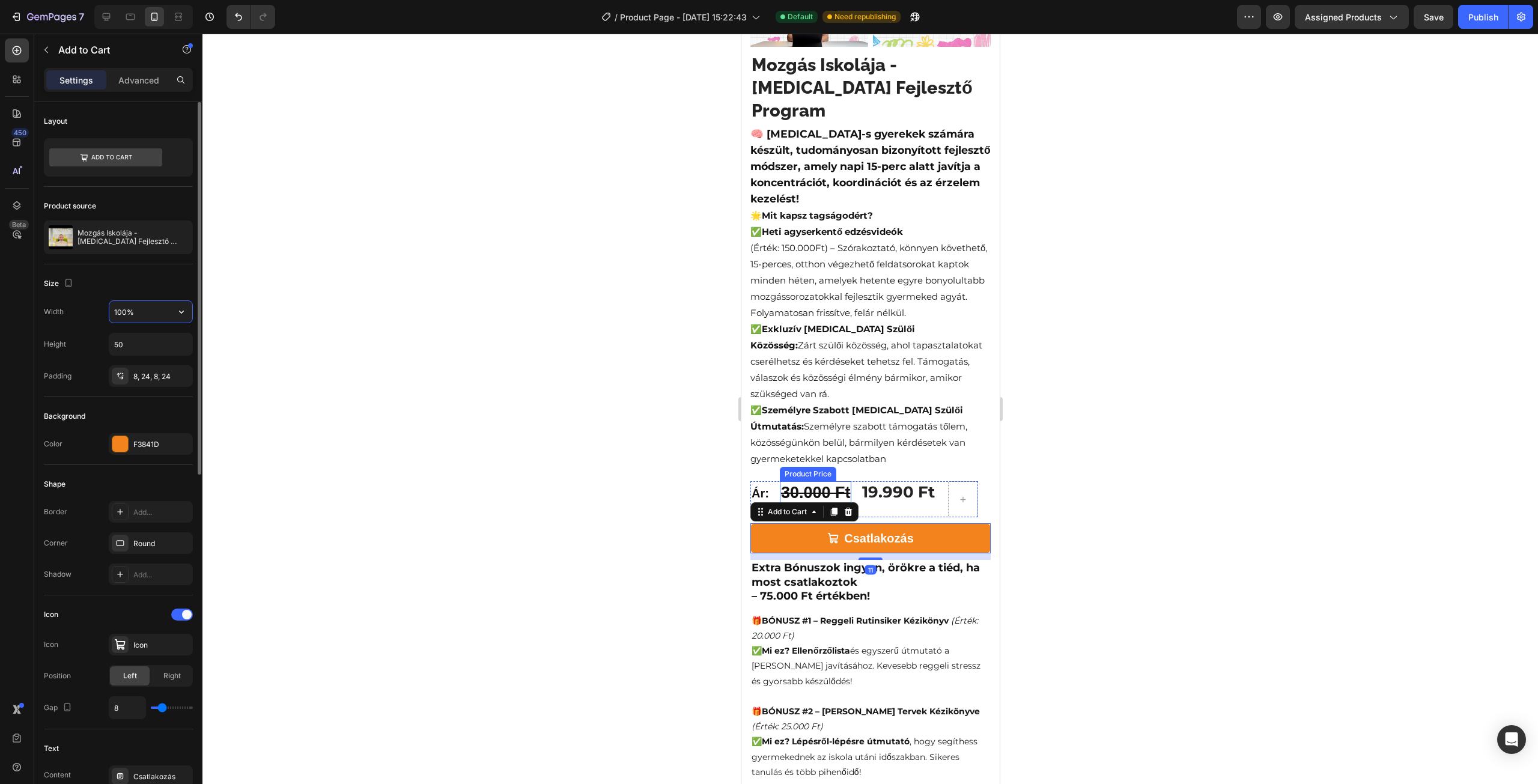
click at [144, 314] on input "100%" at bounding box center [151, 311] width 83 height 21
click at [183, 311] on icon "button" at bounding box center [181, 312] width 12 height 12
click at [155, 308] on input "100%" at bounding box center [151, 311] width 83 height 21
drag, startPoint x: 124, startPoint y: 311, endPoint x: 93, endPoint y: 311, distance: 31.0
click at [93, 311] on div "Width 100%" at bounding box center [119, 312] width 149 height 23
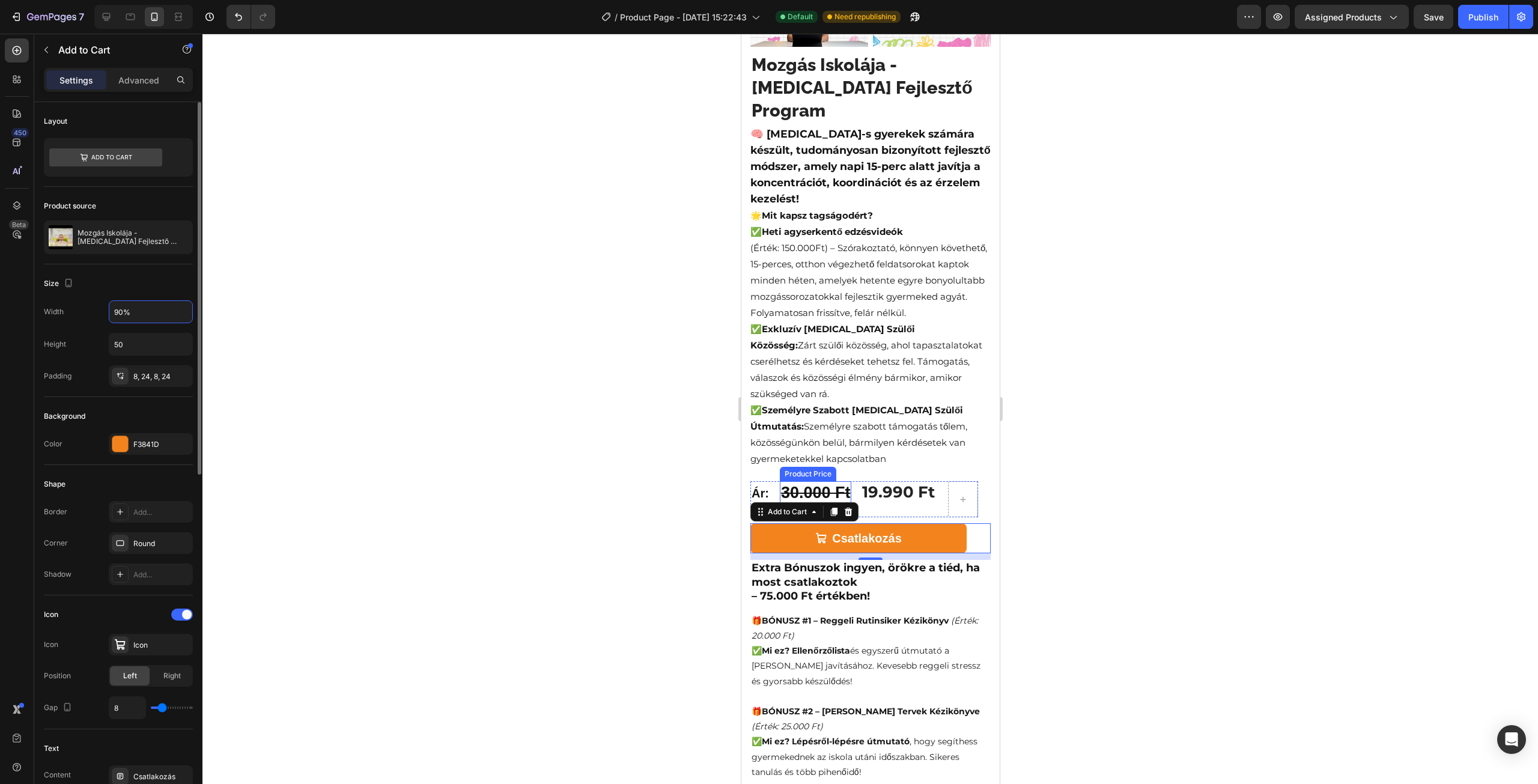
type input "90%"
click at [124, 274] on div "Size" at bounding box center [119, 283] width 149 height 19
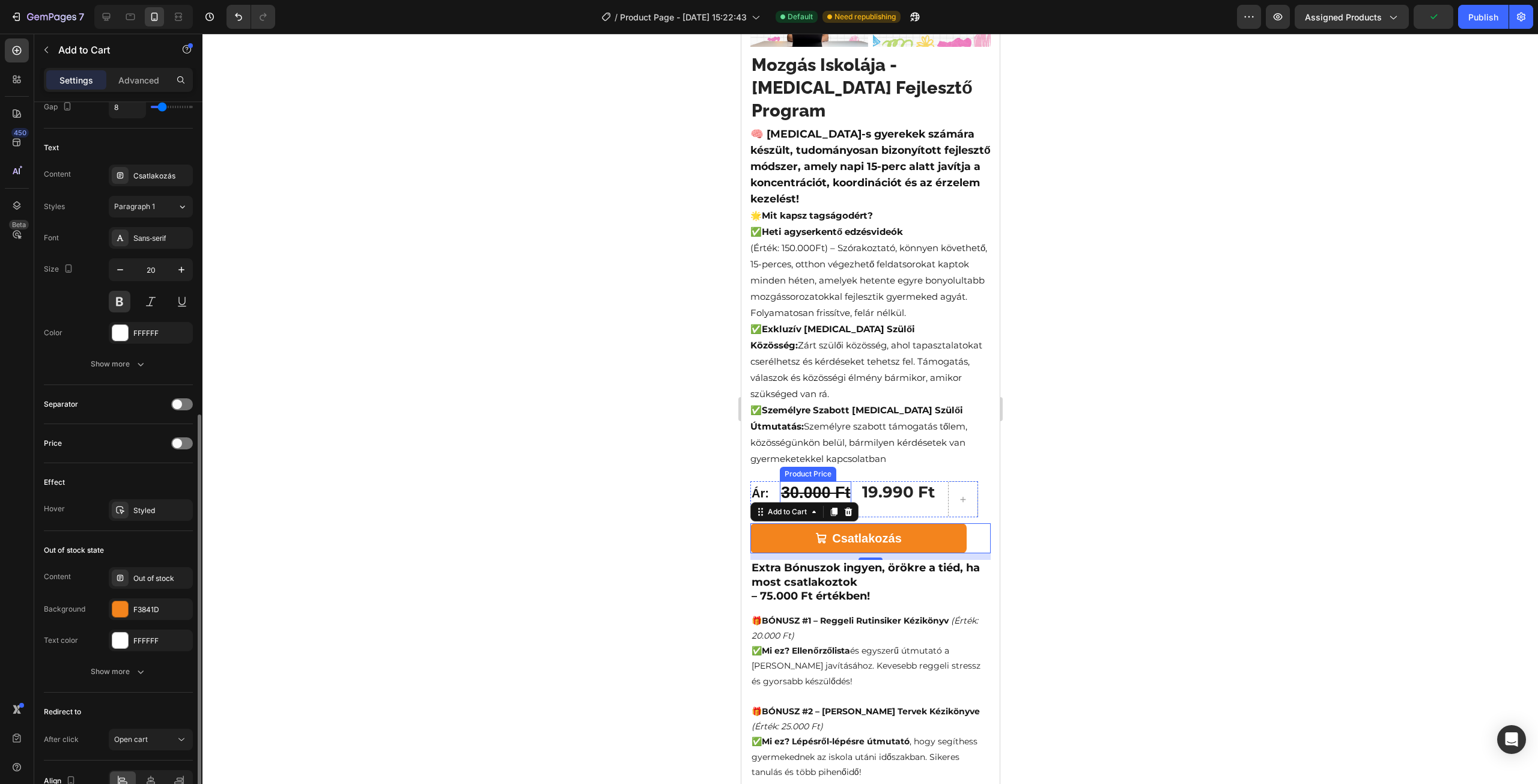
scroll to position [662, 0]
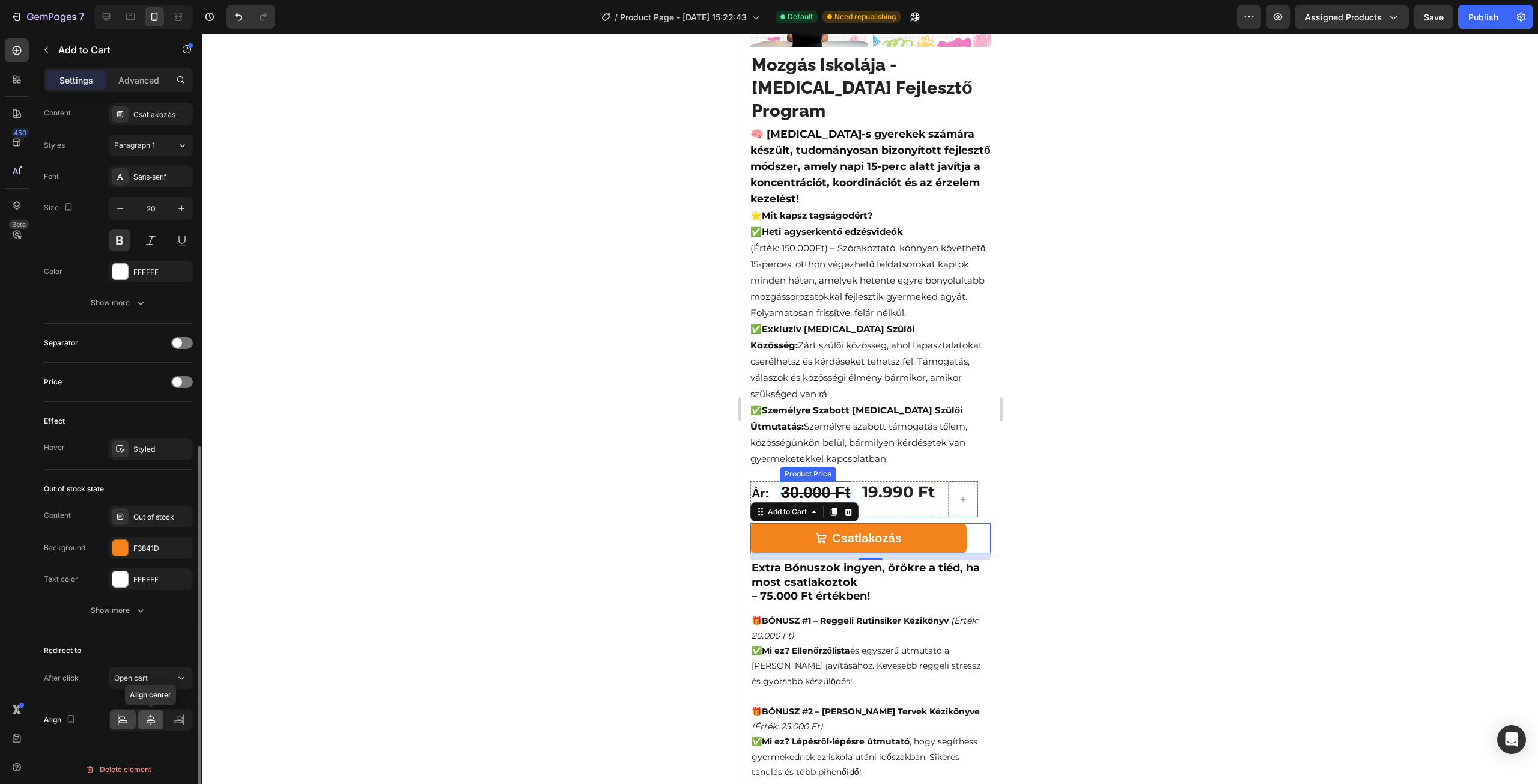
click at [148, 713] on icon at bounding box center [151, 719] width 12 height 12
click at [455, 520] on div at bounding box center [870, 409] width 1335 height 751
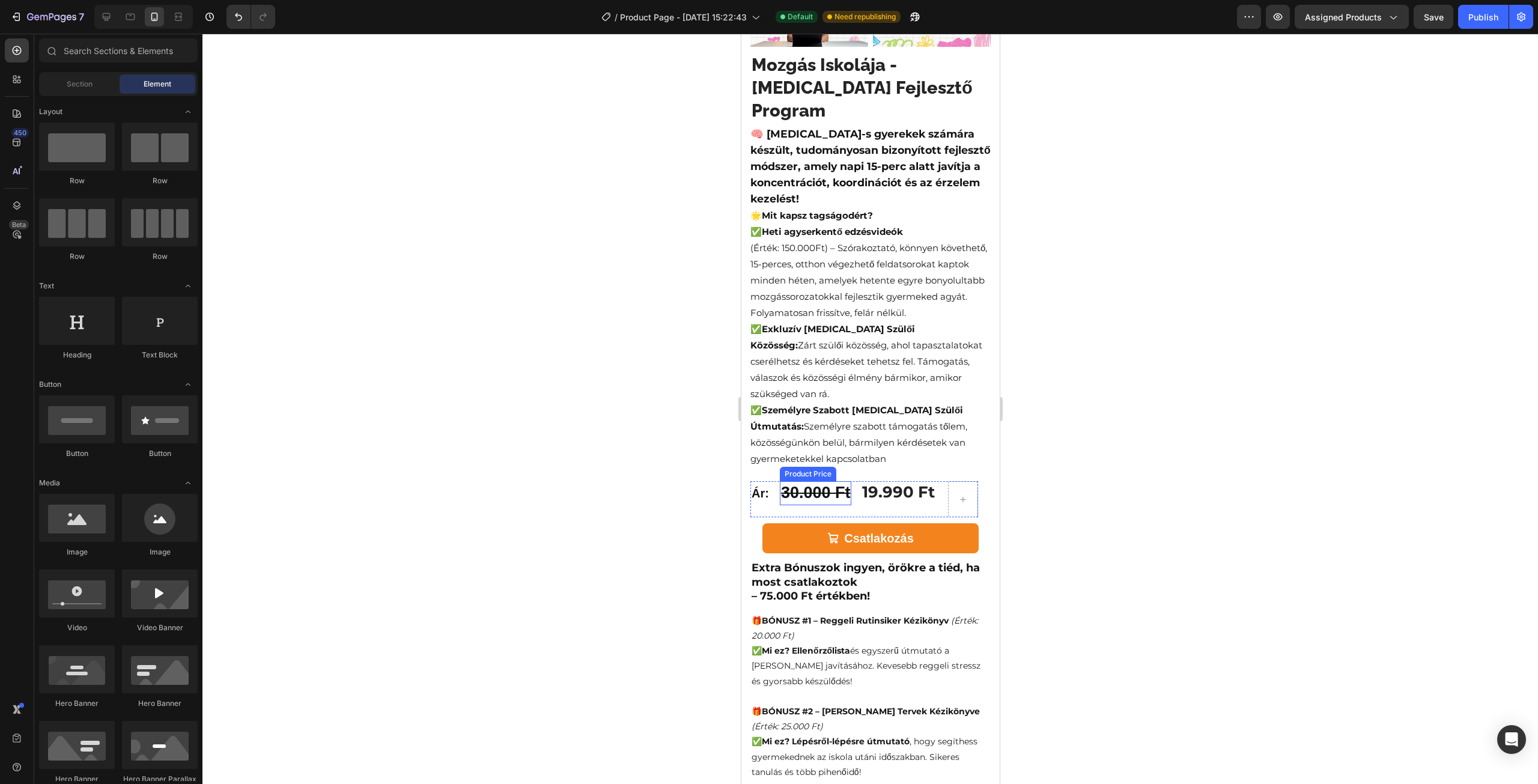
click at [497, 489] on div at bounding box center [870, 409] width 1335 height 751
click at [1097, 387] on div at bounding box center [870, 409] width 1335 height 751
click at [777, 482] on div "Ár: Text Block 30.000 Ft Product Price Product Price 19.990 Ft (P) Price (P) Pr…" at bounding box center [863, 499] width 228 height 36
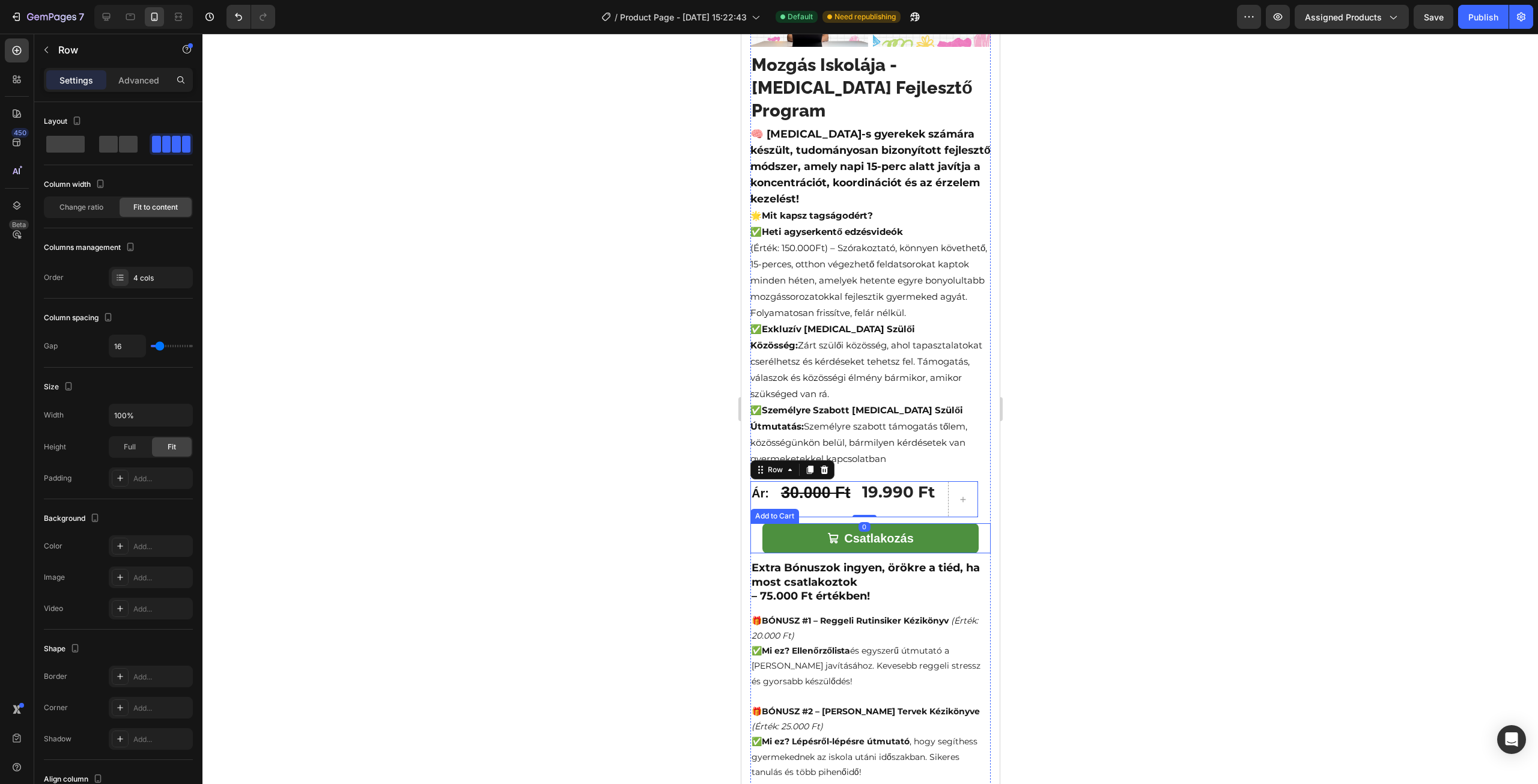
click at [777, 523] on button "Csatlakozás" at bounding box center [870, 537] width 216 height 30
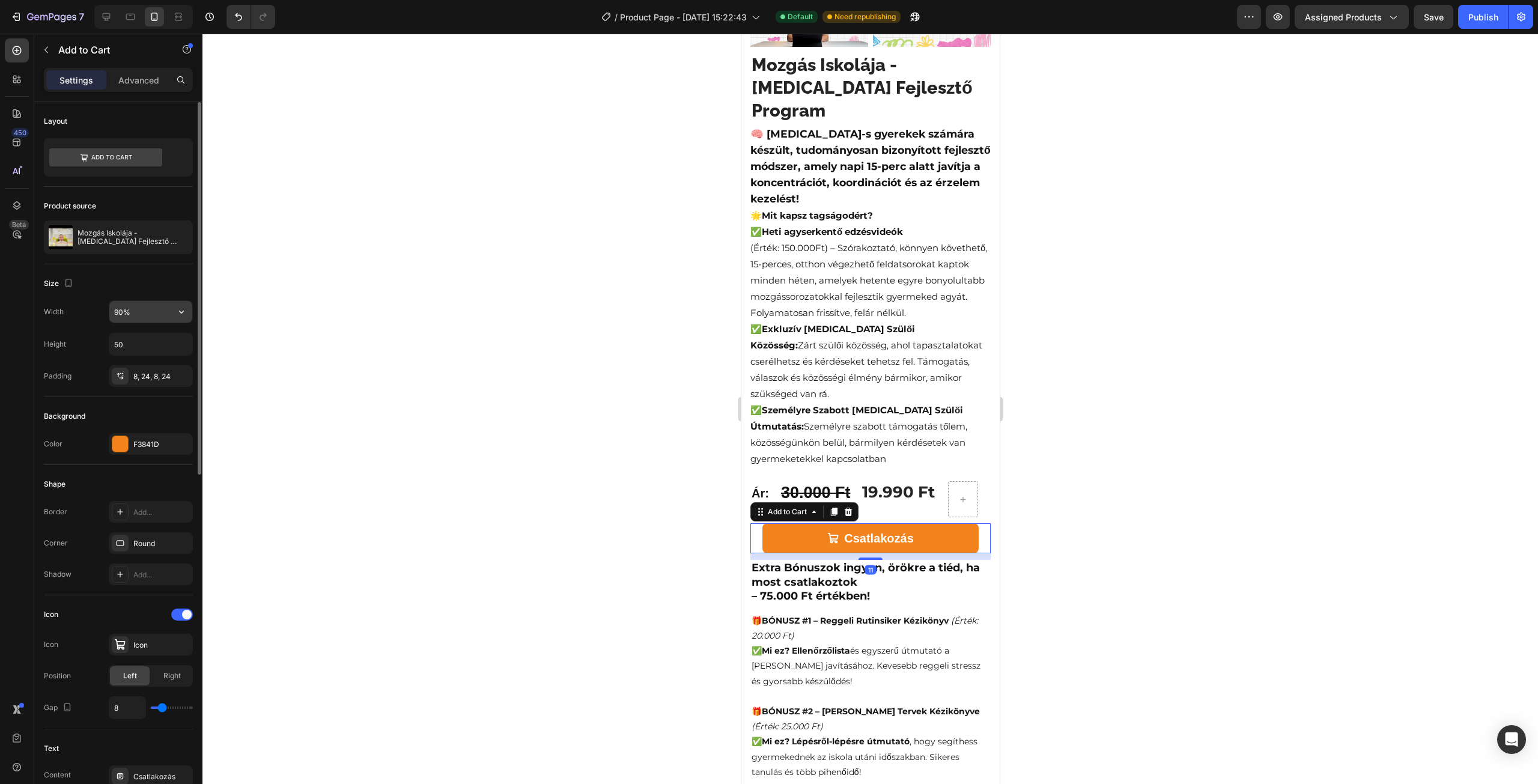
click at [148, 317] on input "90%" at bounding box center [151, 311] width 83 height 21
type input "100%"
drag, startPoint x: 335, startPoint y: 314, endPoint x: 372, endPoint y: 315, distance: 37.0
click at [335, 314] on div at bounding box center [870, 409] width 1335 height 751
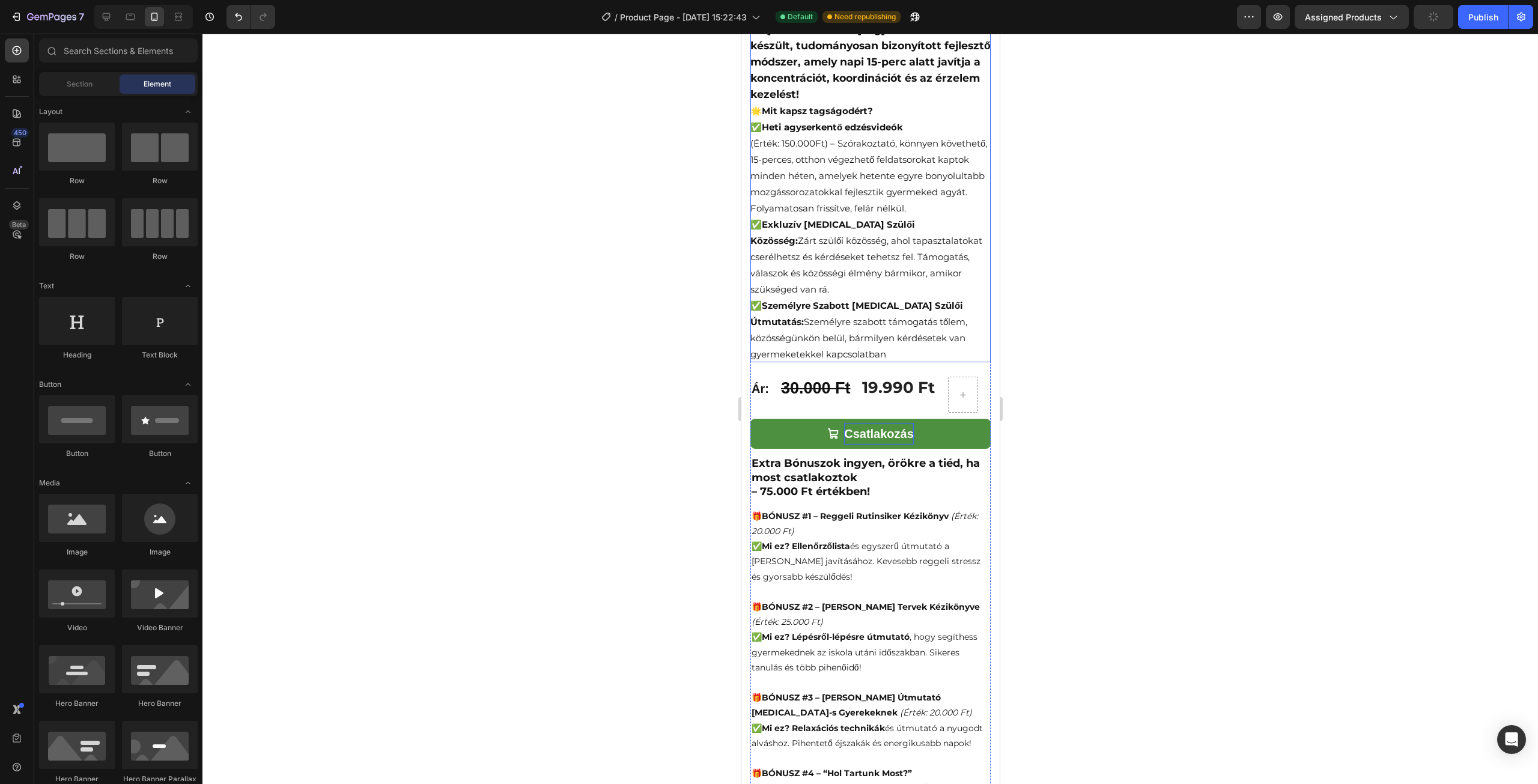
scroll to position [480, 0]
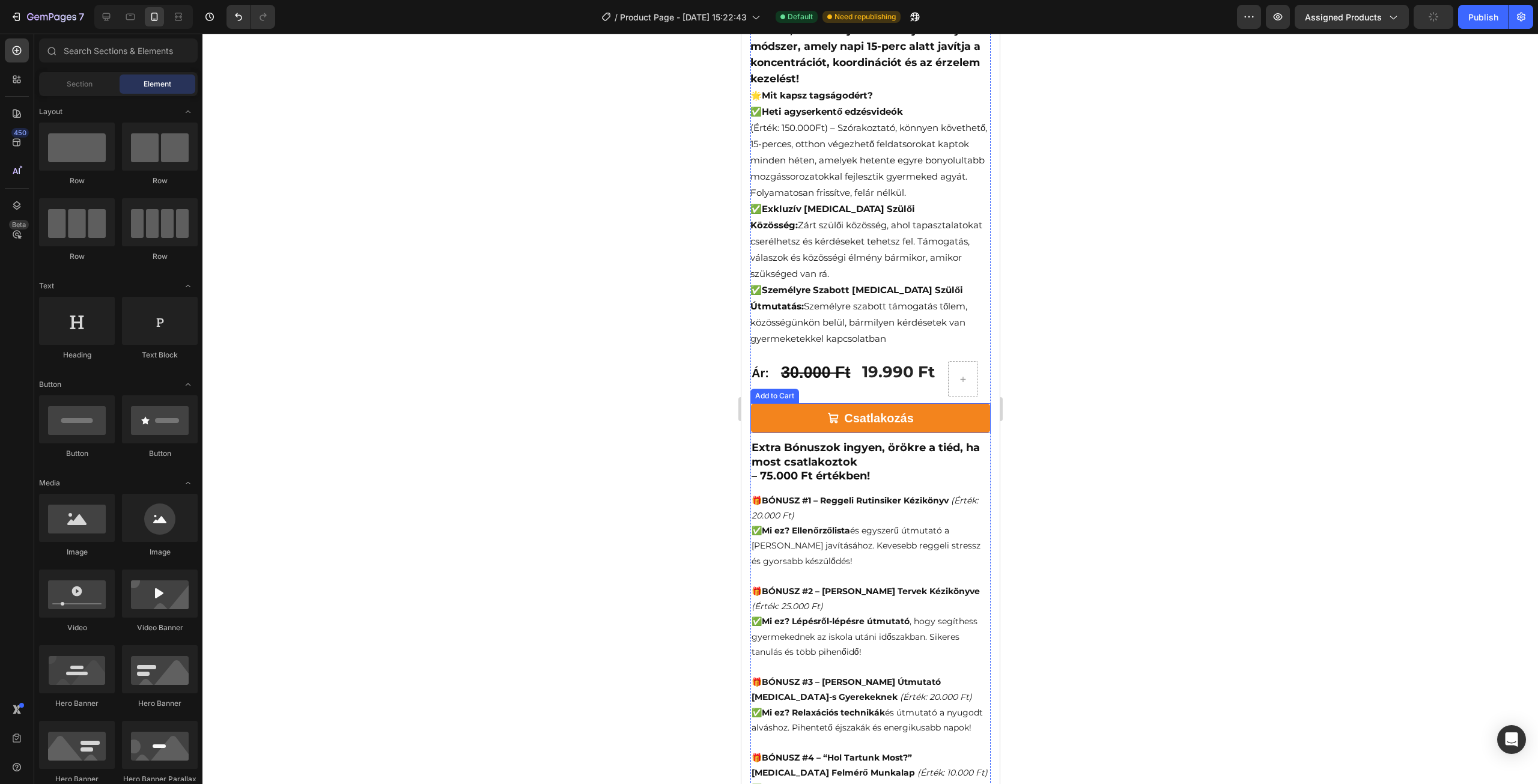
click at [834, 374] on div "30.000 Ft Product Price Product Price" at bounding box center [815, 378] width 72 height 36
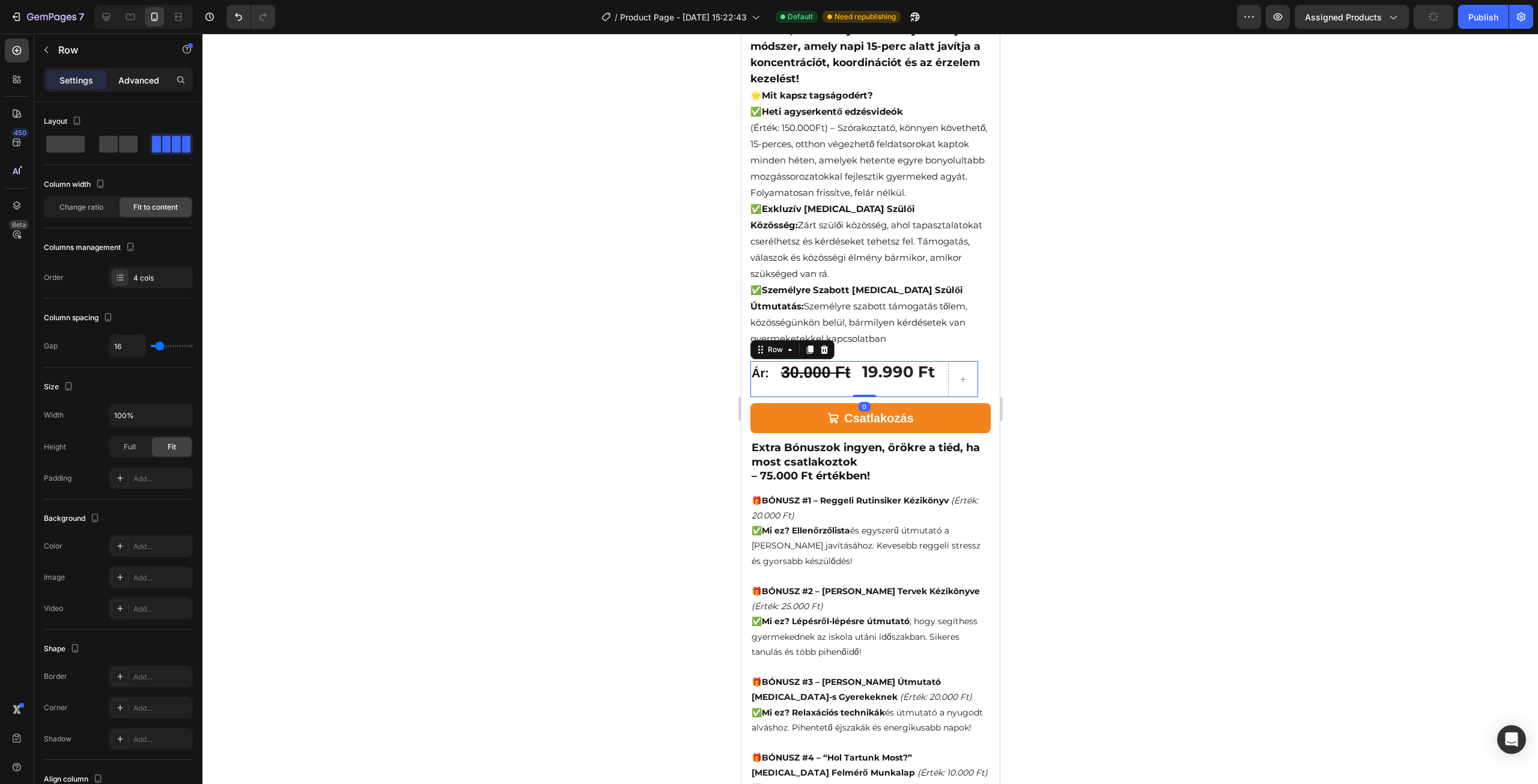
click at [124, 88] on div "Advanced" at bounding box center [139, 79] width 60 height 19
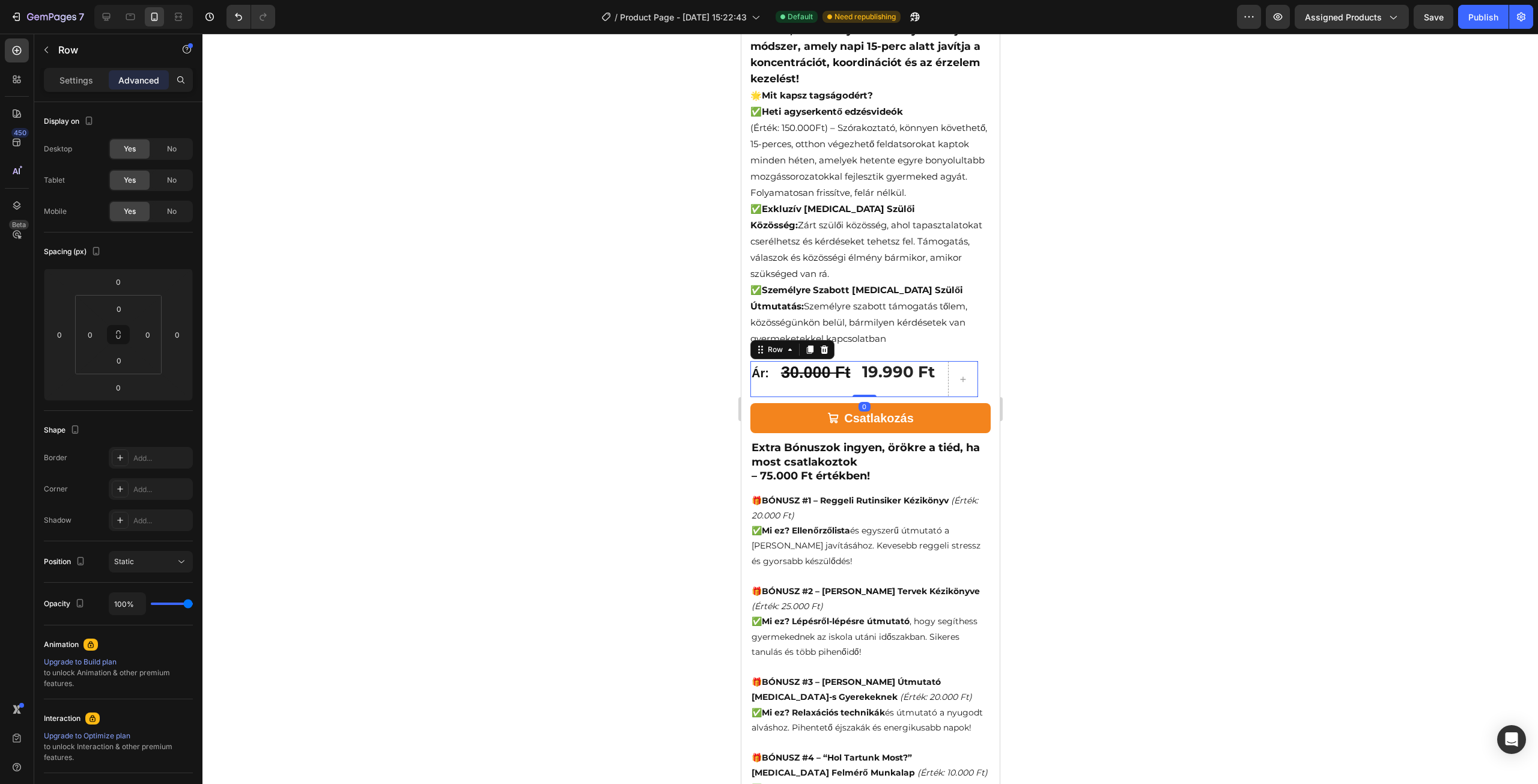
click at [860, 361] on div "Ár: Text Block 30.000 Ft Product Price Product Price 19.990 Ft (P) Price (P) Pr…" at bounding box center [863, 378] width 228 height 36
click at [631, 379] on div at bounding box center [870, 409] width 1335 height 751
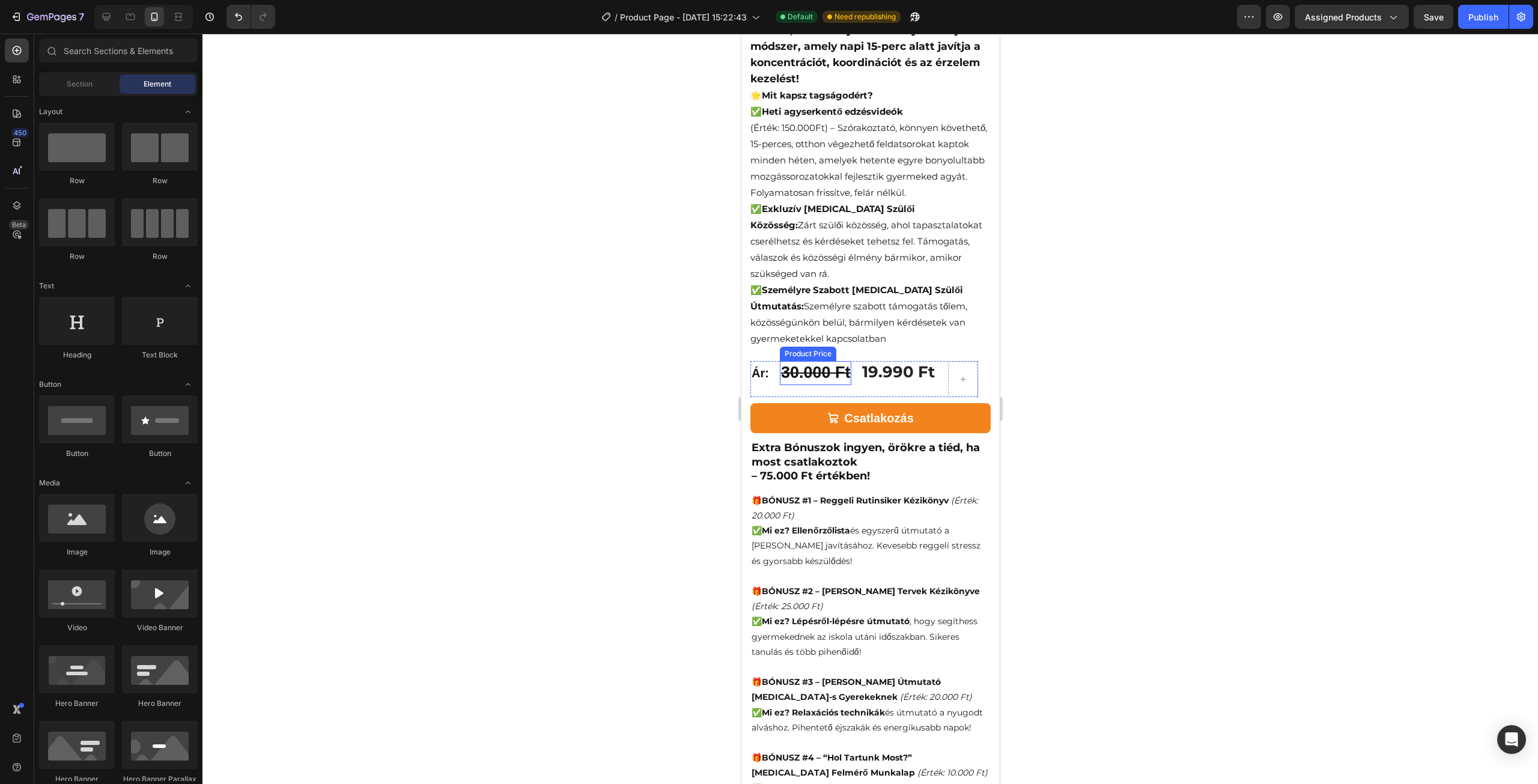
click at [809, 363] on div "30.000 Ft" at bounding box center [815, 372] width 72 height 24
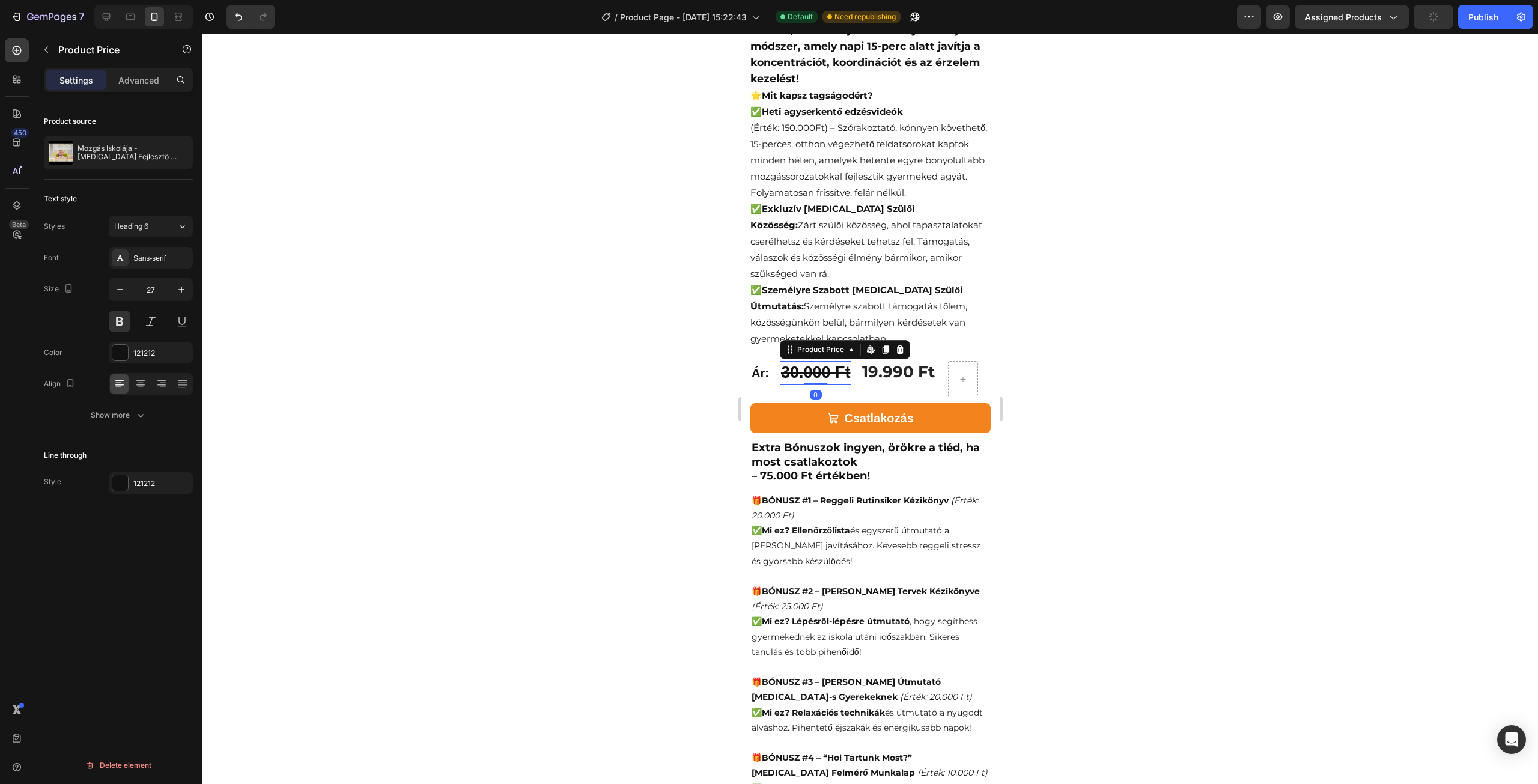
click at [783, 371] on div "30.000 Ft Product [PERSON_NAME] content in Shopify 0 Product [PERSON_NAME] cont…" at bounding box center [815, 378] width 72 height 36
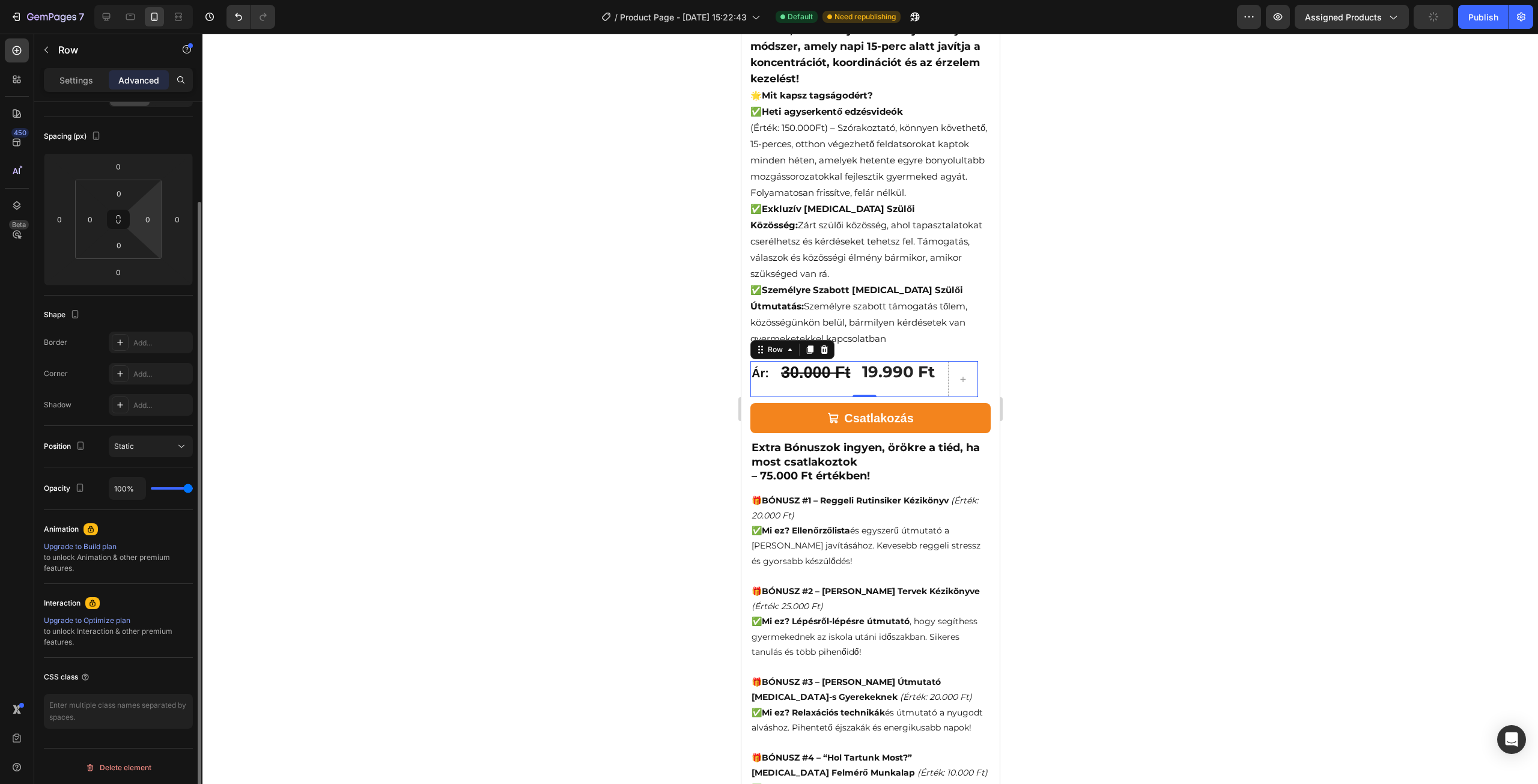
scroll to position [0, 0]
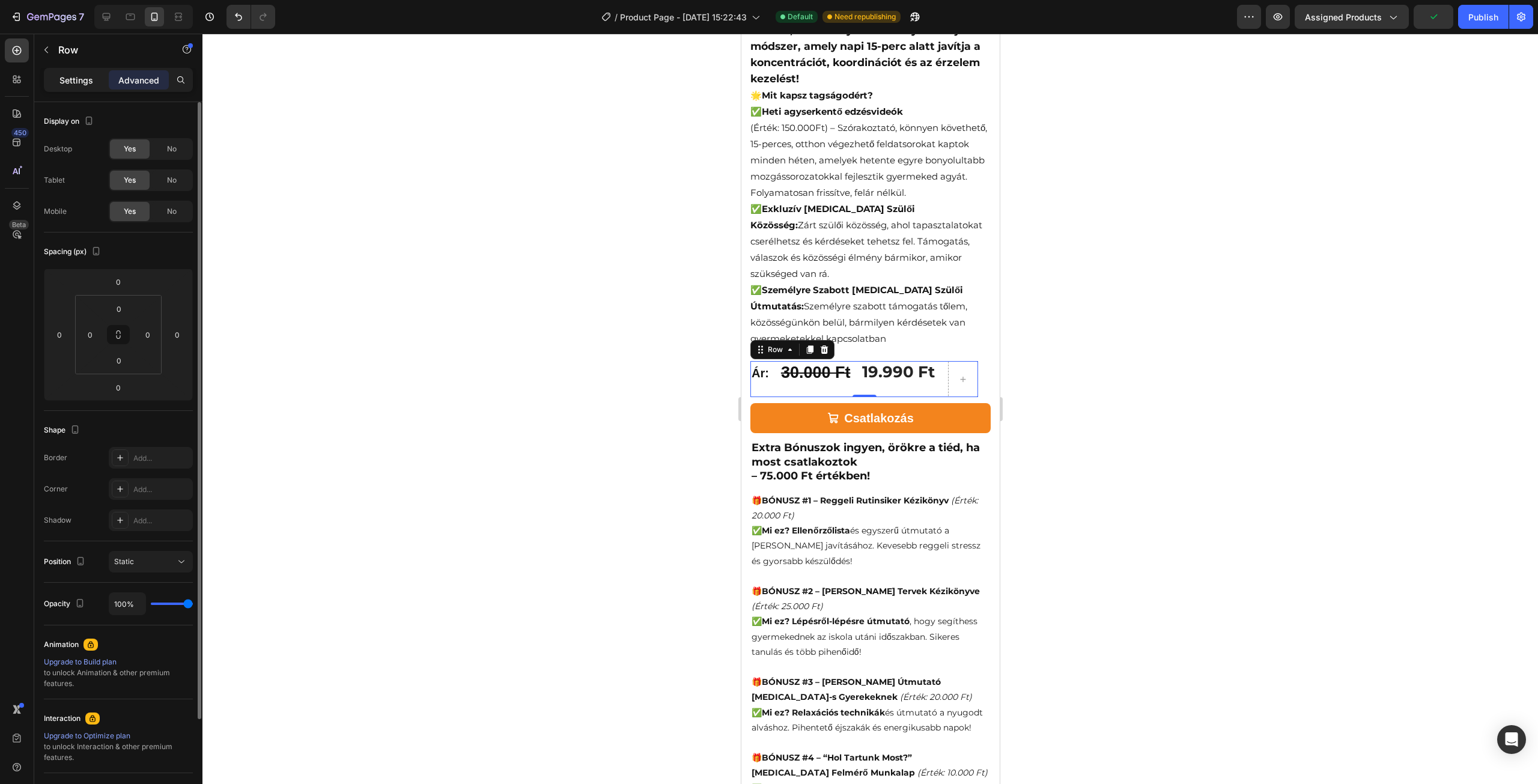
click at [80, 78] on p "Settings" at bounding box center [76, 80] width 34 height 13
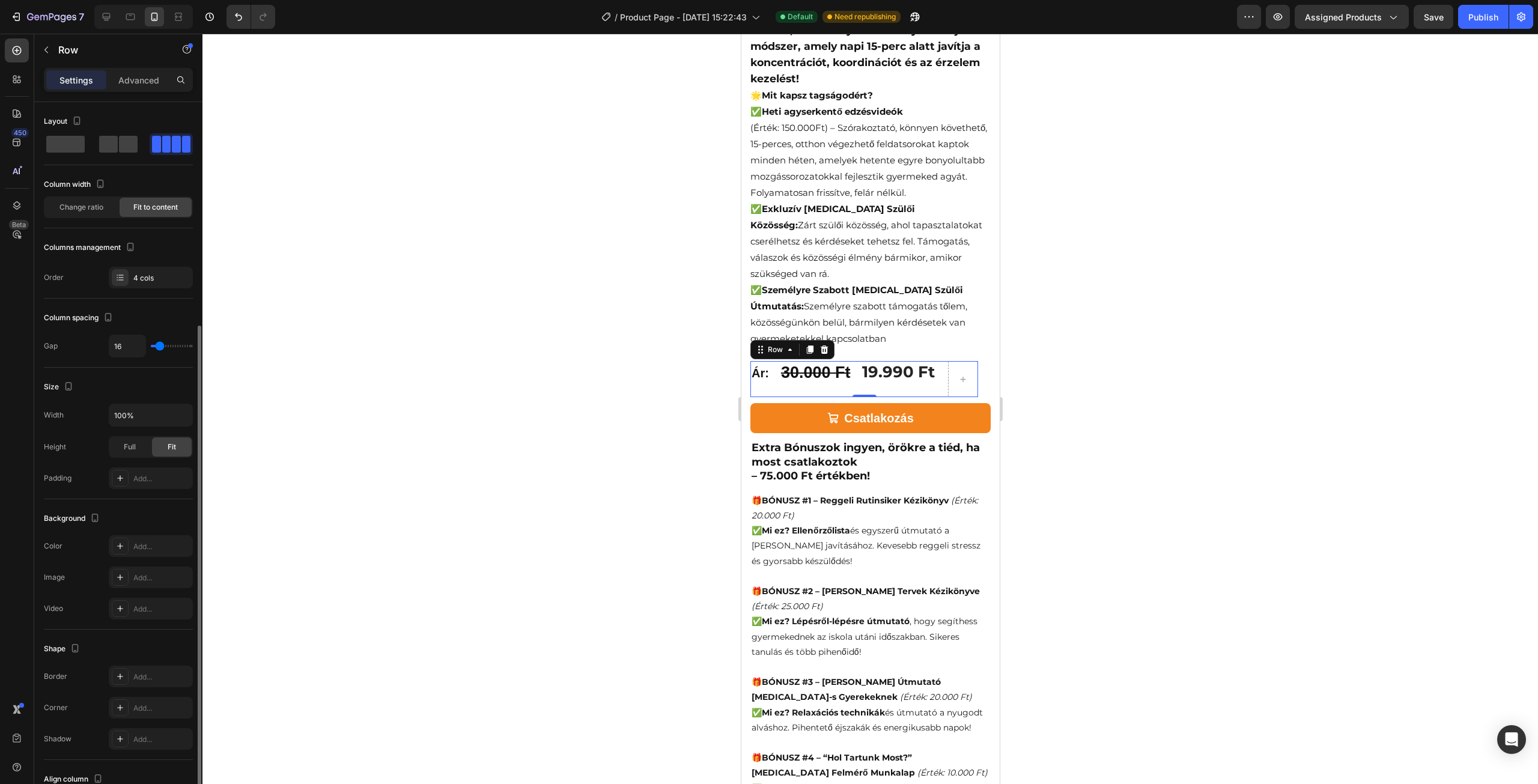
scroll to position [120, 0]
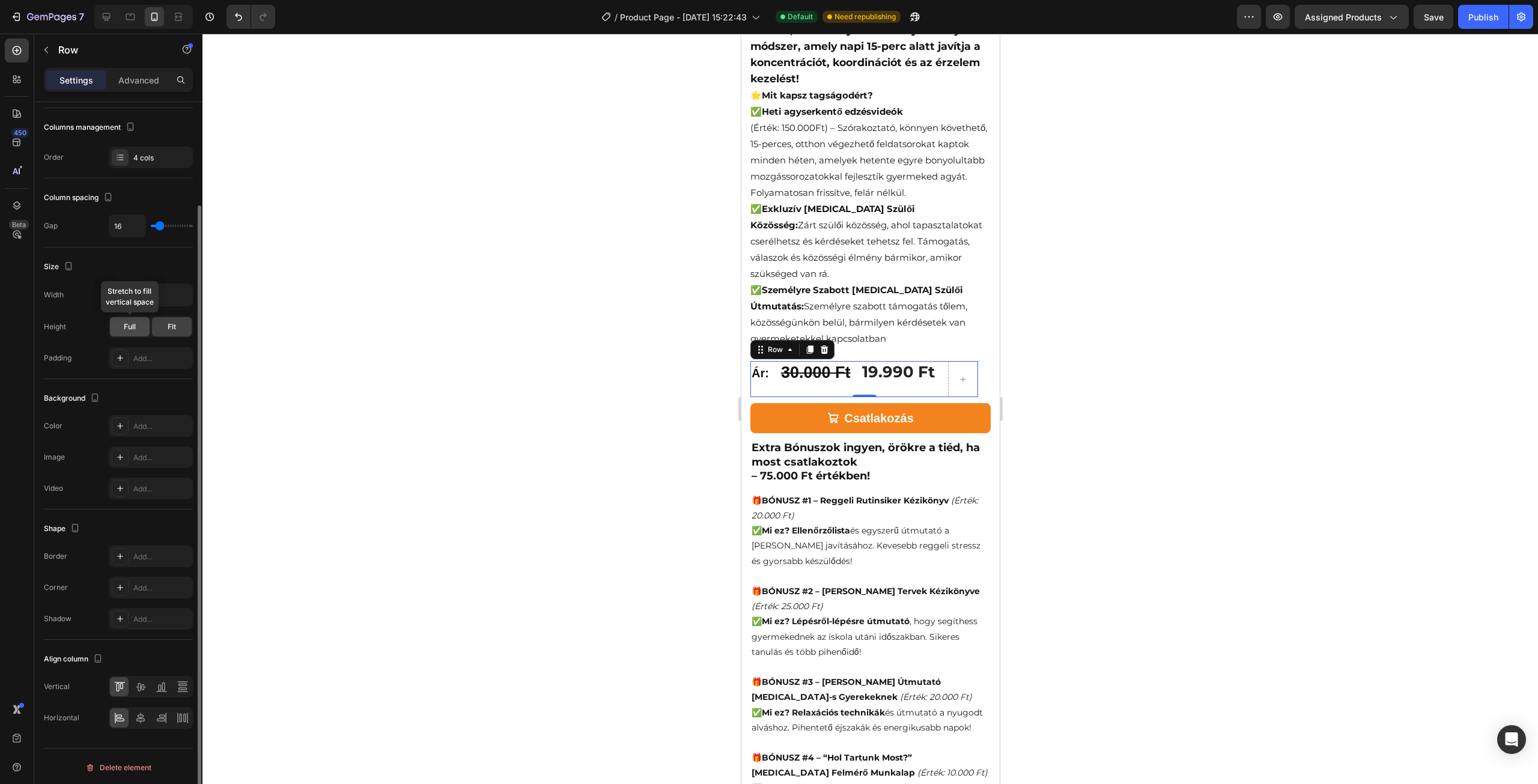
click at [128, 323] on span "Full" at bounding box center [130, 327] width 12 height 11
click at [166, 323] on div "Fit" at bounding box center [172, 327] width 40 height 19
click at [56, 360] on div "Padding" at bounding box center [58, 358] width 27 height 11
click at [632, 387] on div at bounding box center [870, 409] width 1335 height 751
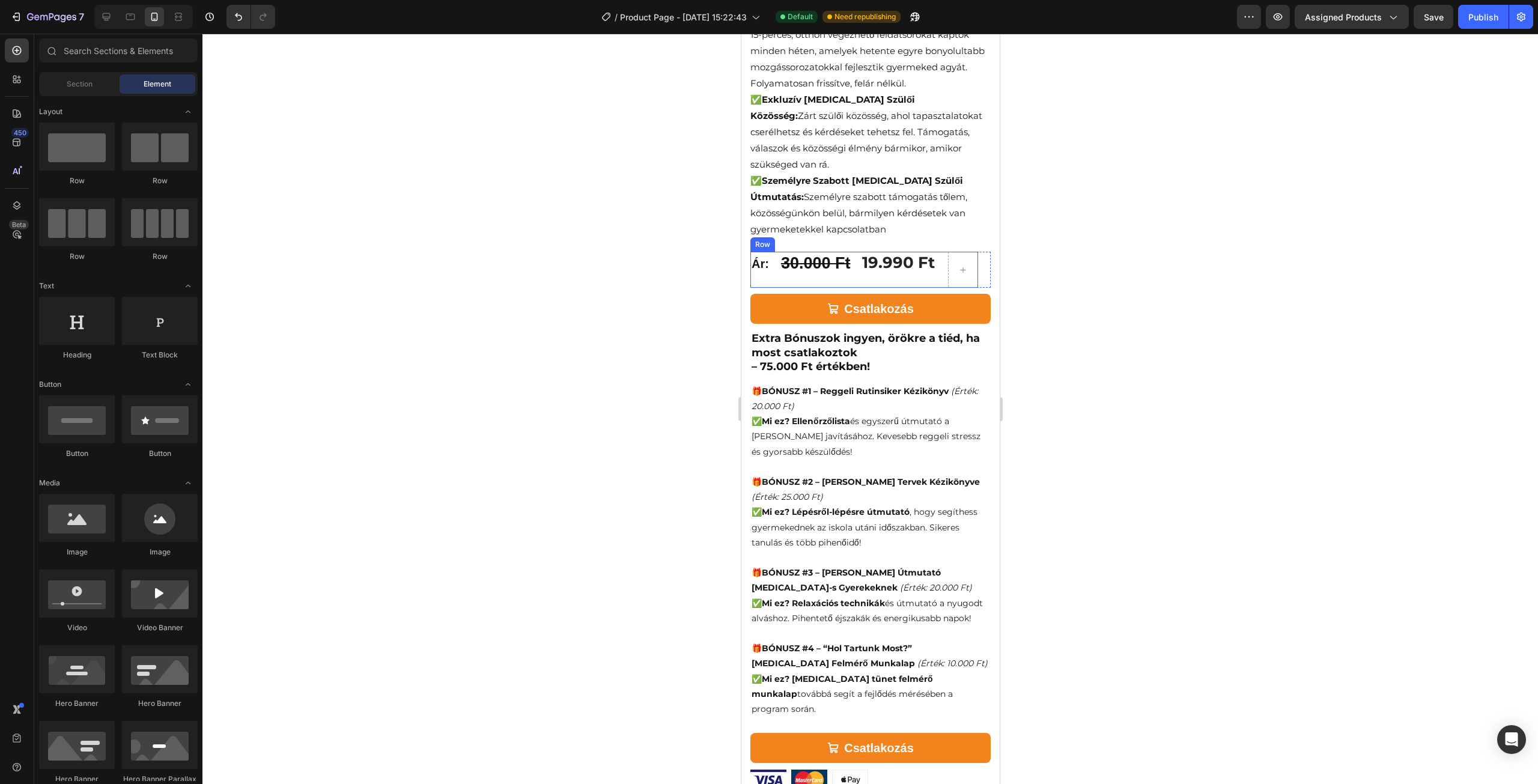
scroll to position [601, 0]
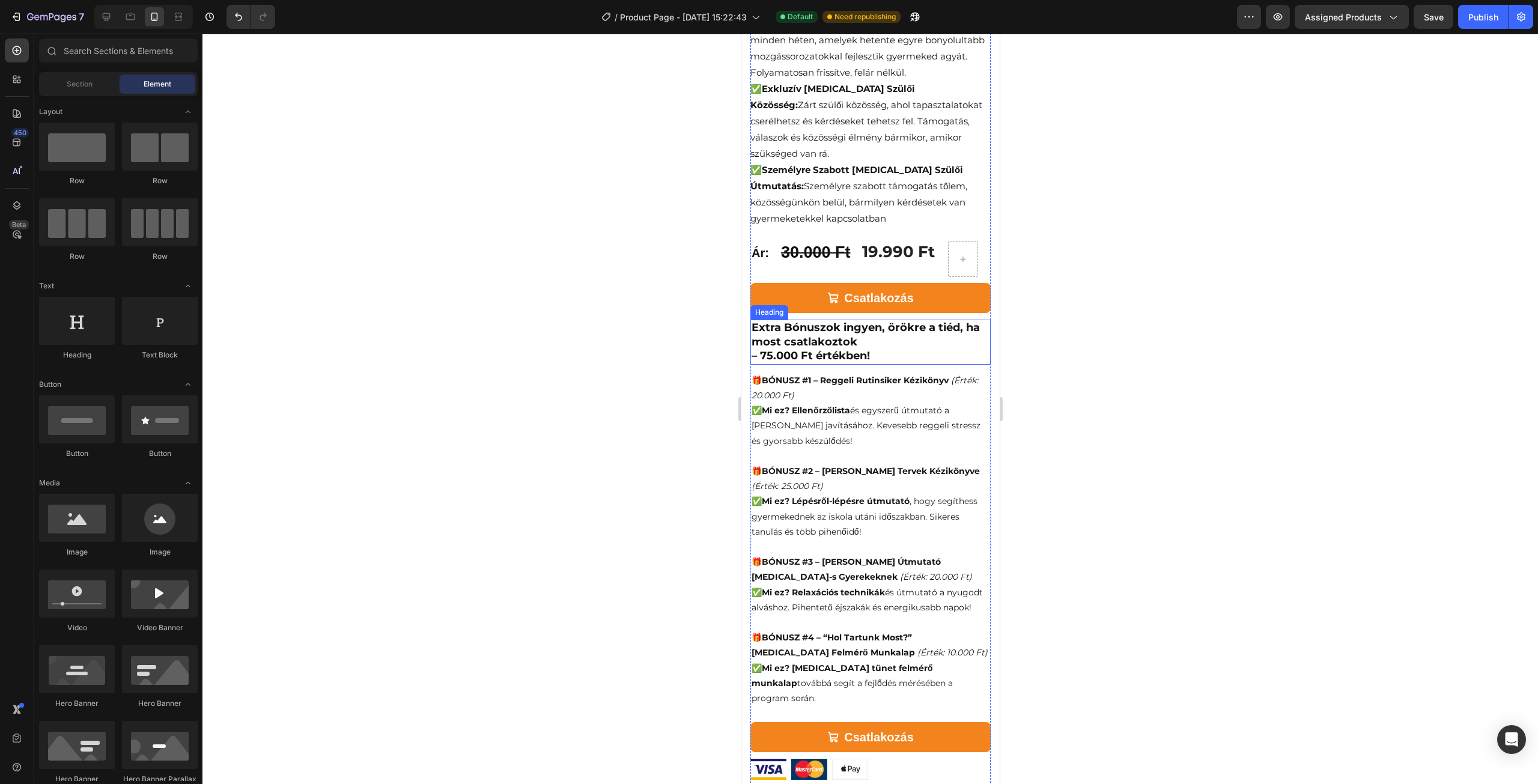
click at [841, 327] on h2 "Extra Bónuszok ingyen, örökre a tiéd, ha most csatlakoztok – 75.000 Ft értékben!" at bounding box center [870, 342] width 241 height 44
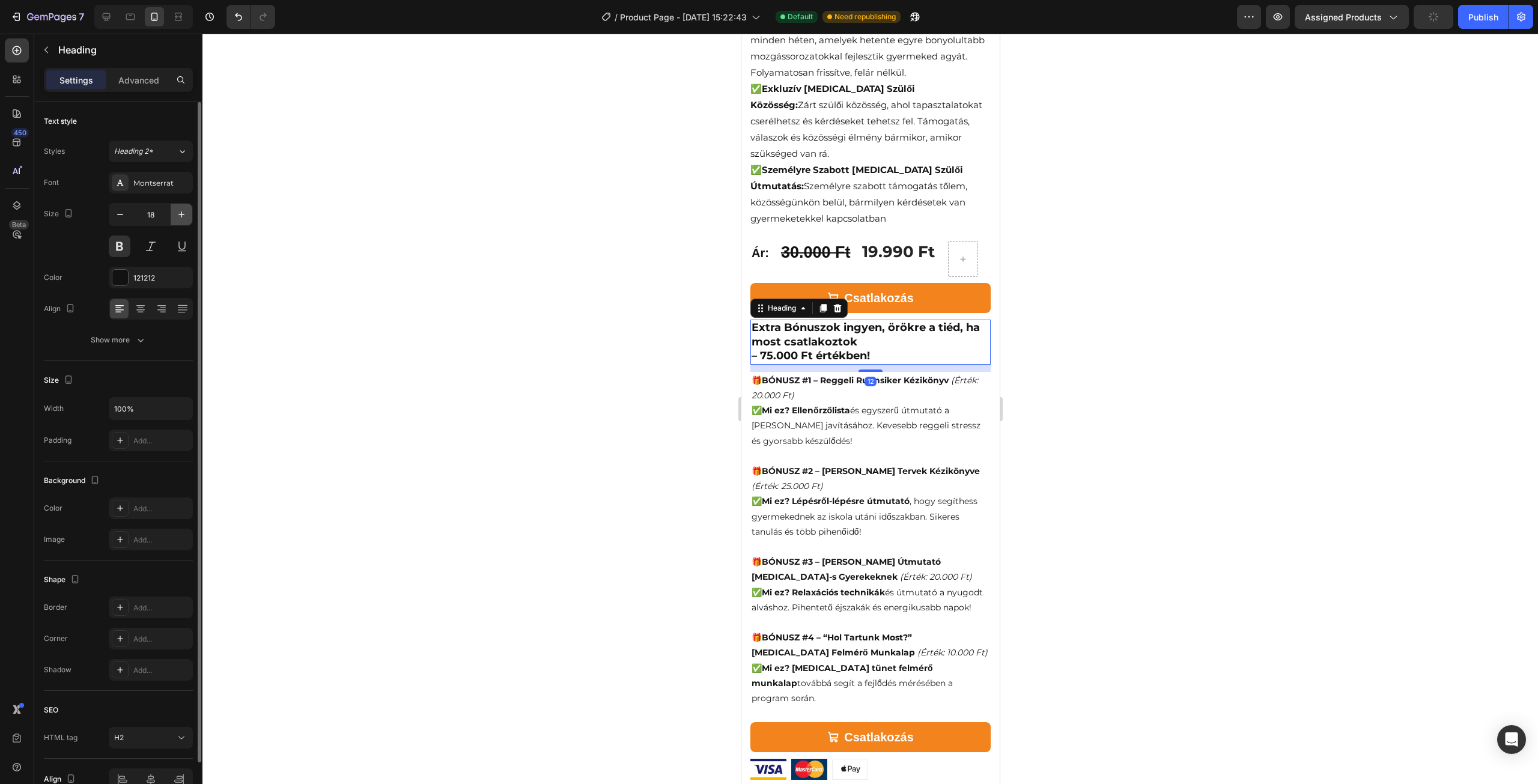
click at [181, 213] on icon "button" at bounding box center [181, 215] width 6 height 6
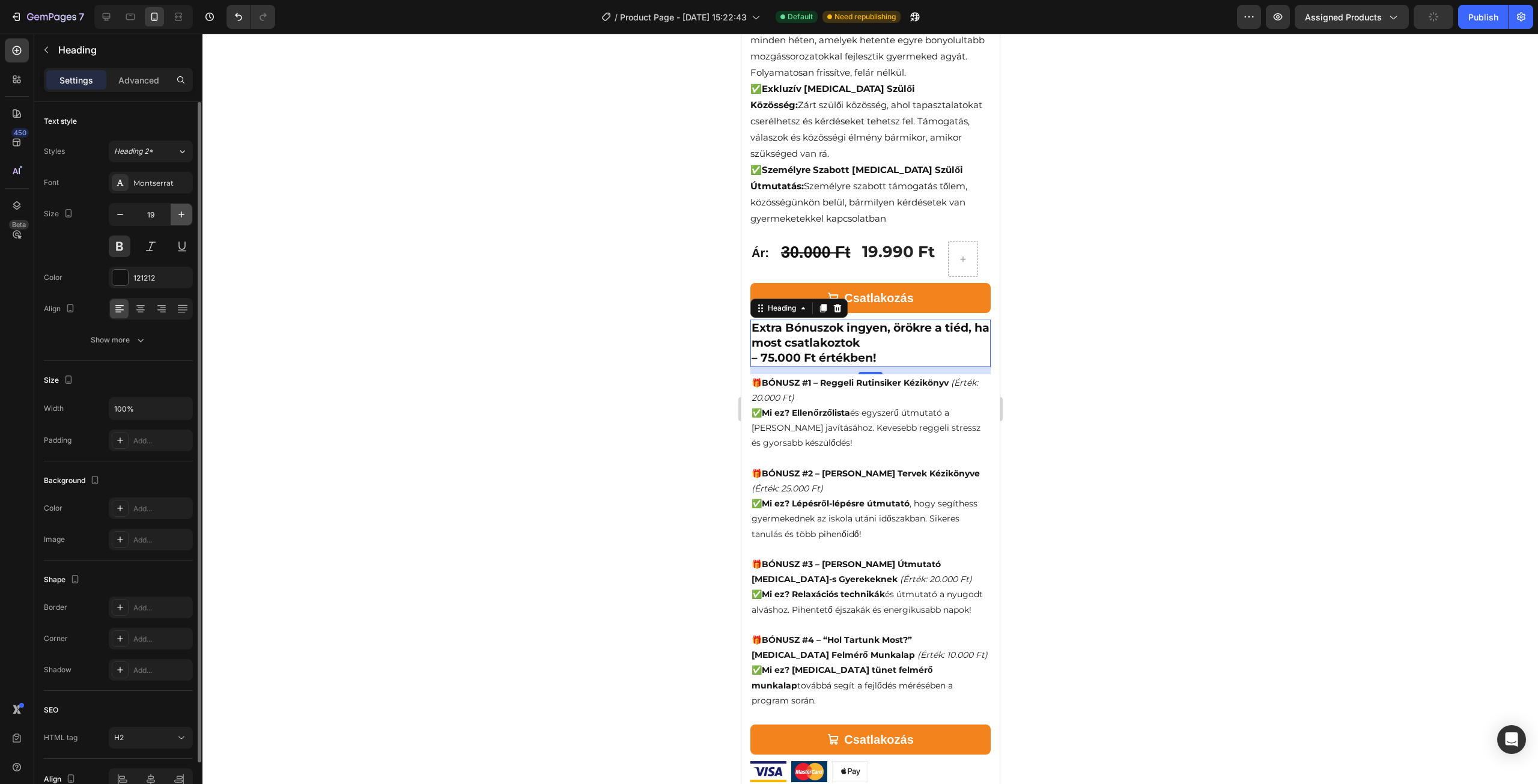
click at [181, 213] on icon "button" at bounding box center [181, 215] width 6 height 6
type input "20"
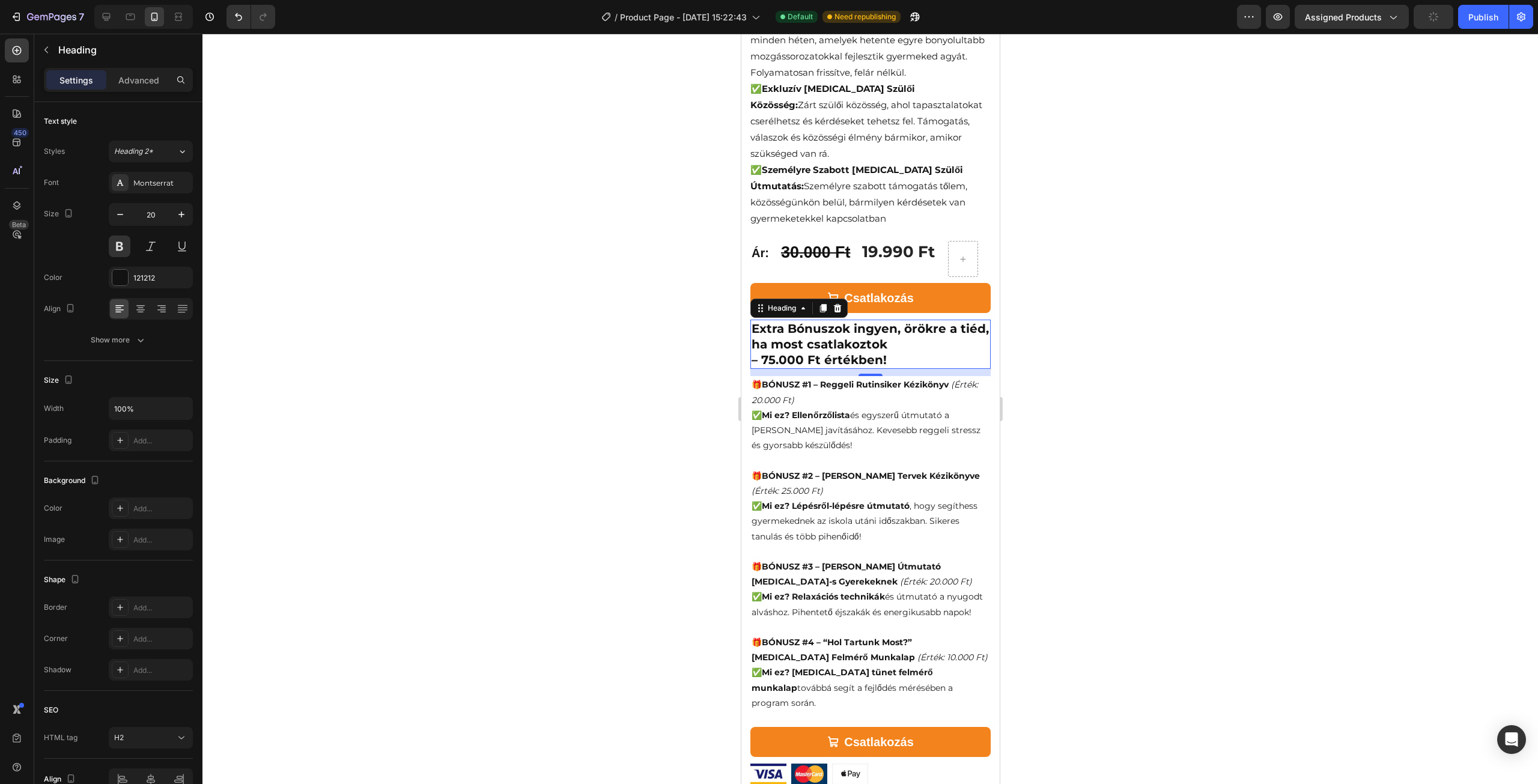
click at [511, 229] on div at bounding box center [870, 409] width 1335 height 751
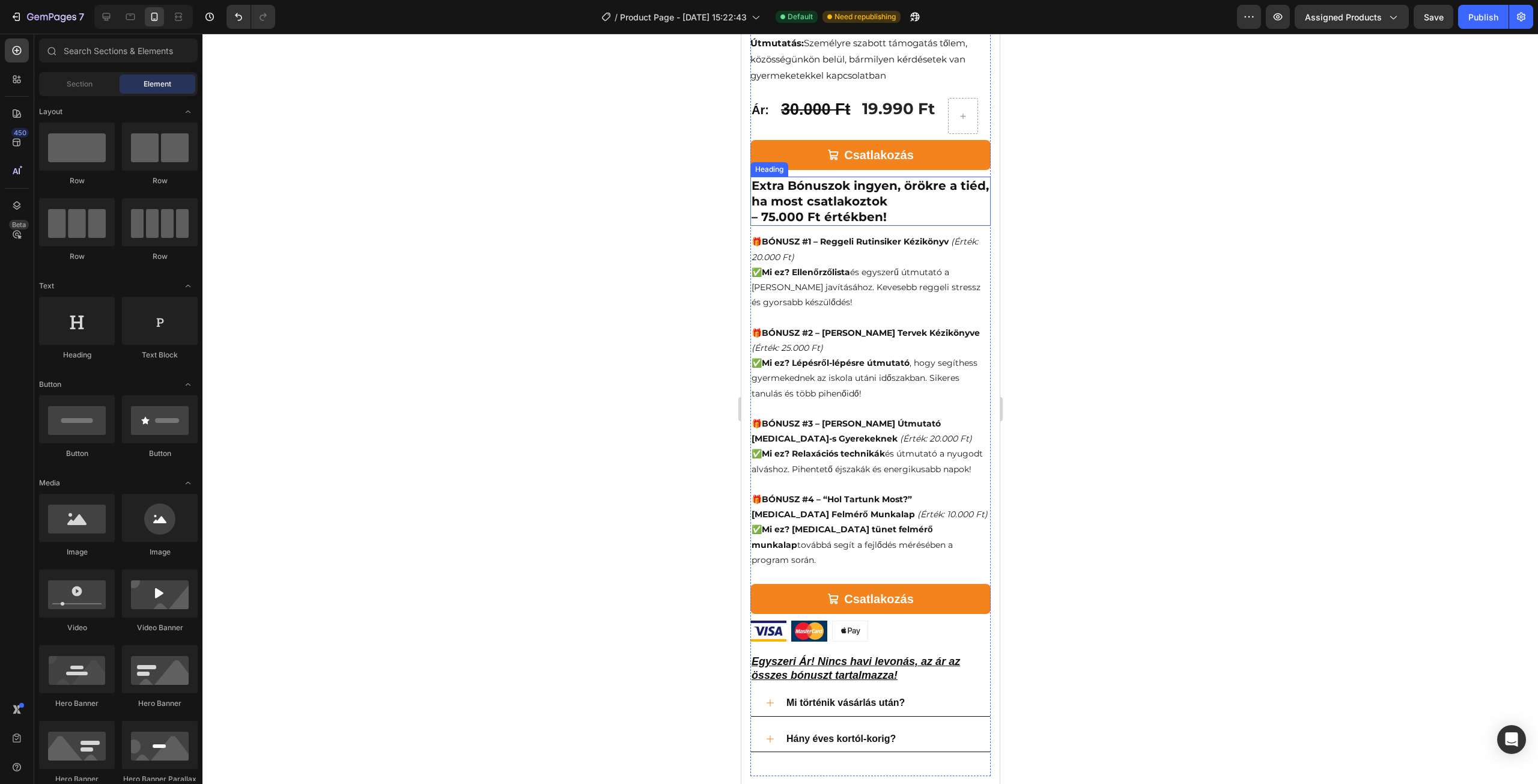
scroll to position [781, 0]
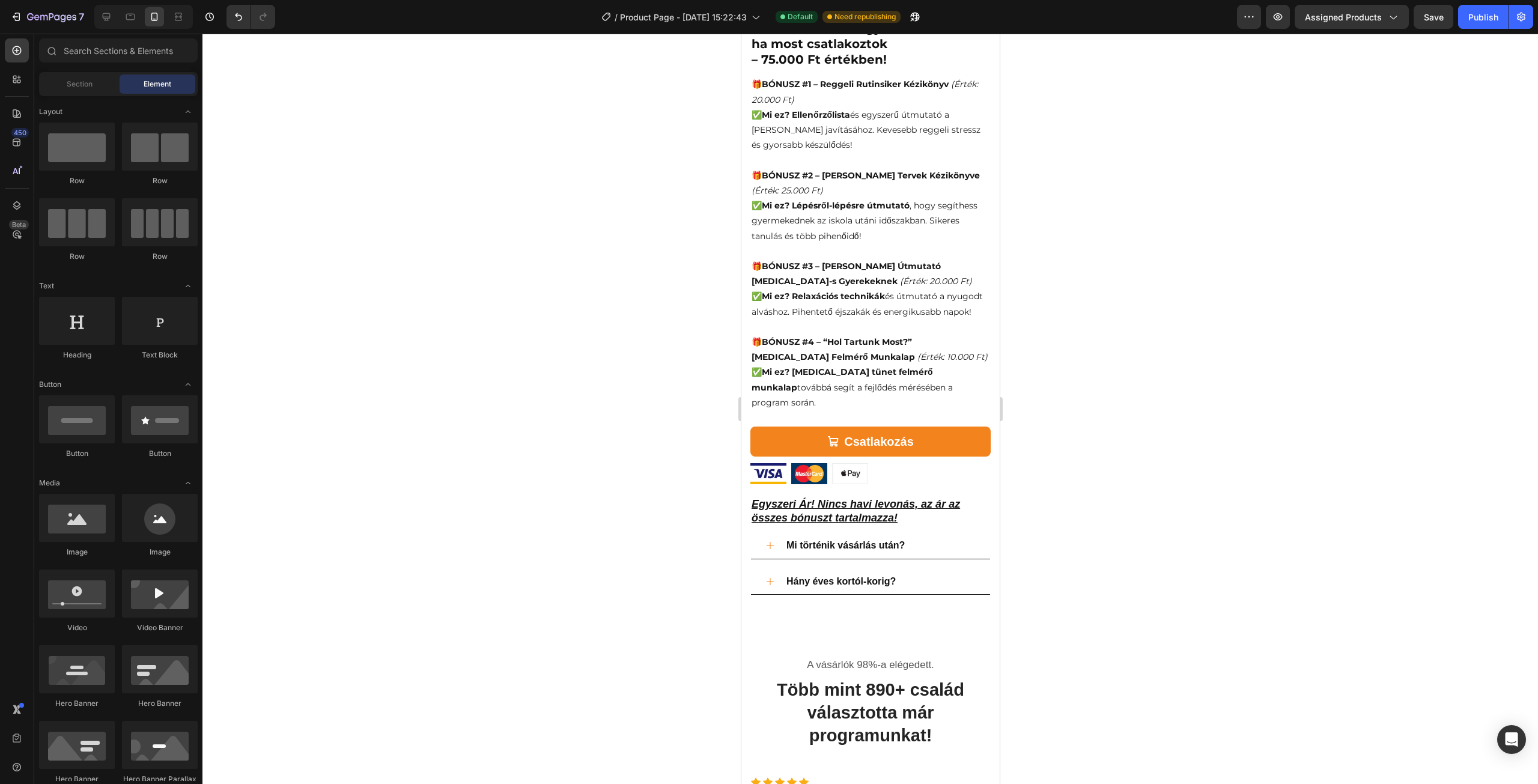
click at [1138, 497] on div at bounding box center [870, 409] width 1335 height 751
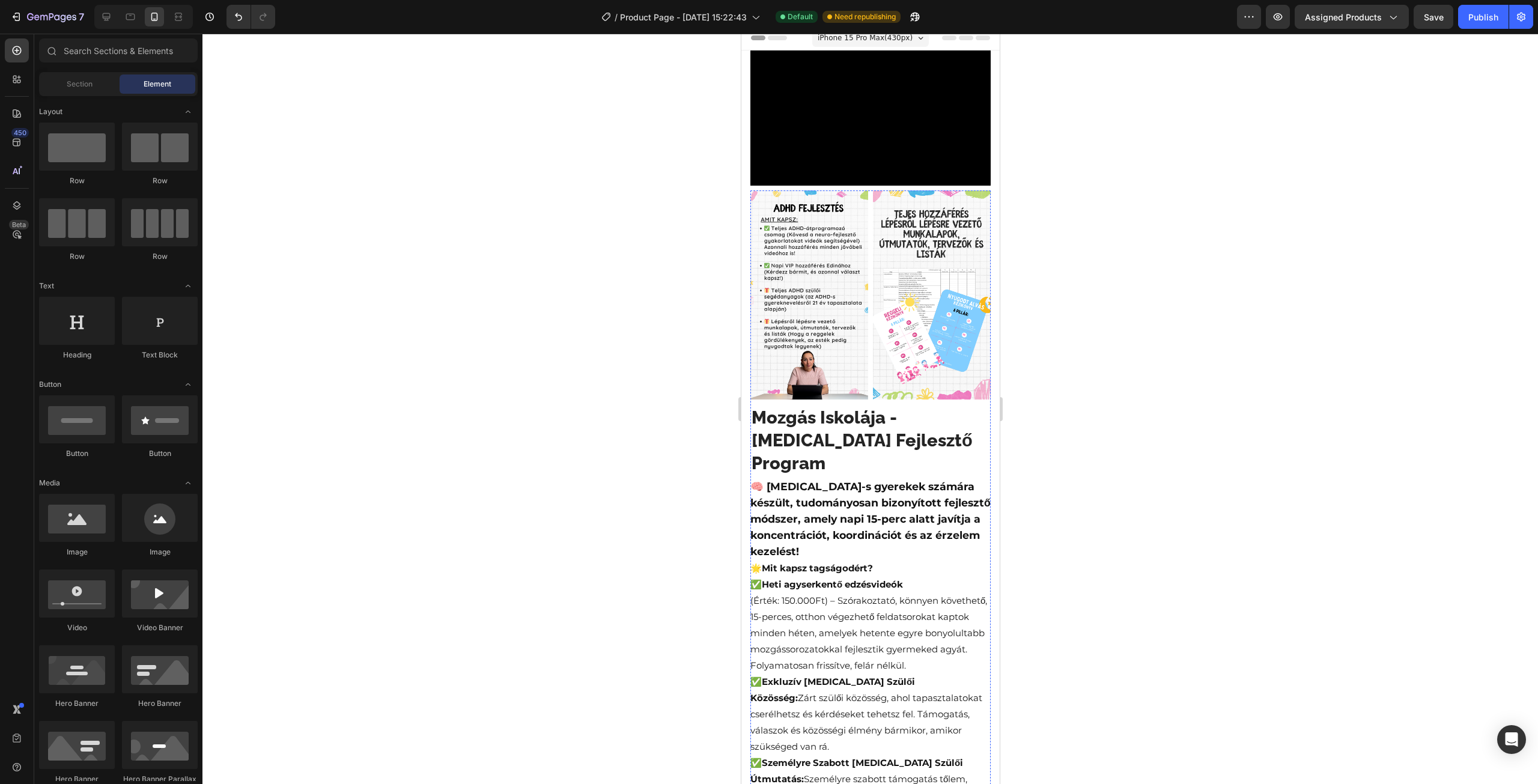
scroll to position [0, 0]
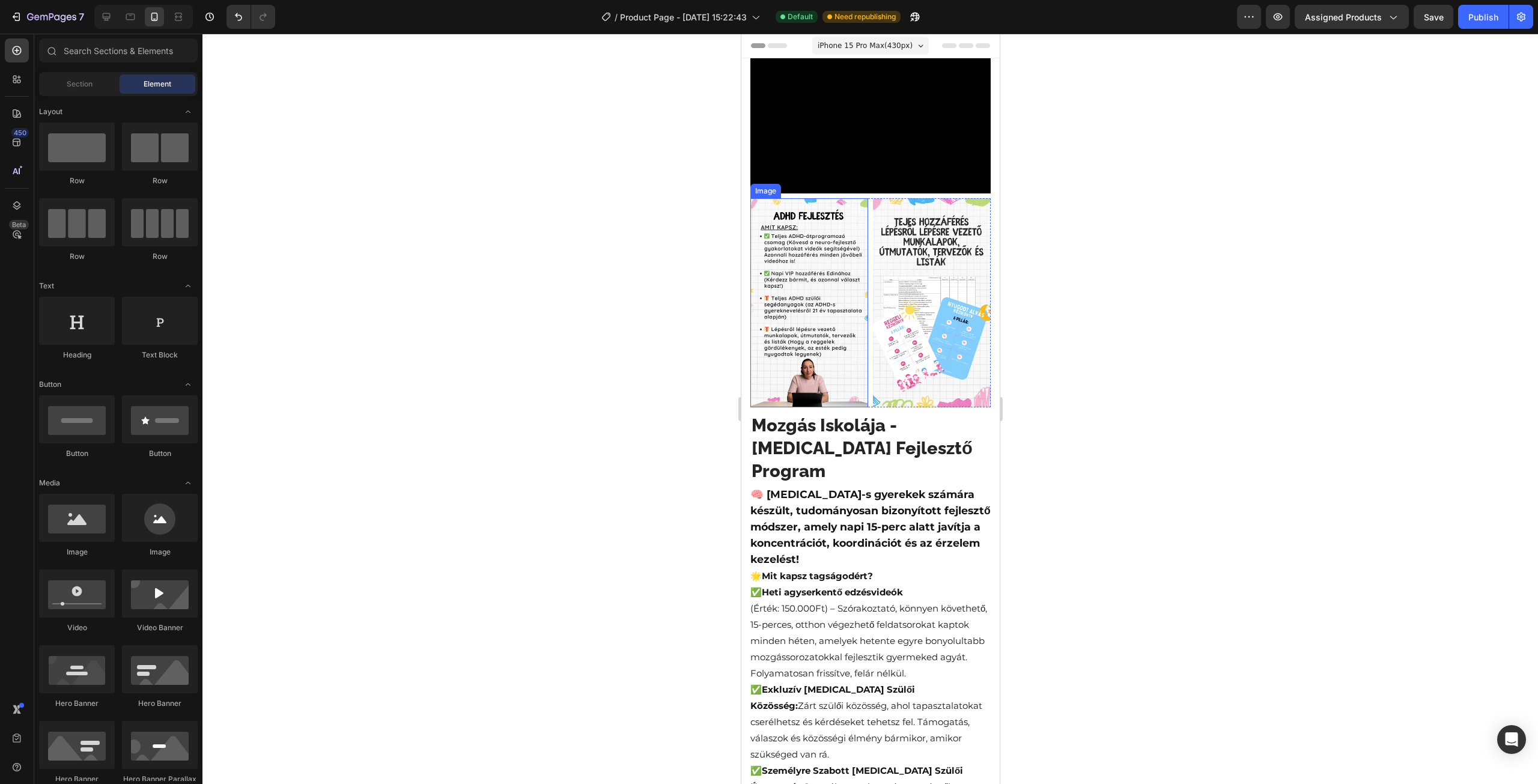
click at [817, 243] on img at bounding box center [809, 302] width 118 height 209
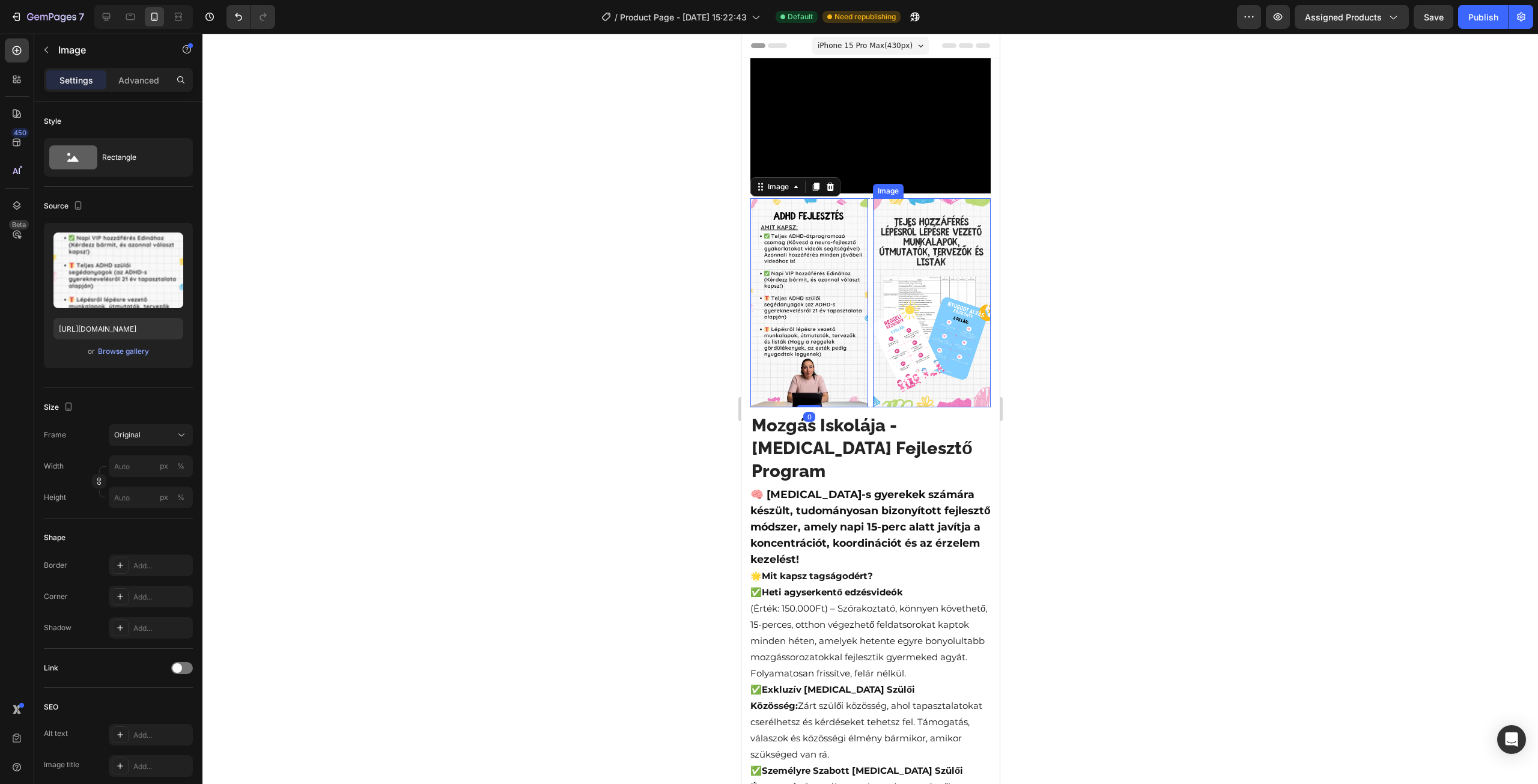
click at [914, 237] on img at bounding box center [931, 302] width 118 height 209
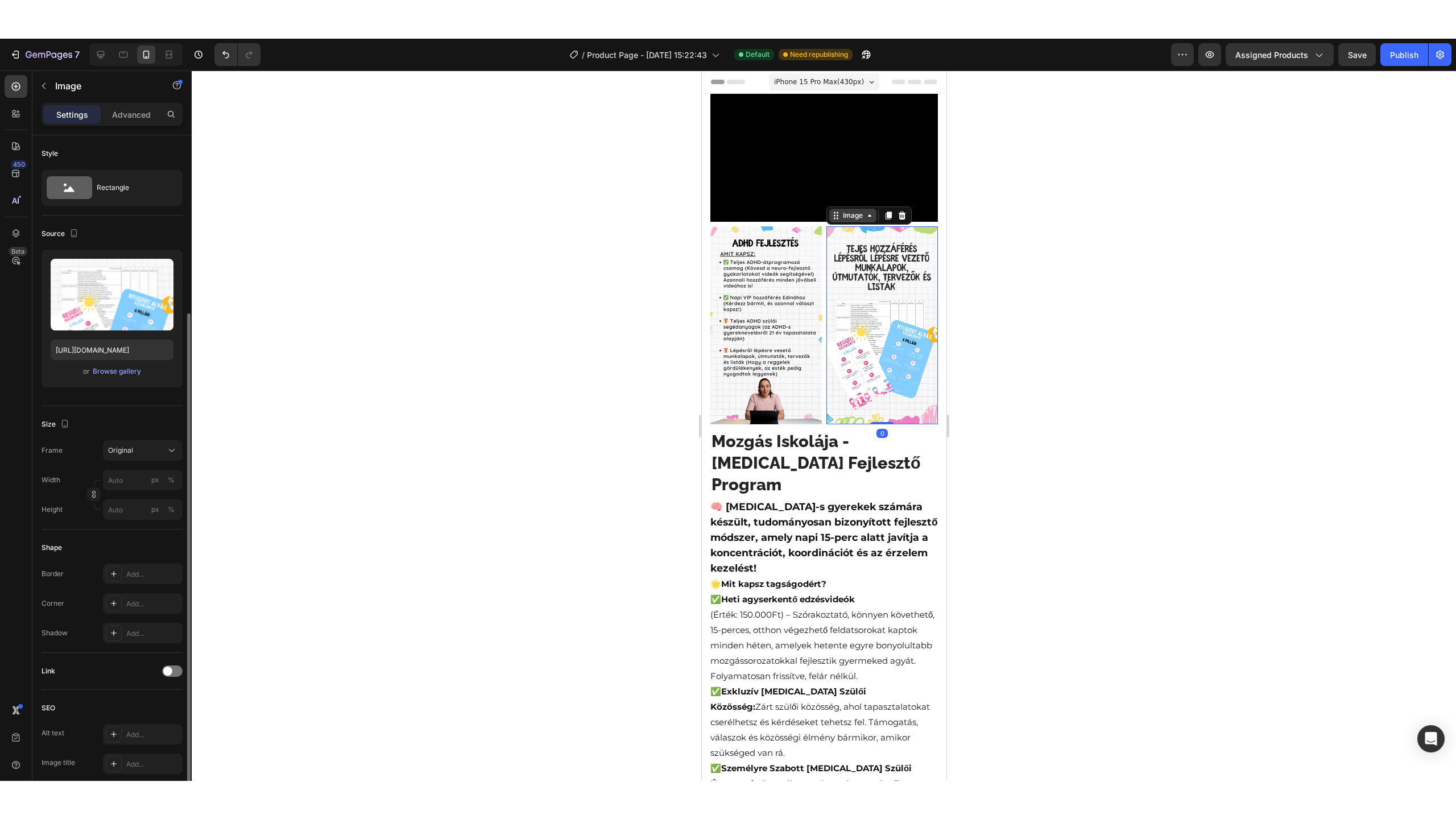
scroll to position [99, 0]
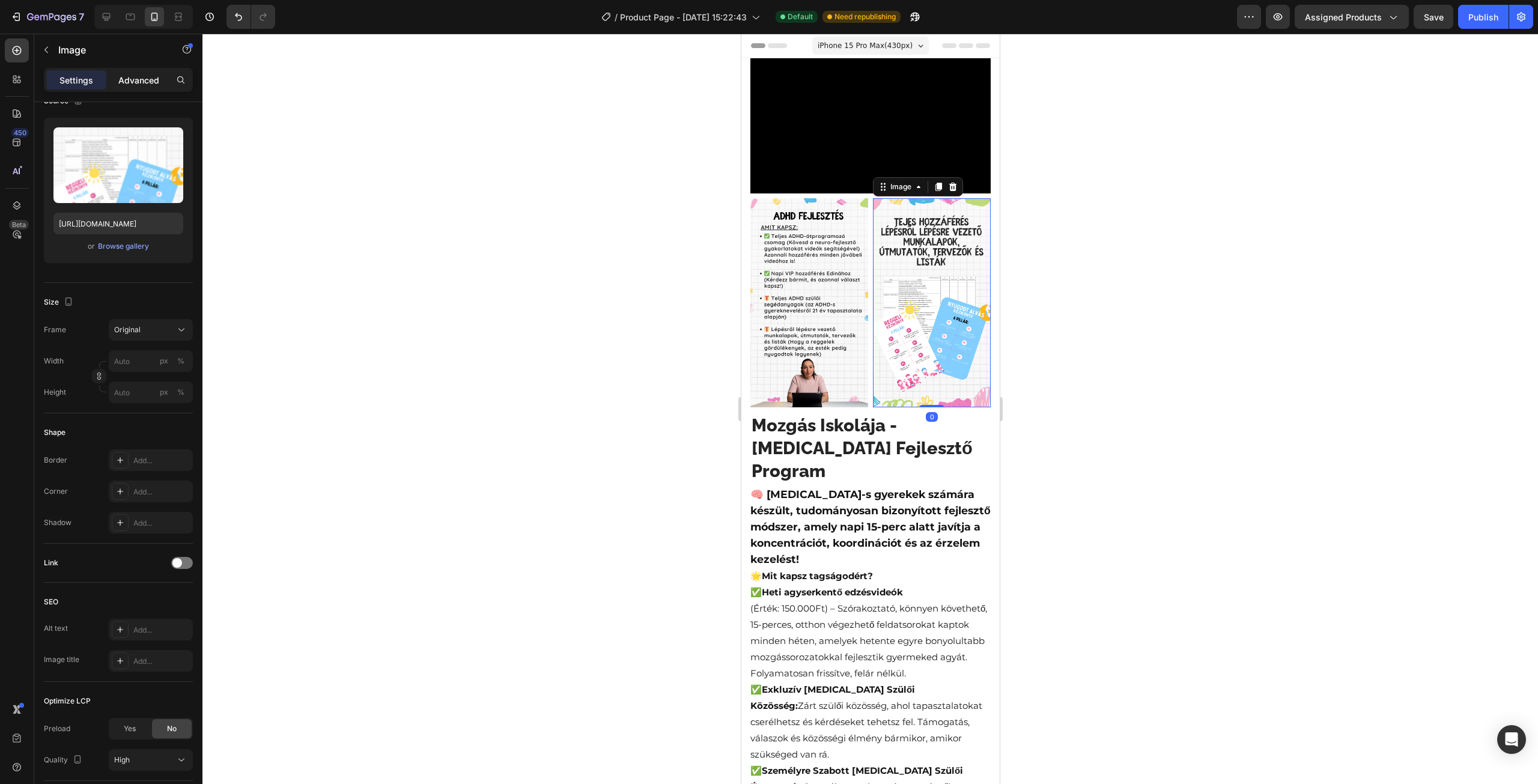
click at [125, 84] on p "Advanced" at bounding box center [139, 80] width 41 height 13
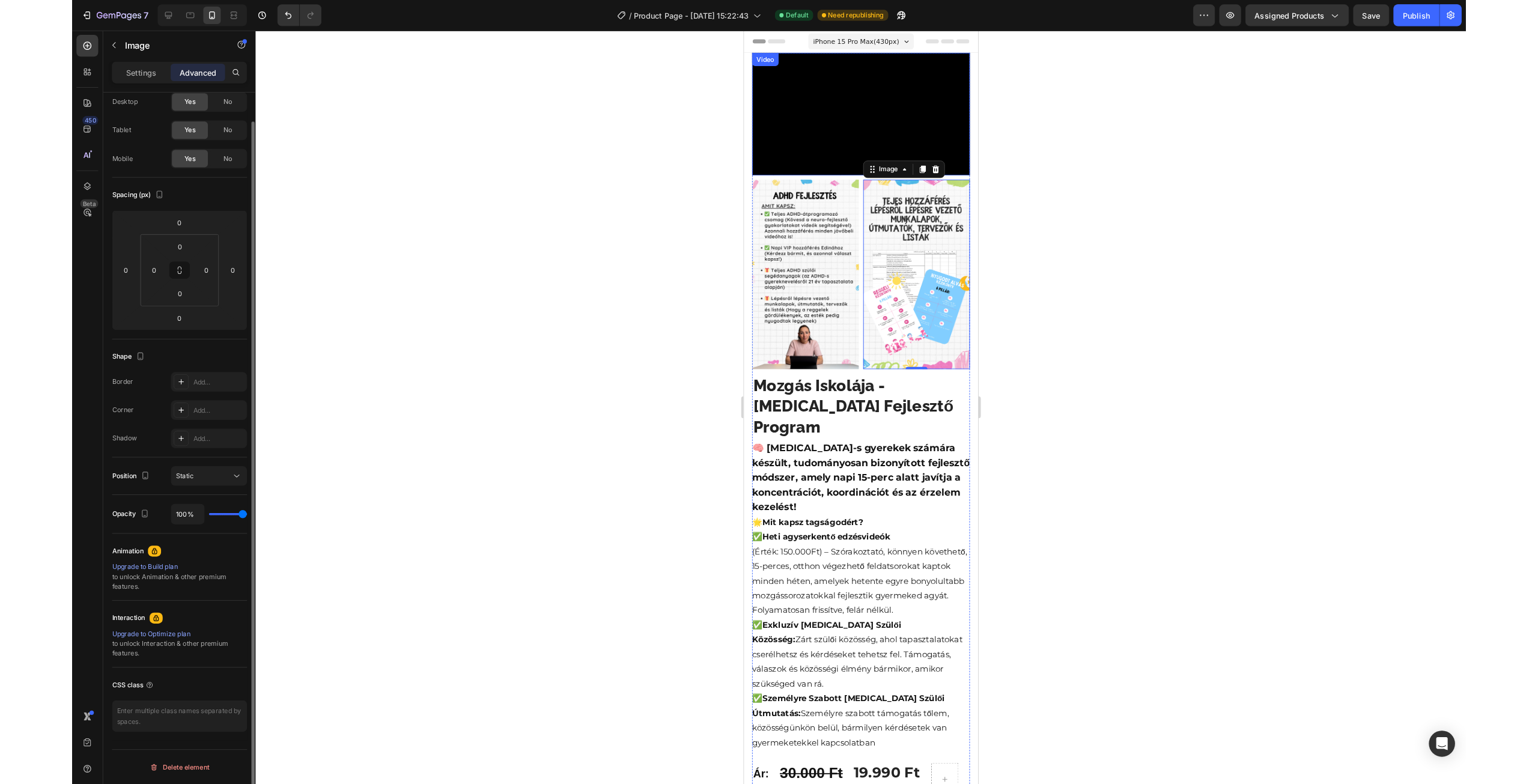
scroll to position [35, 0]
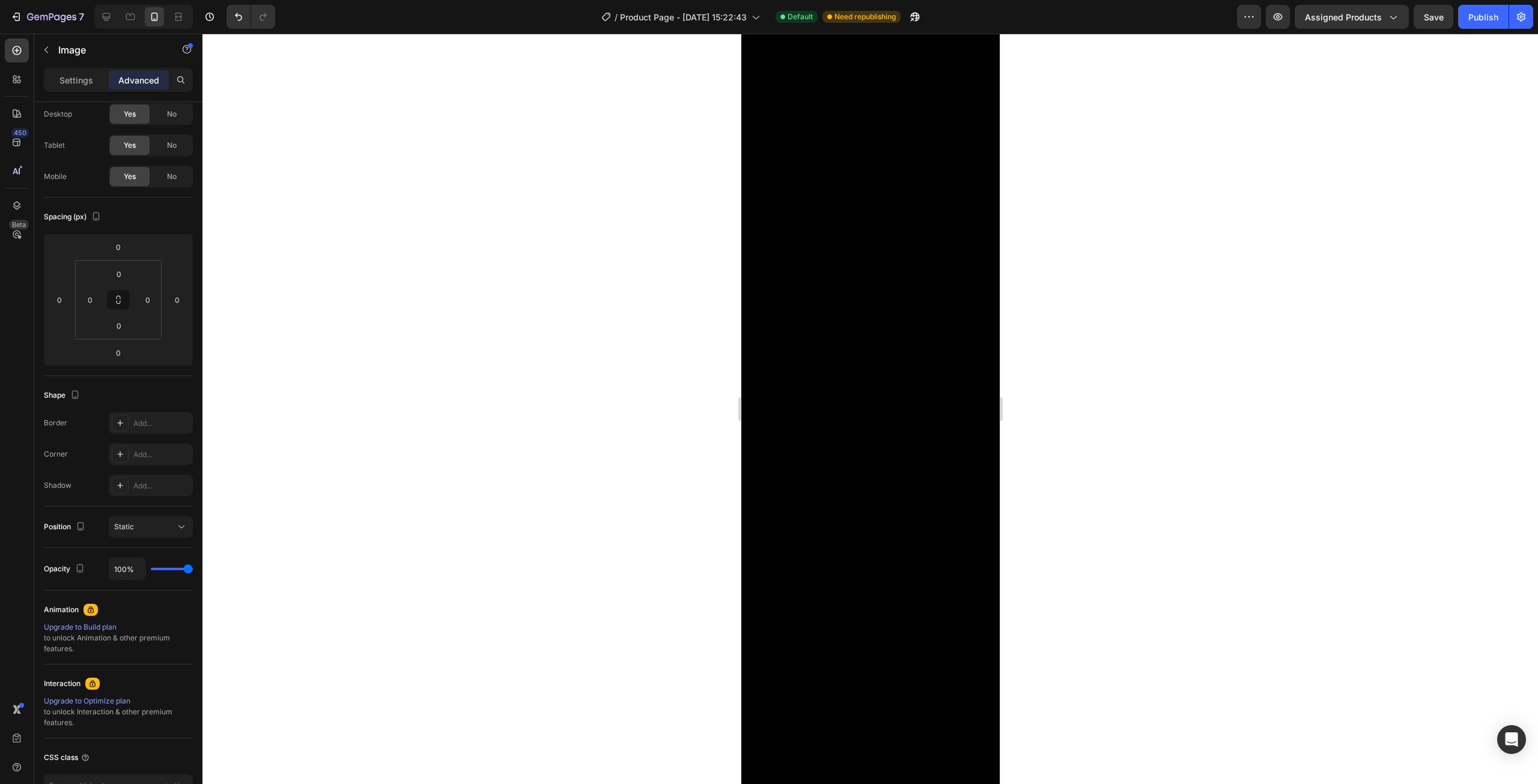
click at [769, 65] on div "Video" at bounding box center [764, 65] width 24 height 11
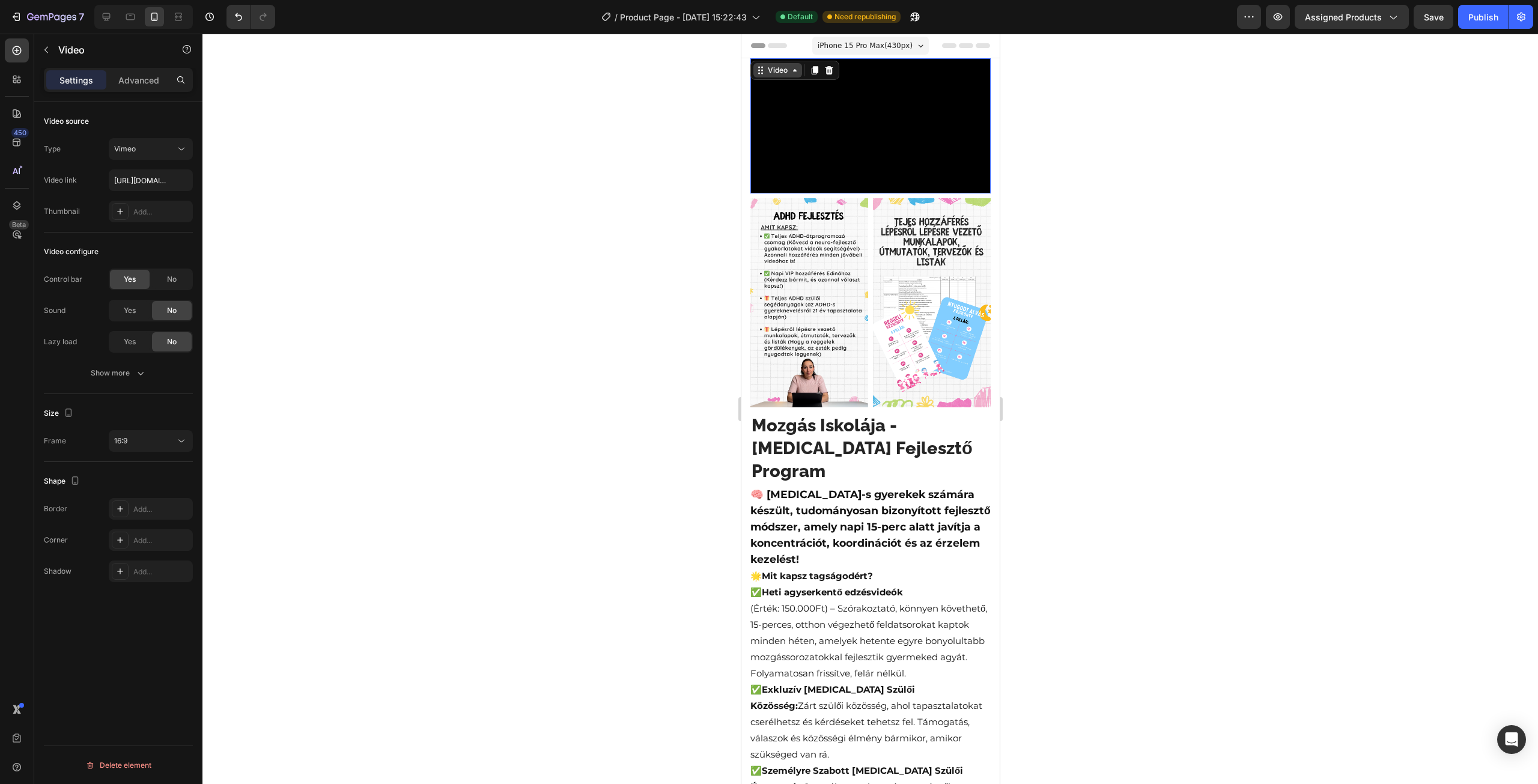
scroll to position [0, 0]
click at [144, 78] on p "Advanced" at bounding box center [139, 80] width 41 height 13
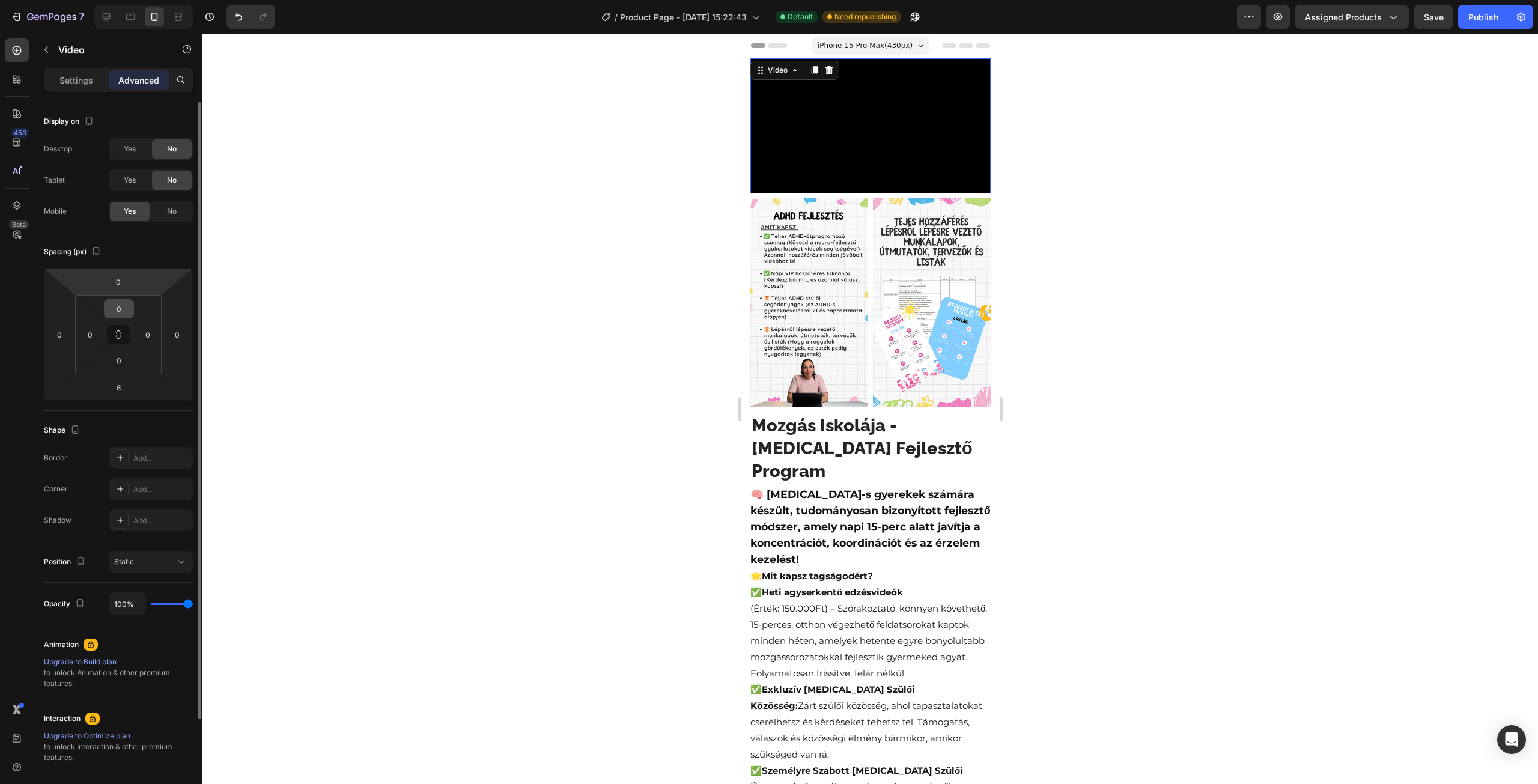
click at [111, 304] on input "0" at bounding box center [119, 309] width 24 height 18
type input "1"
click at [124, 285] on input "0" at bounding box center [119, 282] width 24 height 18
type input "0"
type input "10"
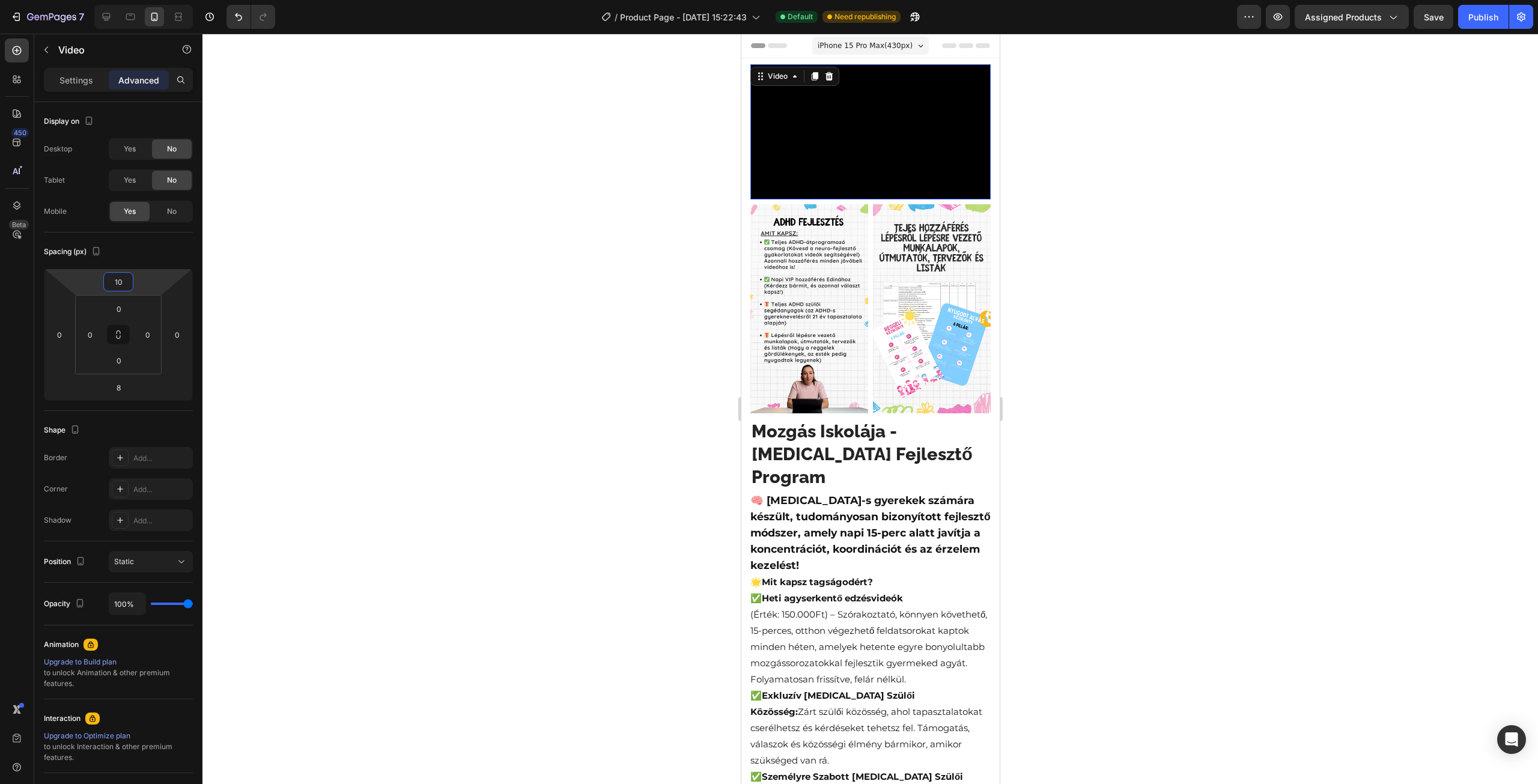
click at [421, 248] on div at bounding box center [870, 409] width 1335 height 751
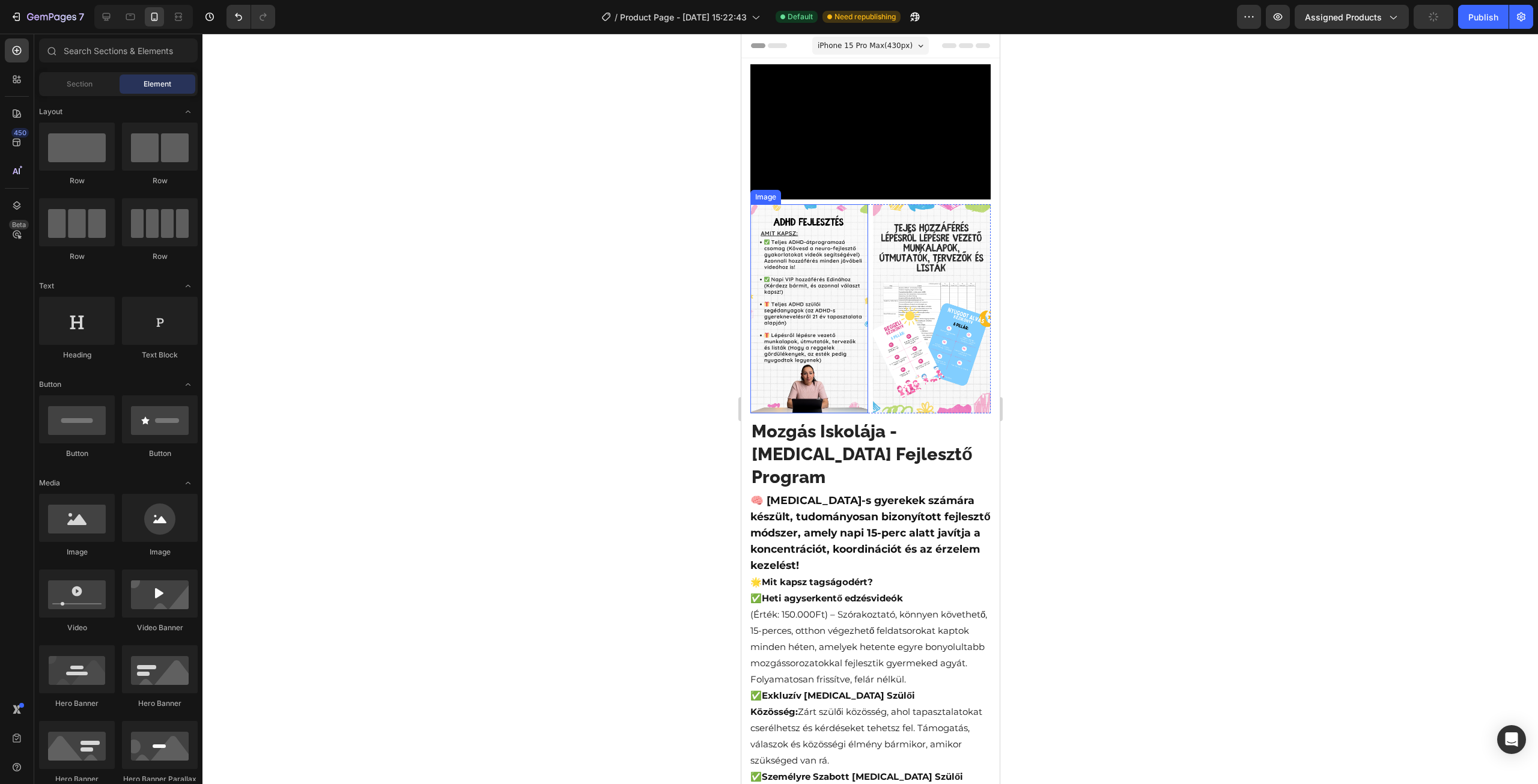
click at [780, 252] on img at bounding box center [809, 308] width 118 height 209
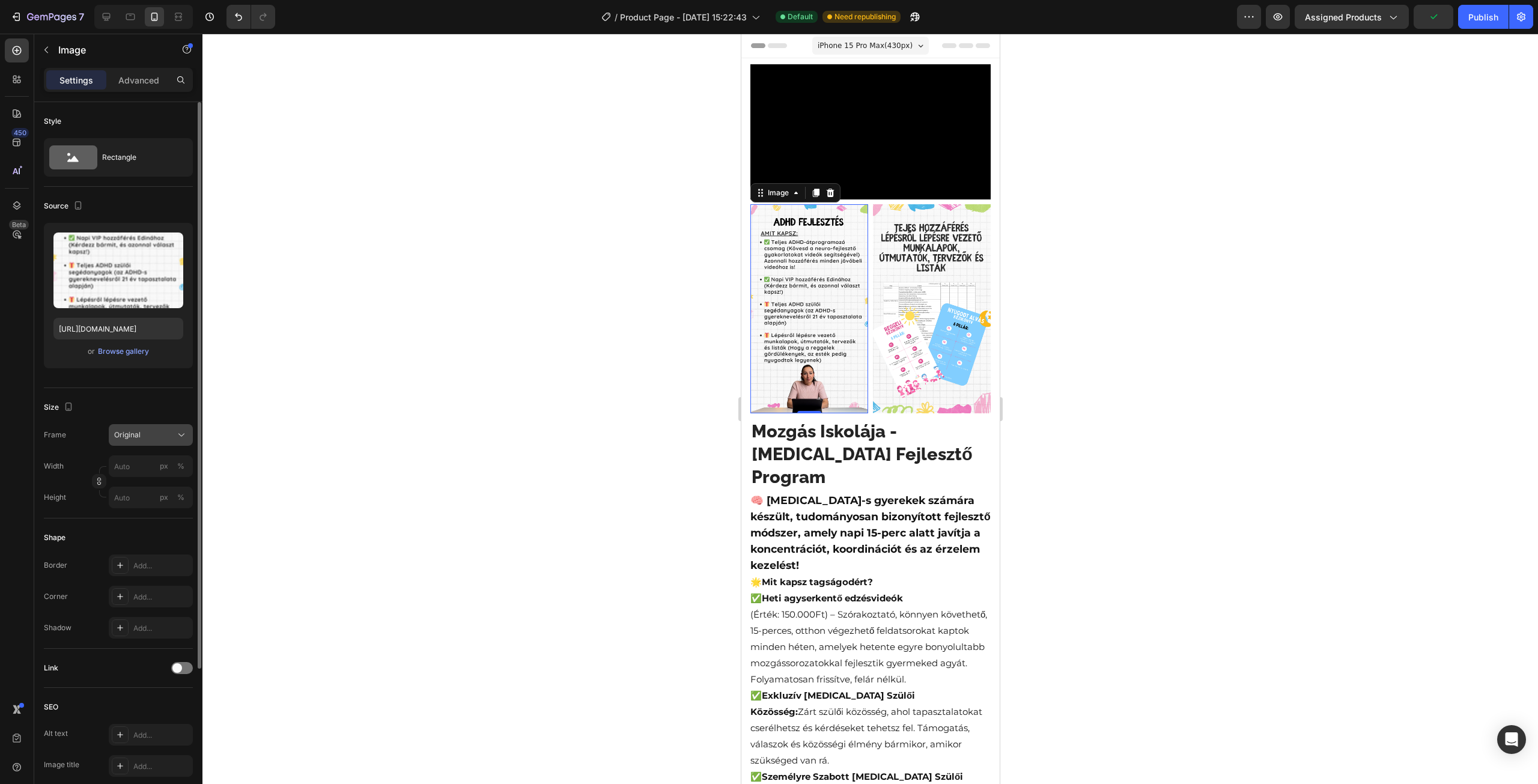
click at [141, 440] on button "Original" at bounding box center [151, 435] width 84 height 21
click at [116, 549] on span "Custom" at bounding box center [126, 553] width 27 height 11
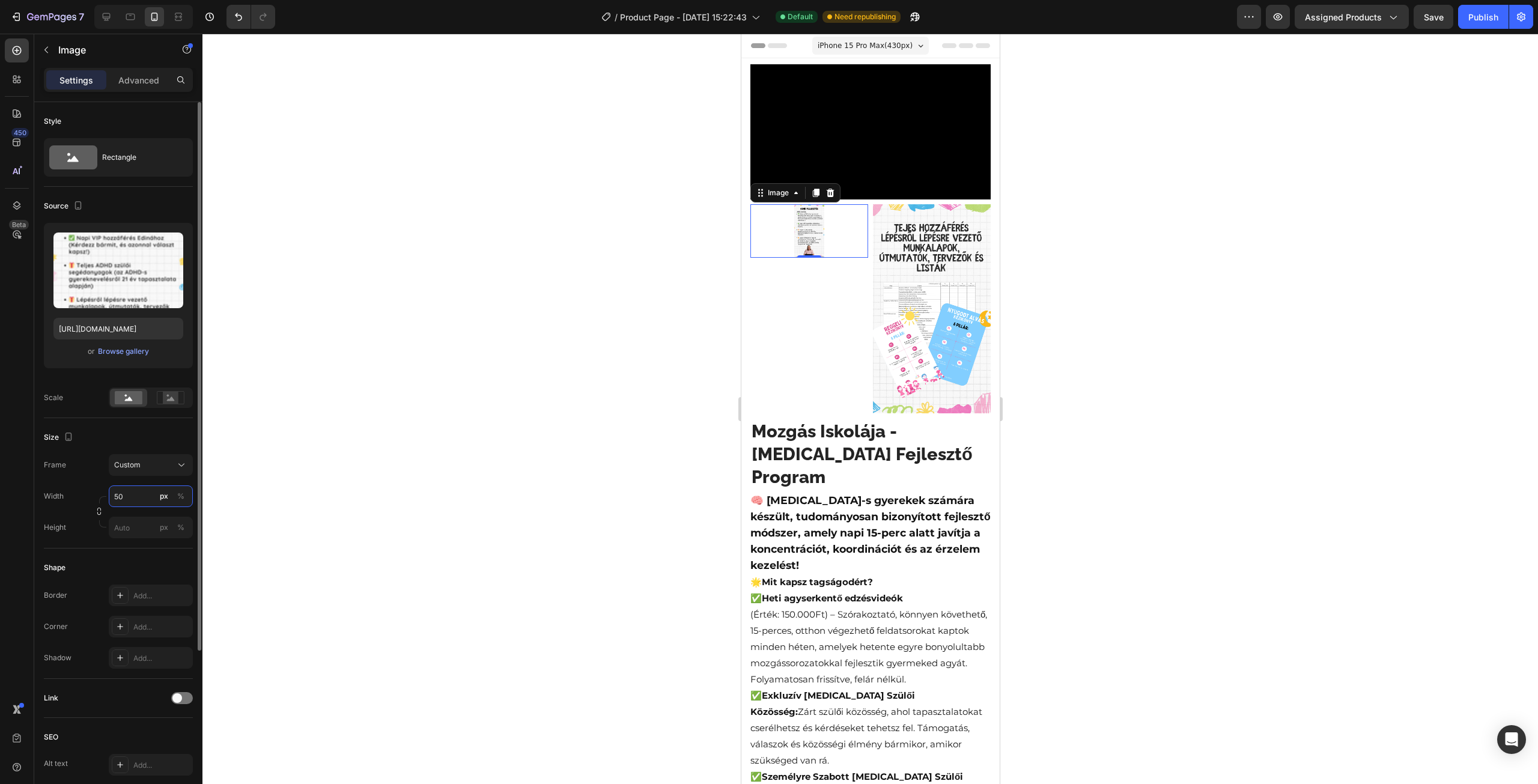
type input "5"
click at [274, 435] on div at bounding box center [870, 409] width 1335 height 751
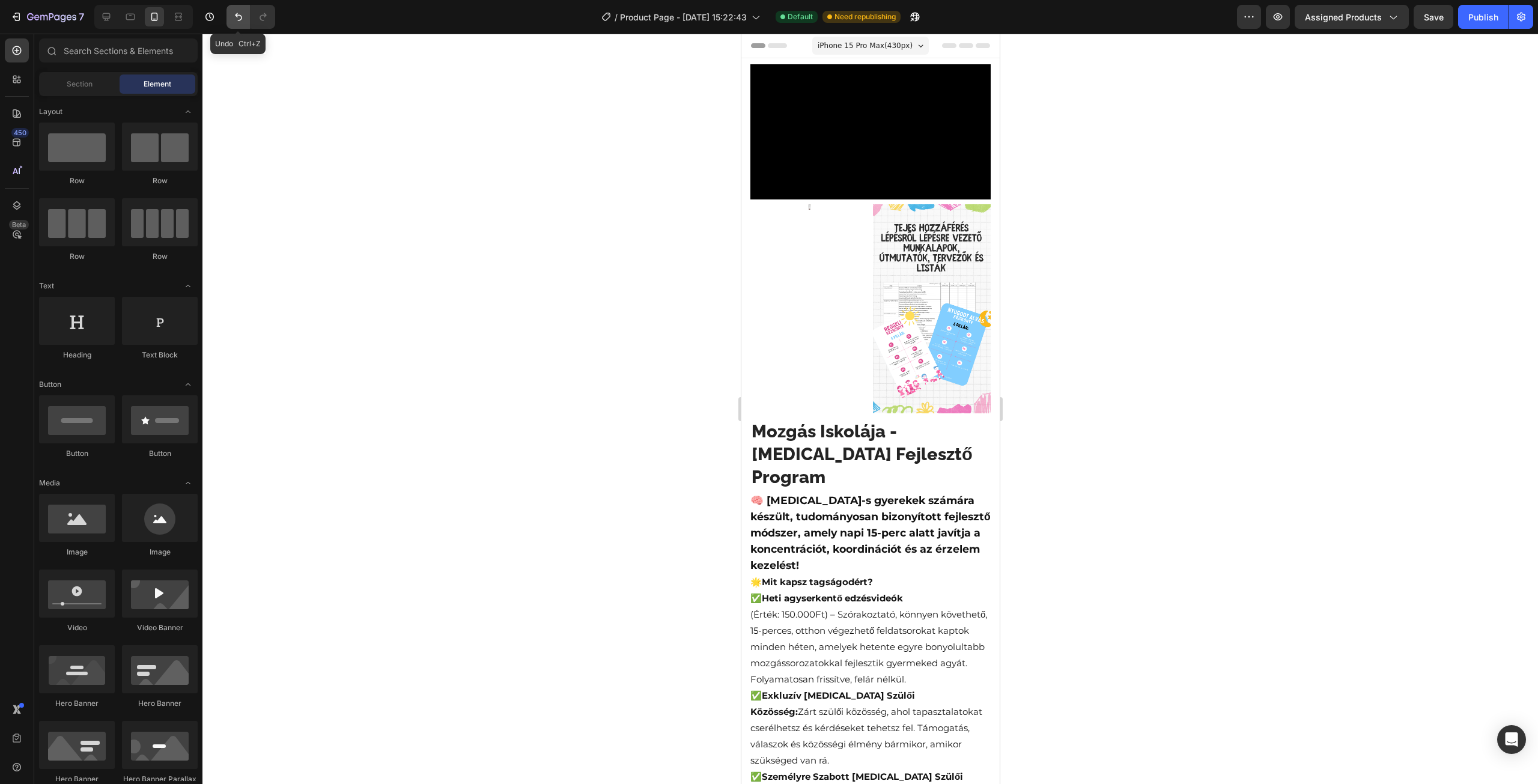
click at [238, 20] on icon "Undo/Redo" at bounding box center [238, 17] width 7 height 8
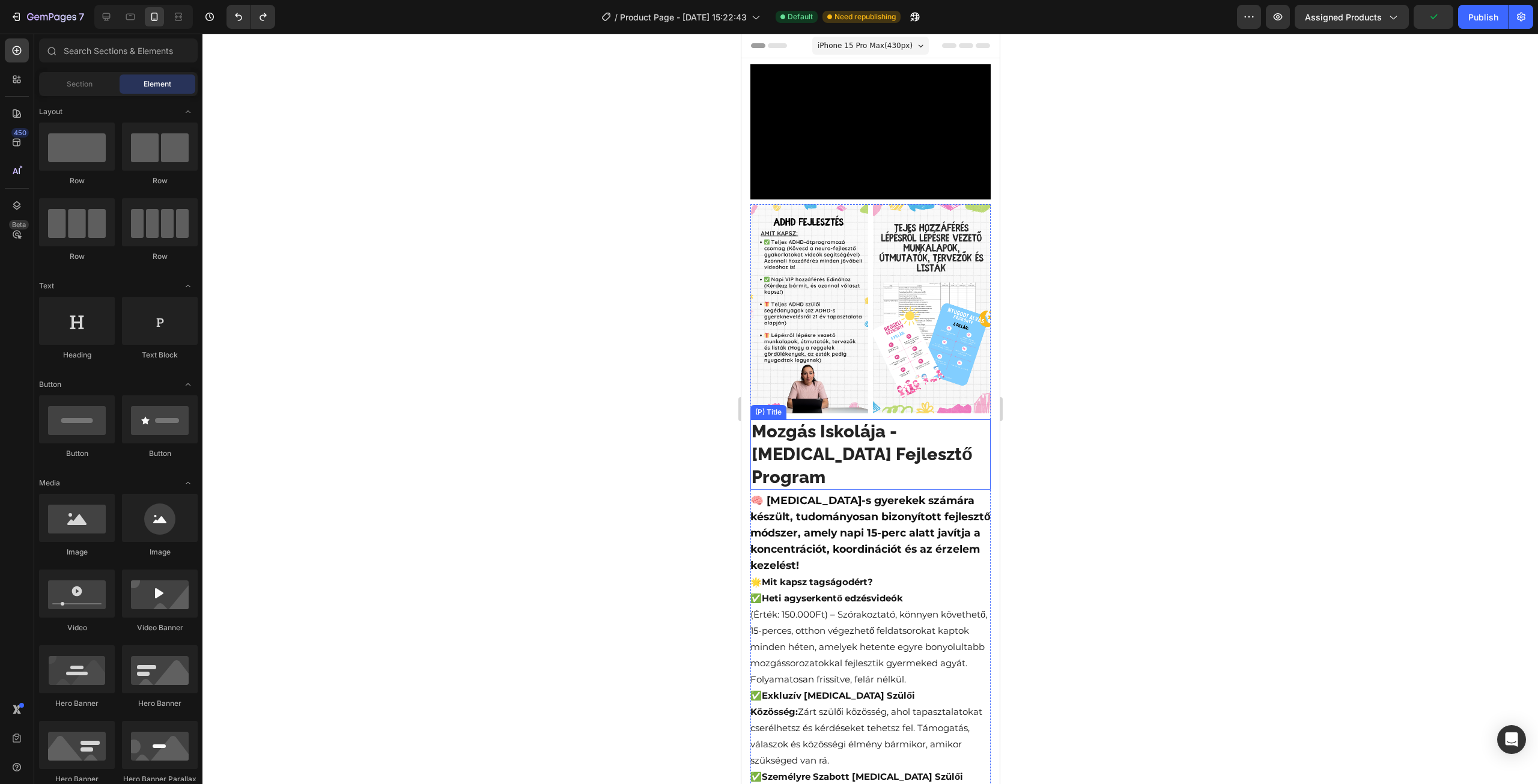
click at [806, 423] on h2 "Mozgás Iskolája - [MEDICAL_DATA] Fejlesztő Program" at bounding box center [870, 454] width 241 height 70
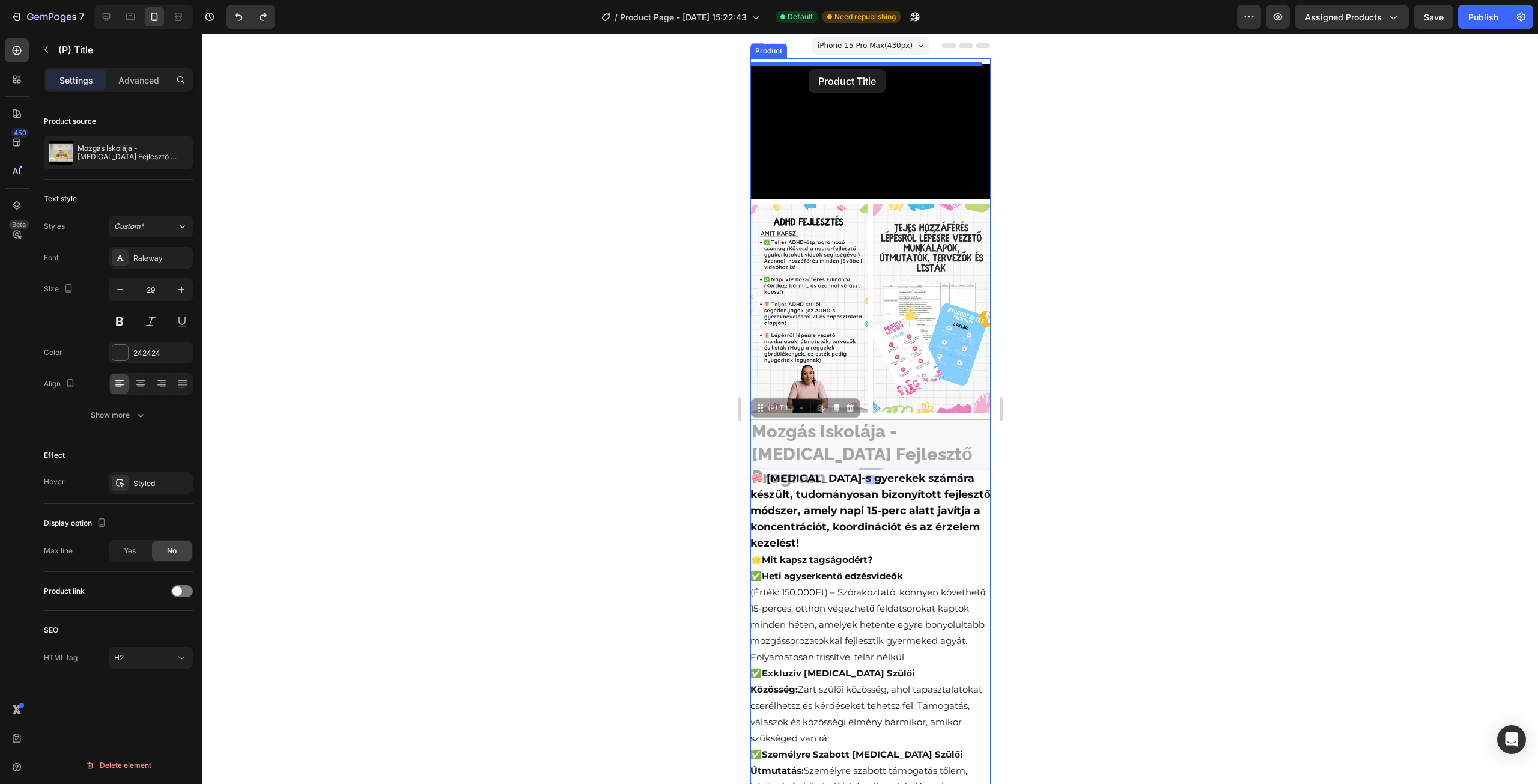
drag, startPoint x: 765, startPoint y: 397, endPoint x: 808, endPoint y: 69, distance: 330.8
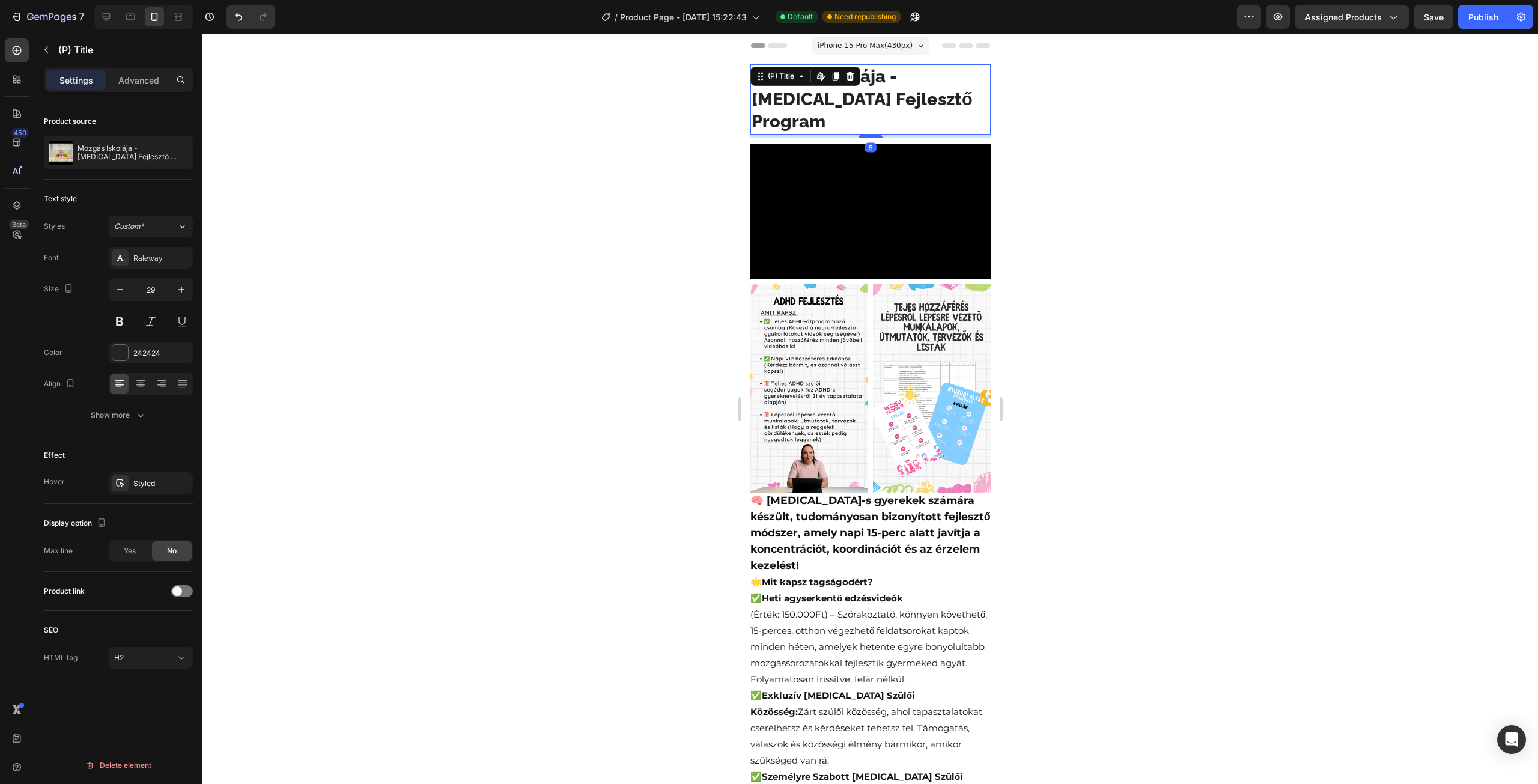
click at [1098, 174] on div at bounding box center [870, 409] width 1335 height 751
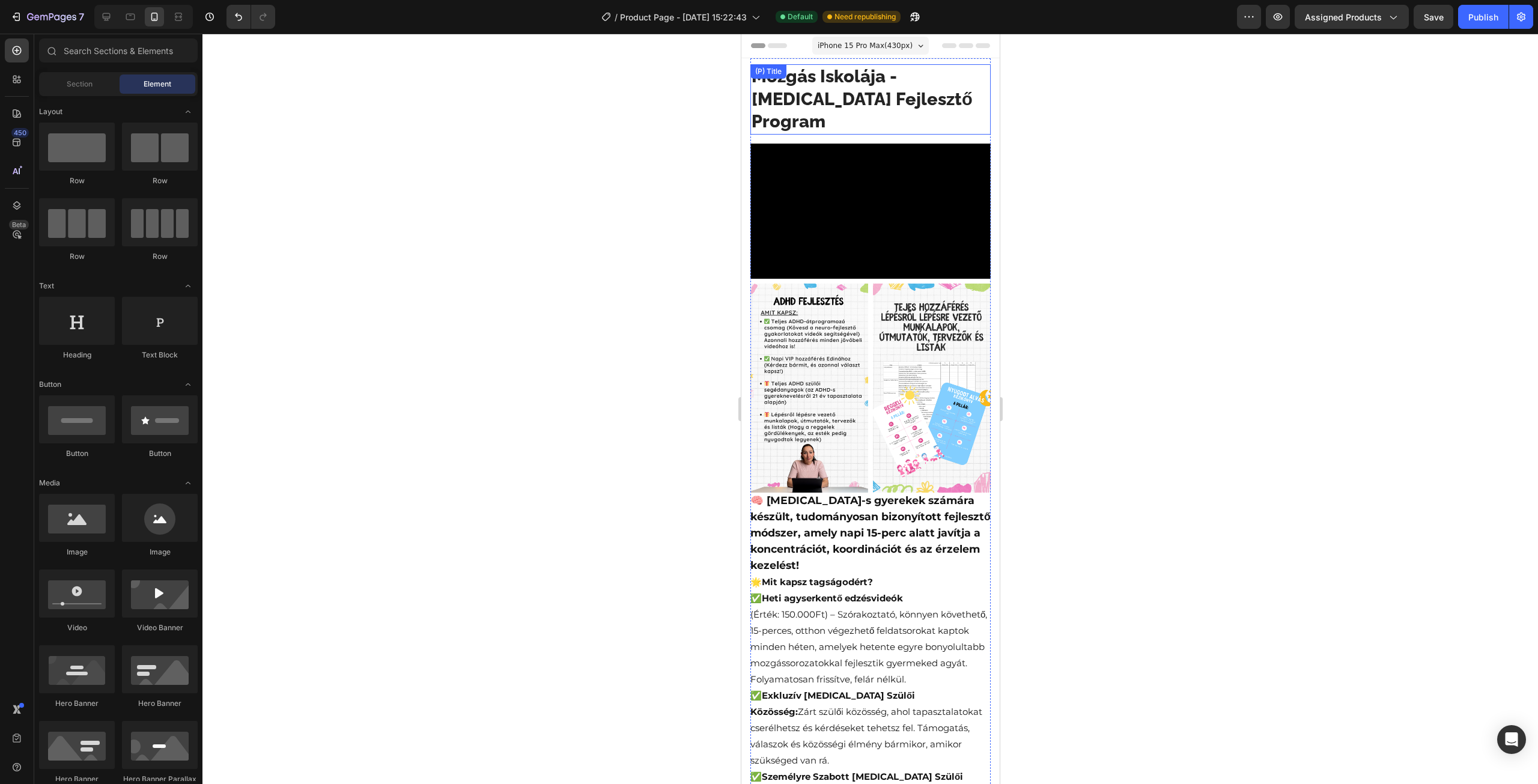
click at [957, 92] on h2 "Mozgás Iskolája - [MEDICAL_DATA] Fejlesztő Program" at bounding box center [870, 99] width 241 height 70
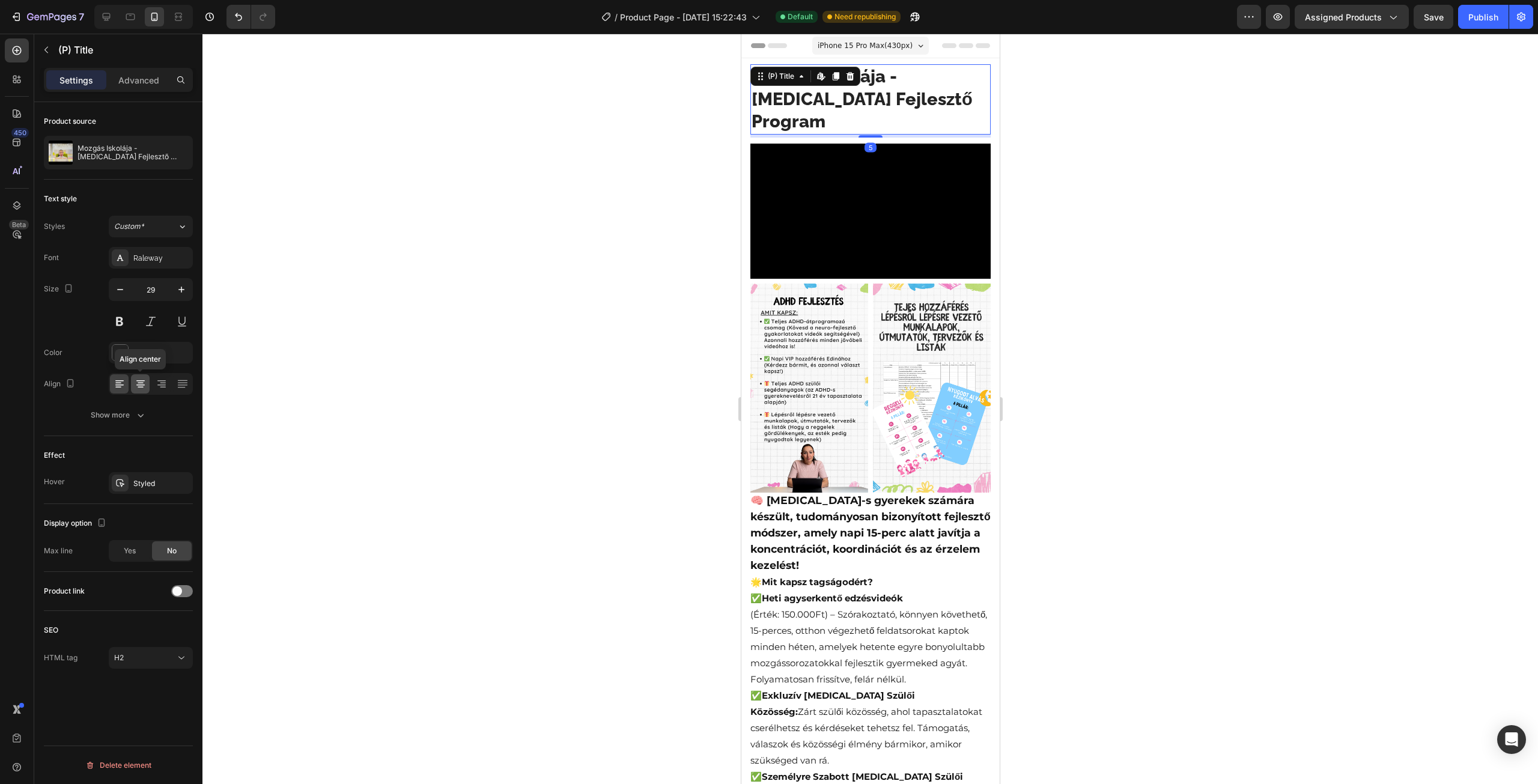
click at [139, 376] on div at bounding box center [140, 384] width 18 height 19
click at [910, 73] on h2 "Mozgás Iskolája - [MEDICAL_DATA] Fejlesztő Program" at bounding box center [870, 99] width 241 height 70
click at [901, 78] on h2 "Mozgás Iskolája - [MEDICAL_DATA] Fejlesztő Program" at bounding box center [870, 99] width 241 height 70
click at [1099, 121] on div at bounding box center [870, 409] width 1335 height 751
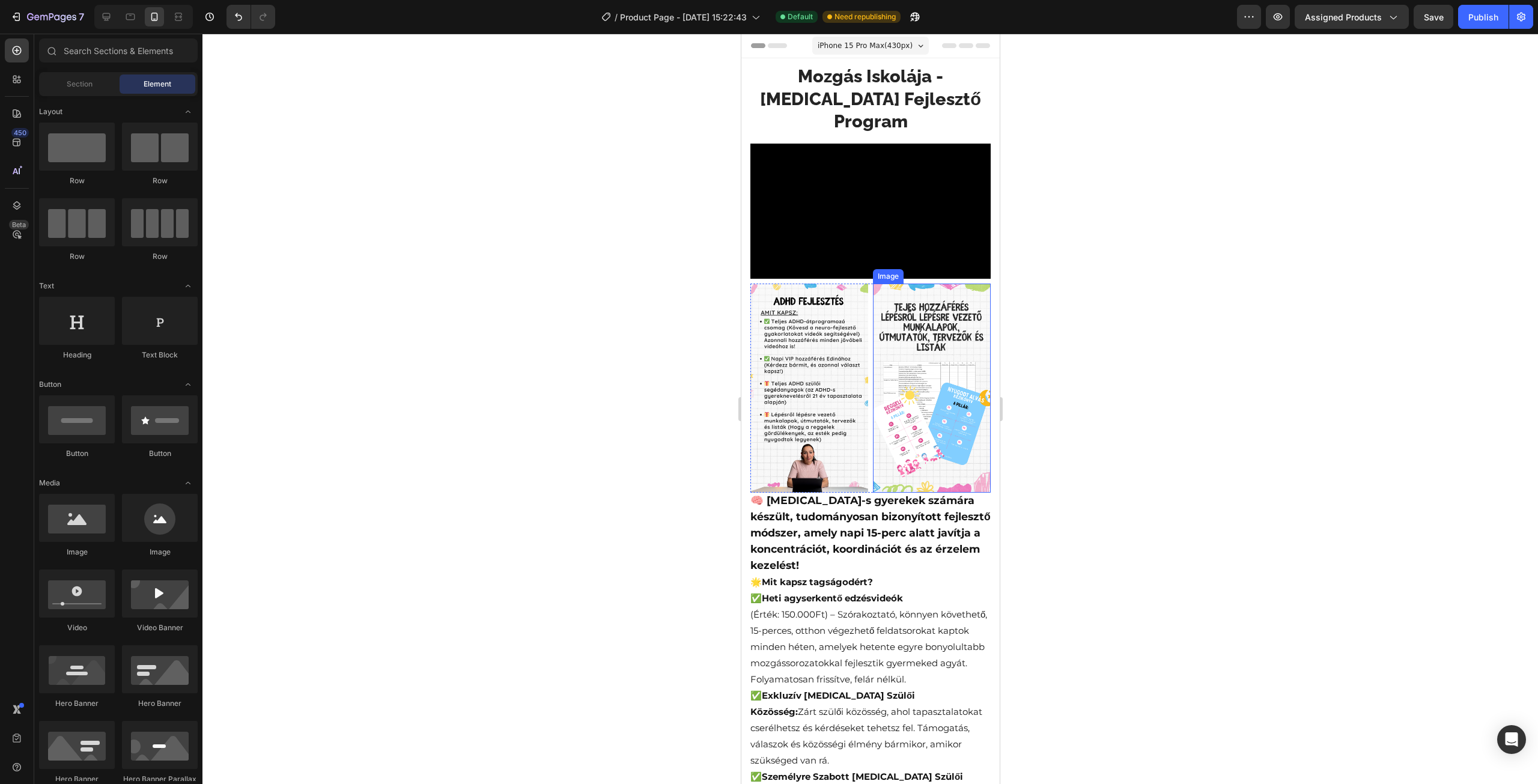
scroll to position [120, 0]
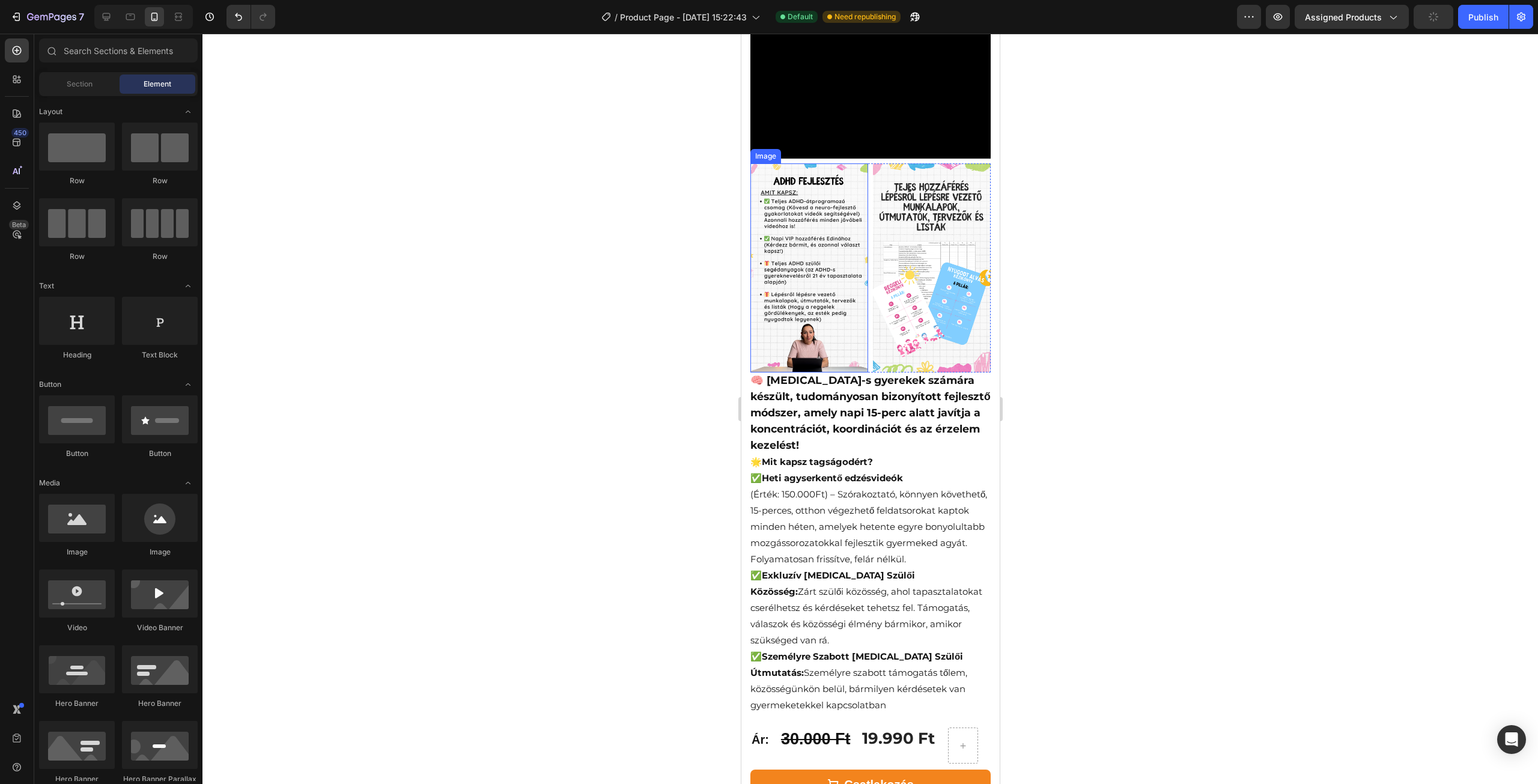
click at [859, 286] on img at bounding box center [809, 268] width 118 height 209
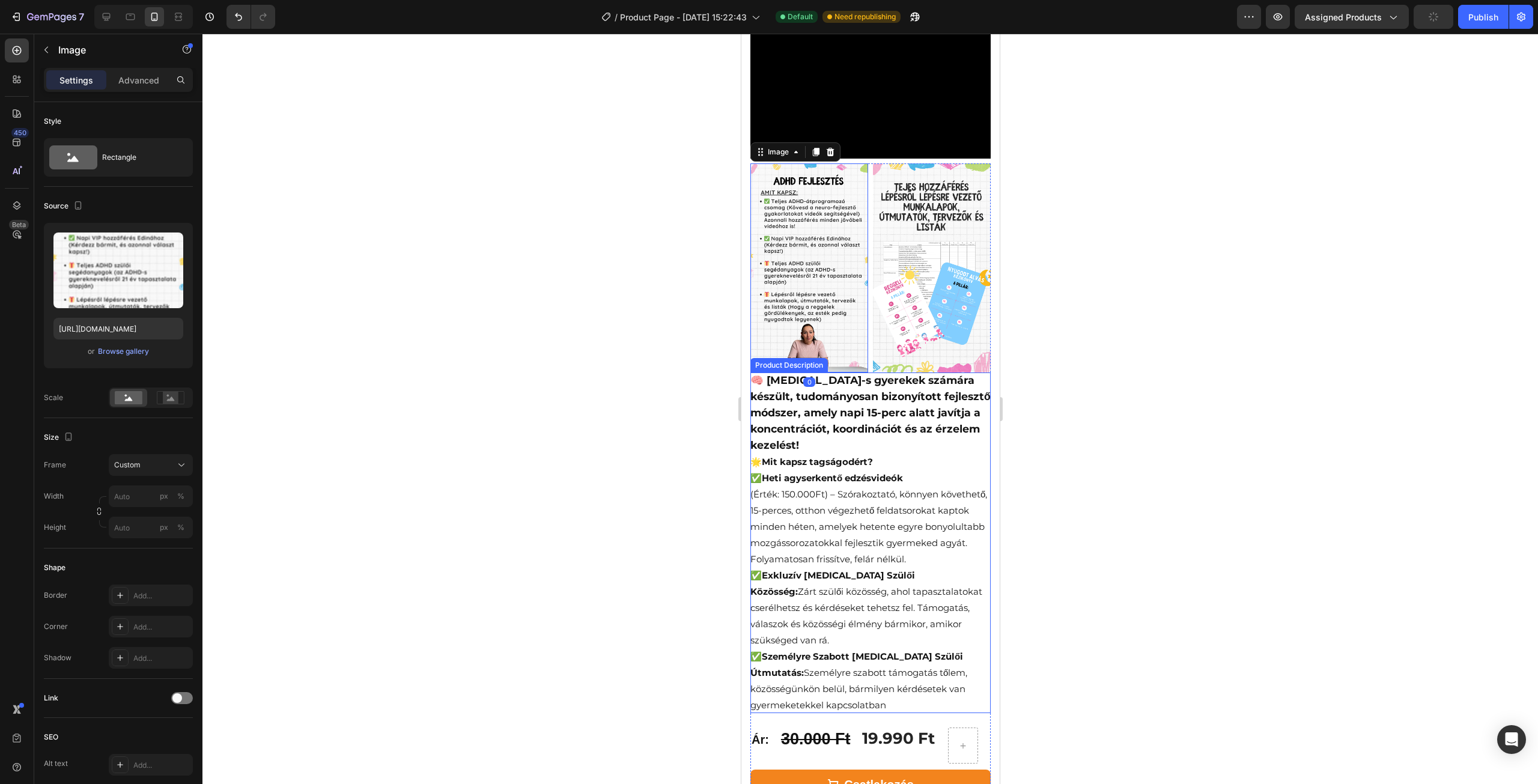
click at [865, 374] on strong "🧠 [MEDICAL_DATA]-s gyerekek számára készült, tudományosan bizonyított fejlesztő…" at bounding box center [870, 413] width 241 height 78
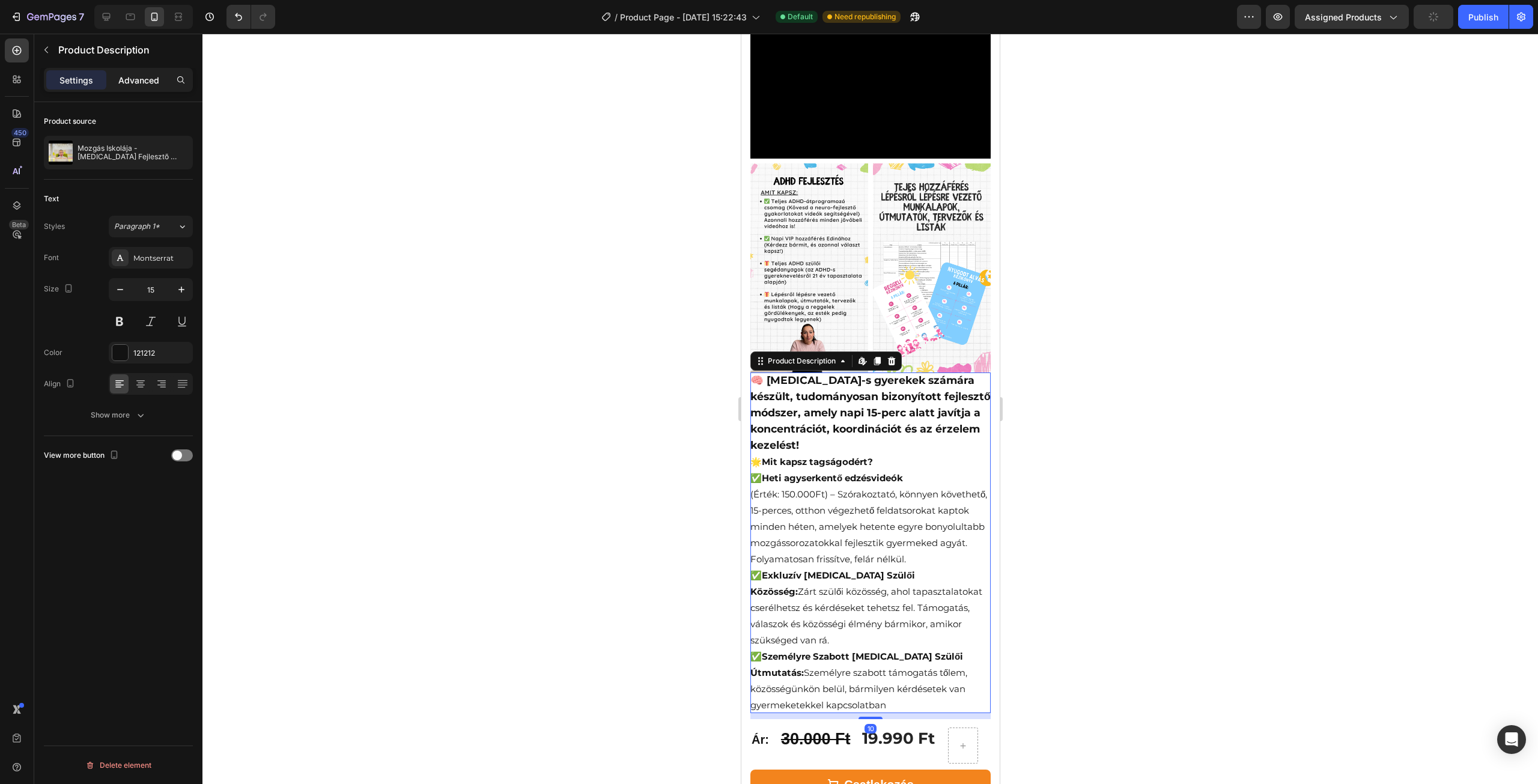
click at [143, 84] on p "Advanced" at bounding box center [139, 80] width 41 height 13
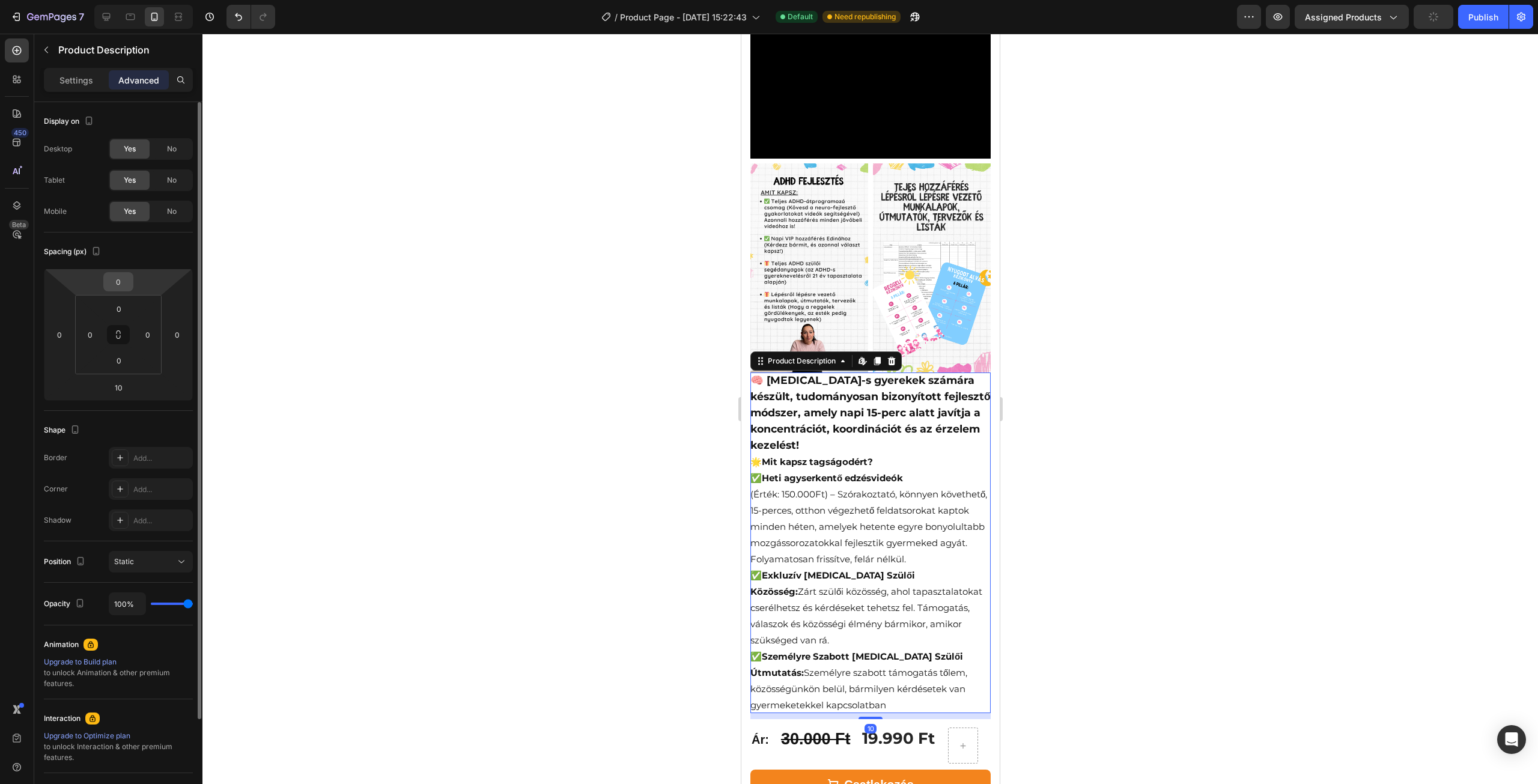
click at [120, 285] on input "0" at bounding box center [119, 282] width 24 height 18
type input "10"
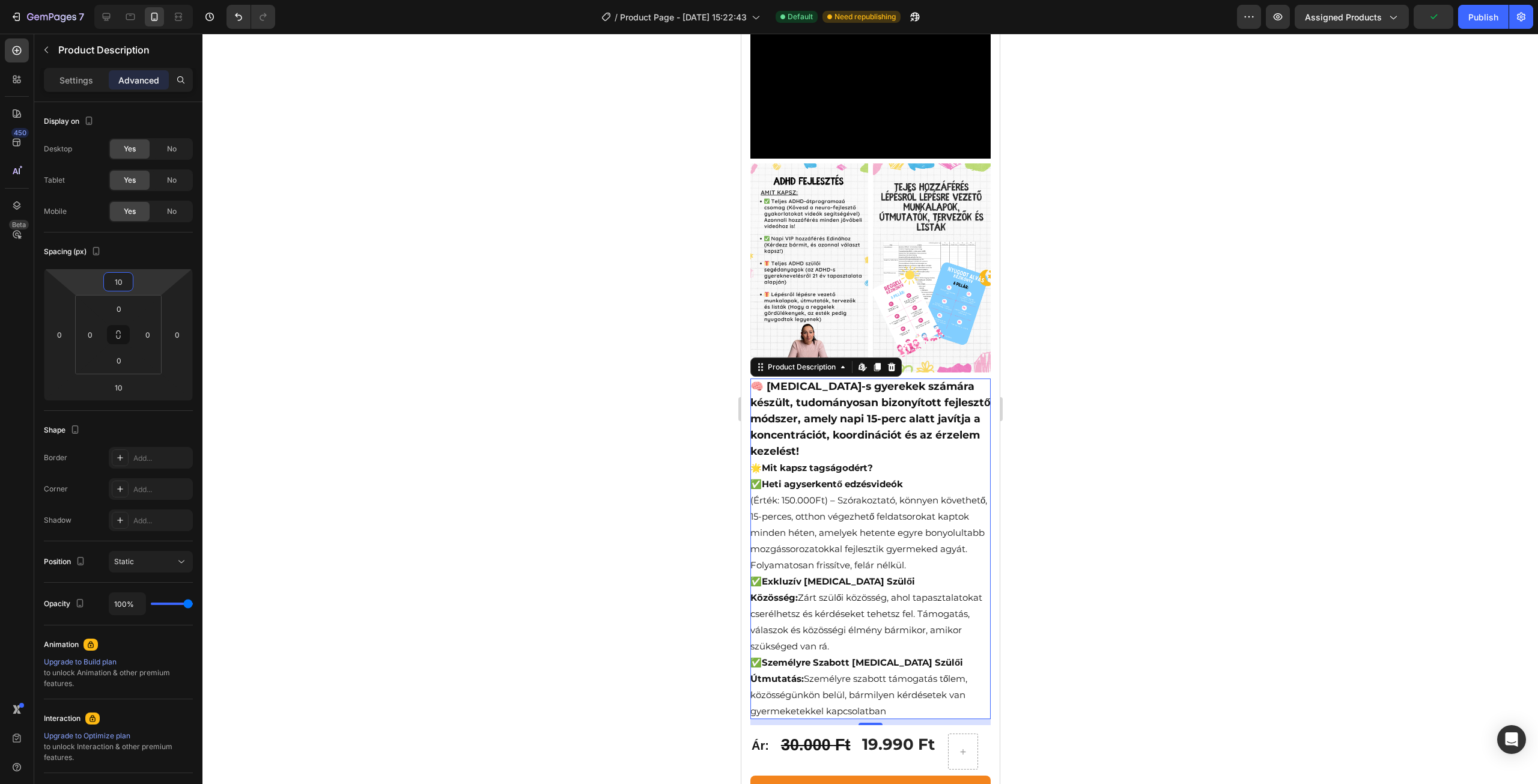
click at [388, 304] on div at bounding box center [870, 409] width 1335 height 751
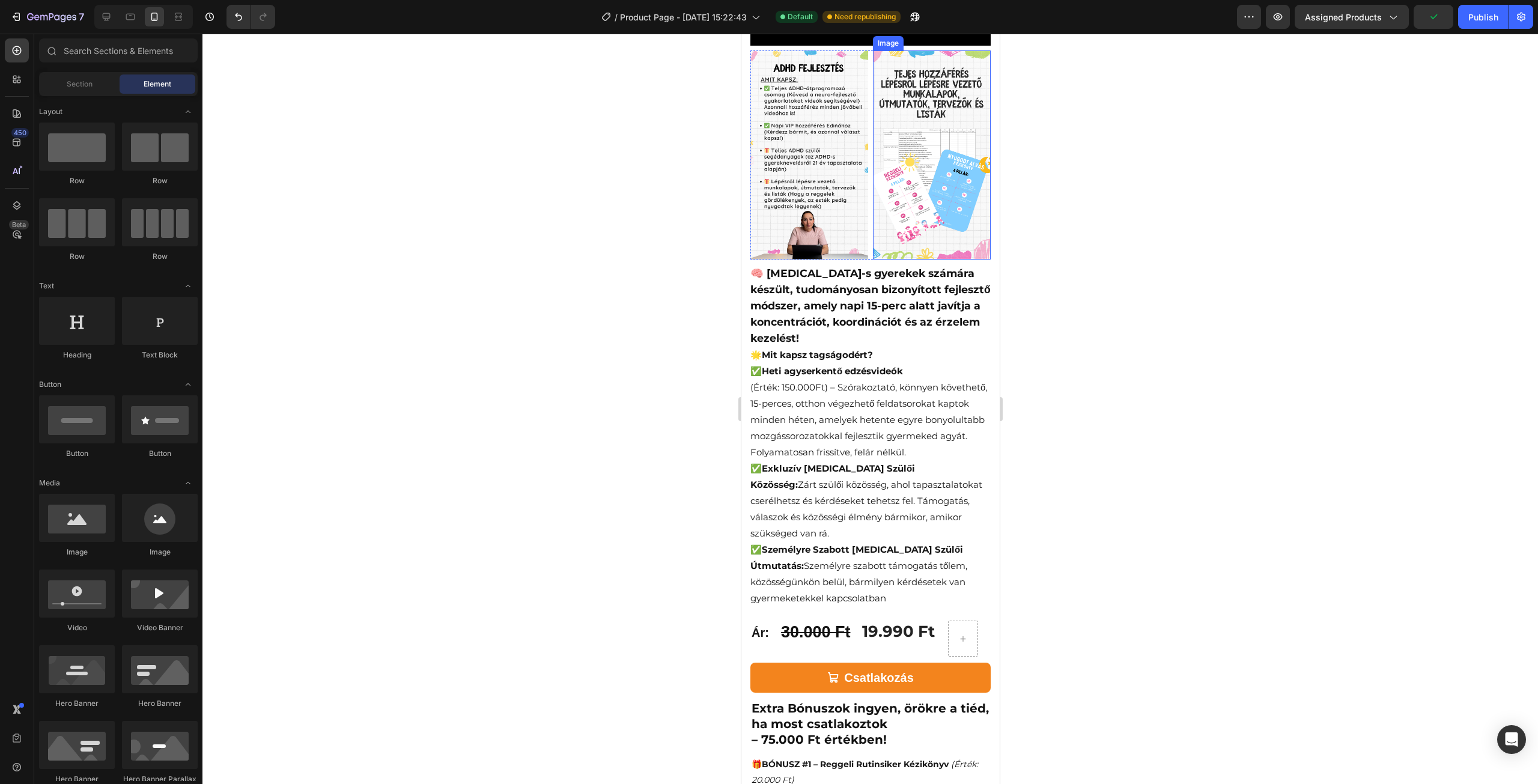
scroll to position [241, 0]
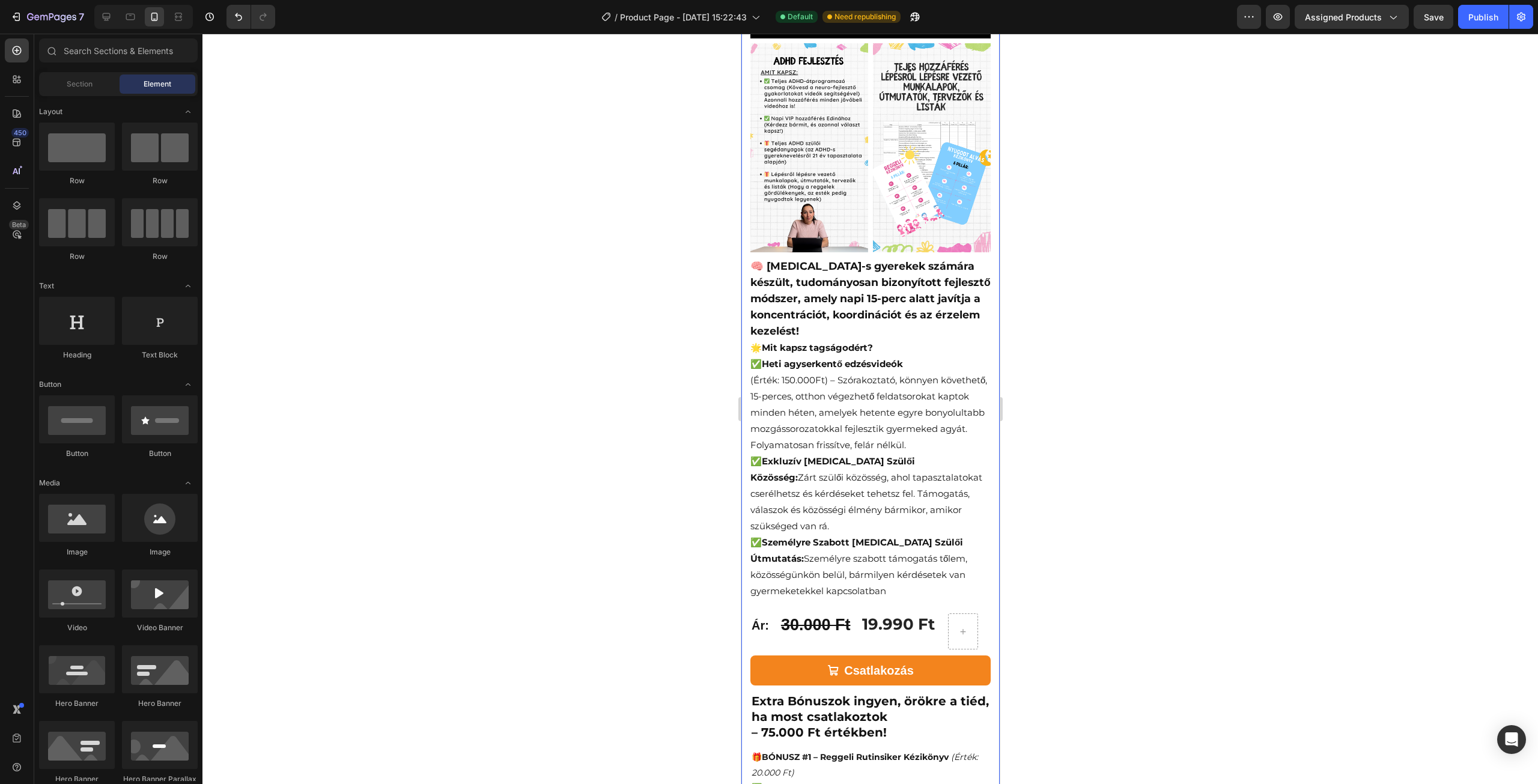
click at [634, 237] on div at bounding box center [870, 409] width 1335 height 751
click at [1480, 15] on div "Publish" at bounding box center [1483, 17] width 30 height 13
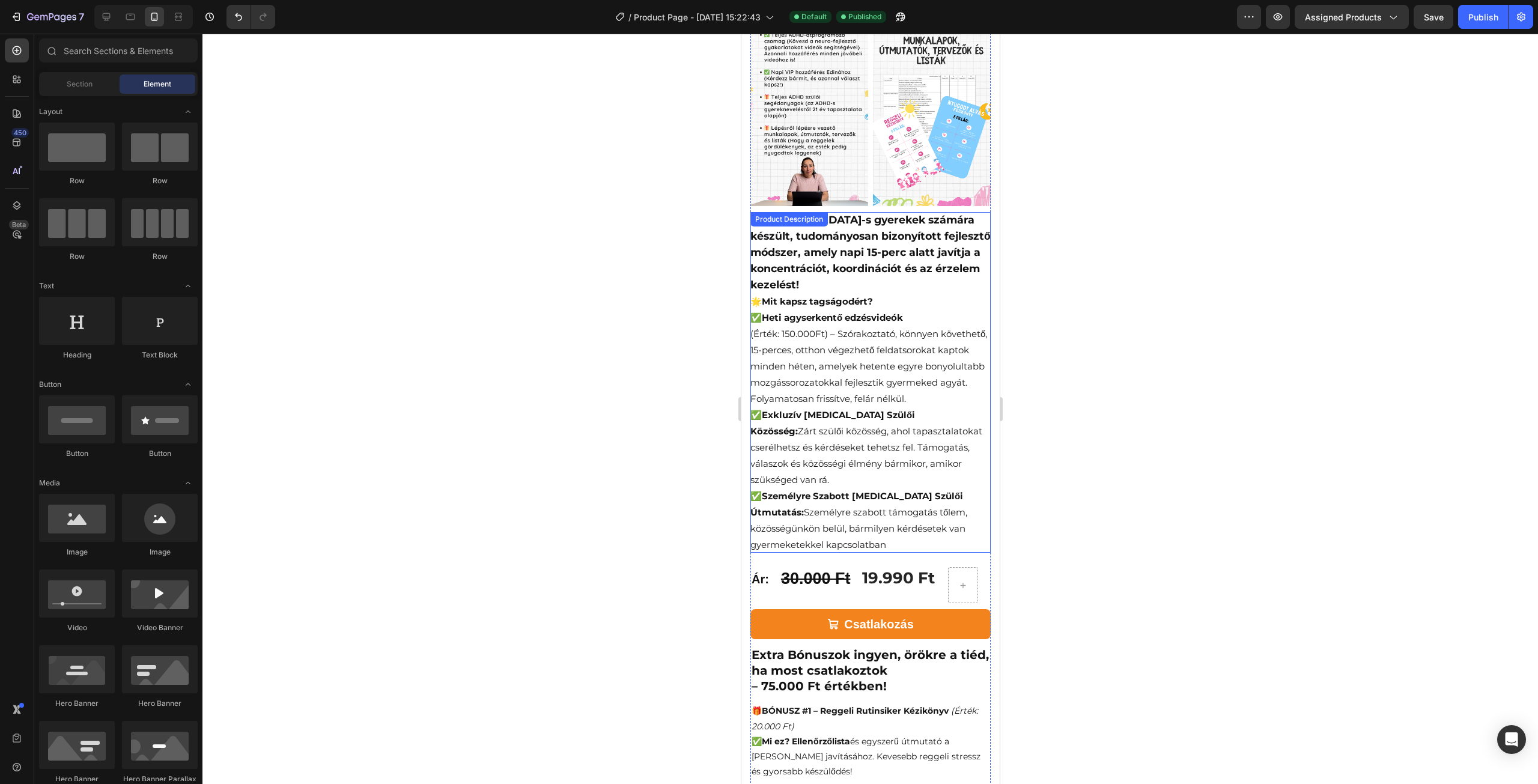
scroll to position [0, 0]
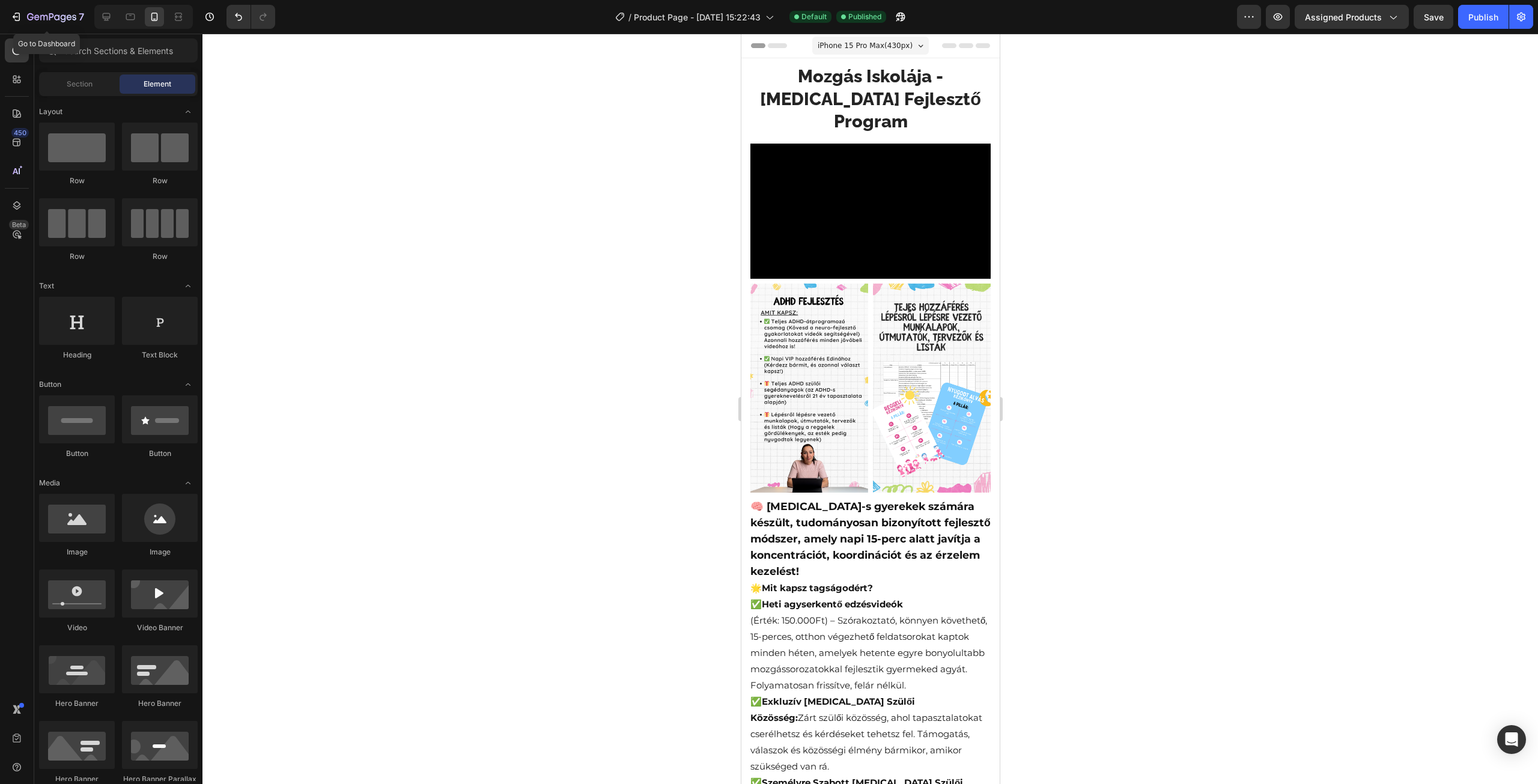
drag, startPoint x: 17, startPoint y: 19, endPoint x: 317, endPoint y: 176, distance: 338.6
click at [317, 176] on div at bounding box center [870, 409] width 1335 height 751
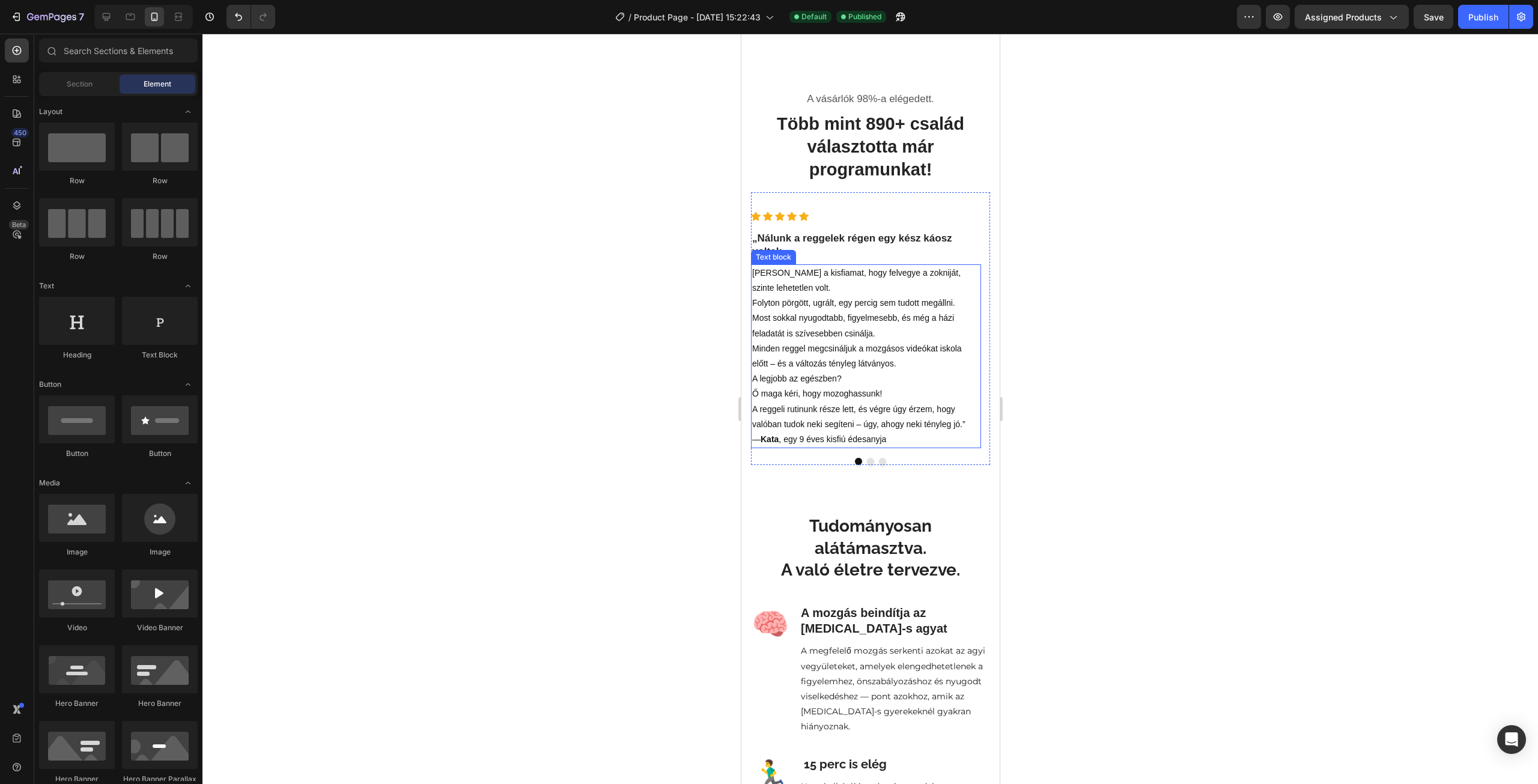
scroll to position [1622, 0]
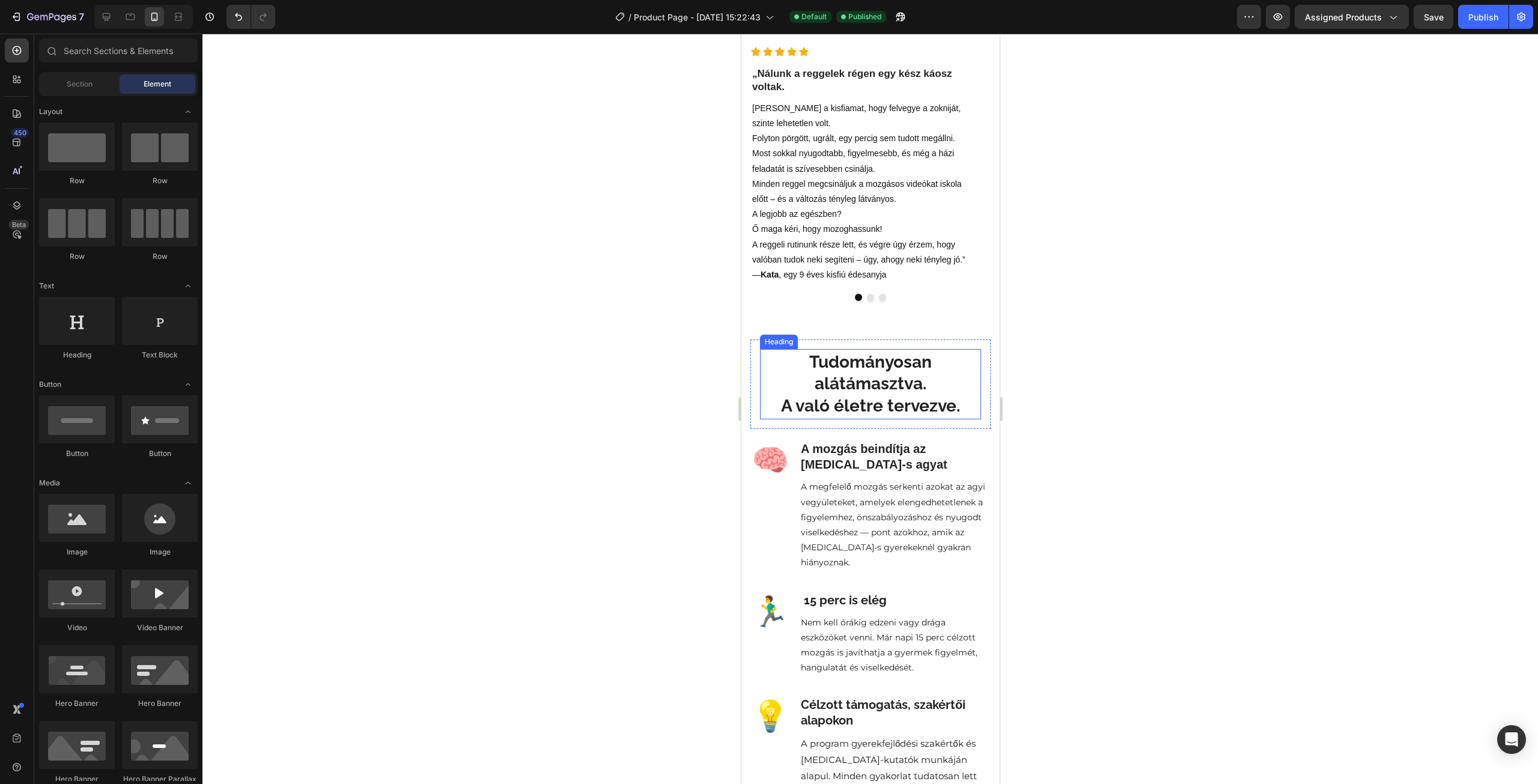
click at [790, 389] on h2 "Tudományosan alátámasztva. A való életre tervezve." at bounding box center [870, 384] width 219 height 68
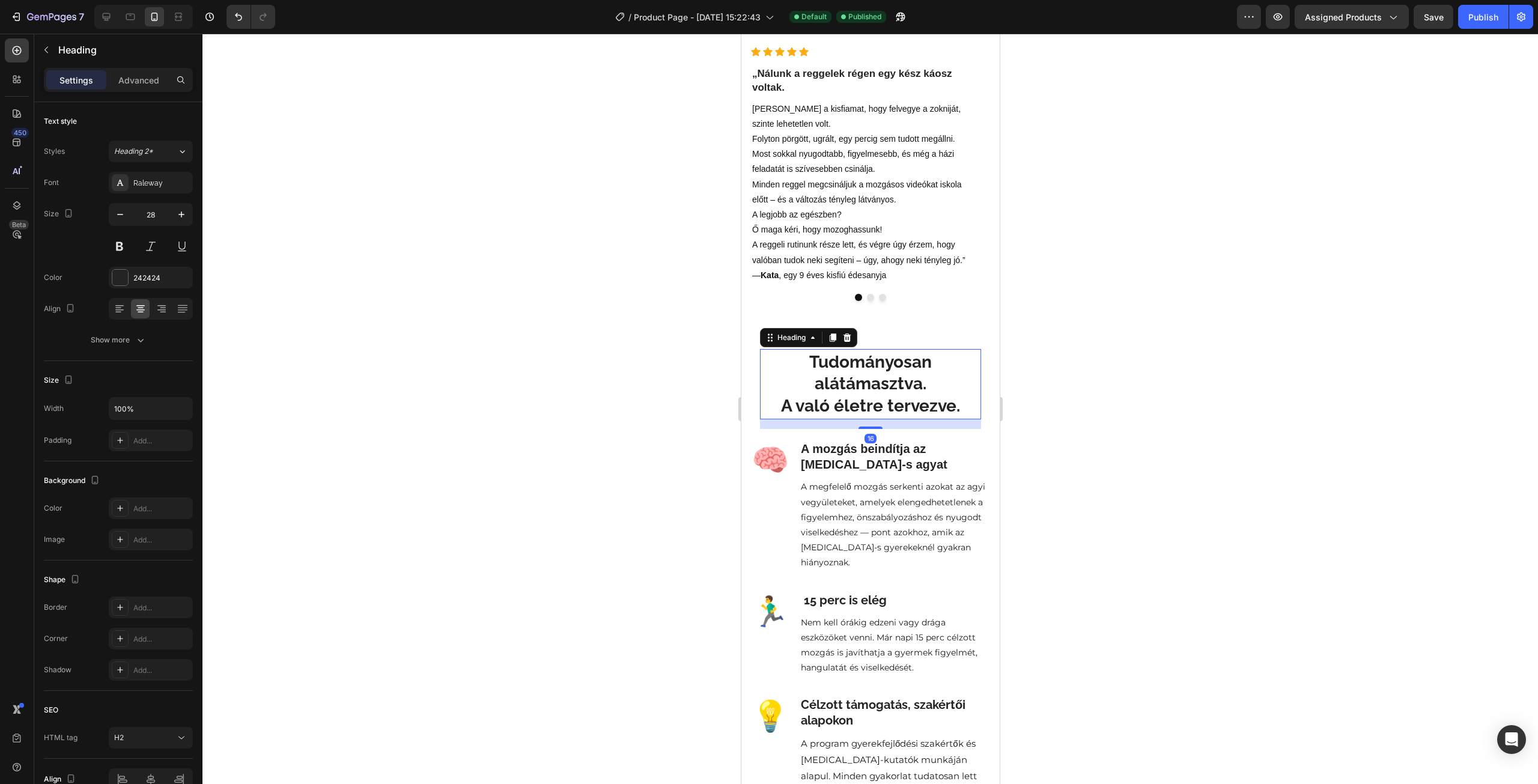
click at [123, 64] on div "Heading" at bounding box center [112, 49] width 156 height 31
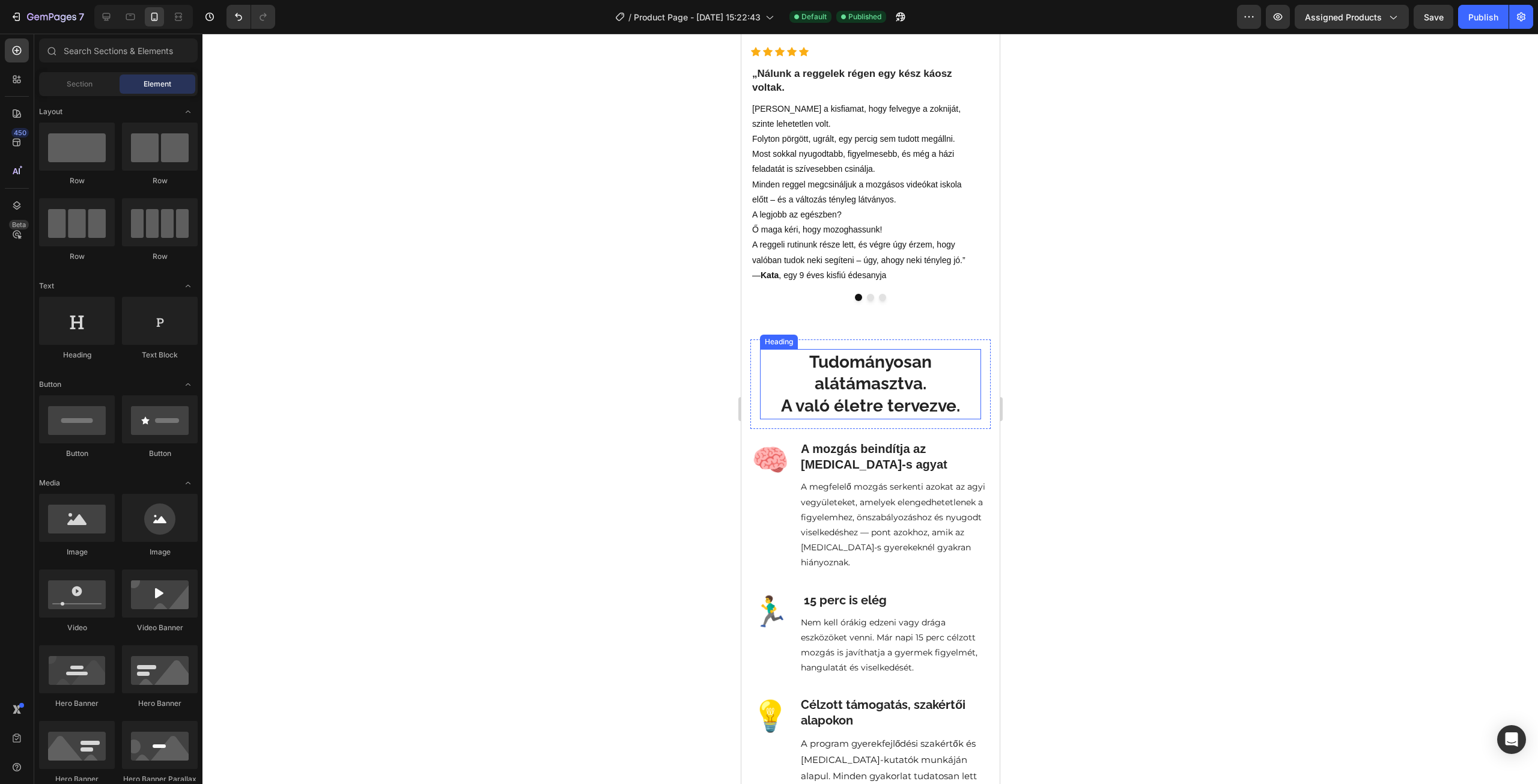
click at [793, 385] on h2 "Tudományosan alátámasztva. A való életre tervezve." at bounding box center [870, 384] width 219 height 68
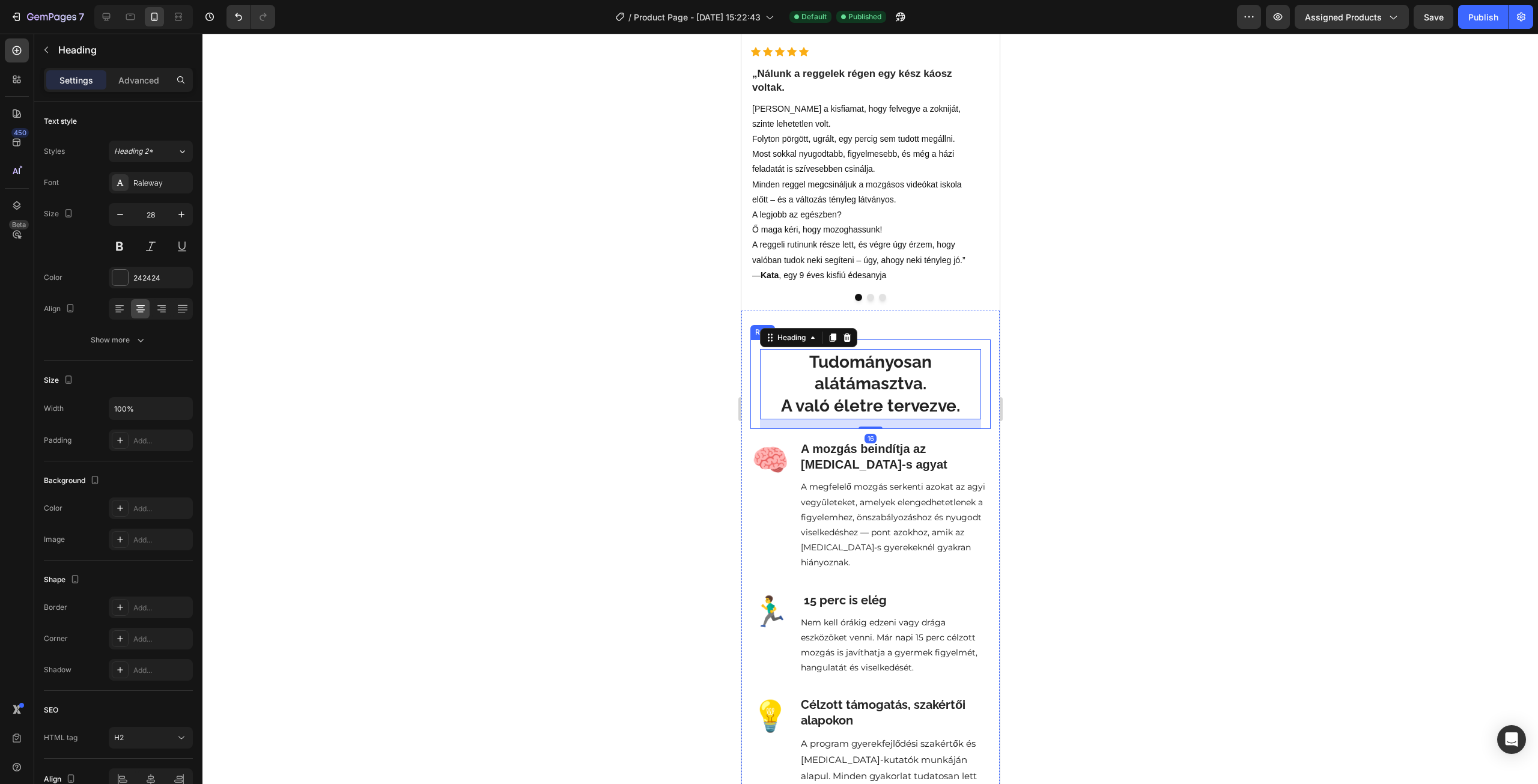
click at [754, 375] on div "Tudományosan alátámasztva. A való életre tervezve. Heading 16" at bounding box center [870, 384] width 241 height 90
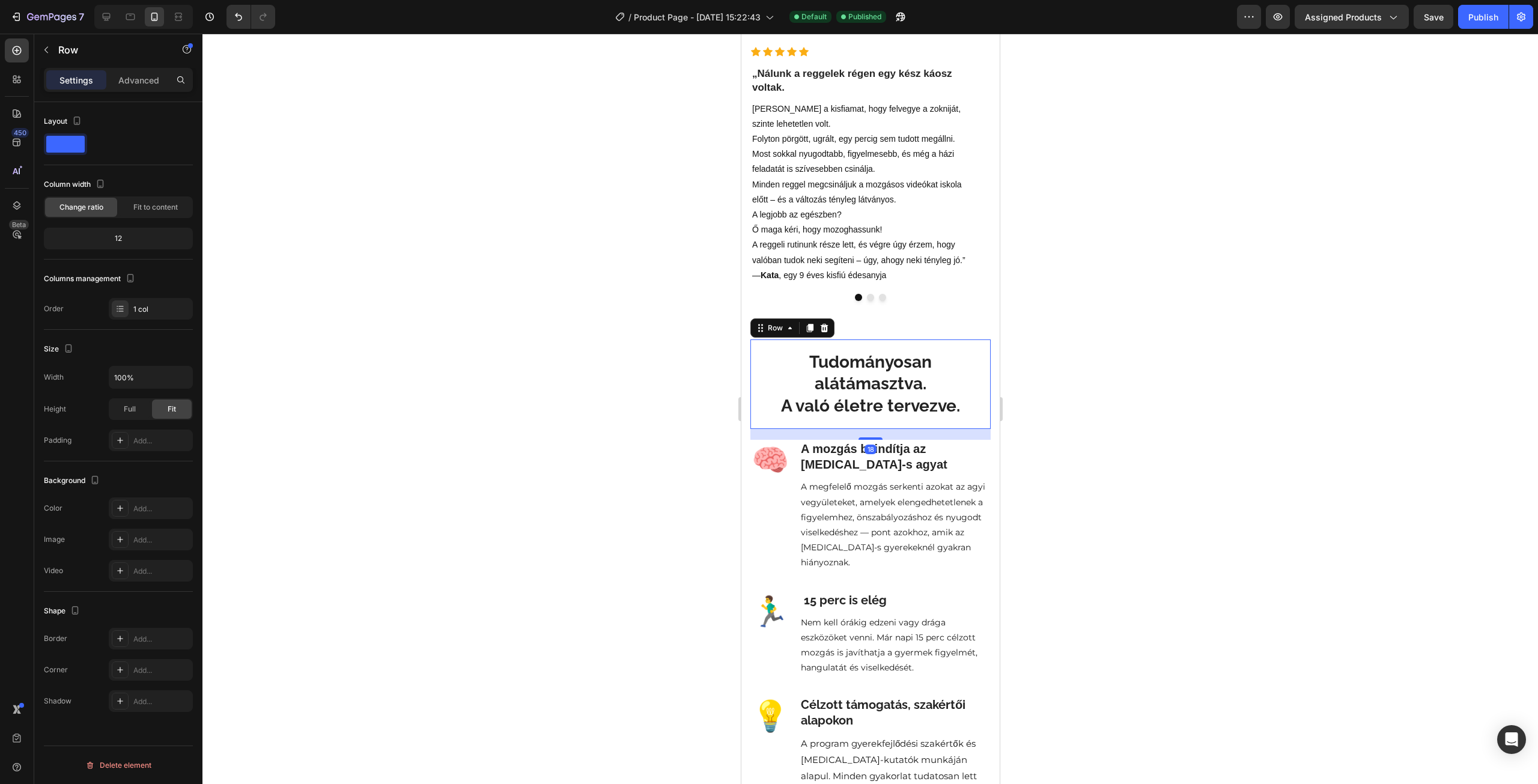
click at [148, 92] on div "Settings Advanced" at bounding box center [118, 84] width 168 height 34
click at [144, 87] on div "Advanced" at bounding box center [139, 79] width 60 height 19
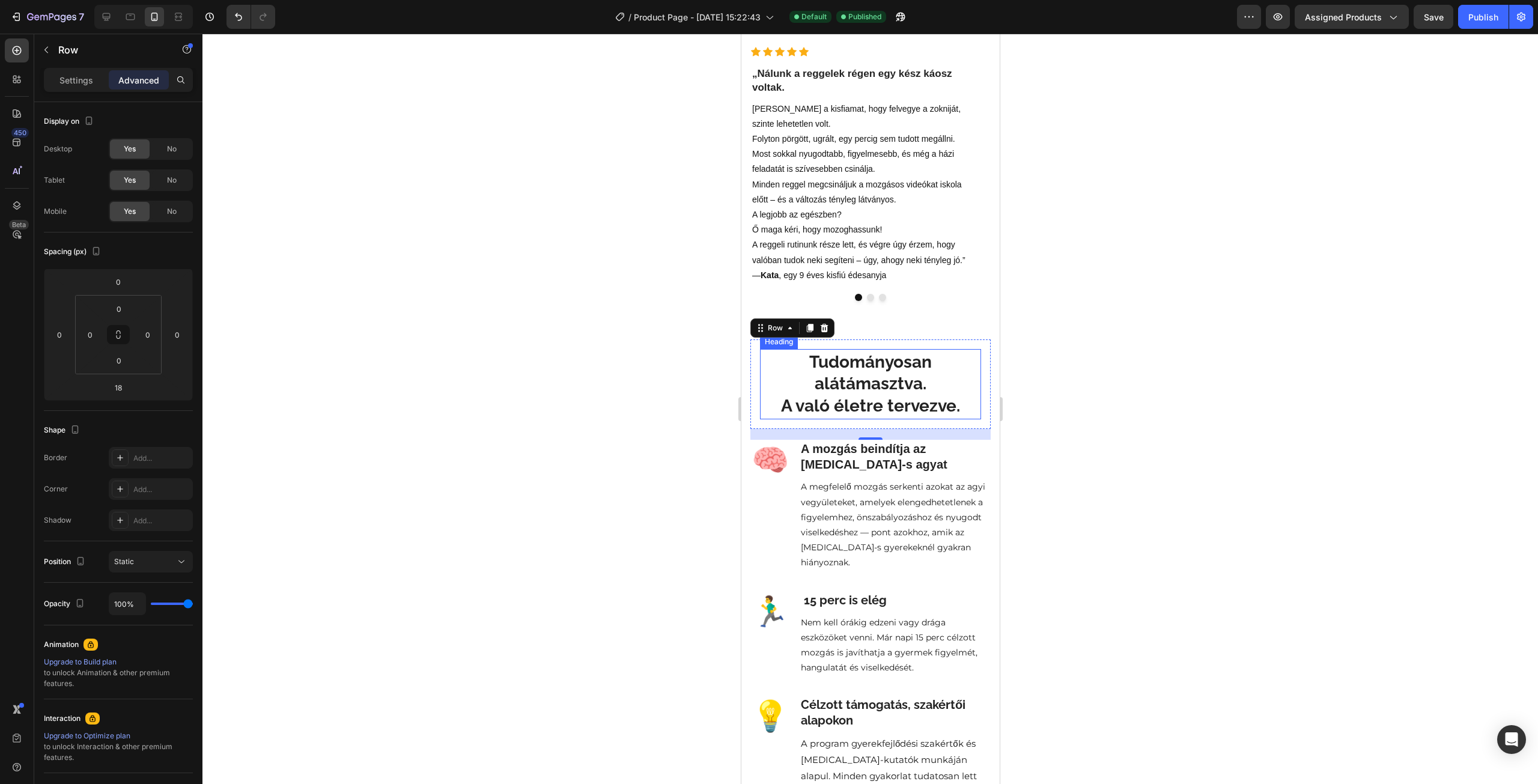
click at [793, 384] on h2 "Tudományosan alátámasztva. A való életre tervezve." at bounding box center [870, 384] width 219 height 68
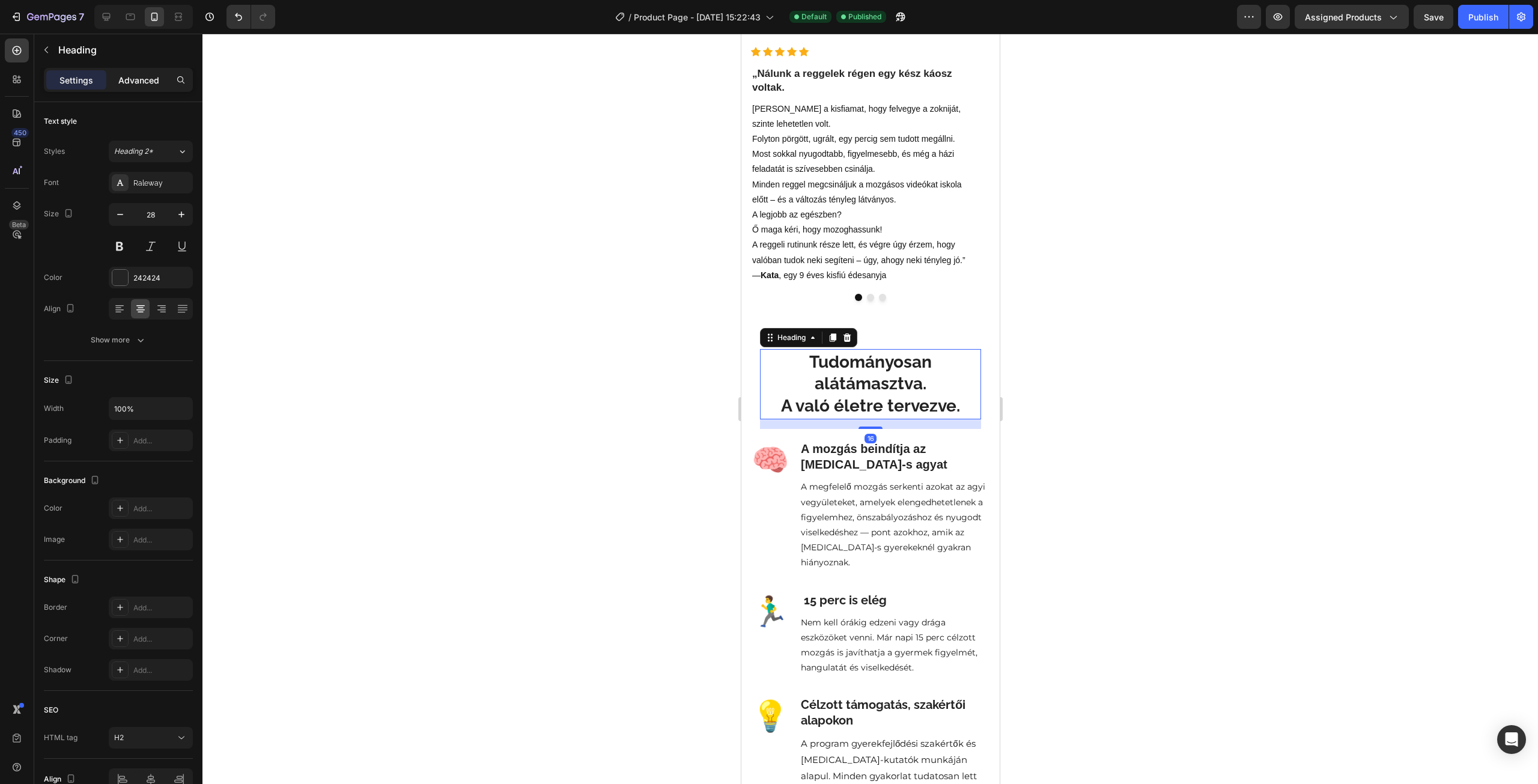
click at [163, 88] on div "Advanced" at bounding box center [139, 79] width 60 height 19
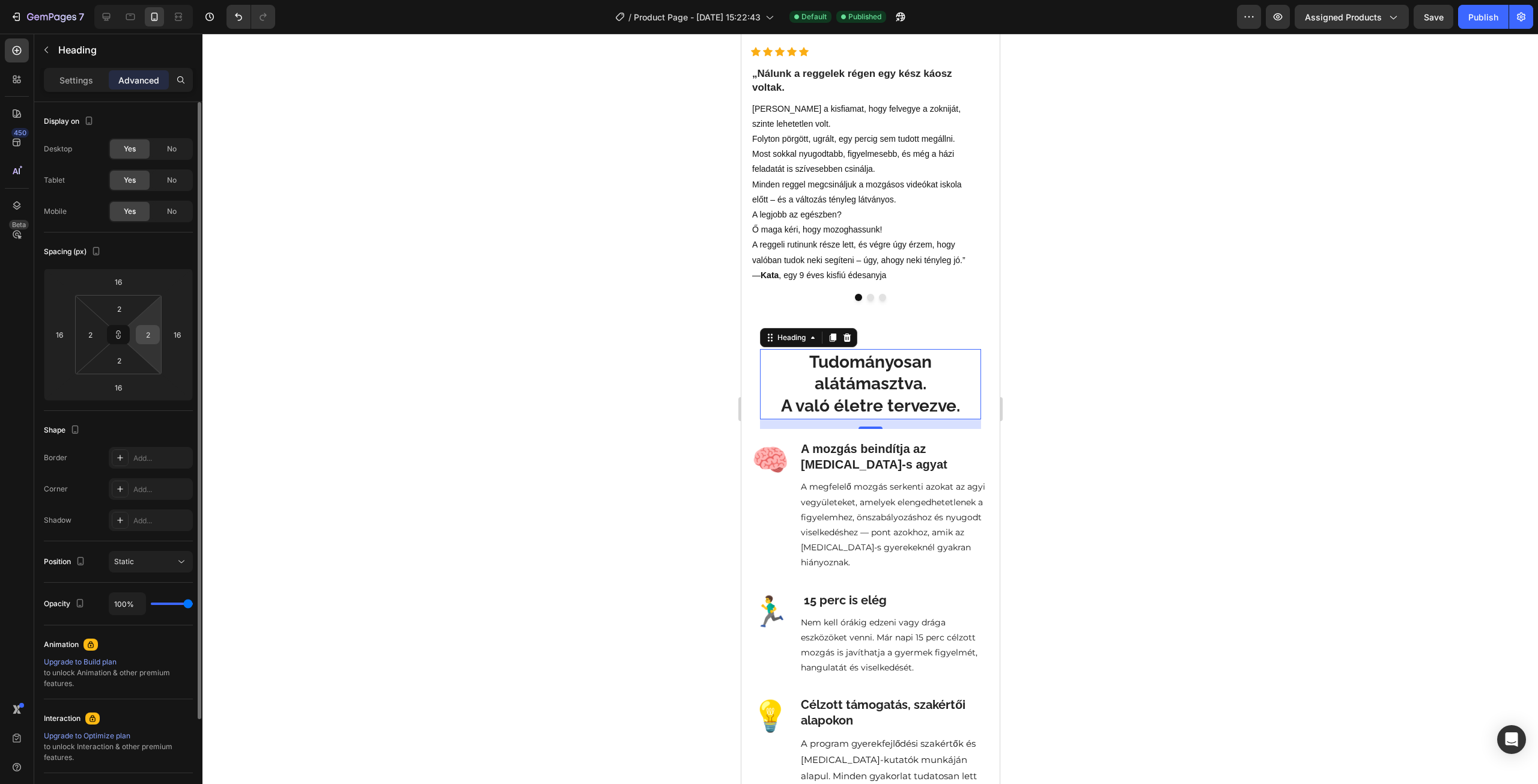
click at [154, 335] on input "2" at bounding box center [148, 335] width 18 height 18
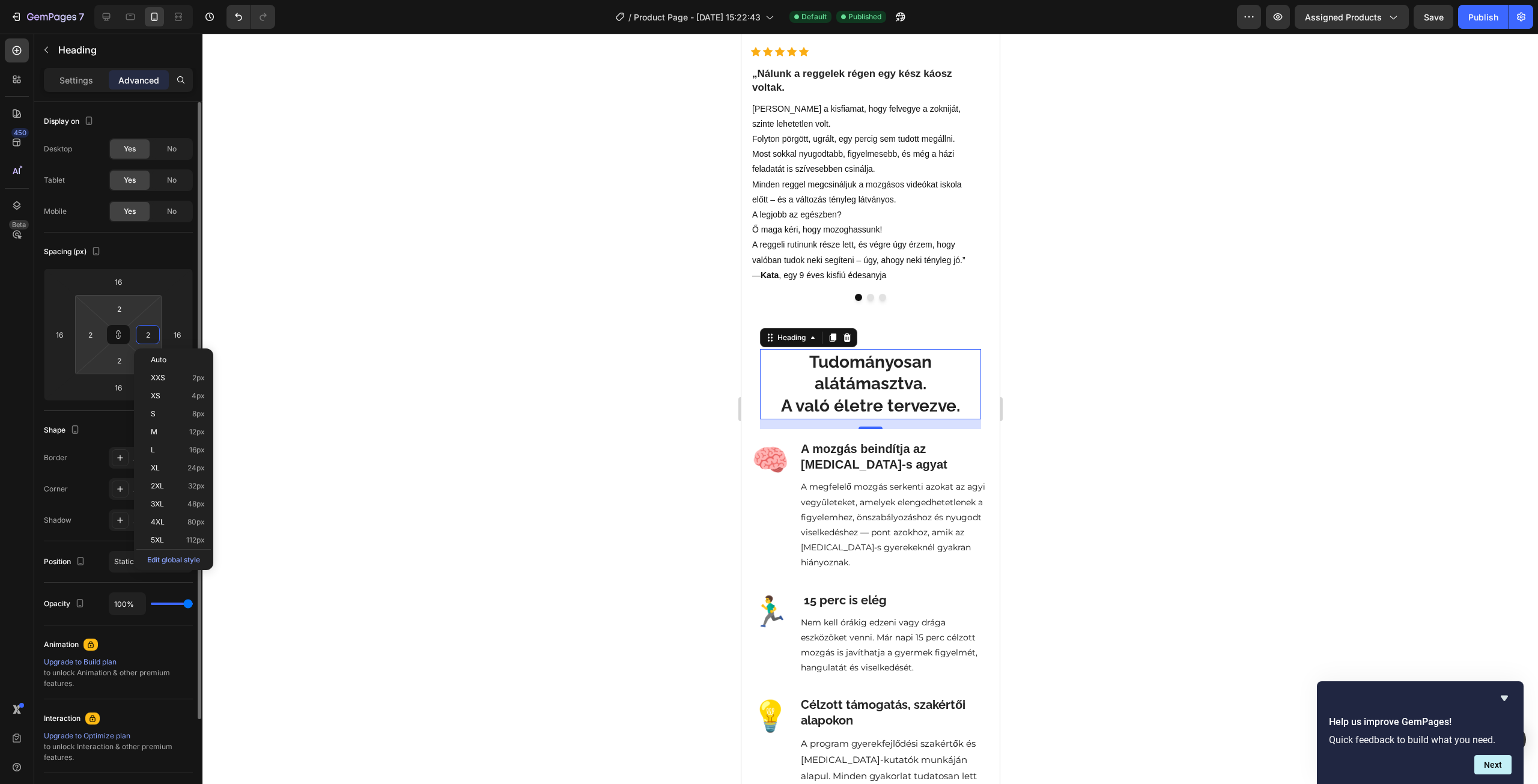
type input "0"
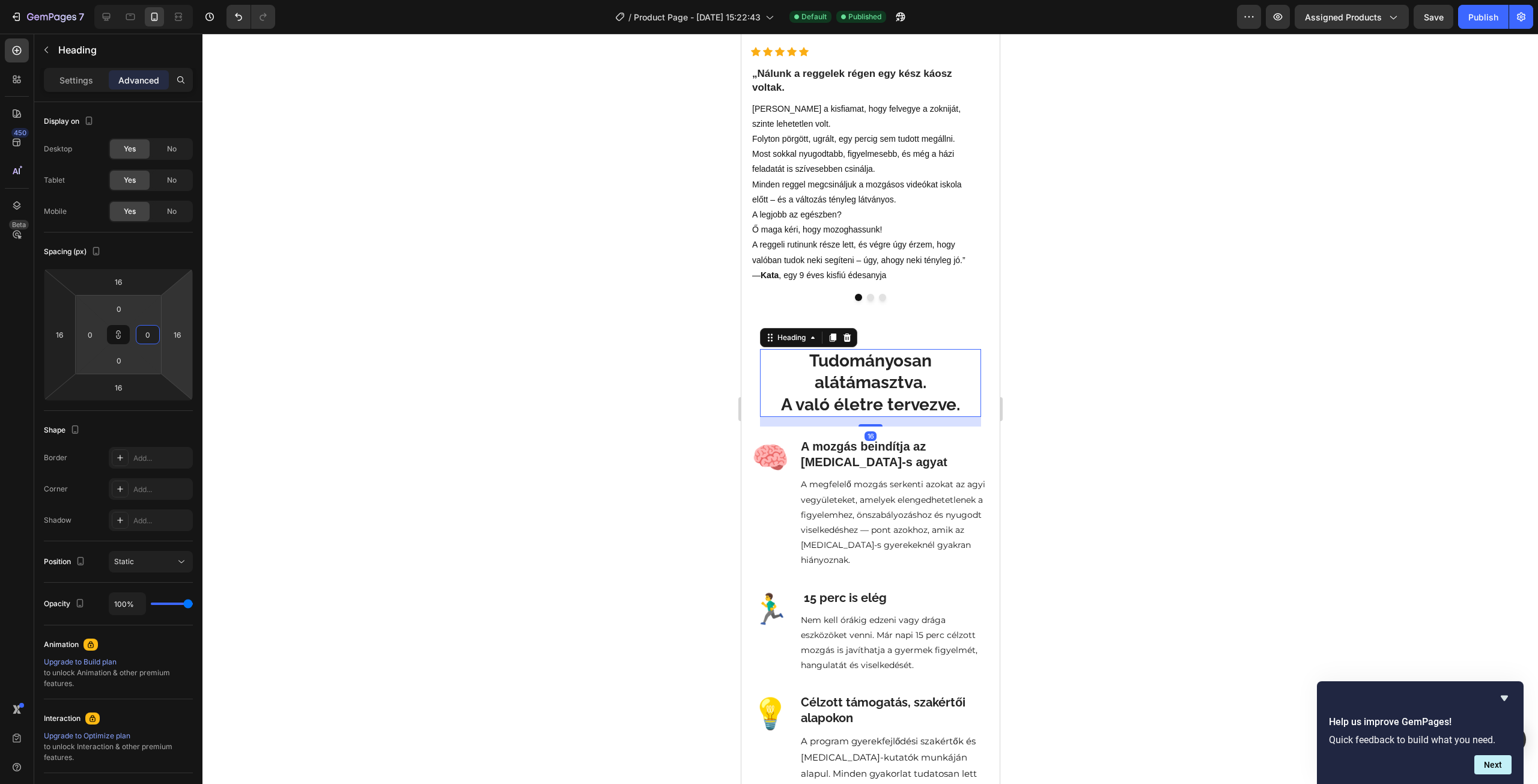
click at [314, 304] on div at bounding box center [870, 409] width 1335 height 751
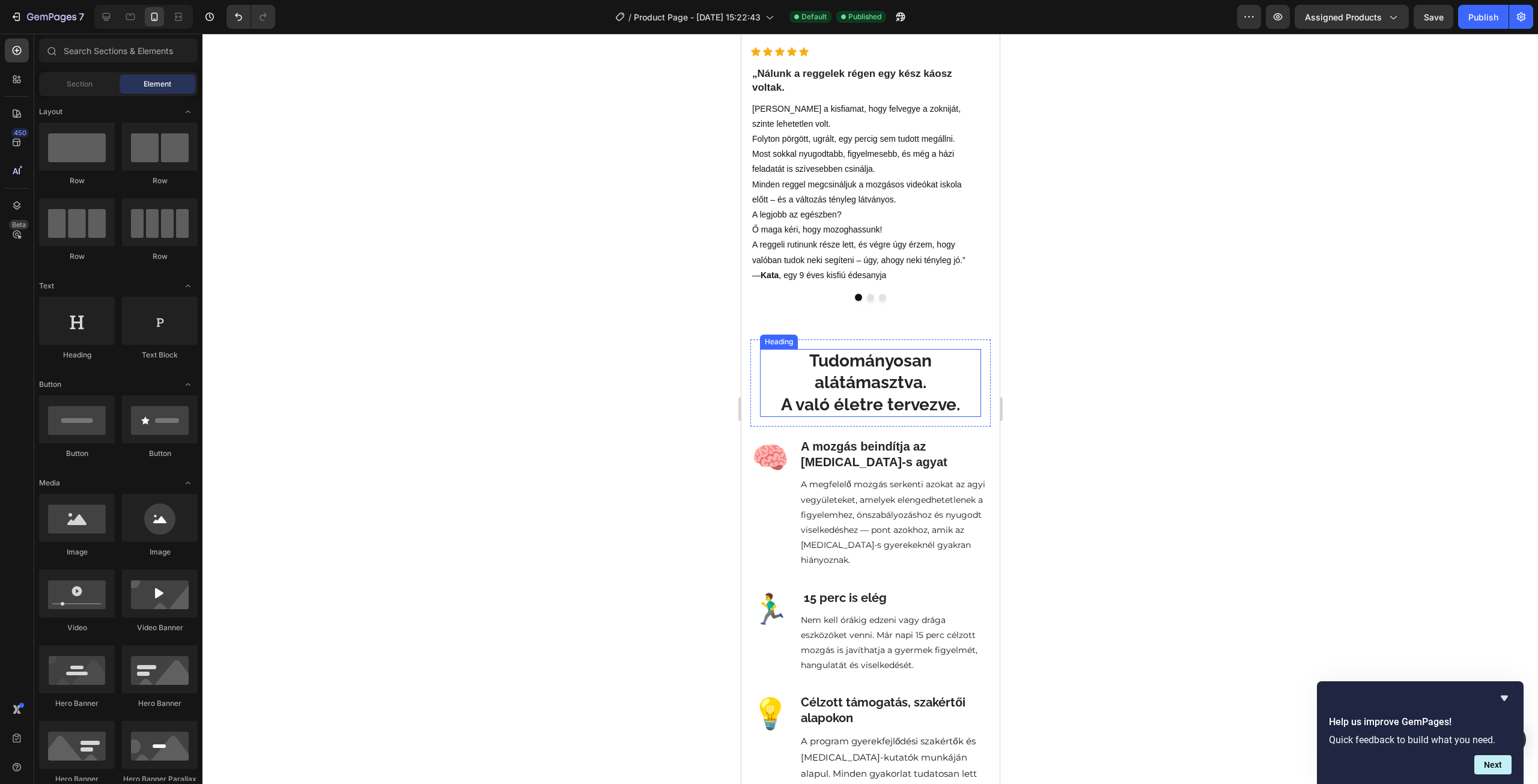
click at [793, 380] on h2 "Tudományosan alátámasztva. A való életre tervezve." at bounding box center [870, 382] width 221 height 68
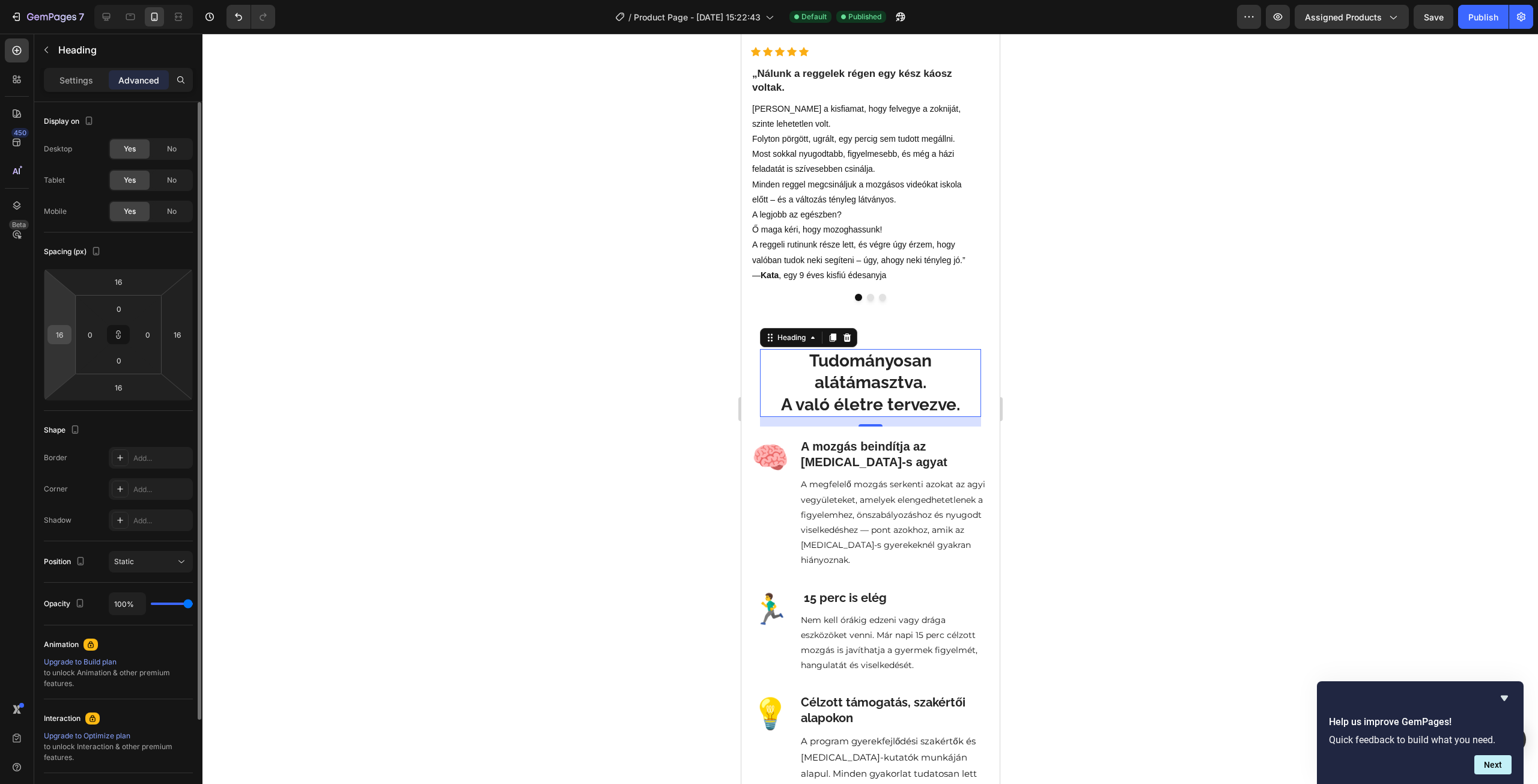
click at [53, 337] on input "16" at bounding box center [59, 335] width 18 height 18
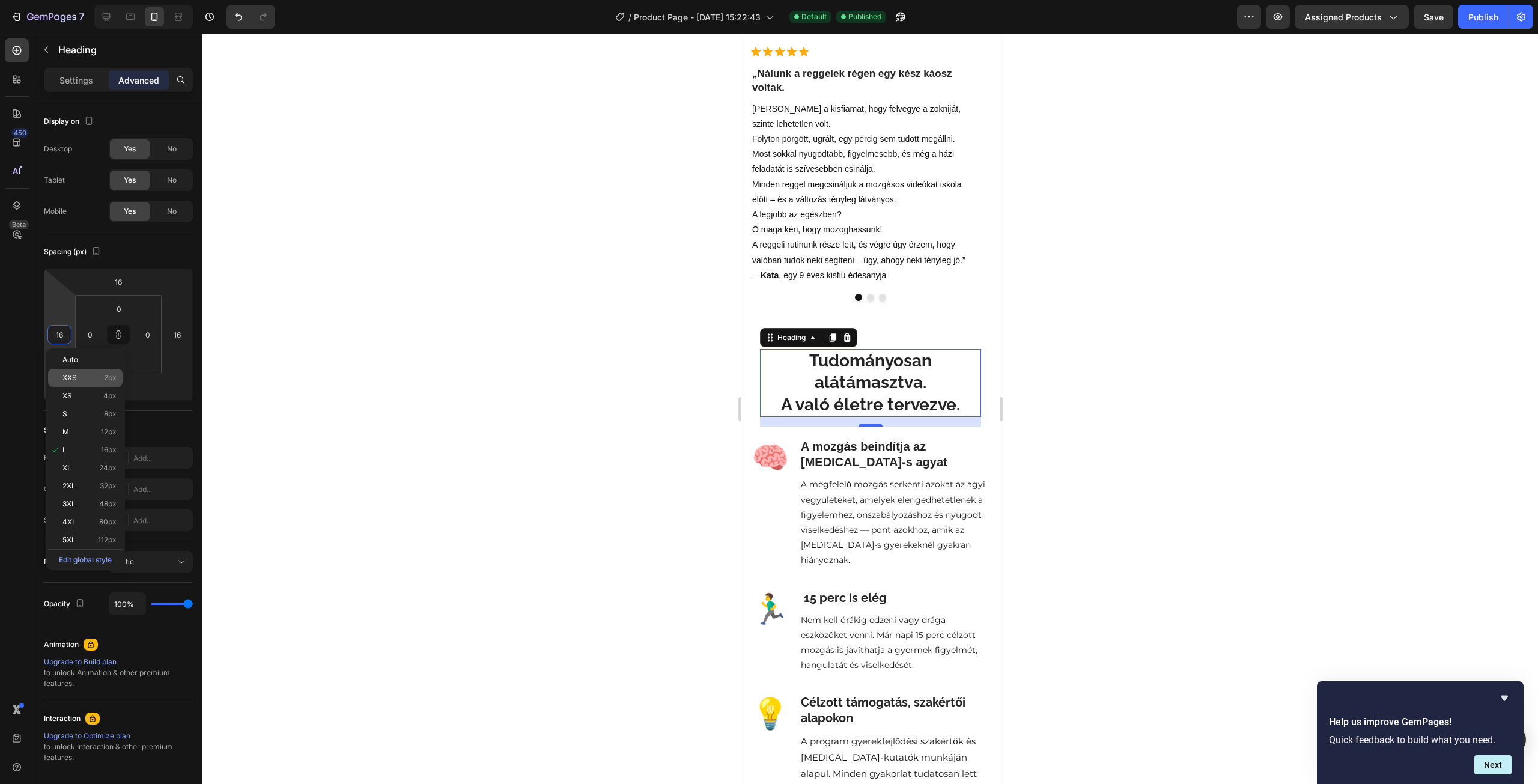
click at [65, 380] on span "XXS" at bounding box center [69, 378] width 14 height 8
type input "2"
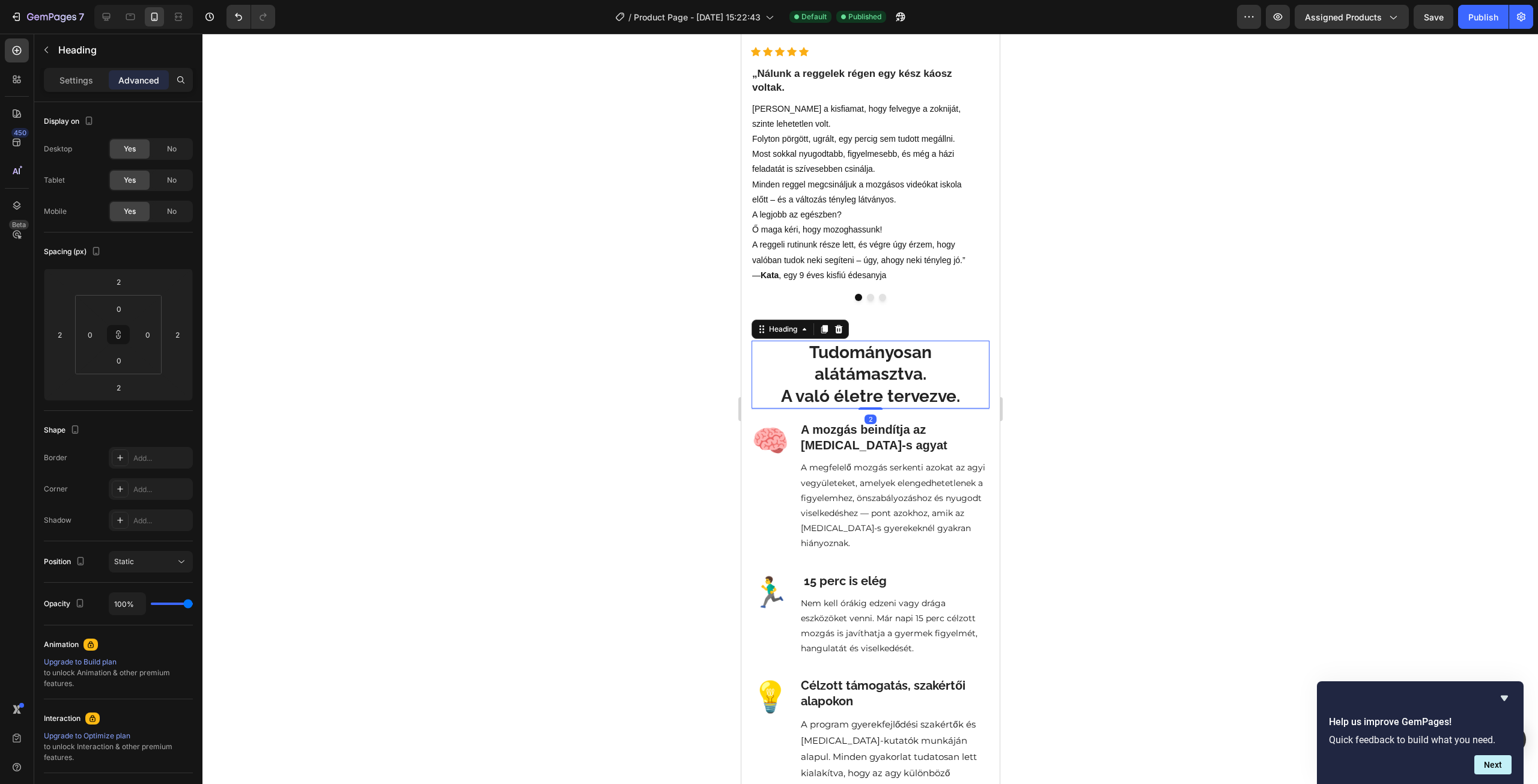
click at [355, 304] on div at bounding box center [870, 409] width 1335 height 751
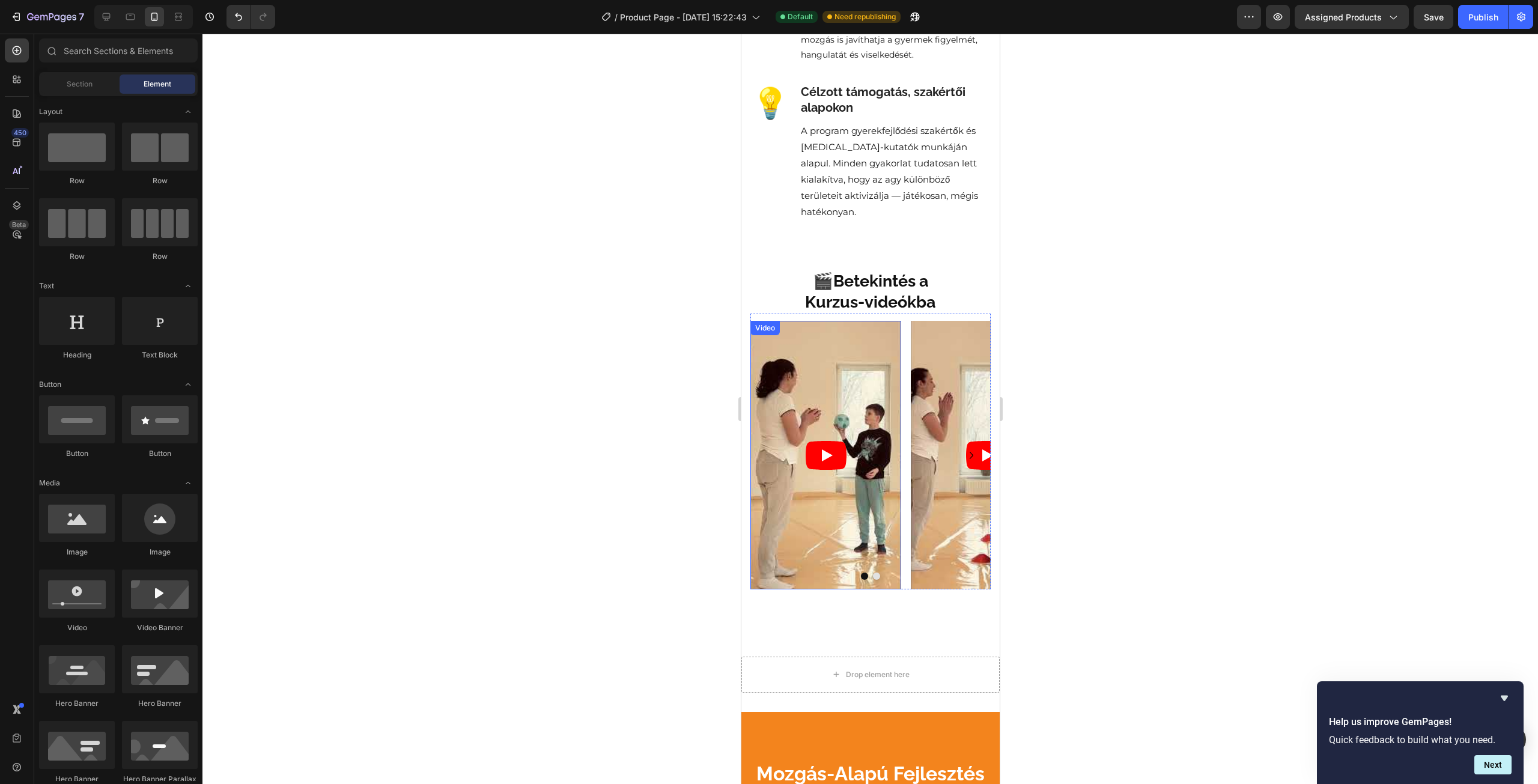
scroll to position [2283, 0]
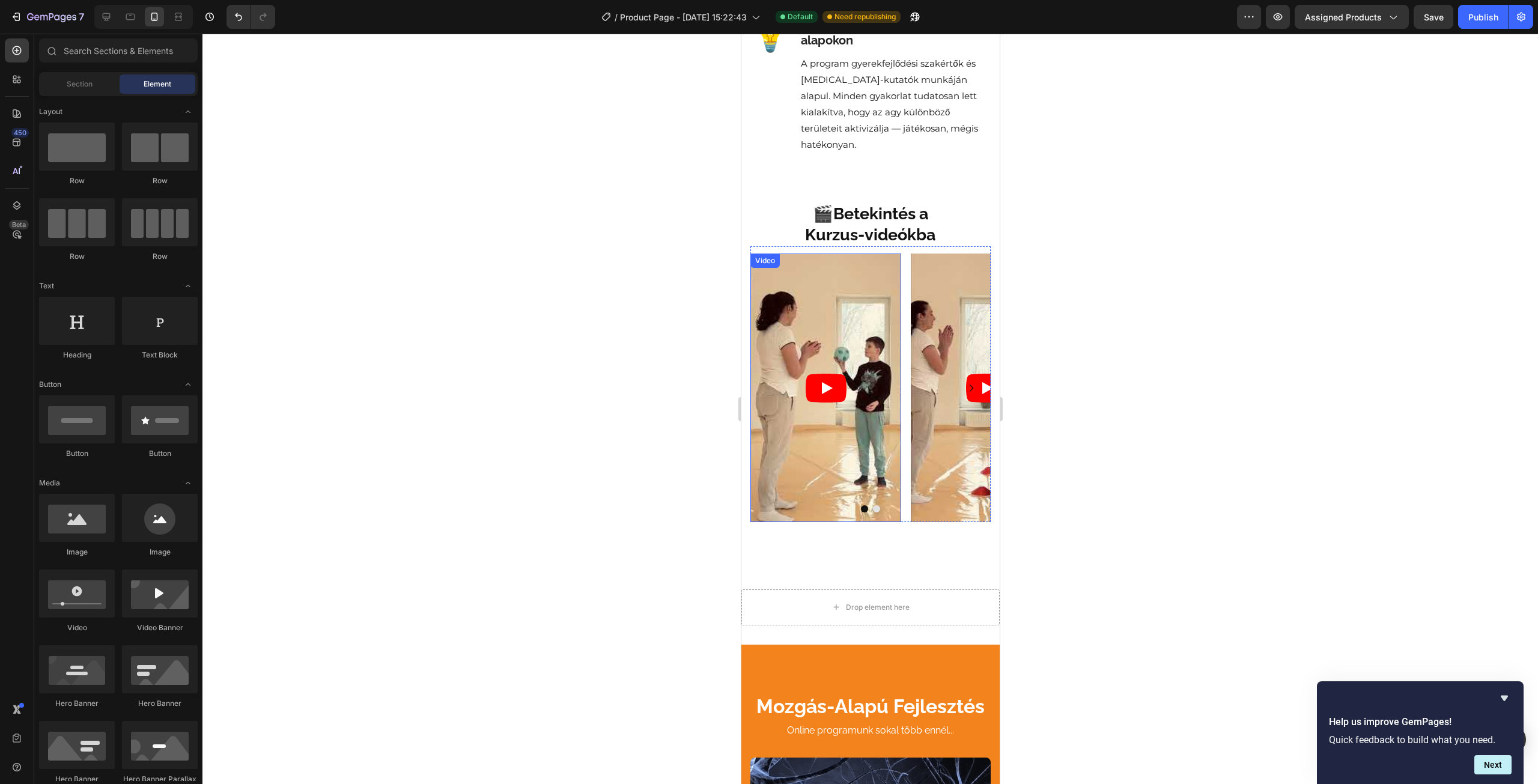
click at [859, 485] on article at bounding box center [825, 387] width 151 height 268
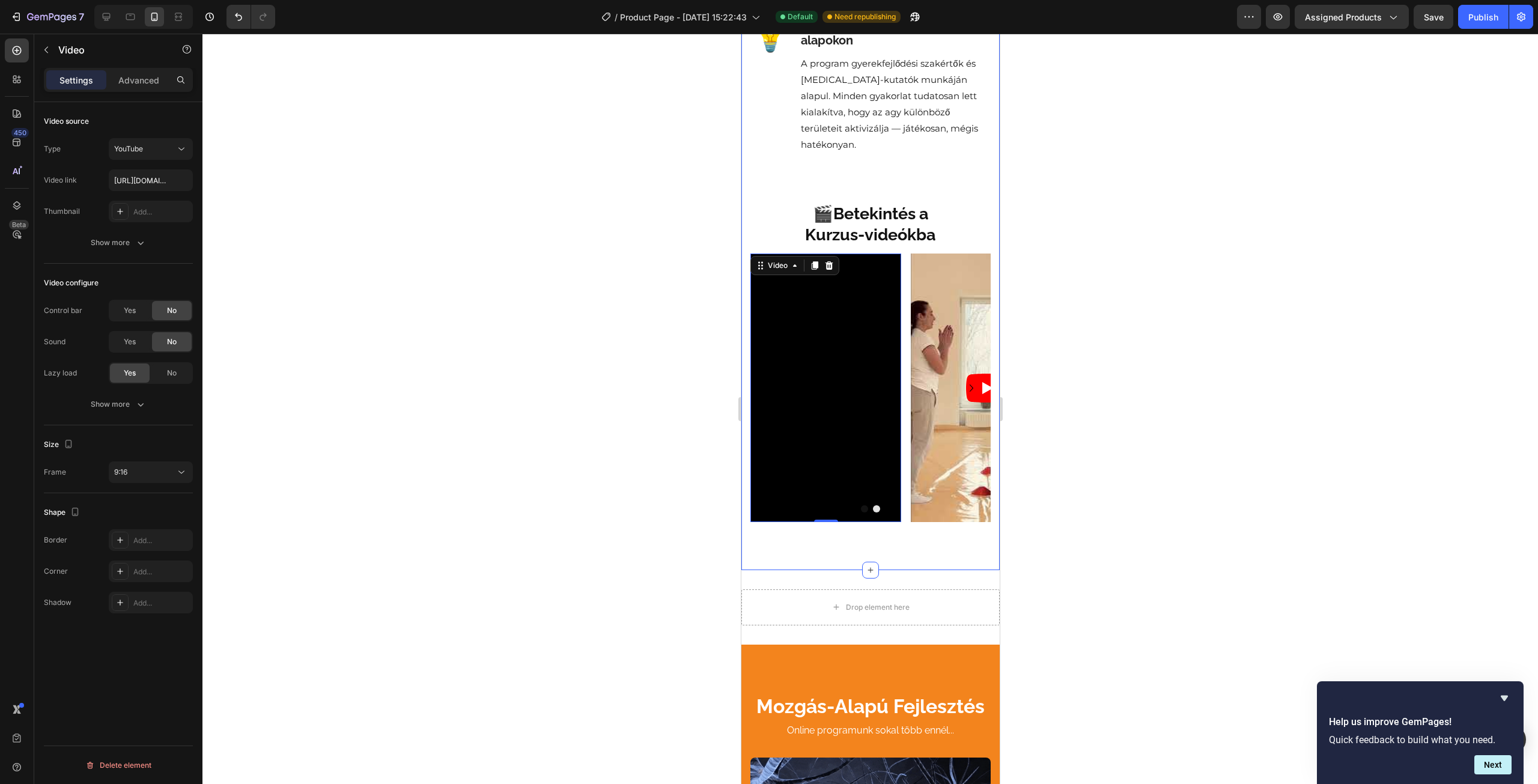
click at [865, 558] on div "Tudományosan alátámasztva. A való életre tervezve. Heading Row 🧠 Heading A mozg…" at bounding box center [870, 110] width 258 height 920
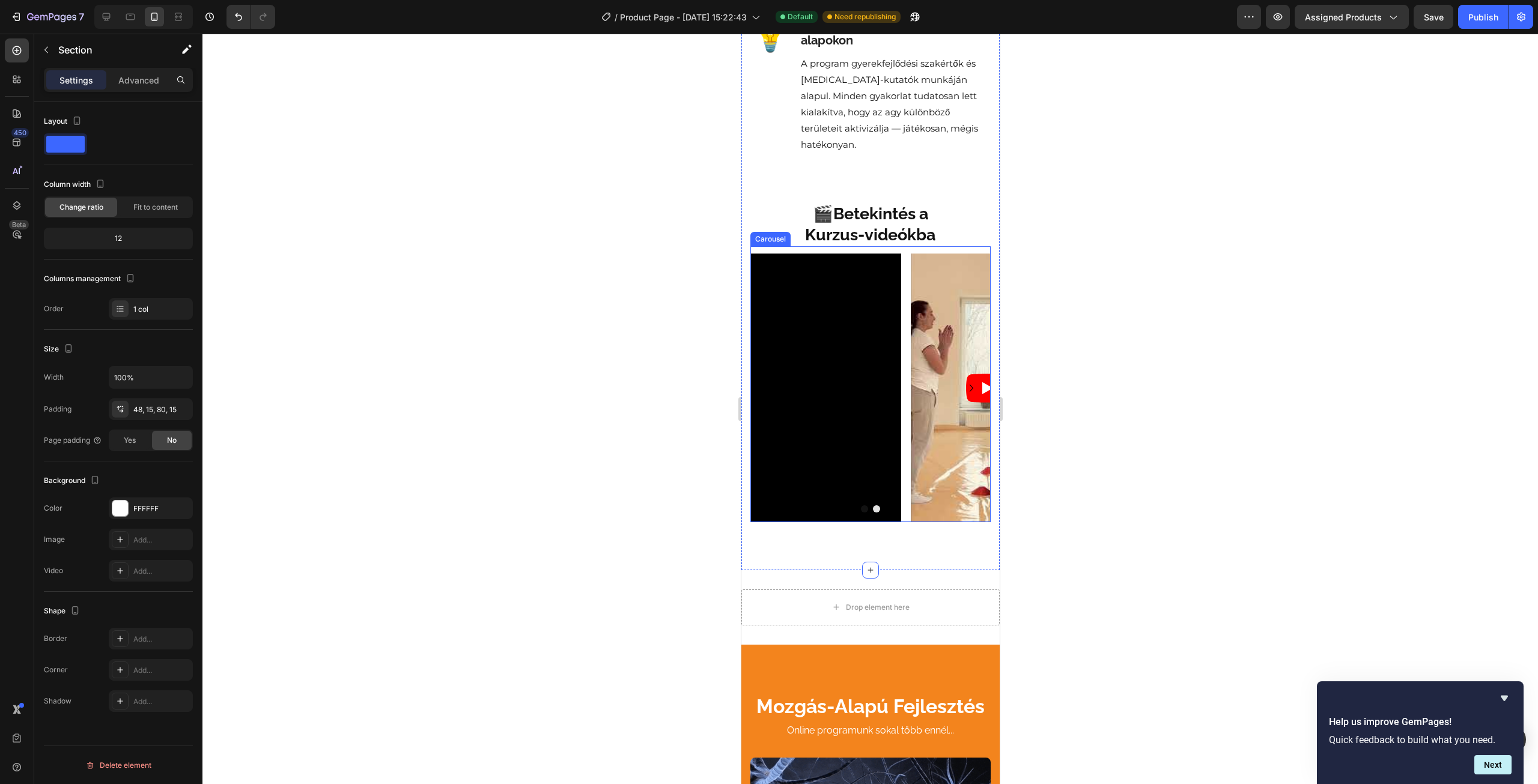
click at [809, 264] on div "Video Video Video [GEOGRAPHIC_DATA]" at bounding box center [870, 384] width 241 height 275
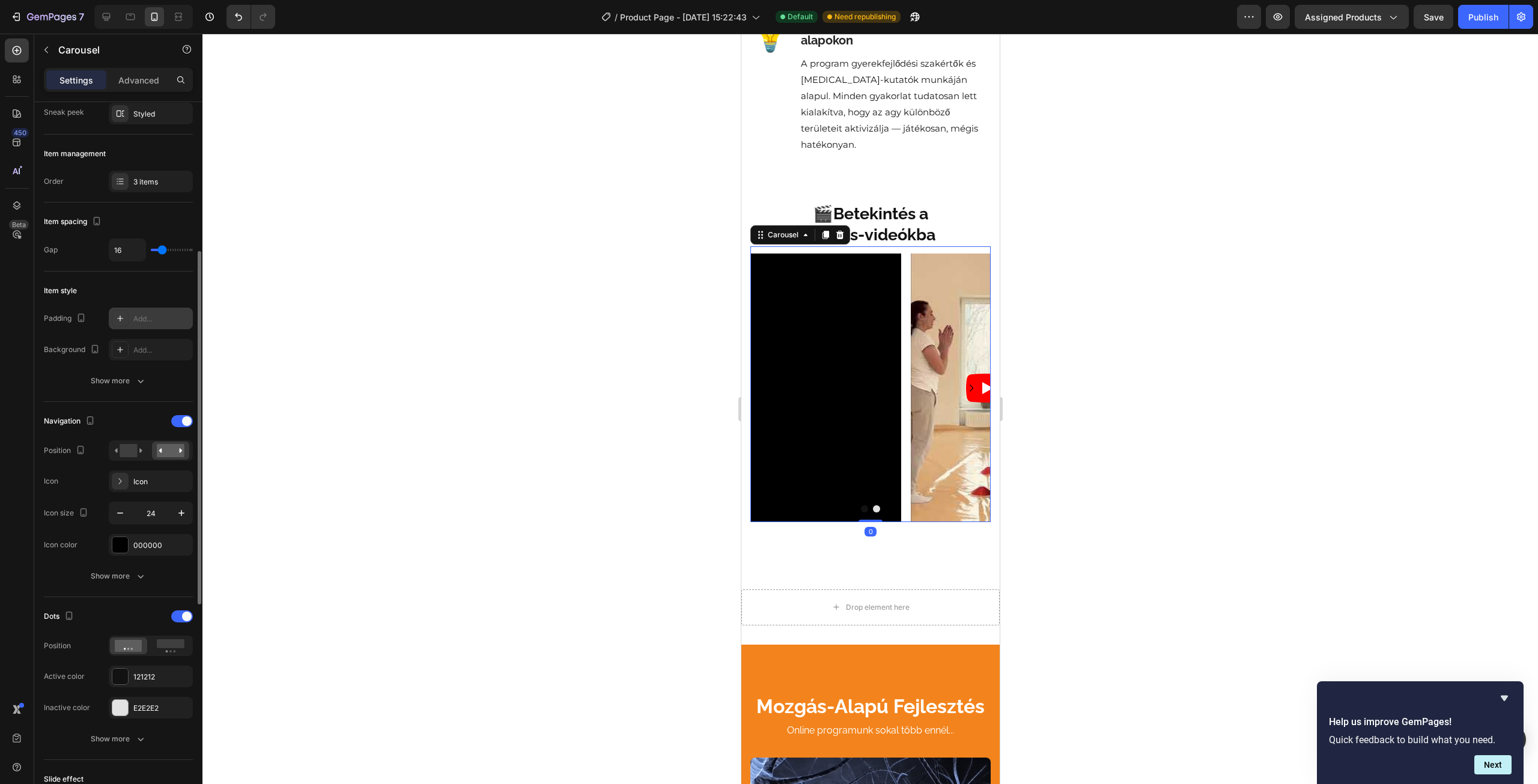
scroll to position [180, 0]
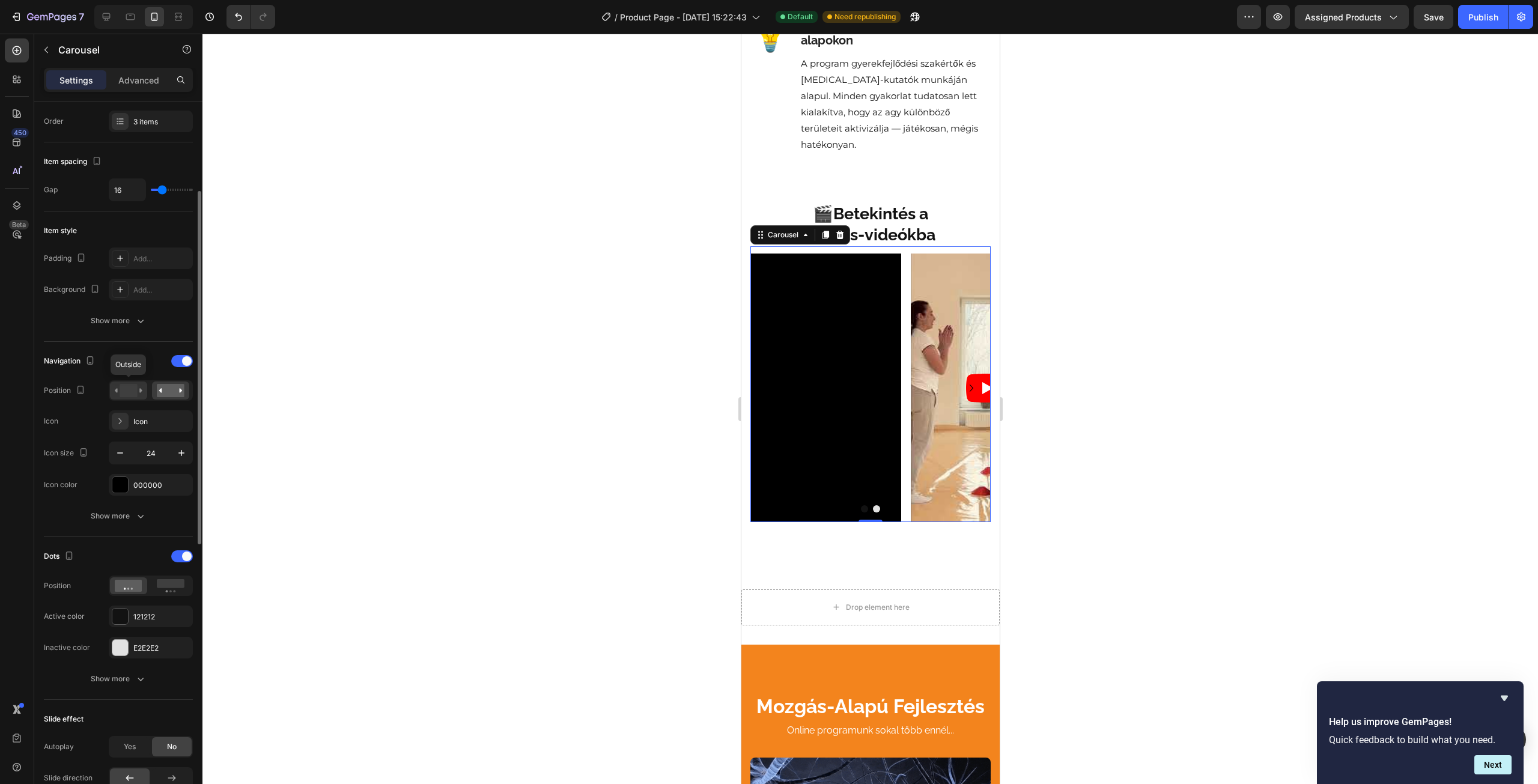
click at [132, 391] on rect at bounding box center [128, 390] width 18 height 13
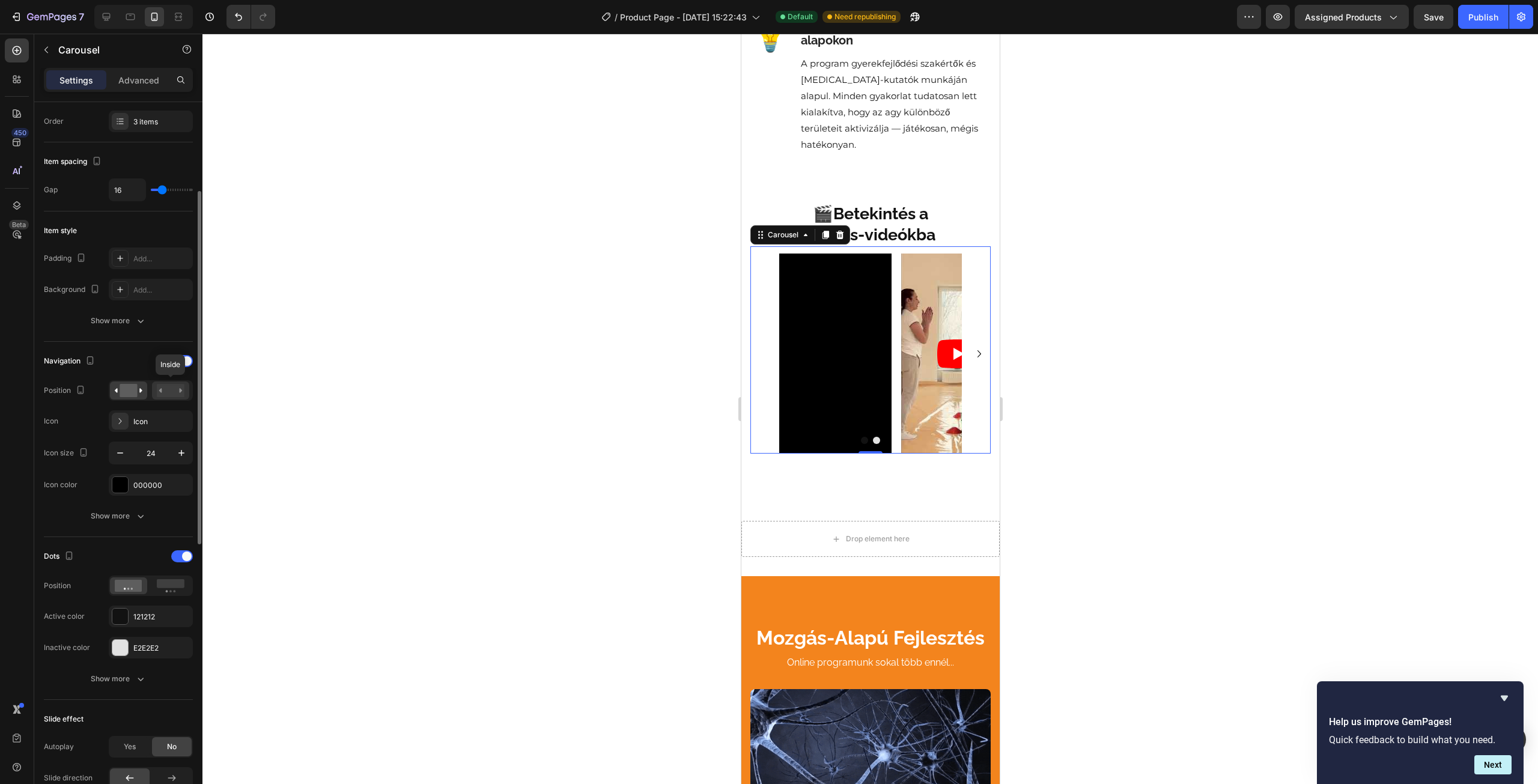
click at [183, 384] on rect at bounding box center [171, 390] width 27 height 13
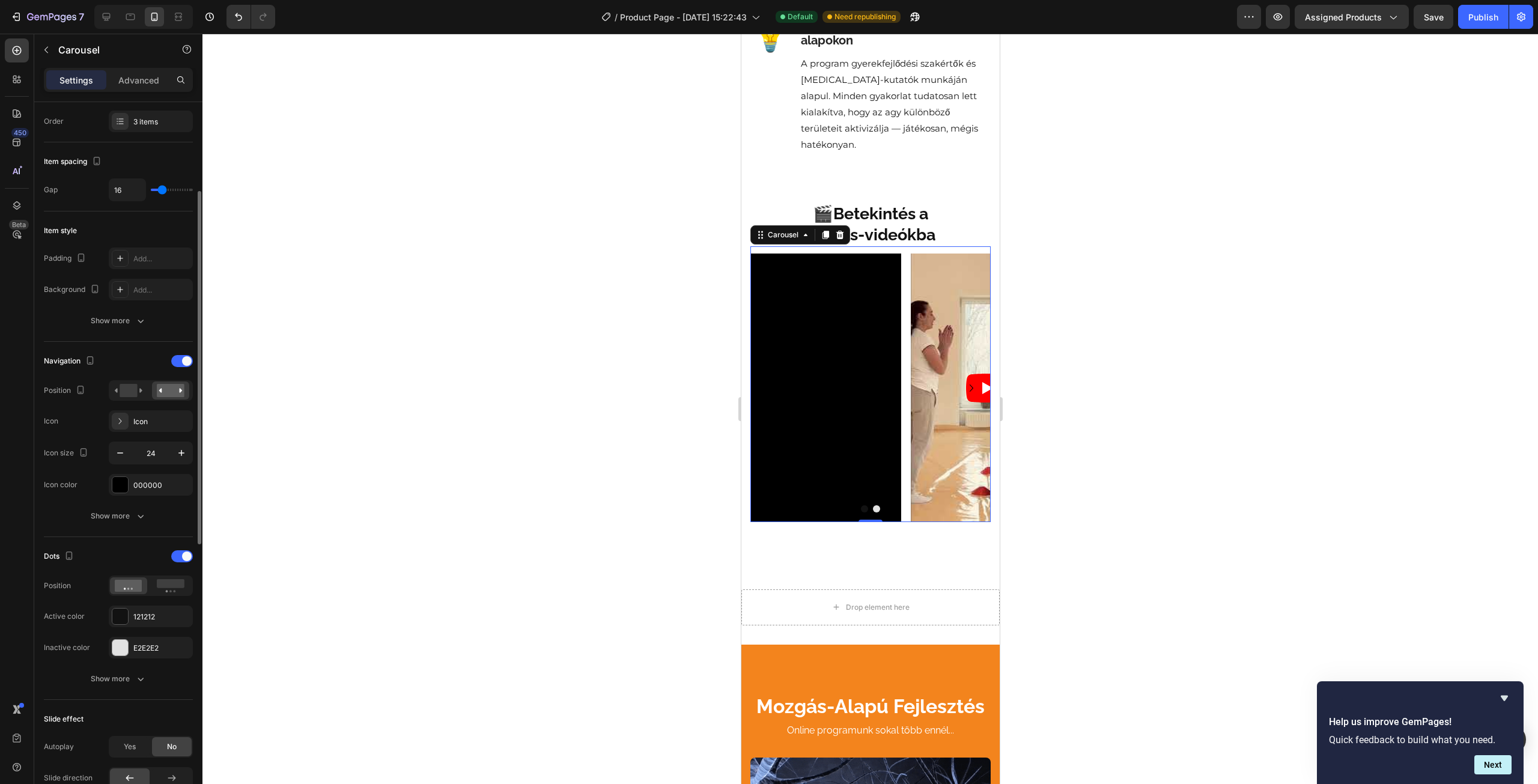
scroll to position [301, 0]
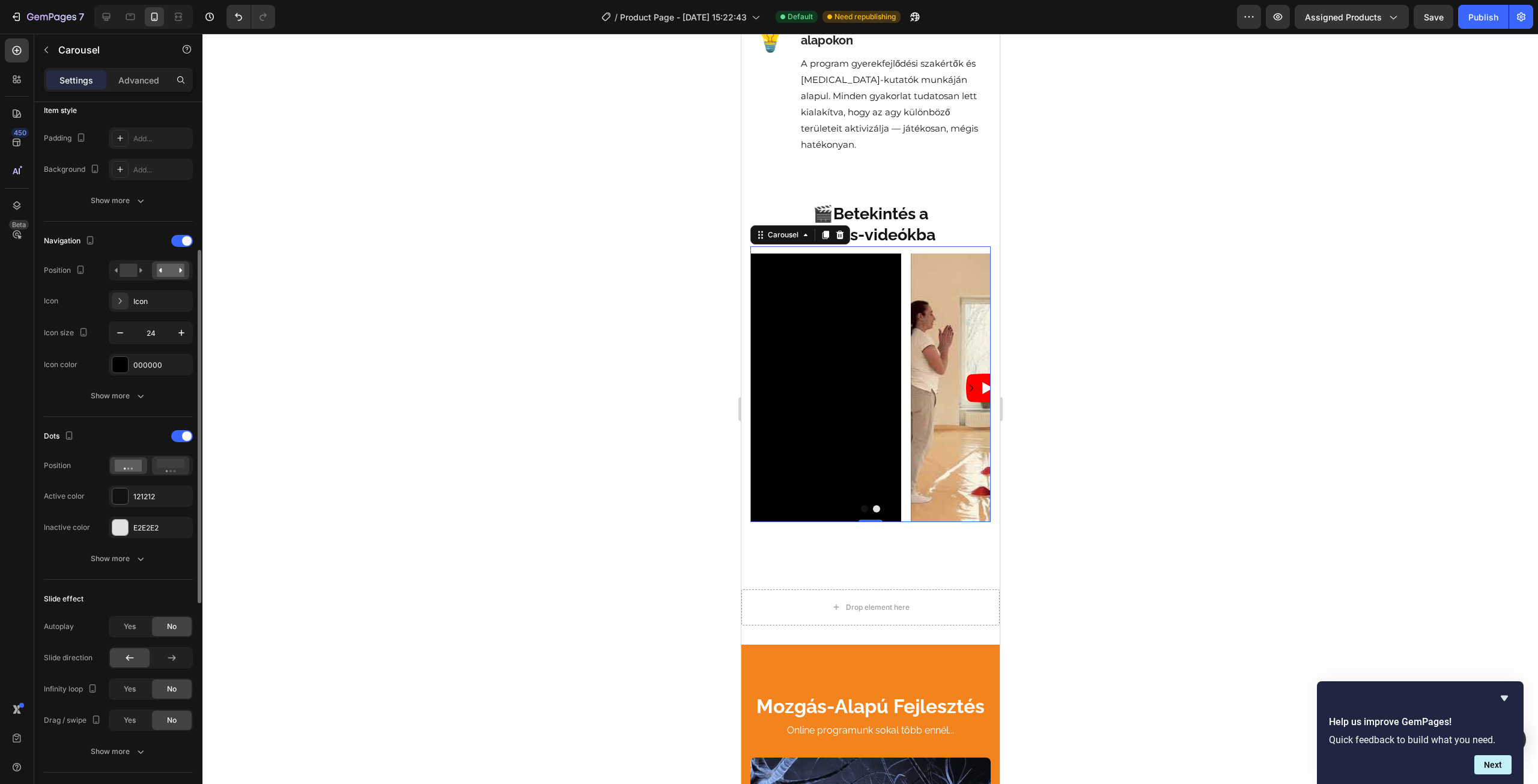
drag, startPoint x: 160, startPoint y: 451, endPoint x: 161, endPoint y: 459, distance: 8.1
click at [161, 452] on div "Dots Position Active color 121212 Inactive color E2E2E2" at bounding box center [119, 482] width 149 height 112
click at [164, 465] on rect at bounding box center [171, 464] width 27 height 9
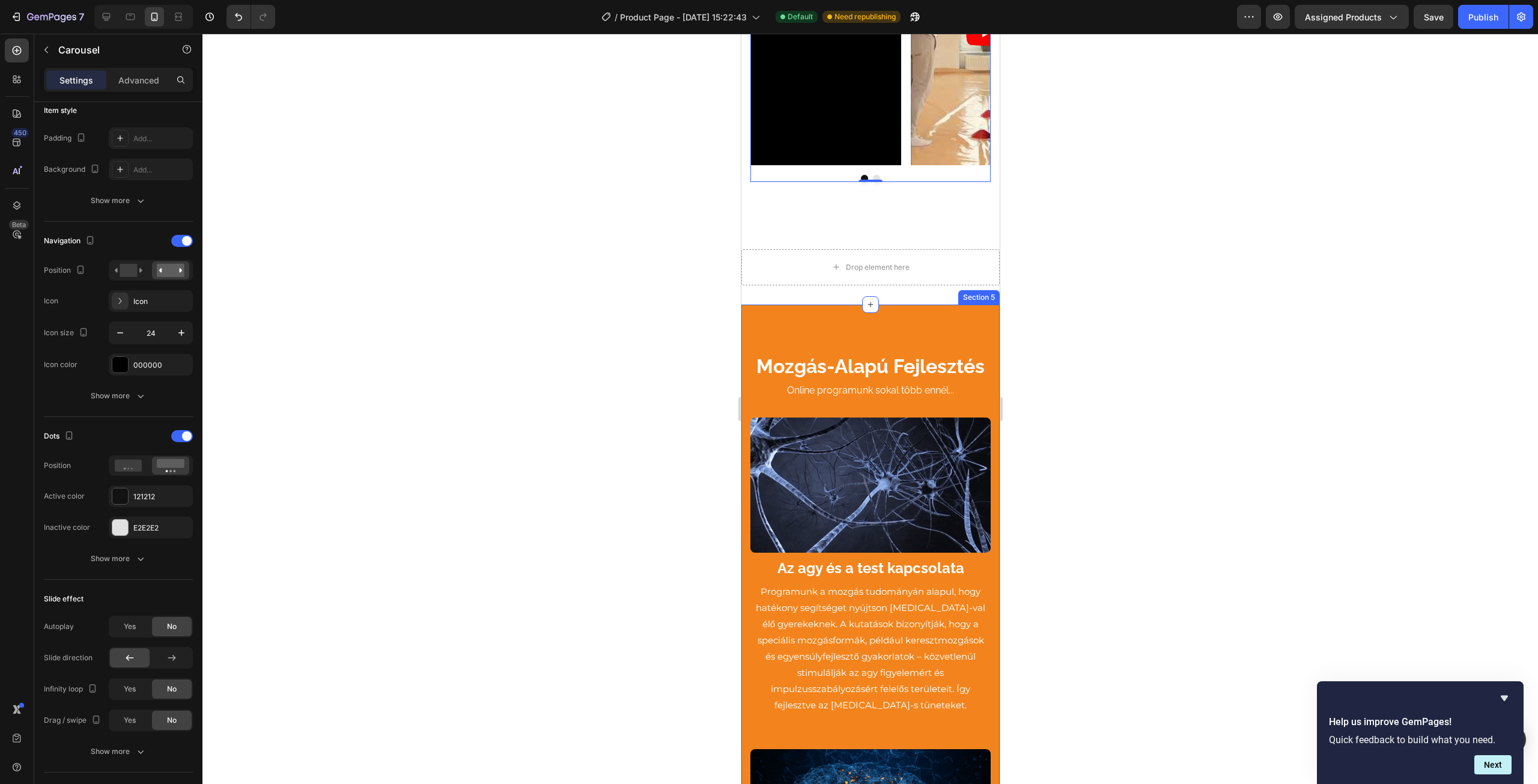
scroll to position [2643, 0]
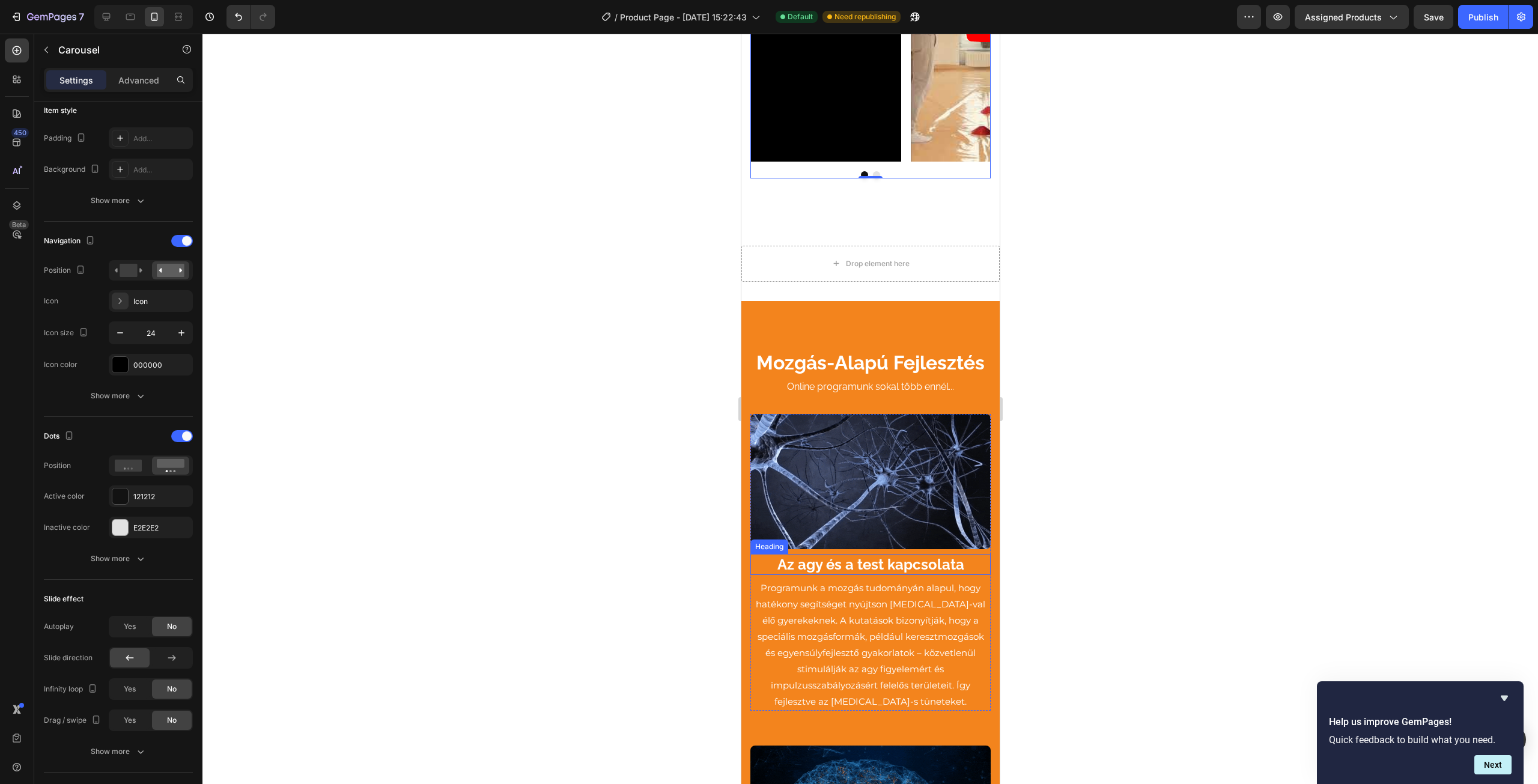
click at [822, 572] on h3 "Az agy és a test kapcsolata" at bounding box center [870, 565] width 241 height 21
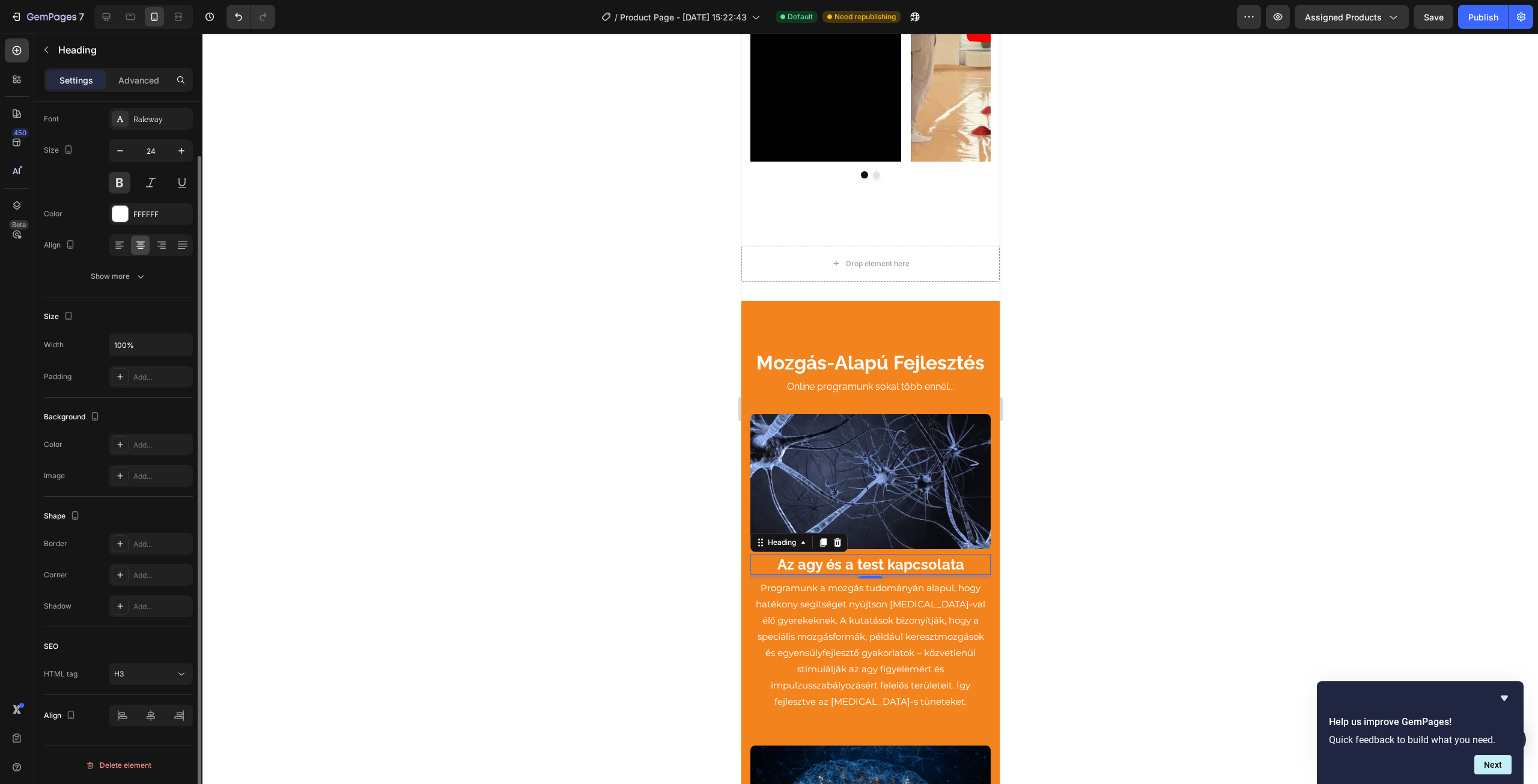
scroll to position [0, 0]
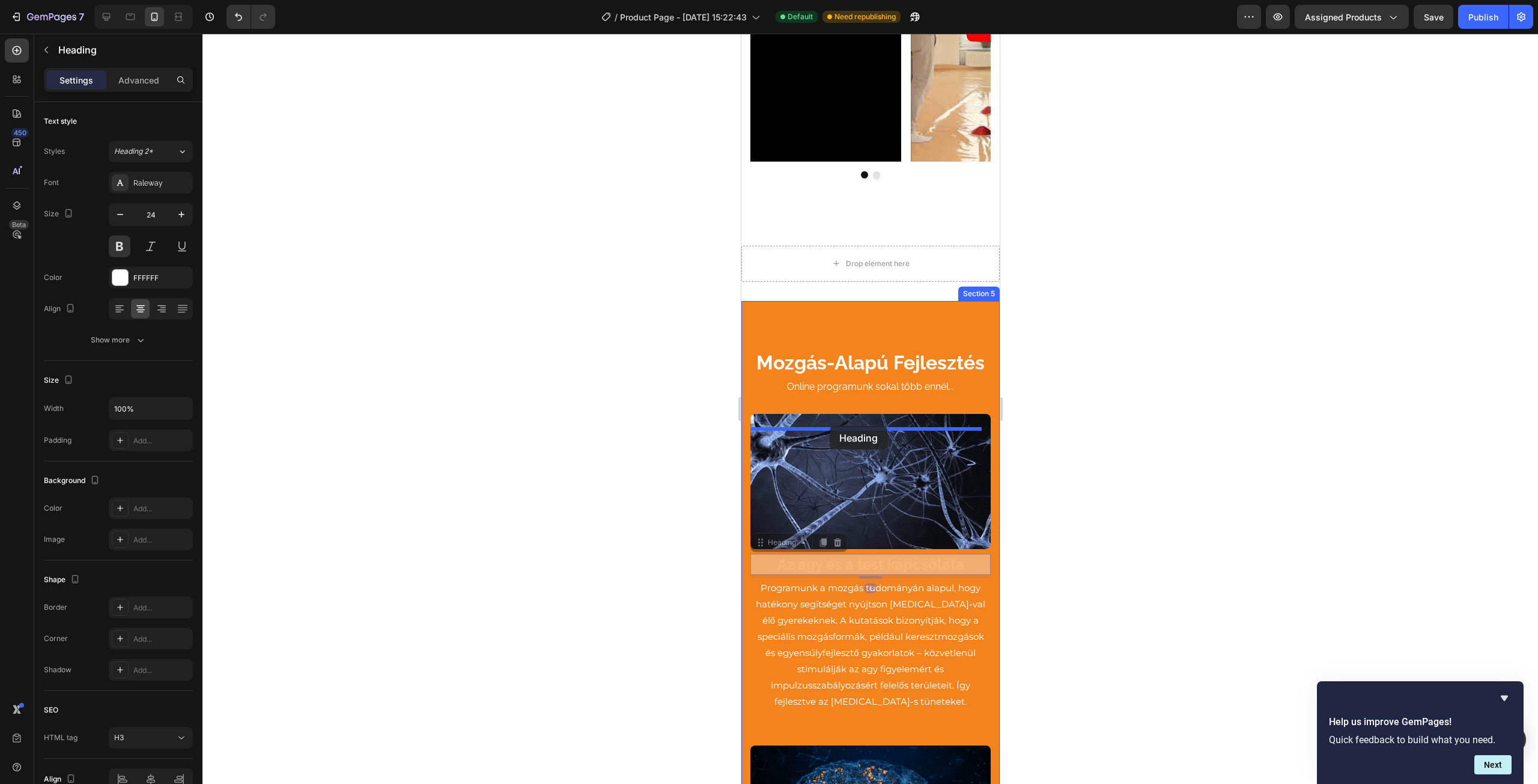
drag, startPoint x: 759, startPoint y: 554, endPoint x: 829, endPoint y: 425, distance: 146.8
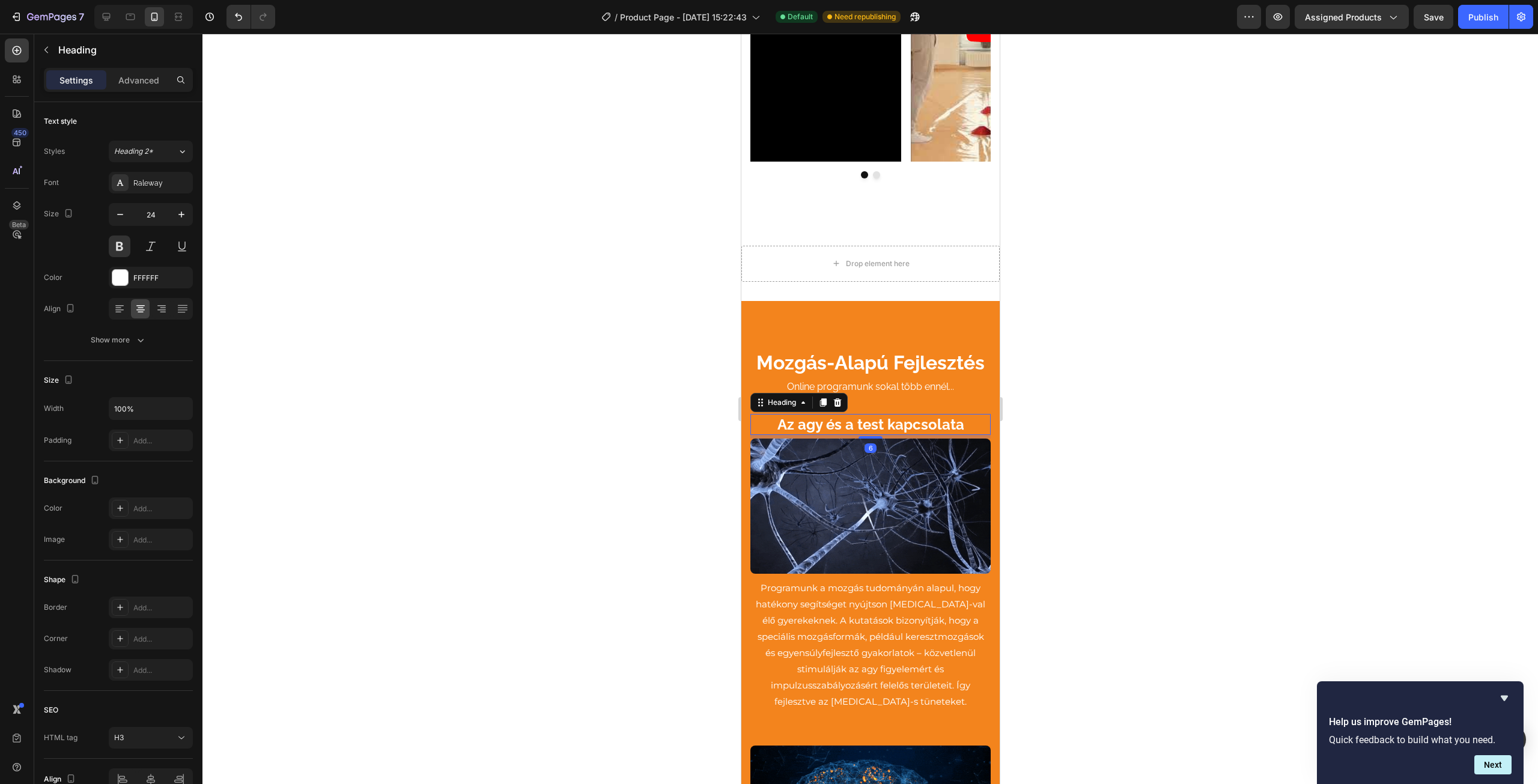
click at [1064, 475] on div at bounding box center [870, 409] width 1335 height 751
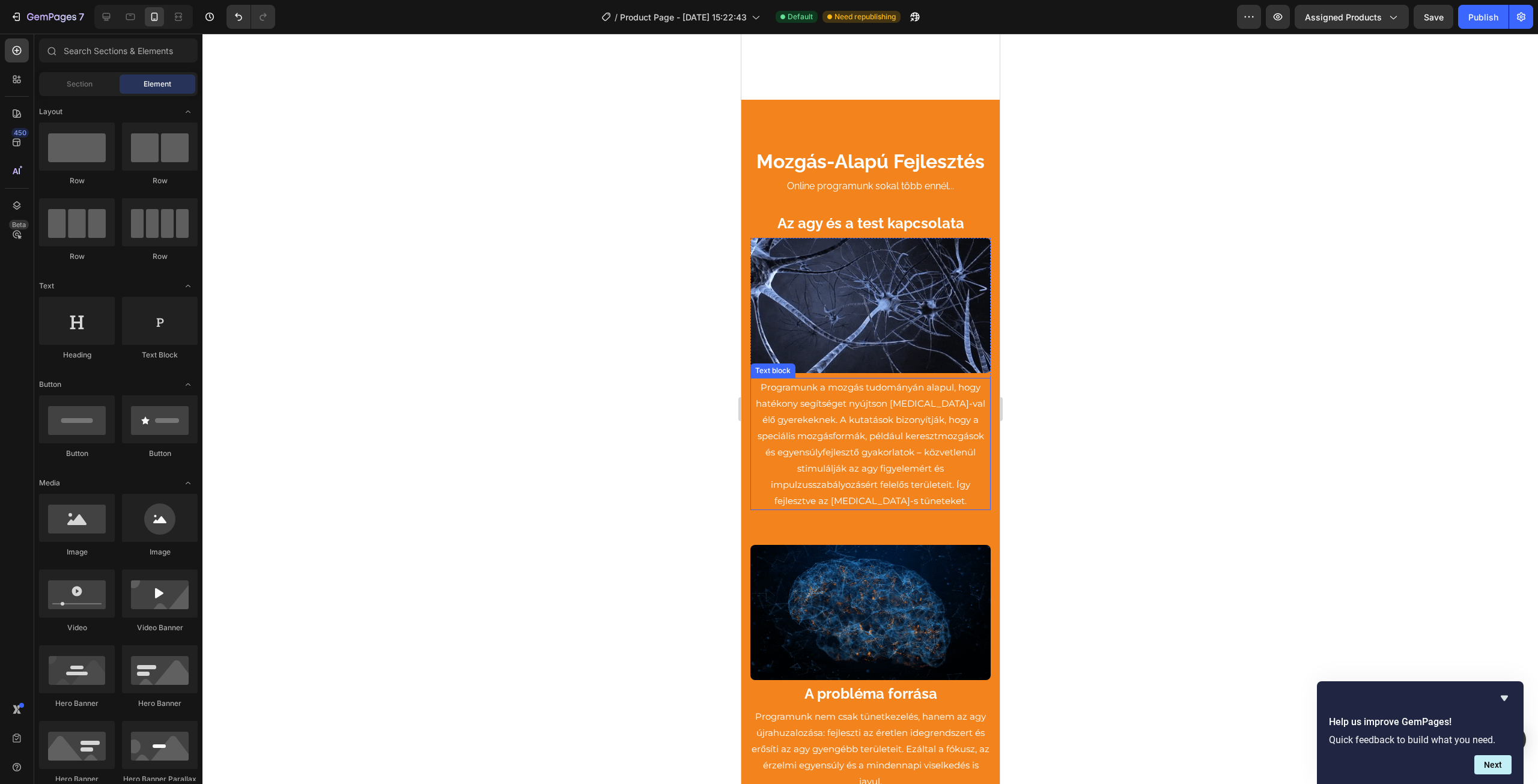
scroll to position [2943, 0]
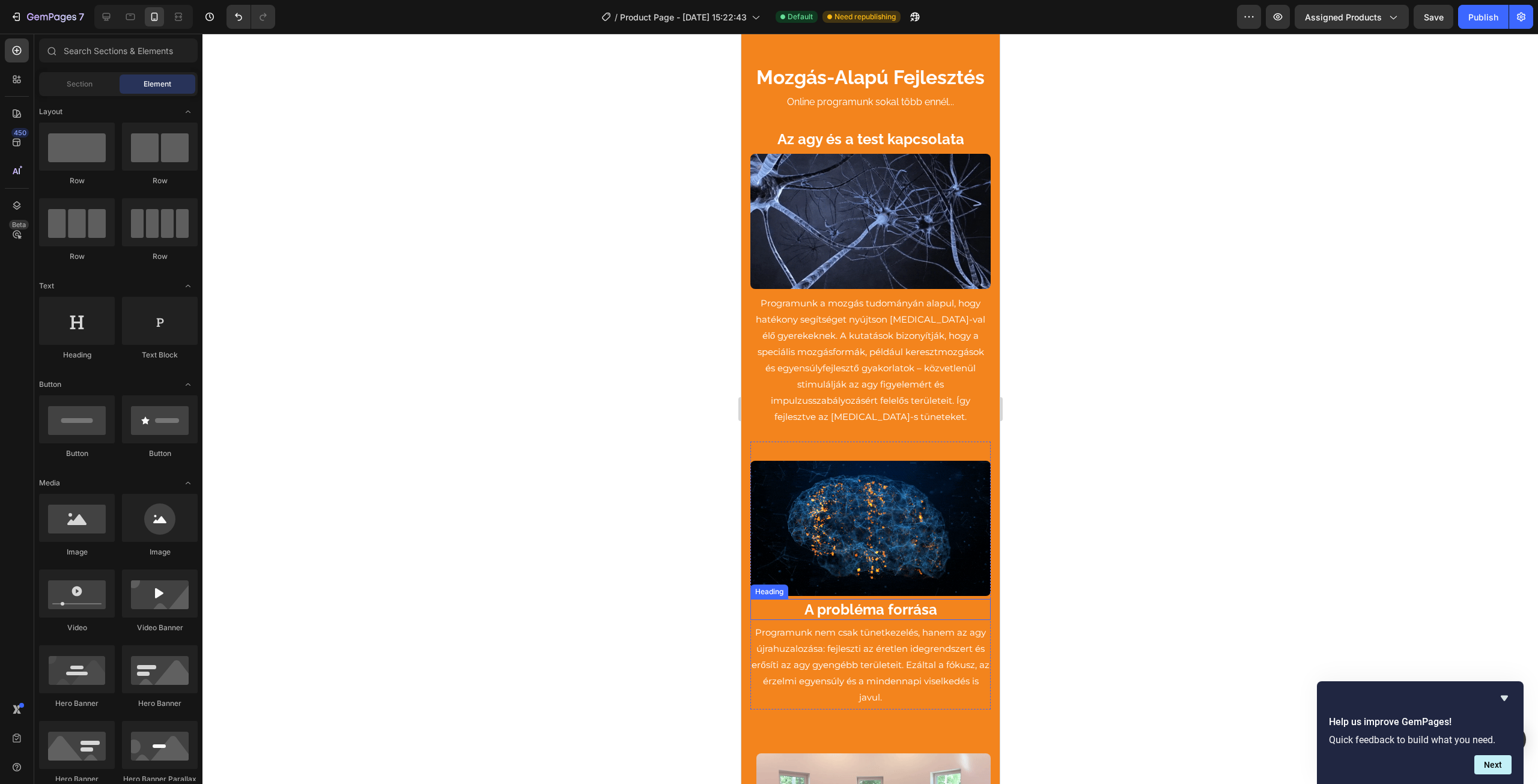
click at [779, 599] on h3 "A probléma forrása" at bounding box center [870, 610] width 241 height 21
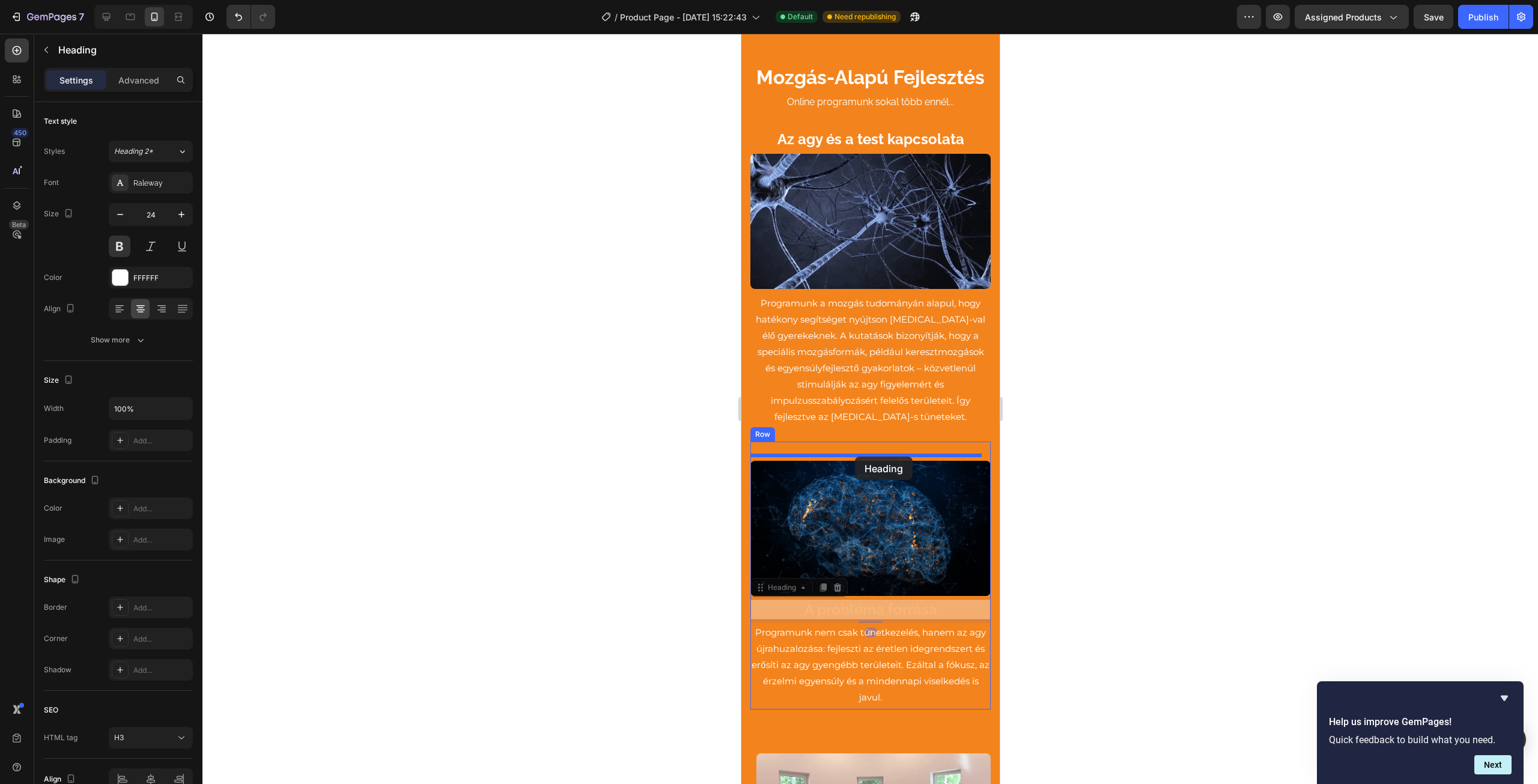
drag, startPoint x: 758, startPoint y: 578, endPoint x: 854, endPoint y: 457, distance: 154.5
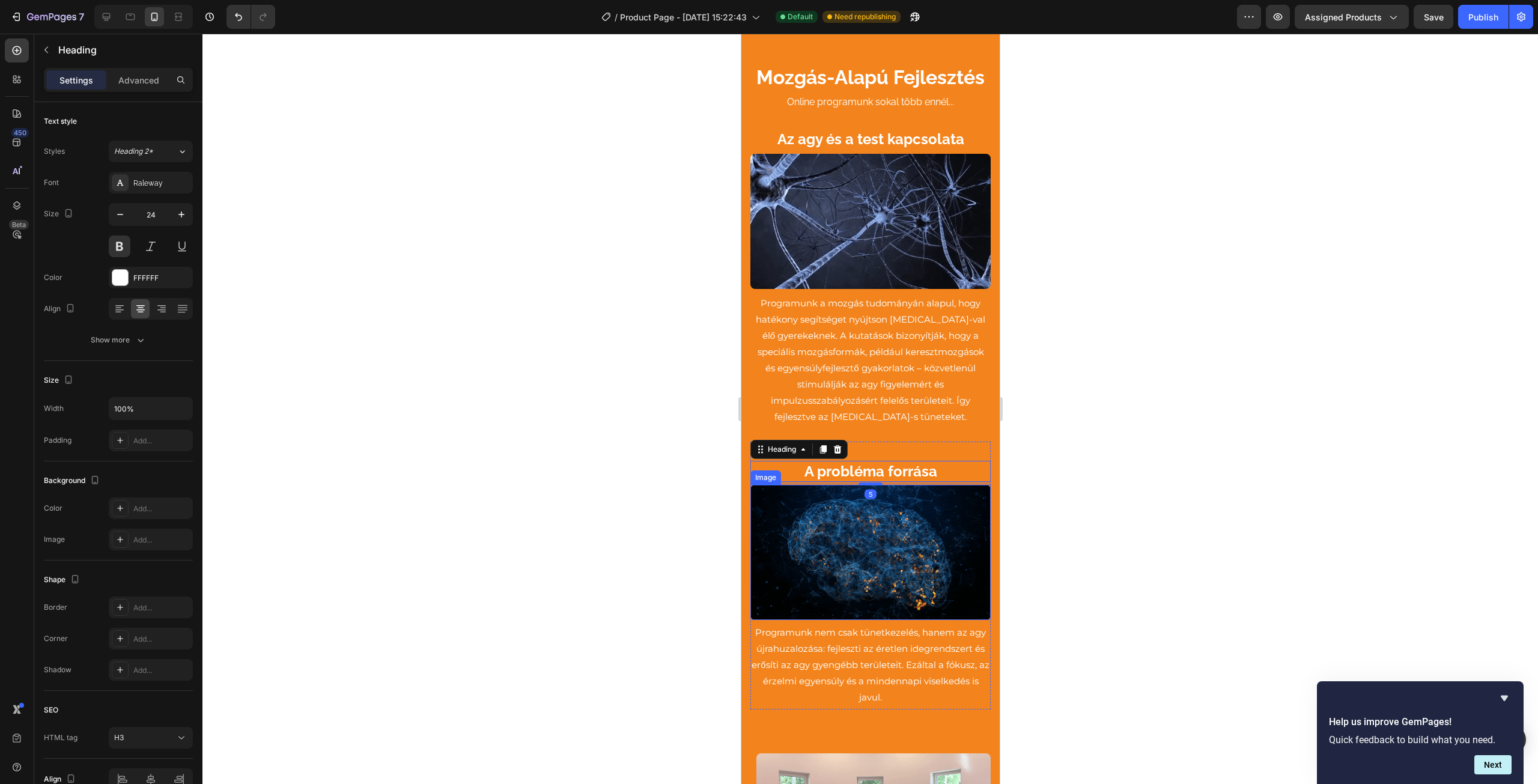
click at [1016, 477] on div at bounding box center [870, 409] width 1335 height 751
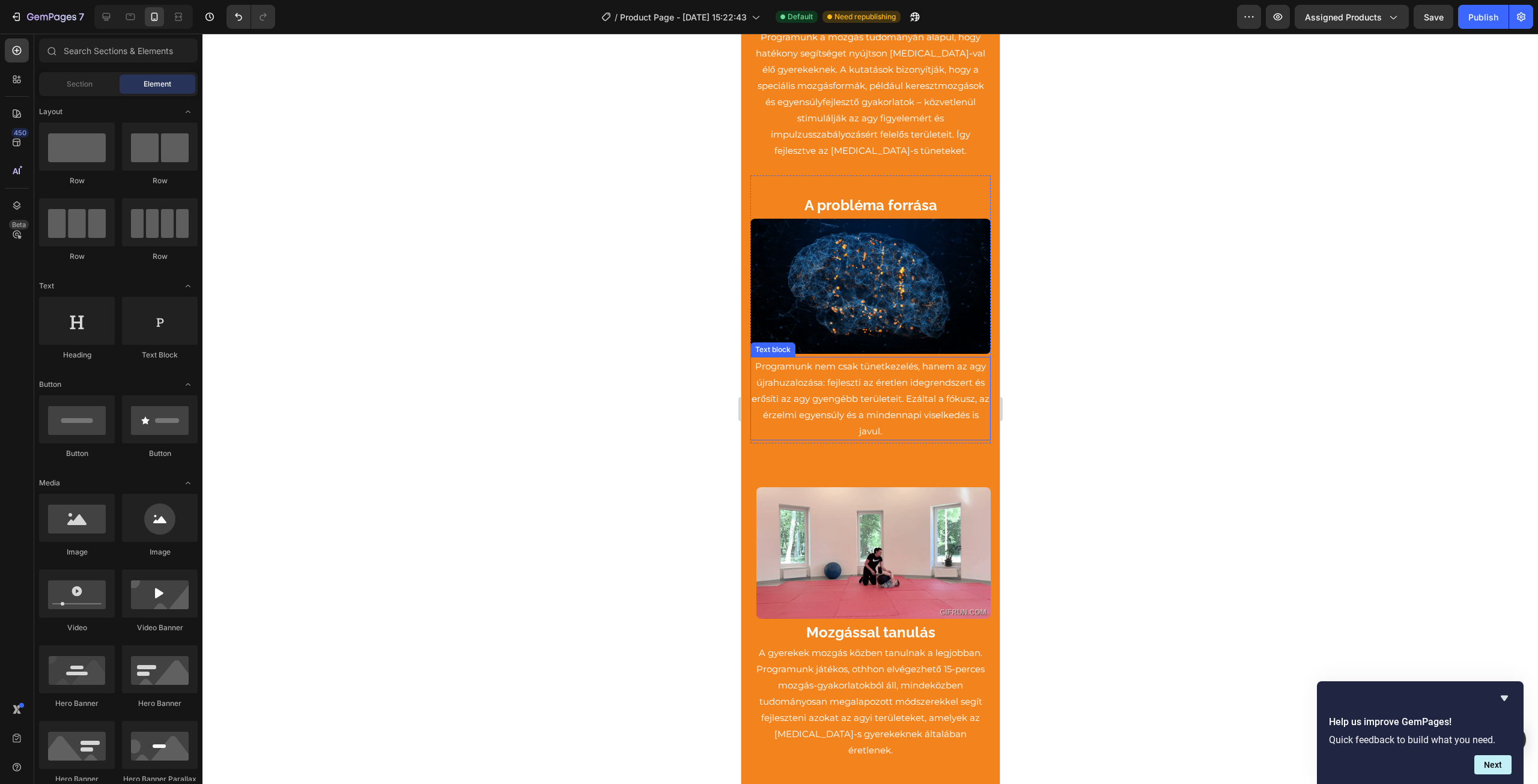
scroll to position [3303, 0]
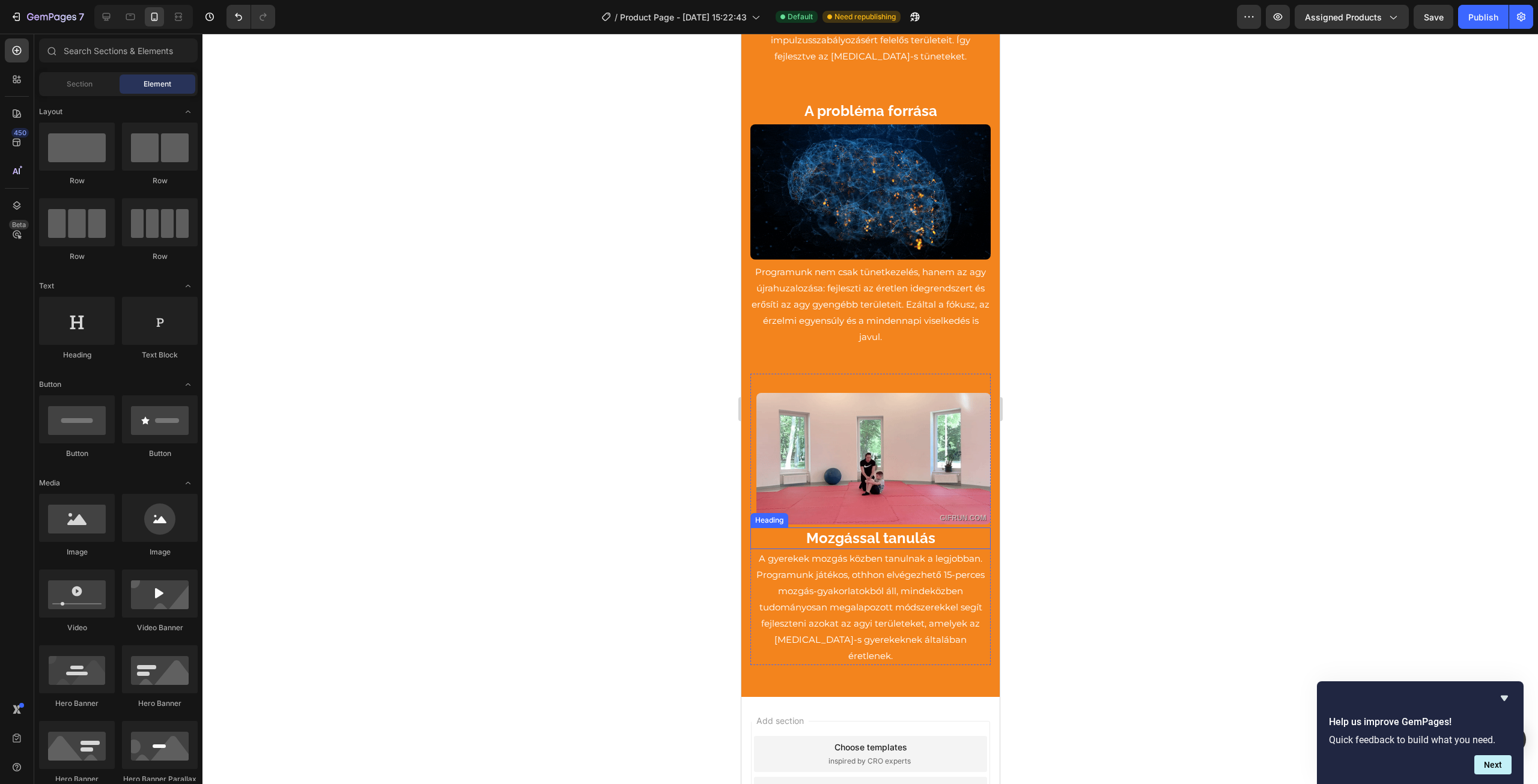
click at [828, 527] on h3 "Mozgással tanulás" at bounding box center [870, 538] width 241 height 21
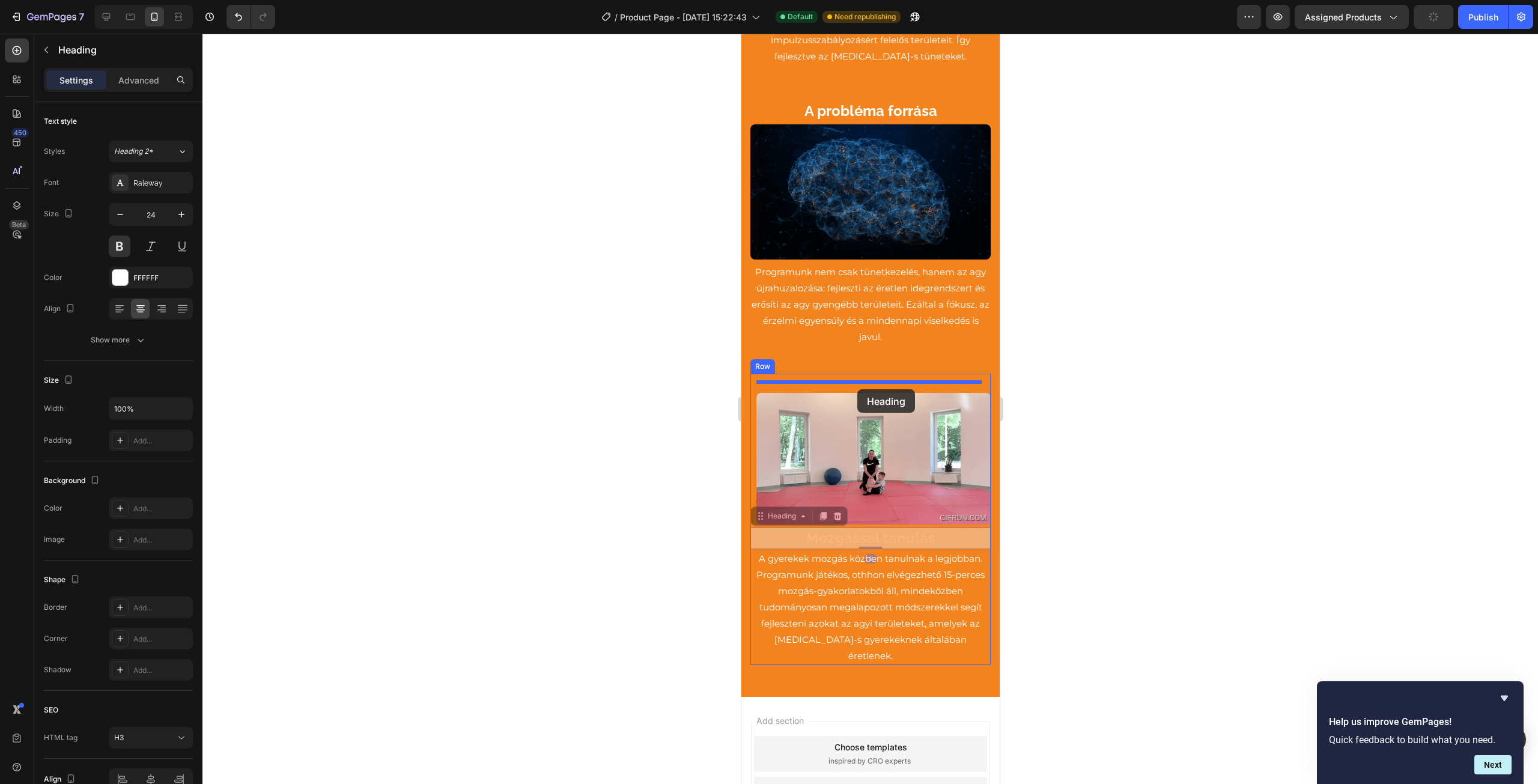
drag, startPoint x: 757, startPoint y: 499, endPoint x: 860, endPoint y: 387, distance: 152.2
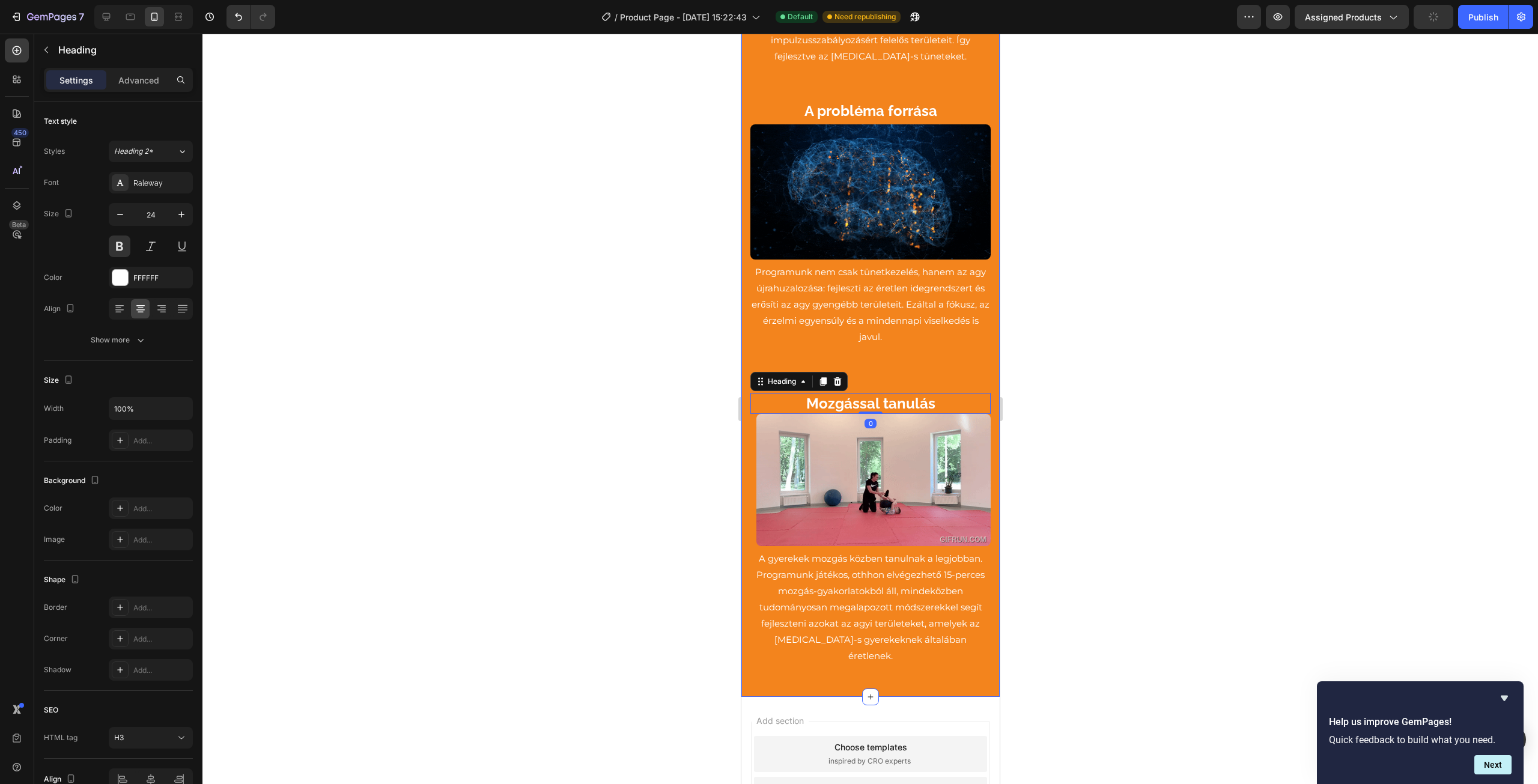
click at [1043, 401] on div at bounding box center [870, 409] width 1335 height 751
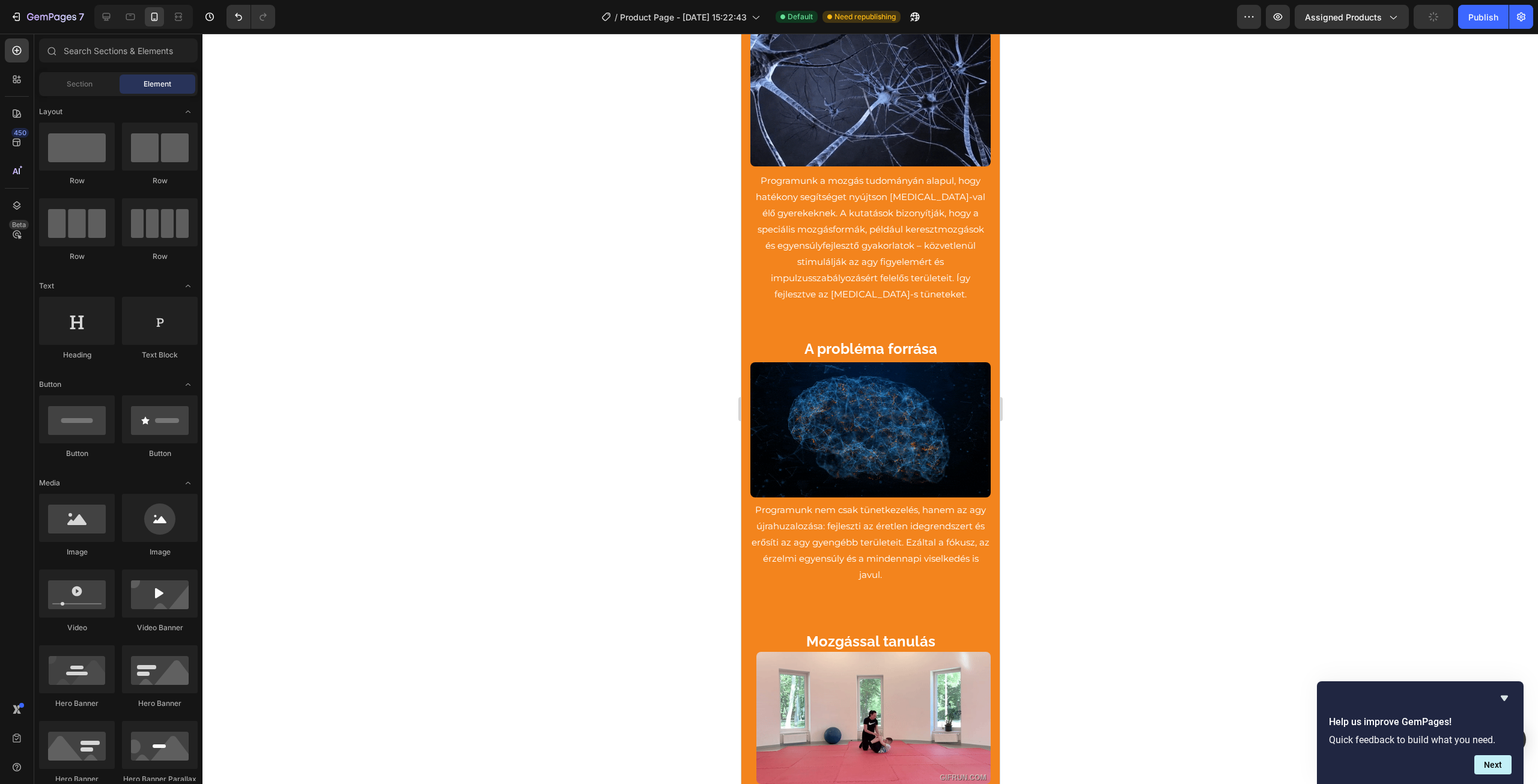
scroll to position [3063, 0]
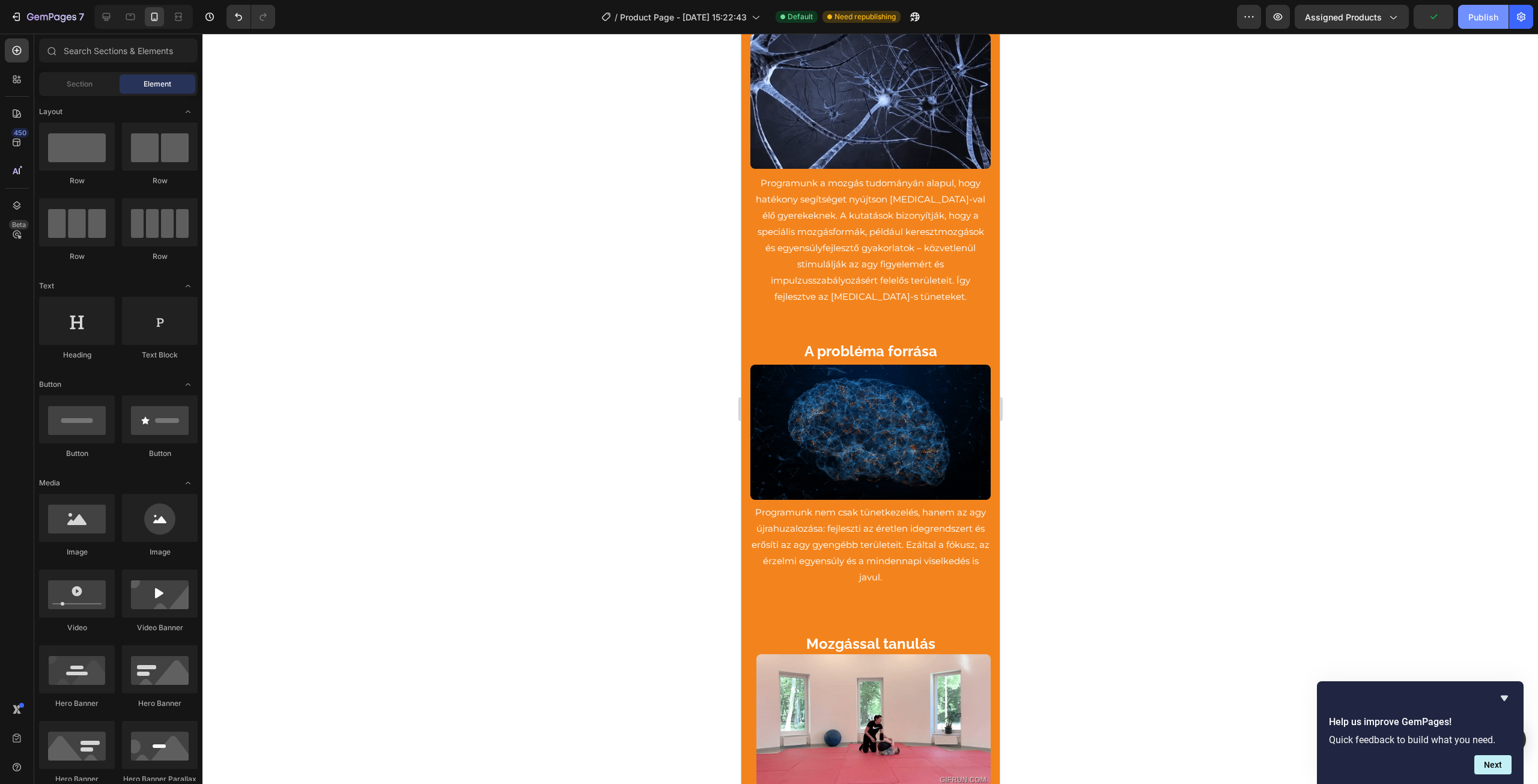
click at [1478, 16] on div "Publish" at bounding box center [1483, 17] width 30 height 13
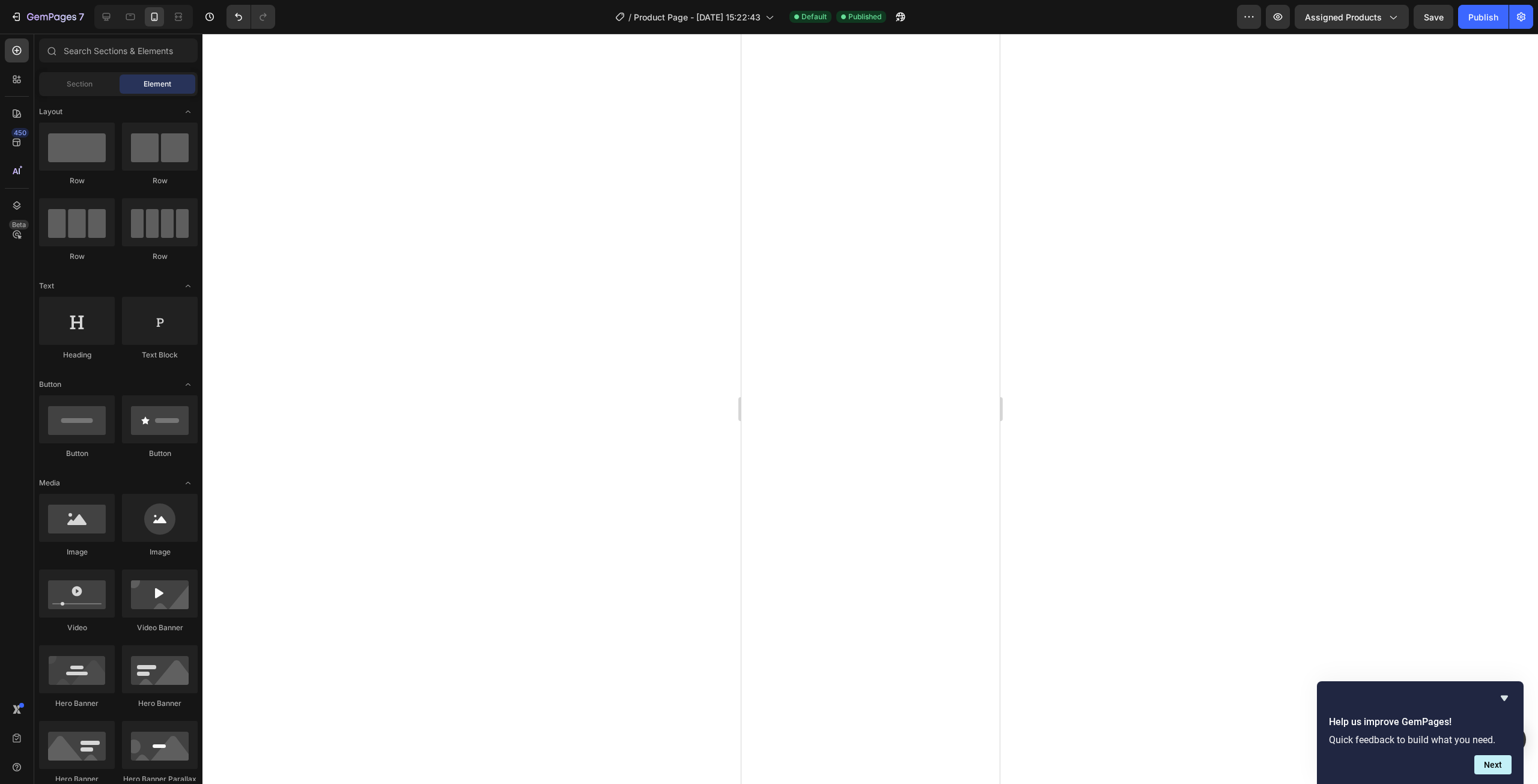
scroll to position [0, 0]
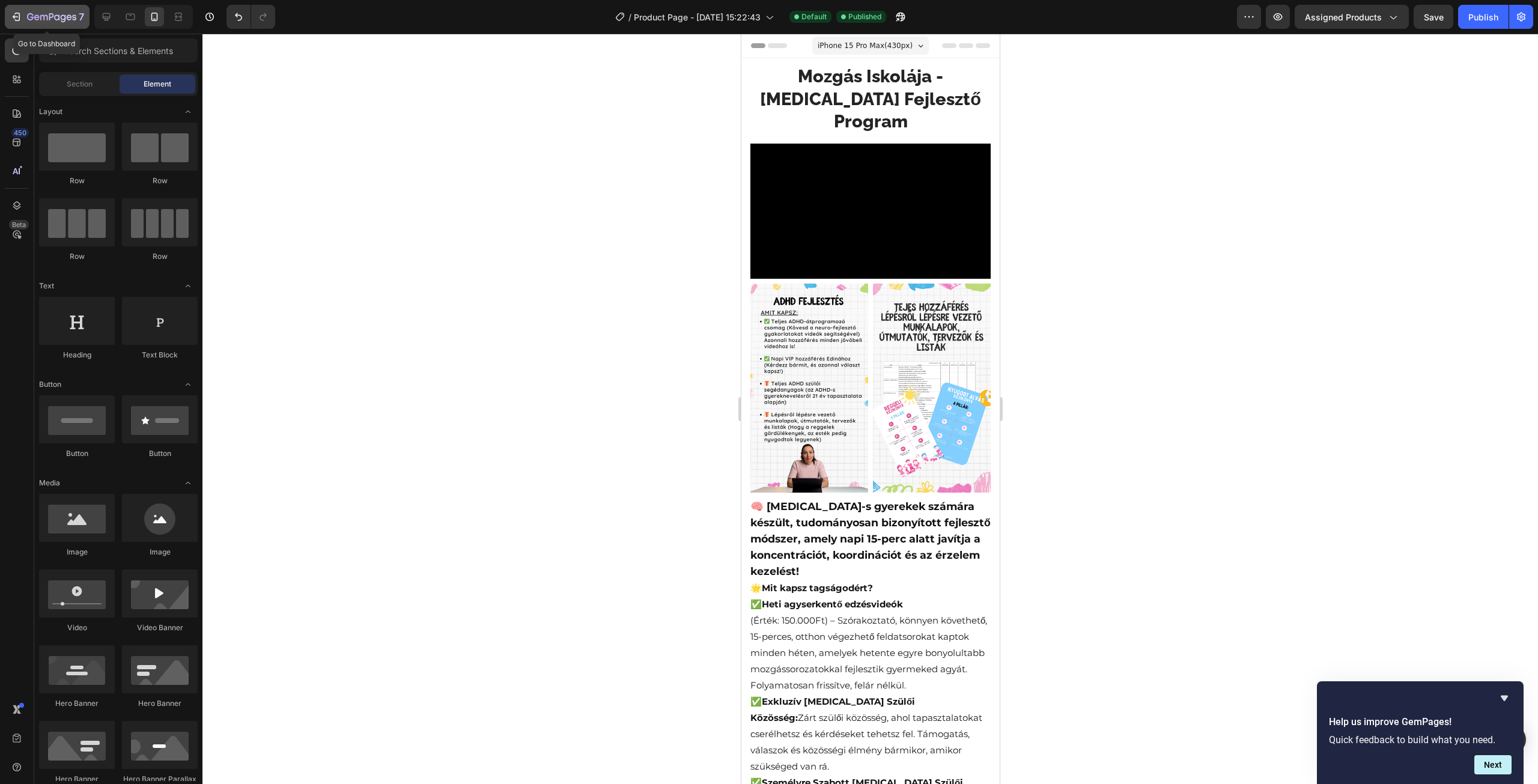
click at [13, 10] on div "7" at bounding box center [46, 17] width 74 height 14
